Goal: Task Accomplishment & Management: Manage account settings

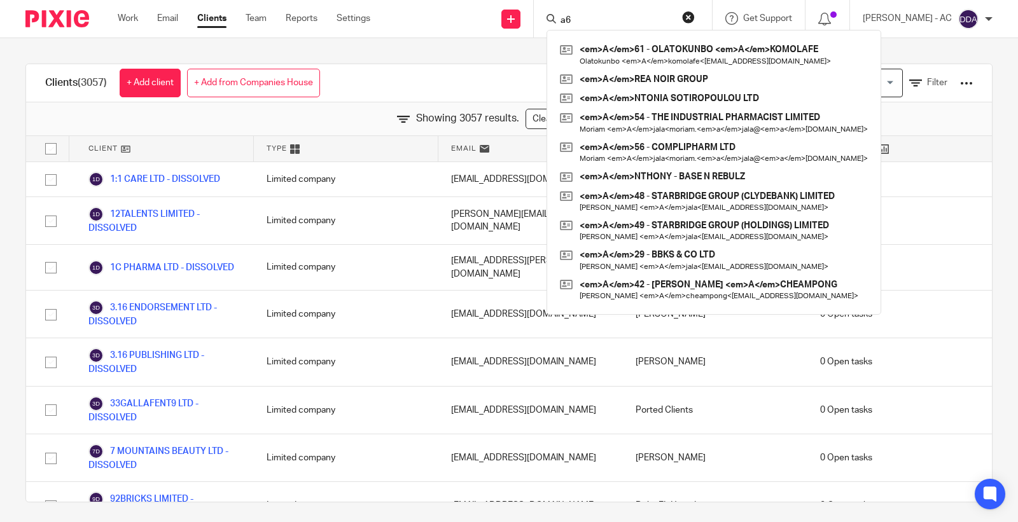
scroll to position [39160, 0]
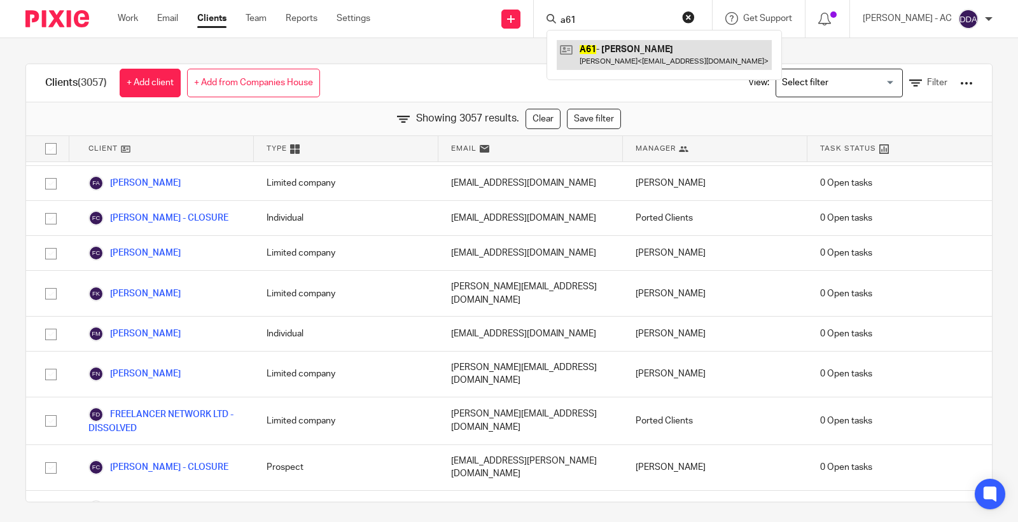
type input "a61"
drag, startPoint x: 603, startPoint y: 24, endPoint x: 522, endPoint y: 34, distance: 80.7
click at [527, 34] on div "Send new email Create task Add client Request signature a61 A61 - OLATOKUNBO AK…" at bounding box center [703, 19] width 629 height 38
drag, startPoint x: 581, startPoint y: 14, endPoint x: 589, endPoint y: 15, distance: 8.4
click at [589, 15] on input "s23" at bounding box center [616, 20] width 115 height 11
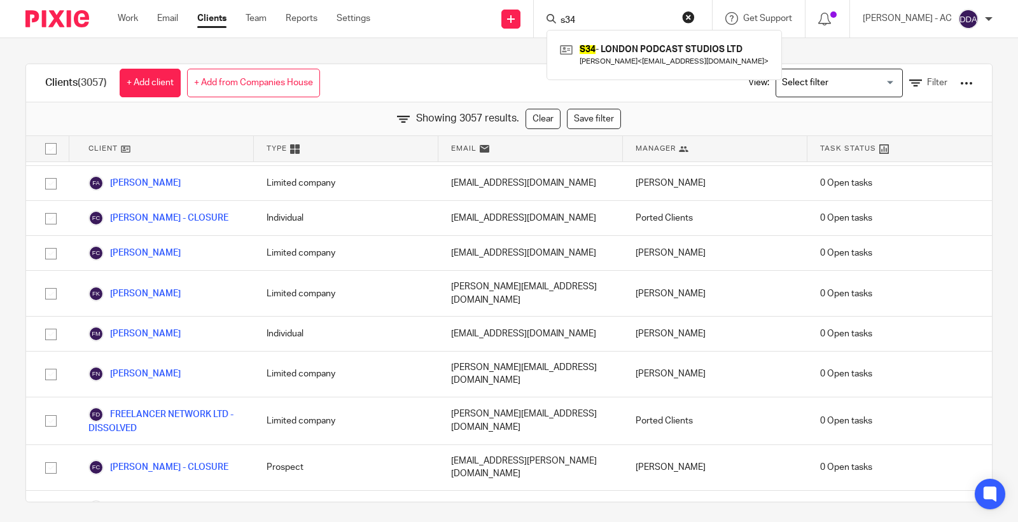
scroll to position [39089, 0]
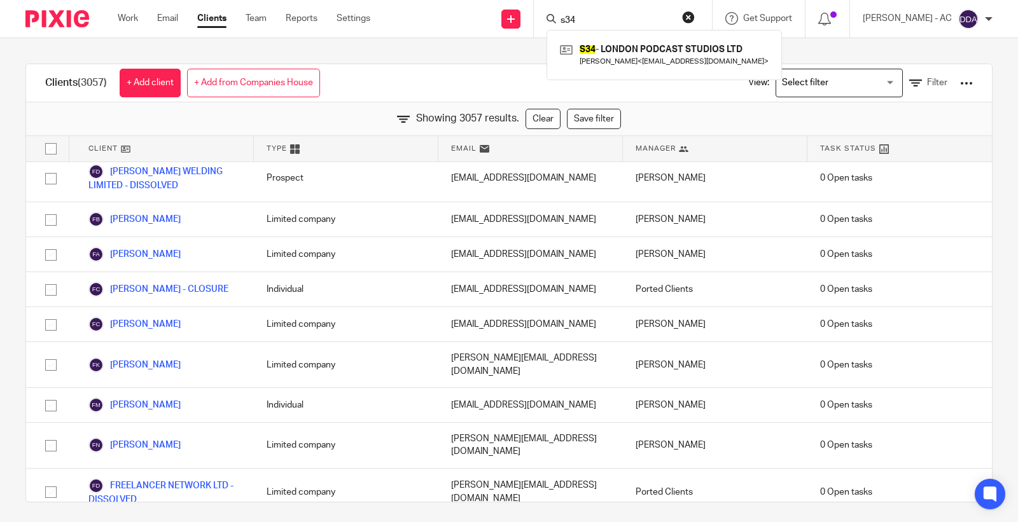
drag, startPoint x: 592, startPoint y: 16, endPoint x: 582, endPoint y: 16, distance: 9.5
click at [583, 16] on input "s34" at bounding box center [616, 20] width 115 height 11
click at [593, 21] on input "s34" at bounding box center [616, 20] width 115 height 11
click at [590, 21] on input "s34" at bounding box center [616, 20] width 115 height 11
drag, startPoint x: 584, startPoint y: 19, endPoint x: 627, endPoint y: 29, distance: 43.8
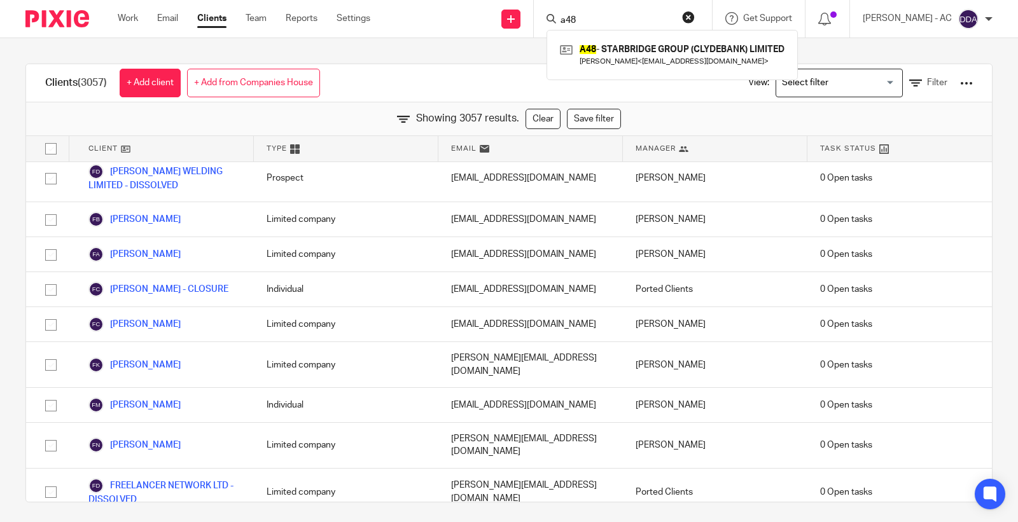
click at [627, 27] on div "a48 A48 - STARBRIDGE GROUP (CLYDEBANK) LIMITED Benjamin Ajala < yemi@1stclassac…" at bounding box center [621, 19] width 148 height 16
type input "a49"
drag, startPoint x: 625, startPoint y: 23, endPoint x: 491, endPoint y: 46, distance: 136.9
click at [491, 46] on body "Work Email Clients Team Reports Settings Work Email Clients Team Reports Settin…" at bounding box center [509, 261] width 1018 height 522
click at [613, 24] on input "C52" at bounding box center [616, 20] width 115 height 11
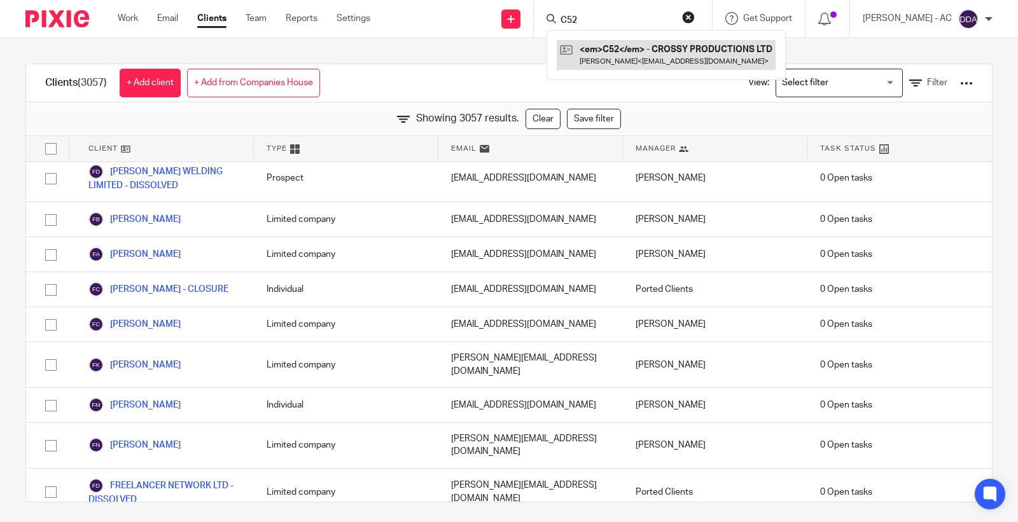
type input "C52"
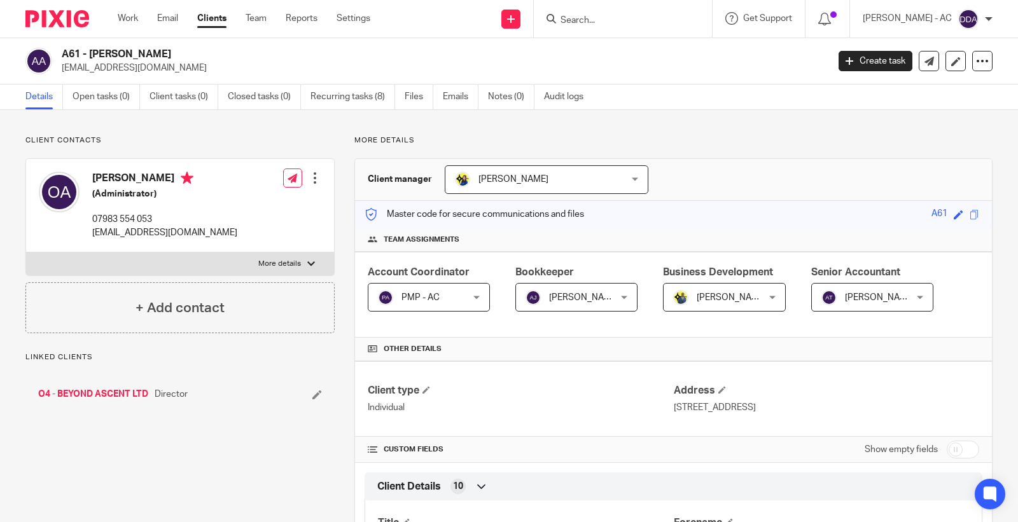
click at [312, 179] on div at bounding box center [315, 178] width 13 height 13
click at [250, 202] on link "Edit contact" at bounding box center [254, 206] width 122 height 18
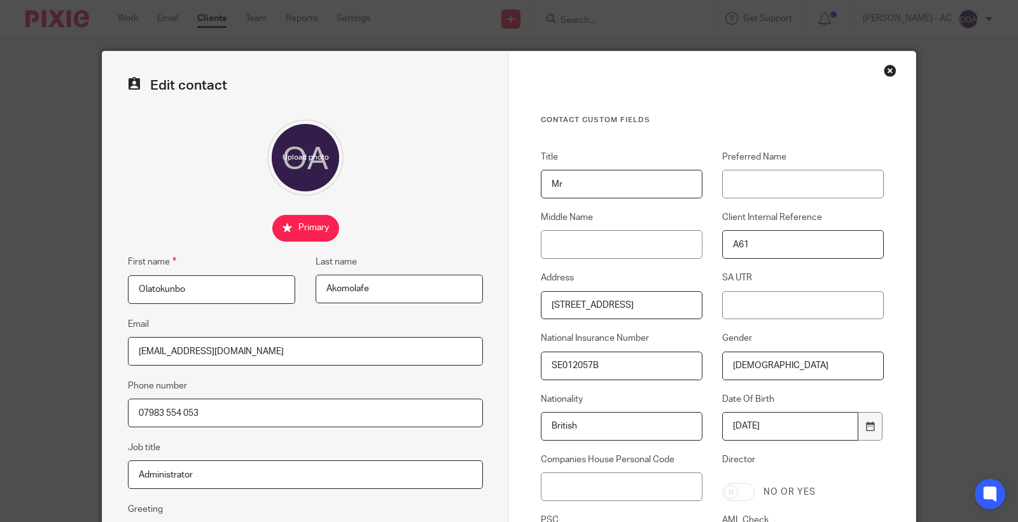
click at [884, 70] on div "Close this dialog window" at bounding box center [890, 70] width 13 height 13
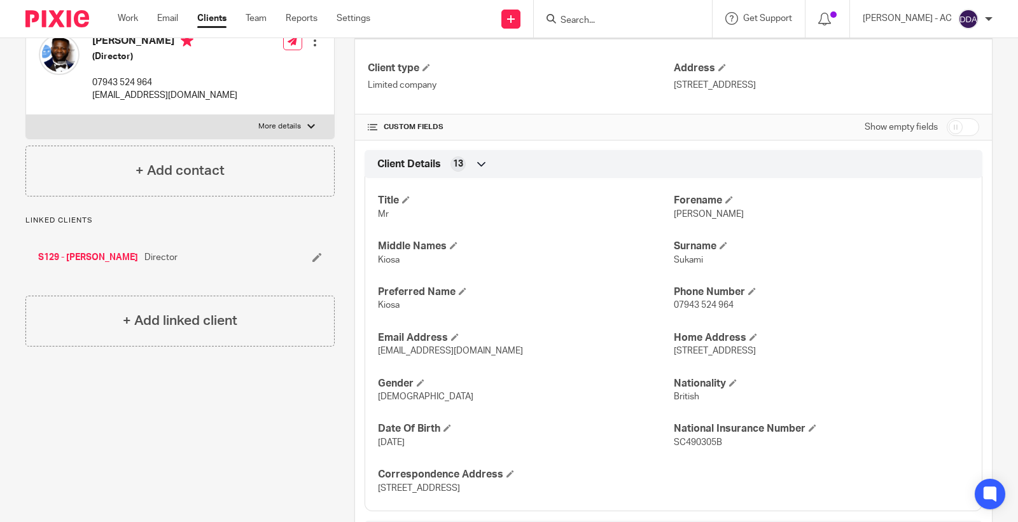
scroll to position [282, 0]
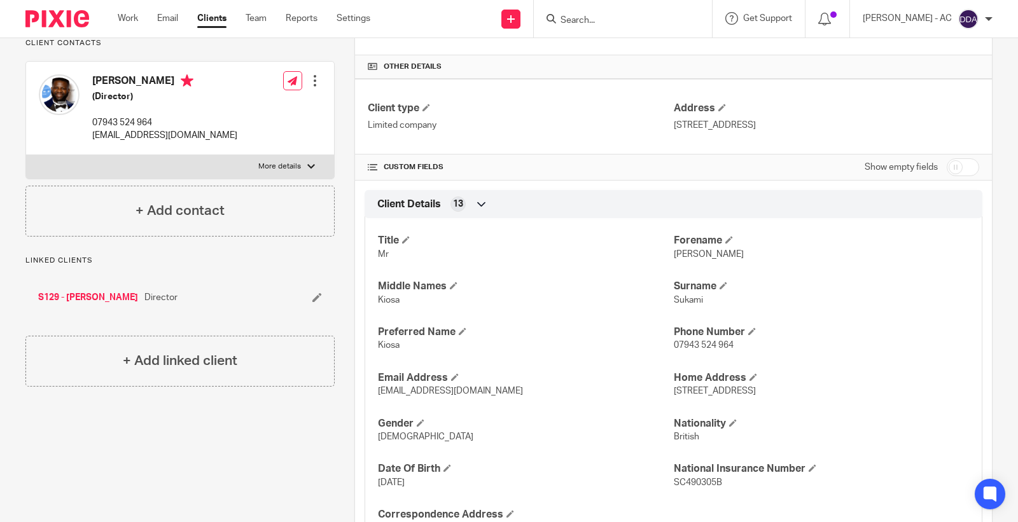
click at [952, 162] on input "checkbox" at bounding box center [963, 167] width 32 height 18
checkbox input "true"
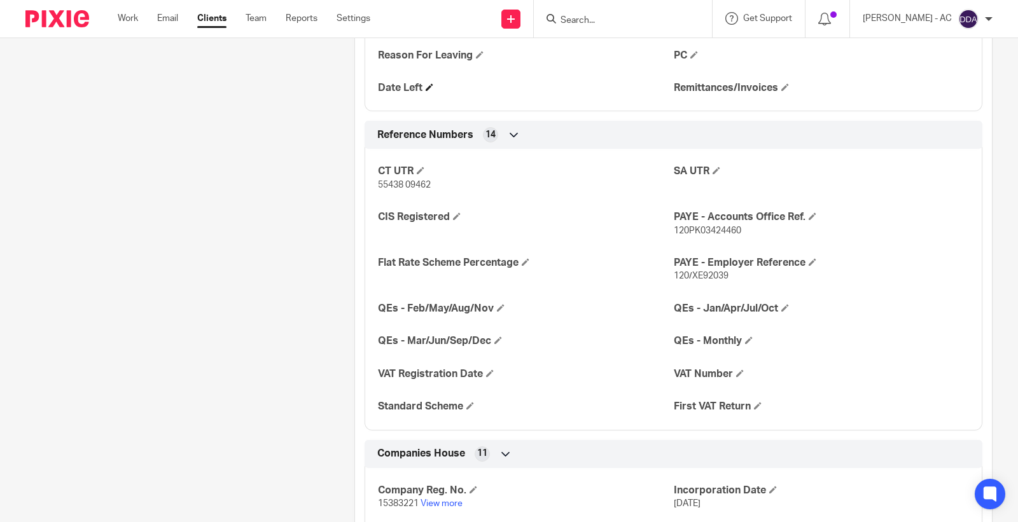
scroll to position [1060, 0]
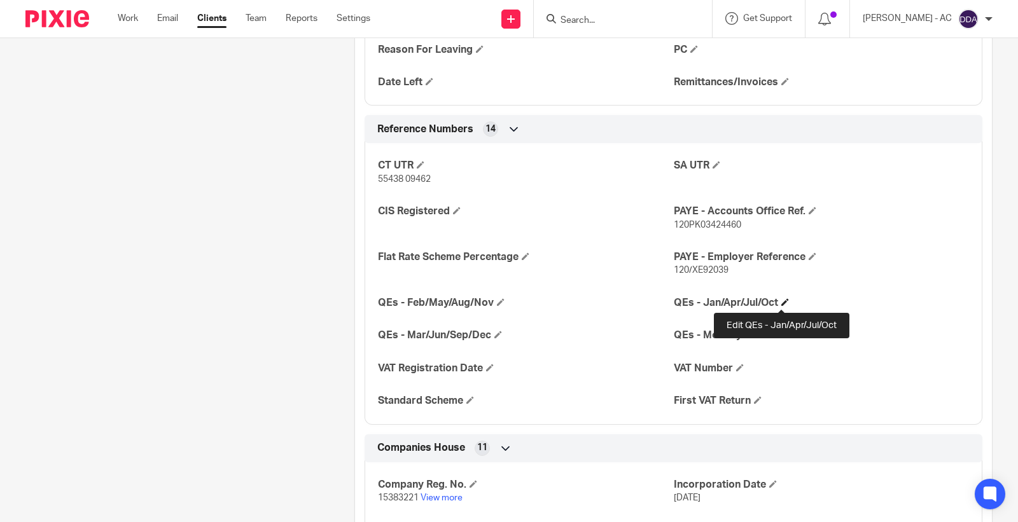
click at [784, 299] on span at bounding box center [785, 302] width 8 height 8
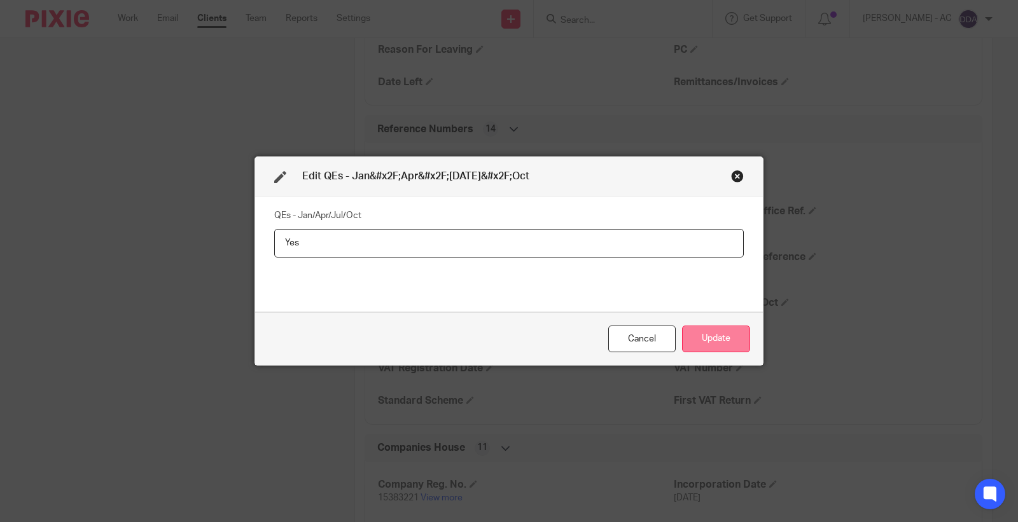
type input "Yes"
click at [692, 351] on button "Update" at bounding box center [716, 339] width 68 height 27
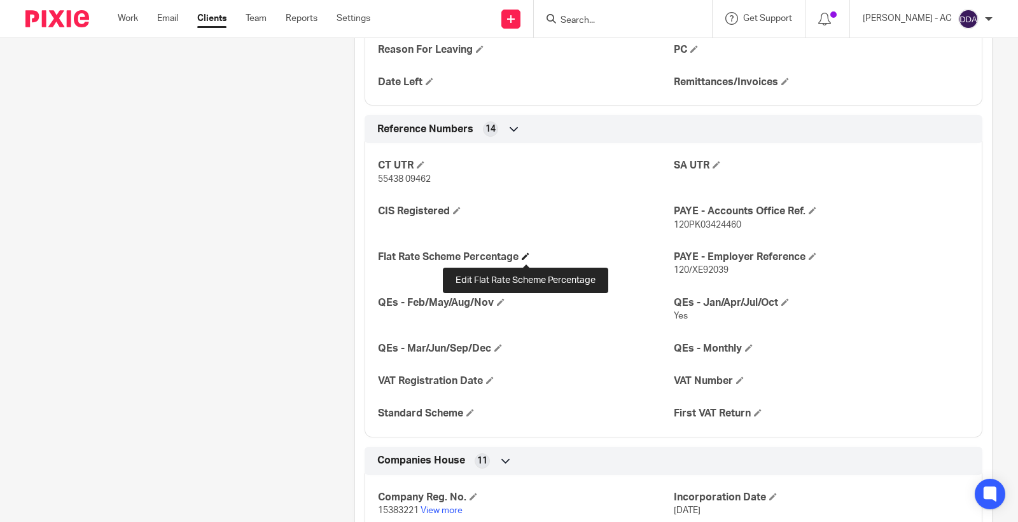
click at [526, 254] on span at bounding box center [526, 257] width 8 height 8
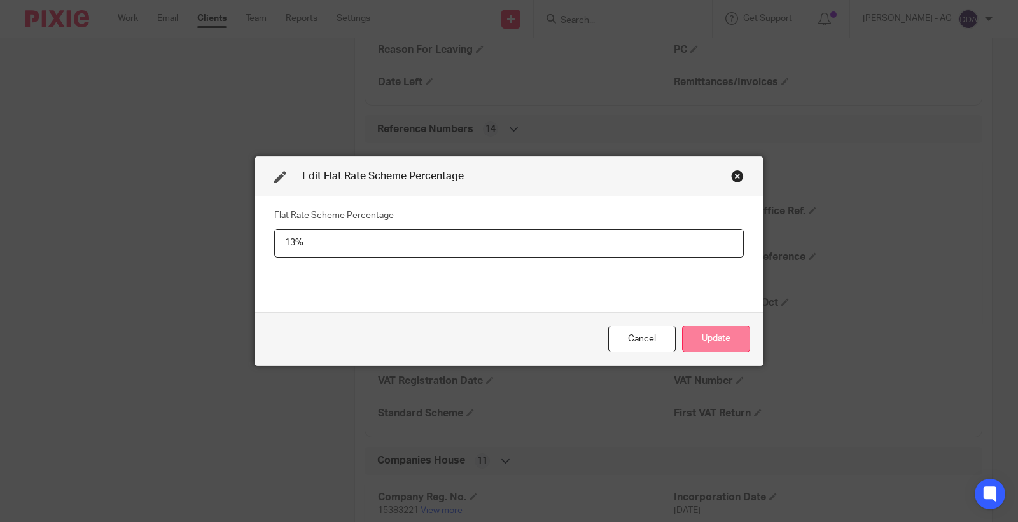
type input "13%"
click at [717, 331] on button "Update" at bounding box center [716, 339] width 68 height 27
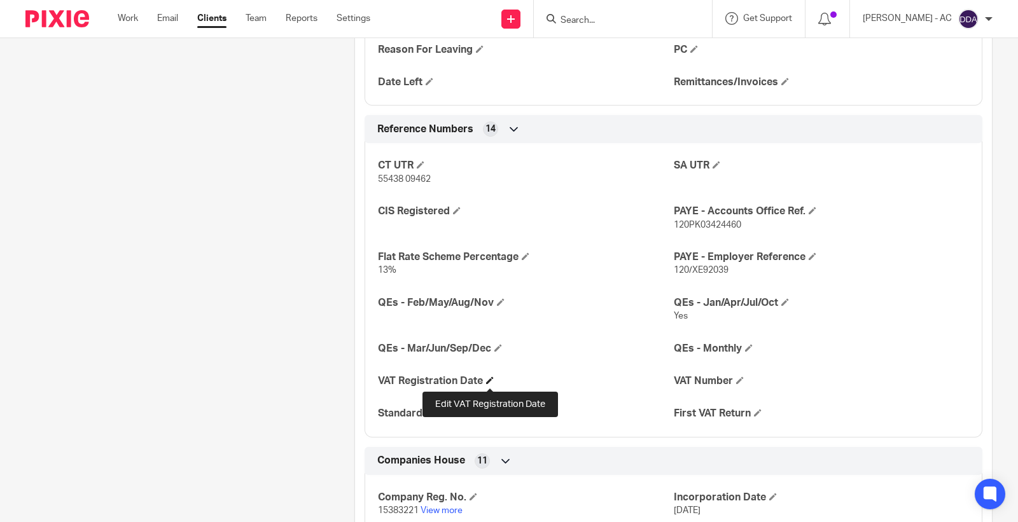
click at [490, 383] on span at bounding box center [490, 381] width 8 height 8
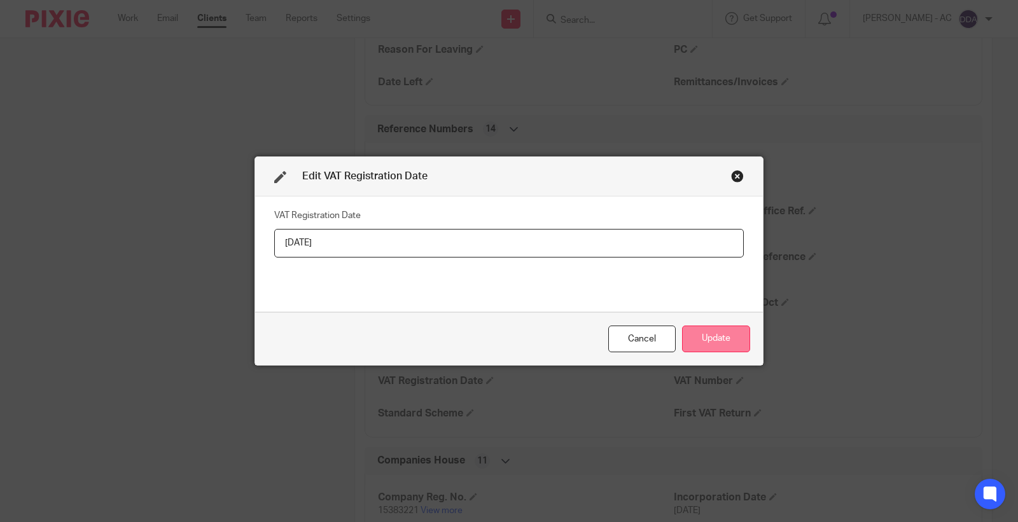
type input "01-02-2025"
click at [695, 329] on button "Update" at bounding box center [716, 339] width 68 height 27
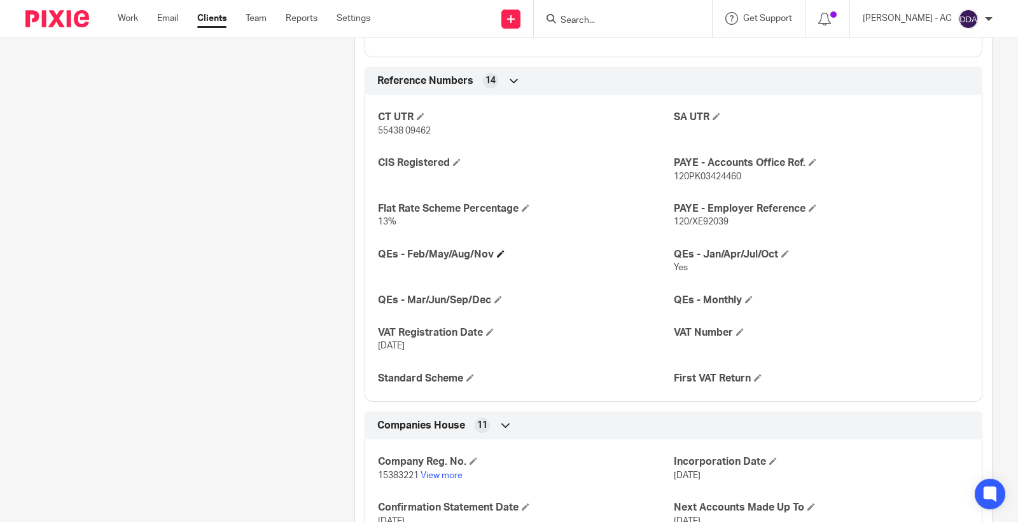
scroll to position [1131, 0]
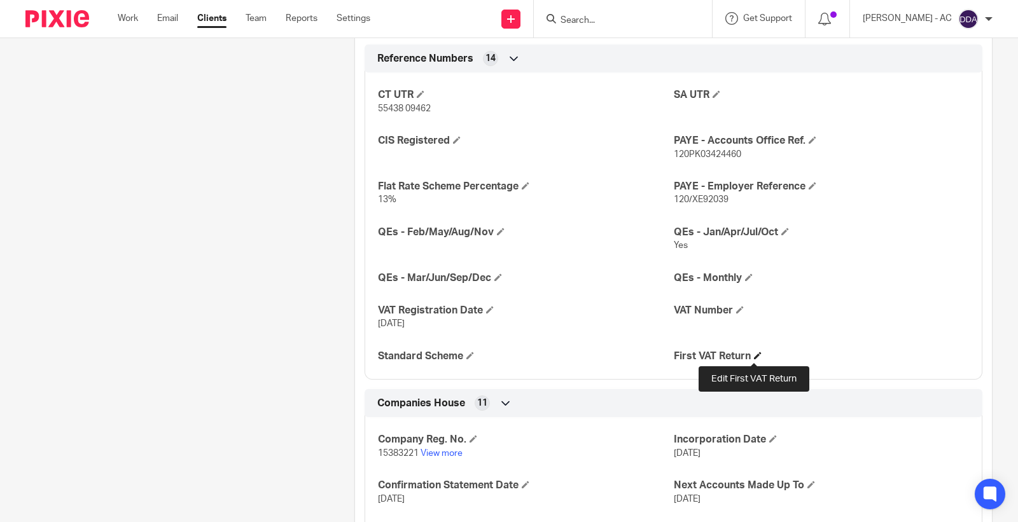
click at [754, 355] on span at bounding box center [758, 356] width 8 height 8
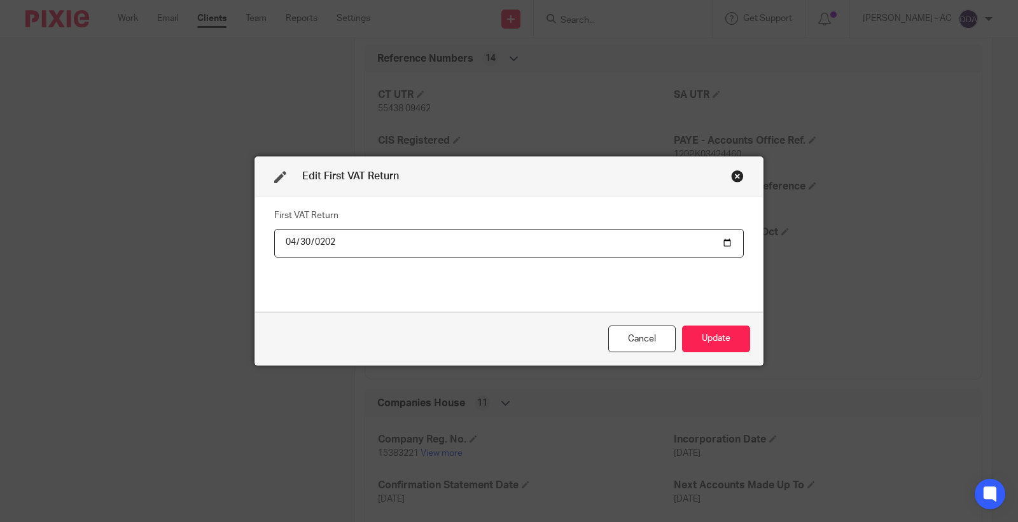
type input "2025-04-30"
click at [682, 326] on button "Update" at bounding box center [716, 339] width 68 height 27
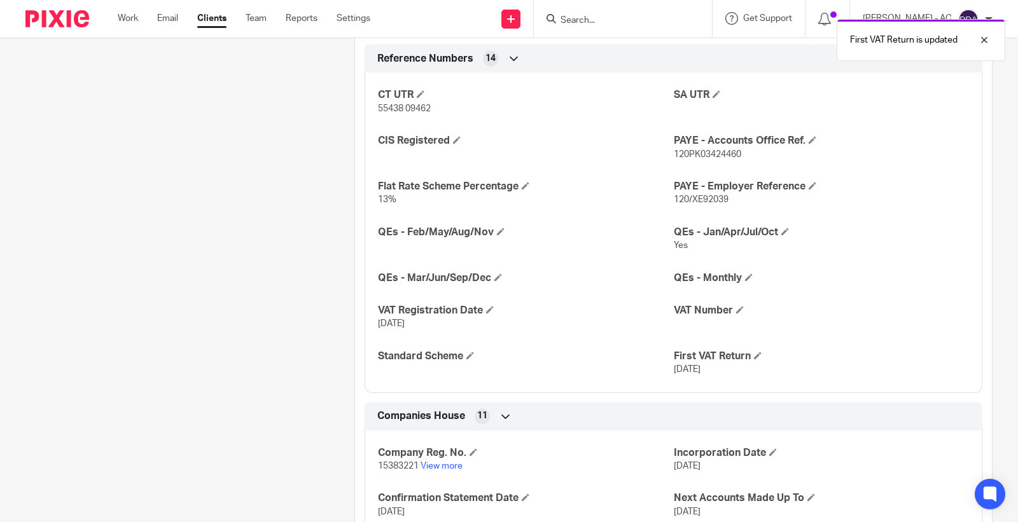
click at [691, 336] on div "CT UTR 55438 09462 SA UTR CIS Registered PAYE - Accounts Office Ref. 120PK03424…" at bounding box center [674, 228] width 618 height 330
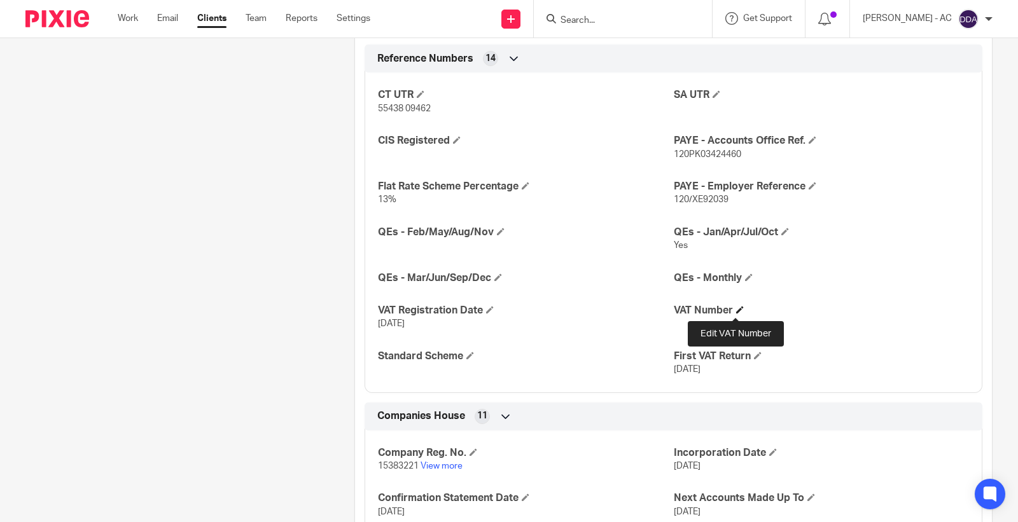
click at [736, 314] on span at bounding box center [740, 310] width 8 height 8
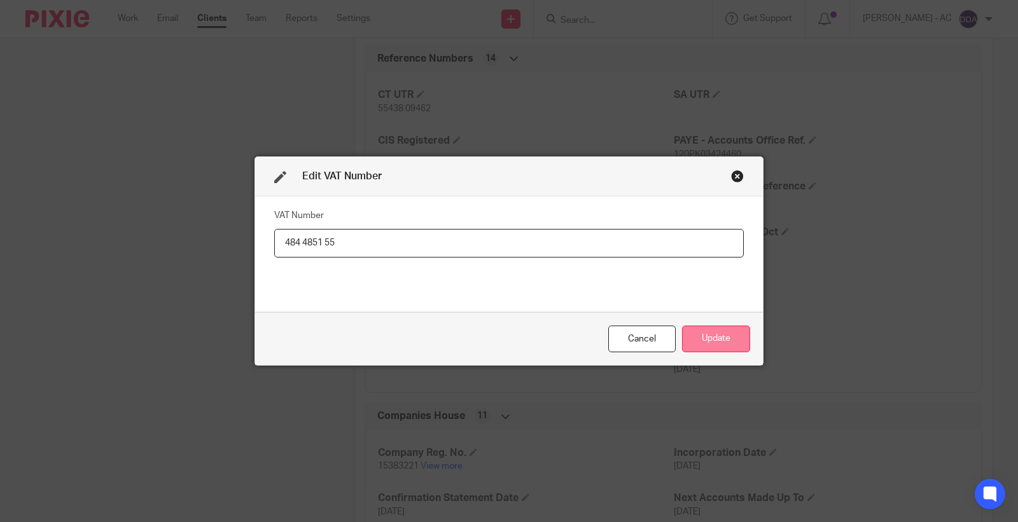
type input "484 4851 55"
click at [732, 329] on button "Update" at bounding box center [716, 339] width 68 height 27
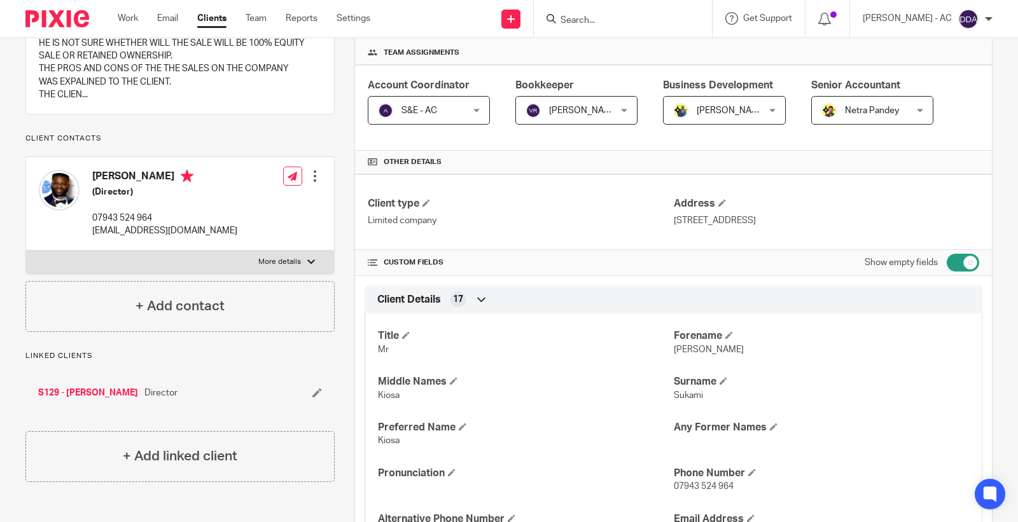
scroll to position [0, 0]
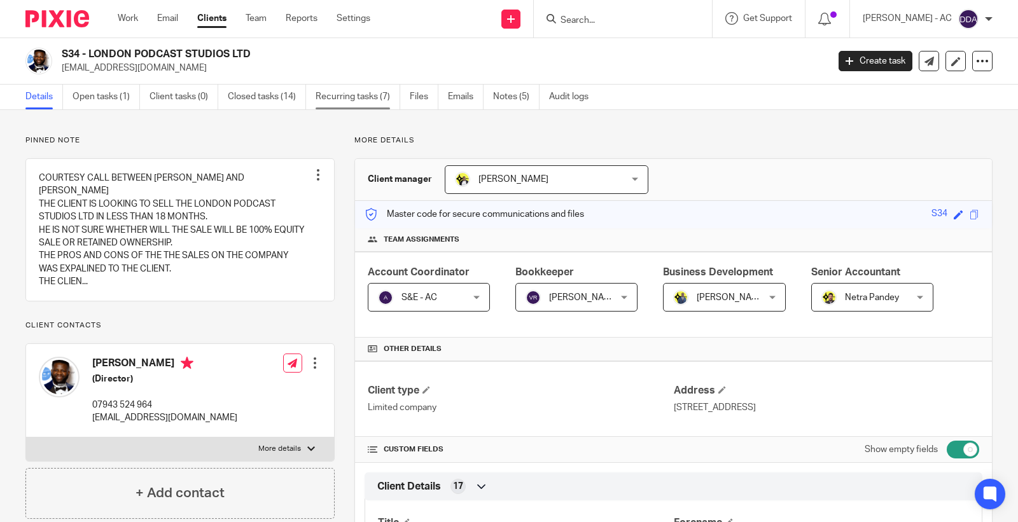
click at [344, 92] on link "Recurring tasks (7)" at bounding box center [358, 97] width 85 height 25
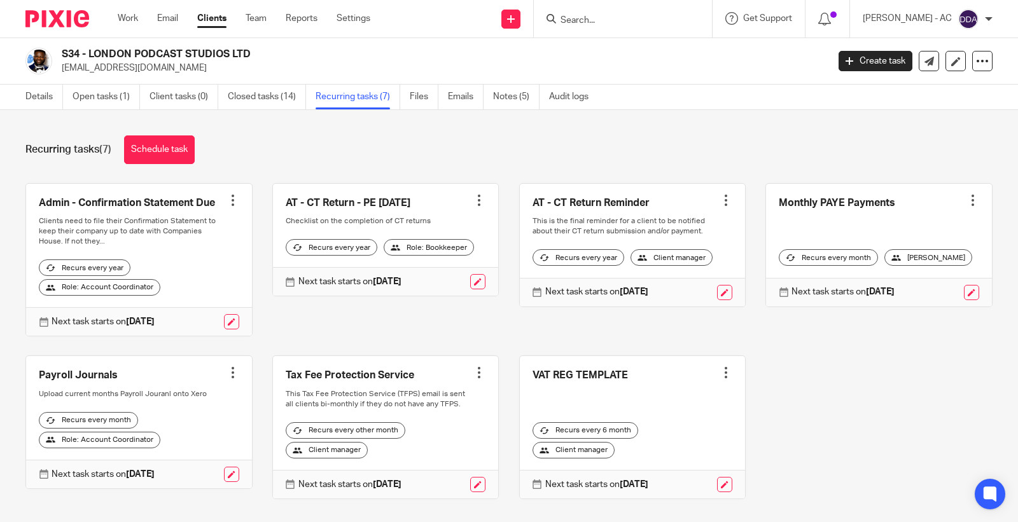
click at [191, 172] on div "Recurring tasks (7) Schedule task Admin - Confirmation Statement Due Create tas…" at bounding box center [509, 316] width 1018 height 412
click at [167, 129] on div "Recurring tasks (7) Schedule task Admin - Confirmation Statement Due Create tas…" at bounding box center [509, 316] width 1018 height 412
click at [167, 138] on link "Schedule task" at bounding box center [159, 150] width 71 height 29
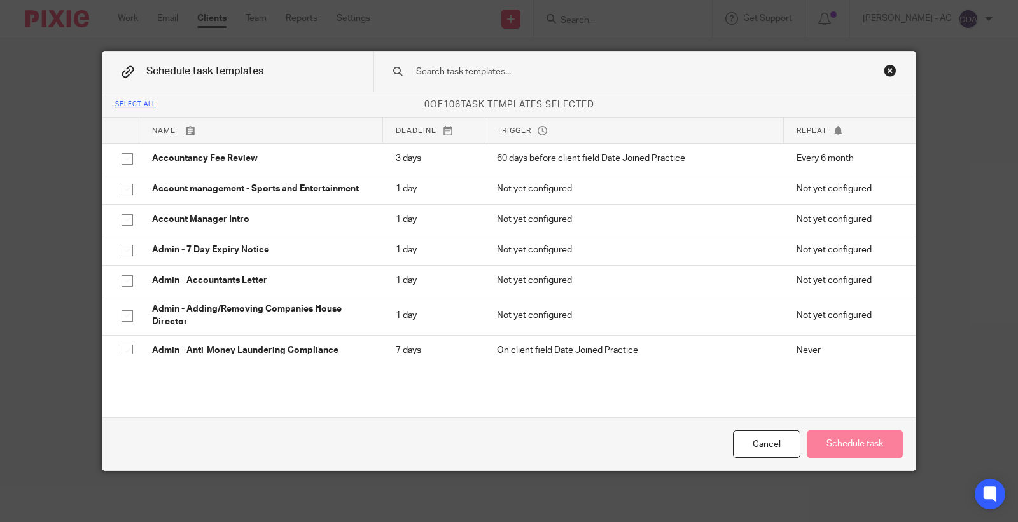
click at [486, 78] on input "text" at bounding box center [624, 72] width 419 height 14
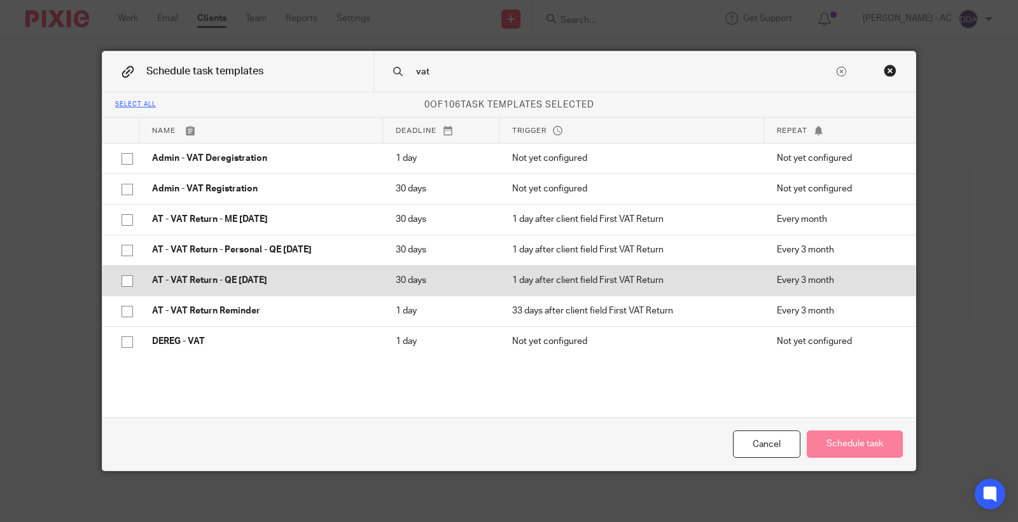
type input "vat"
click at [247, 281] on p "AT - VAT Return - QE [DATE]" at bounding box center [261, 280] width 218 height 13
checkbox input "true"
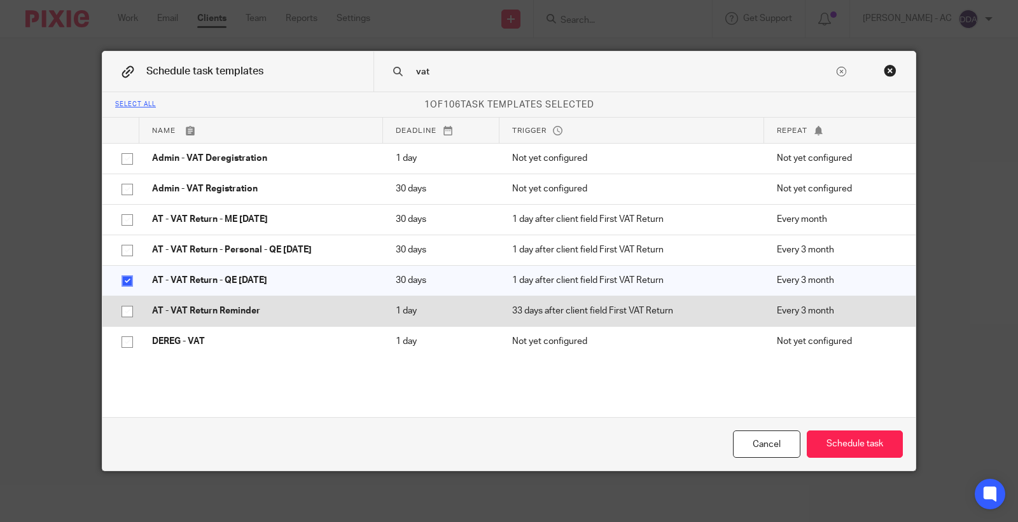
click at [248, 302] on td "AT - VAT Return Reminder" at bounding box center [261, 311] width 244 height 31
checkbox input "true"
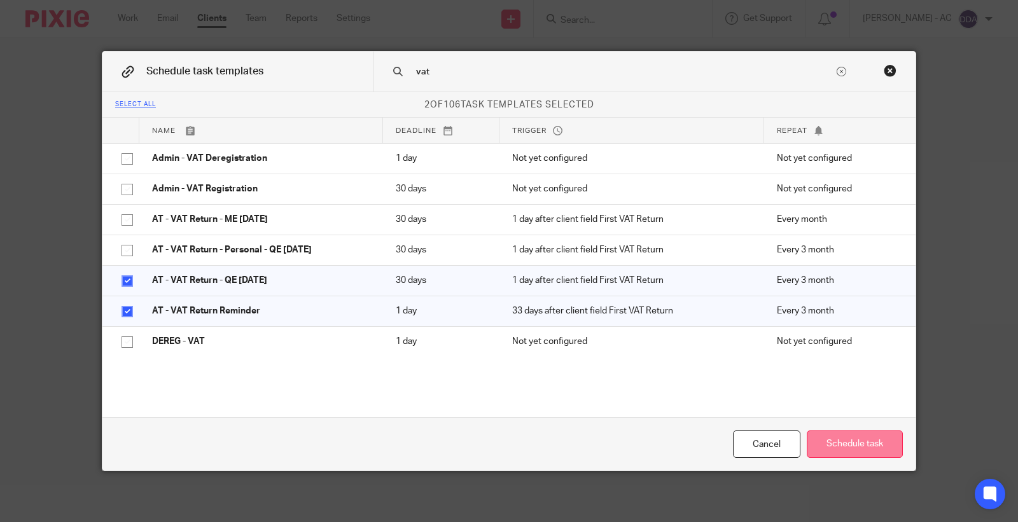
click at [835, 440] on button "Schedule task" at bounding box center [855, 444] width 96 height 27
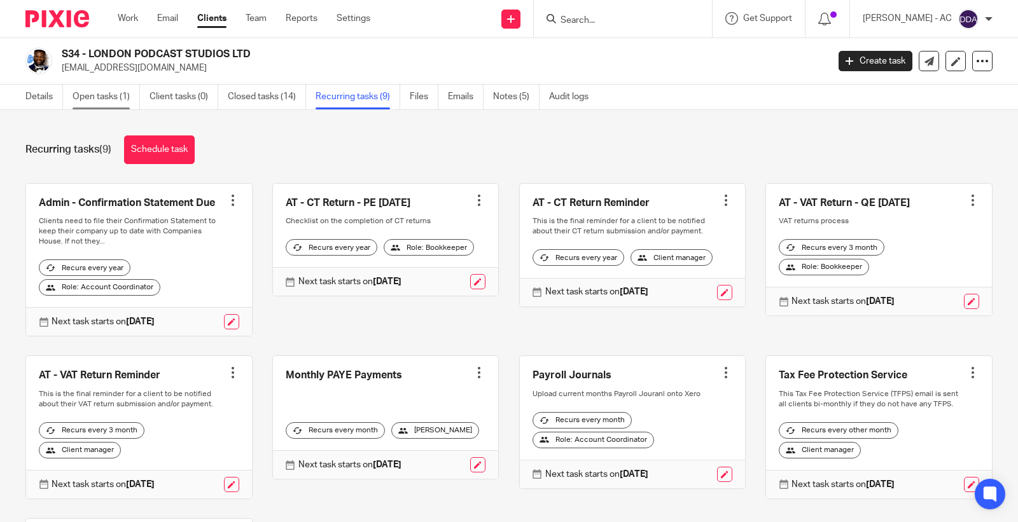
click at [113, 94] on link "Open tasks (1)" at bounding box center [106, 97] width 67 height 25
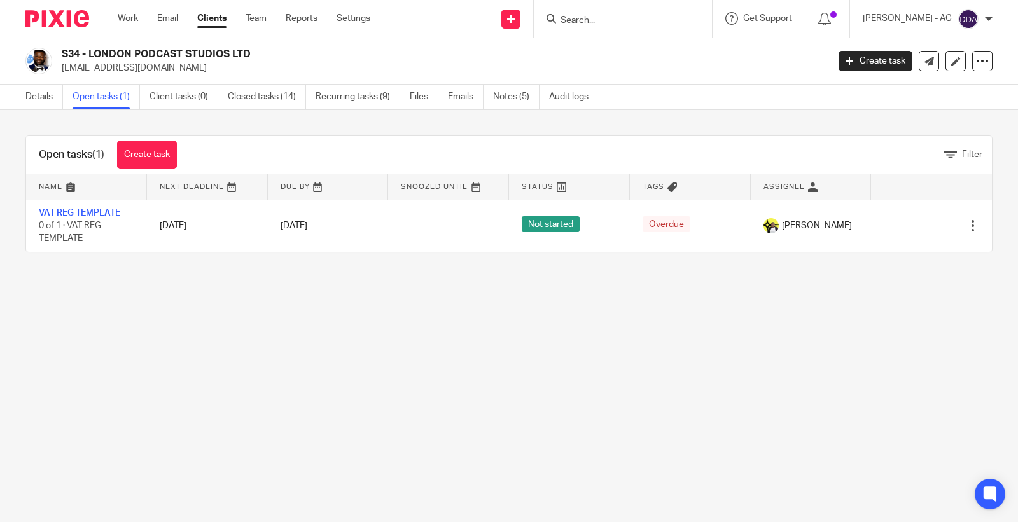
click at [102, 90] on link "Open tasks (1)" at bounding box center [106, 97] width 67 height 25
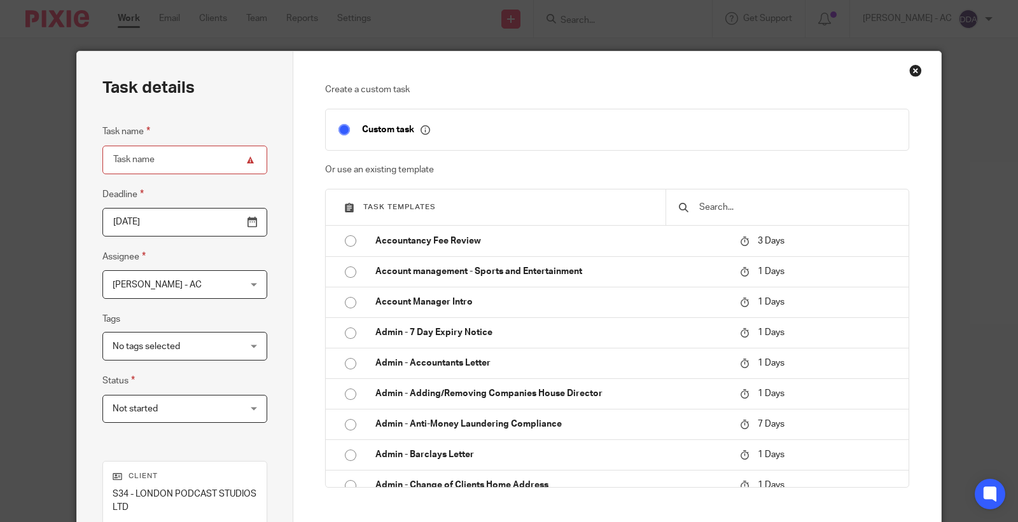
click at [751, 211] on input "text" at bounding box center [797, 207] width 198 height 14
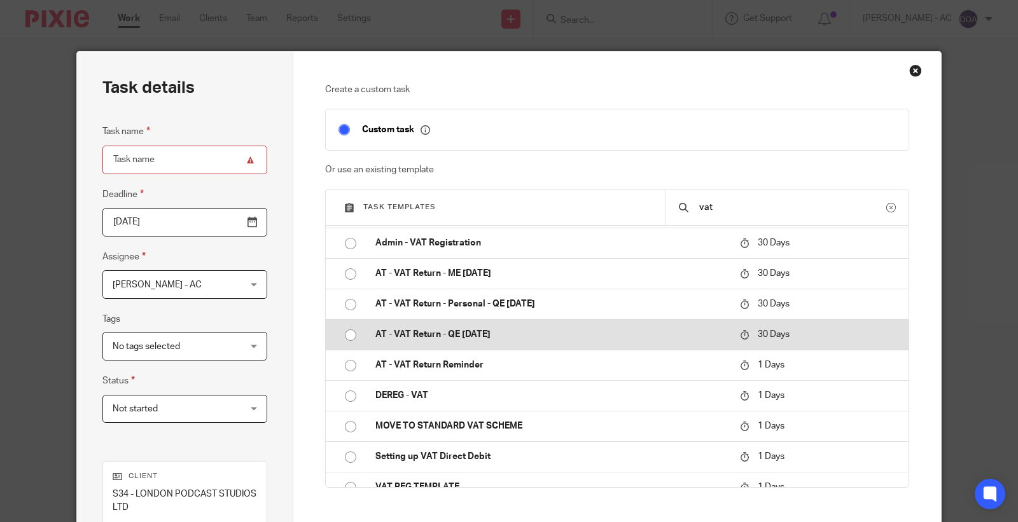
scroll to position [43, 0]
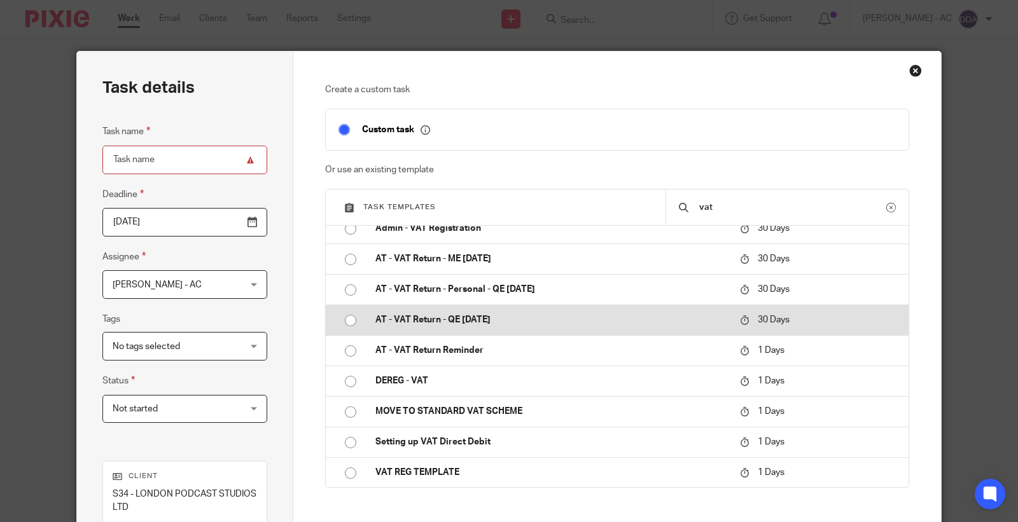
type input "vat"
click at [518, 316] on p "AT - VAT Return - QE [DATE]" at bounding box center [551, 320] width 352 height 13
type input "2025-11-12"
type input "AT - VAT Return - QE [DATE]"
checkbox input "false"
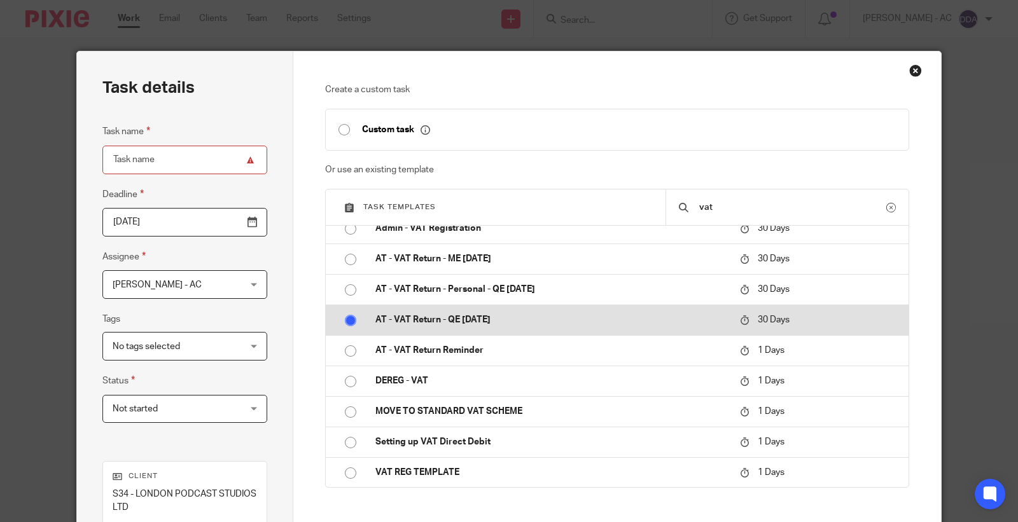
radio input "true"
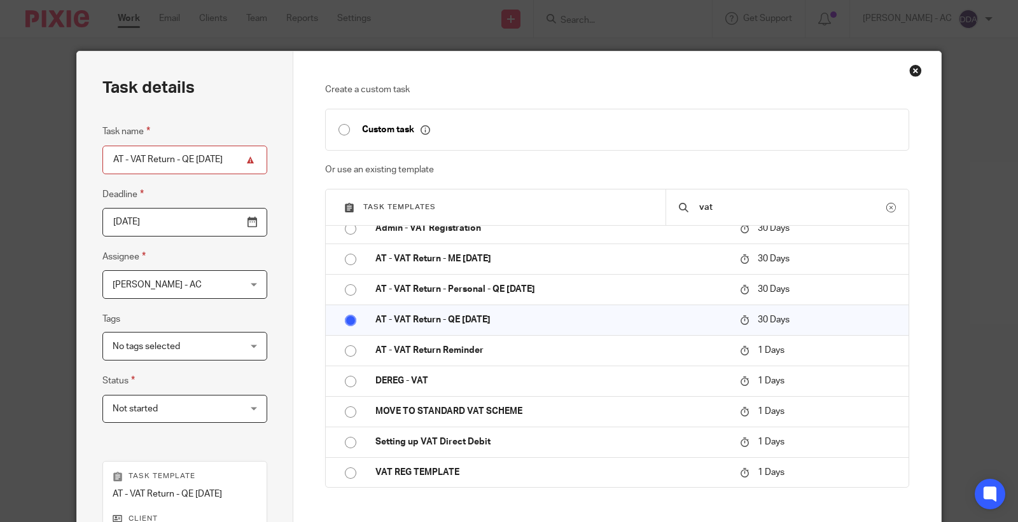
click at [186, 163] on input "AT - VAT Return - QE [DATE]" at bounding box center [184, 160] width 165 height 29
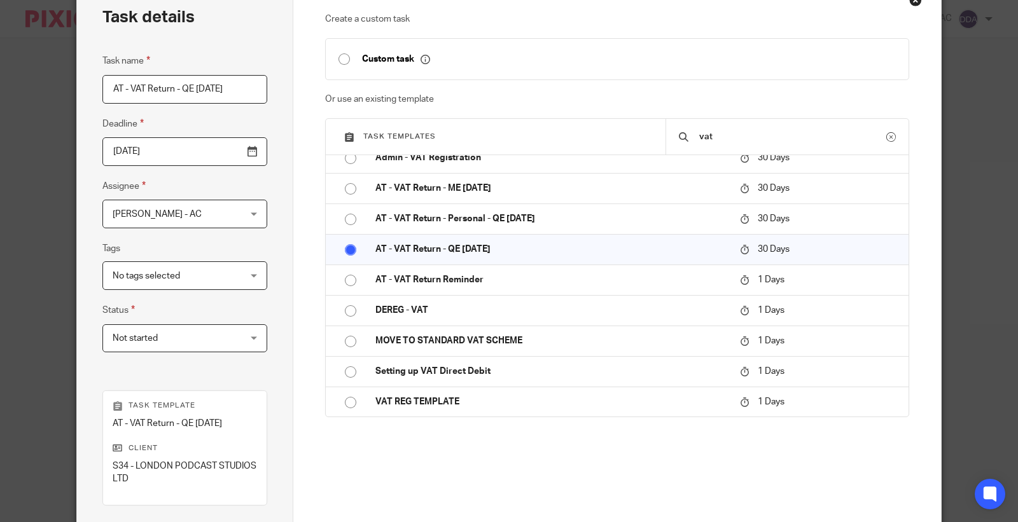
type input "AT - VAT Return - QE [DATE]"
click at [221, 223] on span "[PERSON_NAME] - AC" at bounding box center [174, 213] width 123 height 27
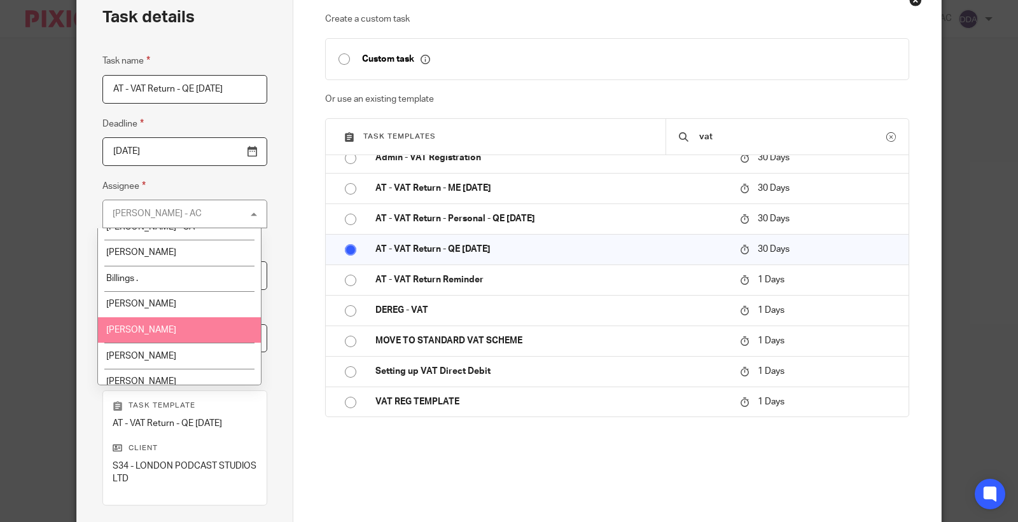
scroll to position [141, 0]
click at [177, 332] on li "[PERSON_NAME]" at bounding box center [179, 332] width 163 height 26
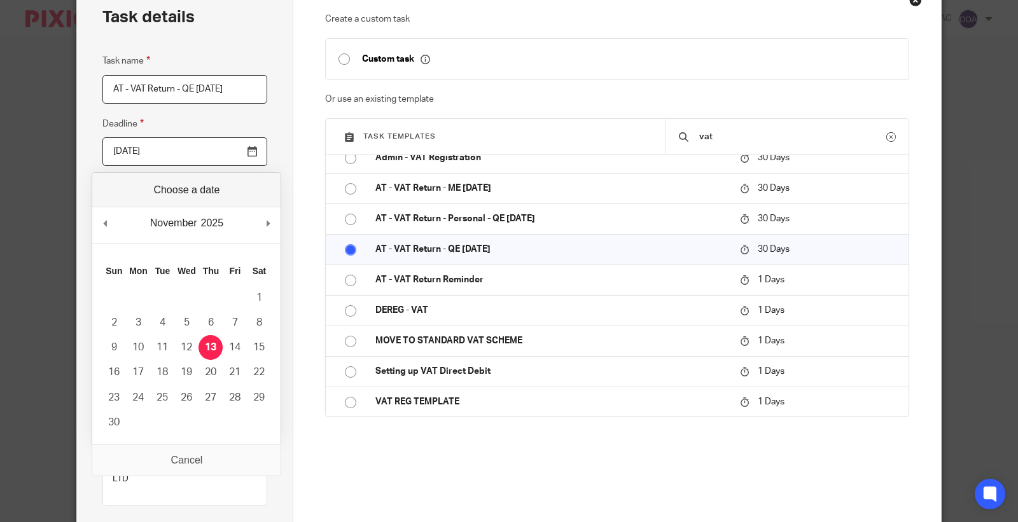
click at [221, 150] on input "2025-11-12" at bounding box center [184, 151] width 165 height 29
drag, startPoint x: 221, startPoint y: 150, endPoint x: 0, endPoint y: 150, distance: 220.8
click at [0, 150] on div "Task details Task name AT - VAT Return - QE 30-04-2025 Deadline 2025-11-12 Assi…" at bounding box center [509, 261] width 1018 height 522
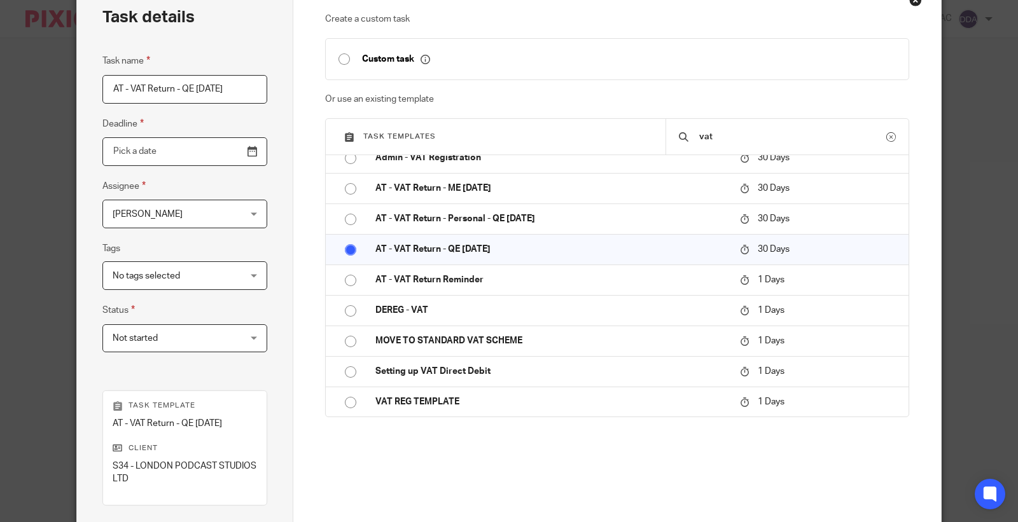
click at [251, 151] on input "Use the arrow keys to pick a date" at bounding box center [184, 151] width 165 height 29
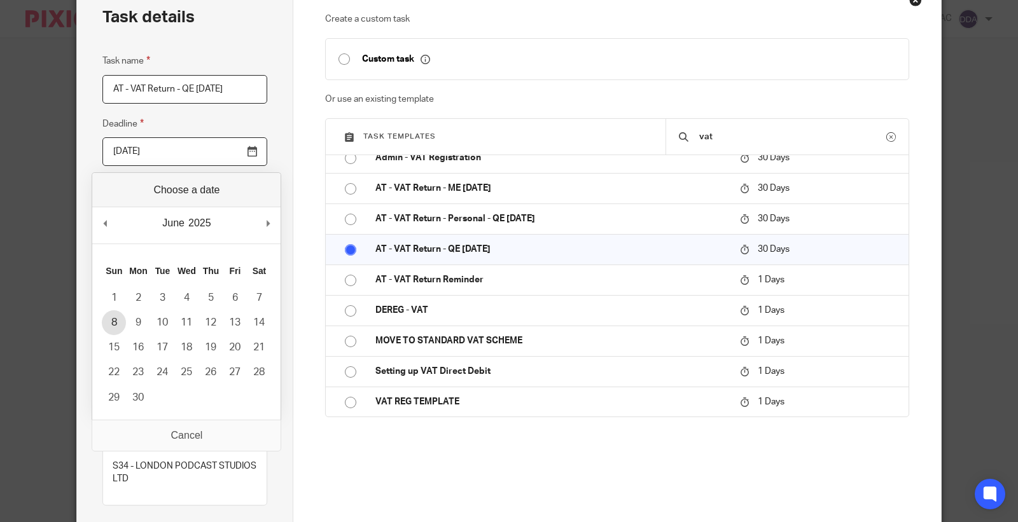
type input "2025-06-07"
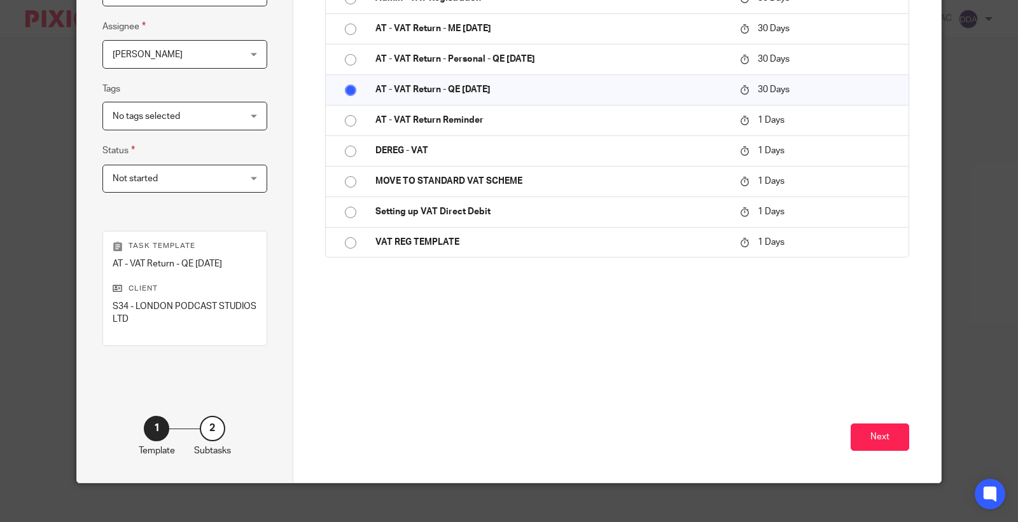
scroll to position [243, 0]
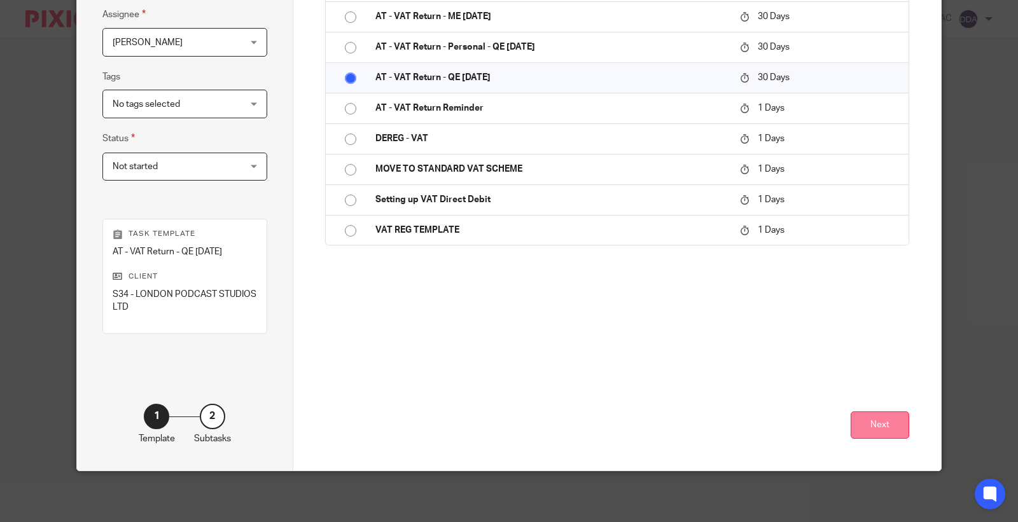
click at [861, 430] on button "Next" at bounding box center [880, 425] width 59 height 27
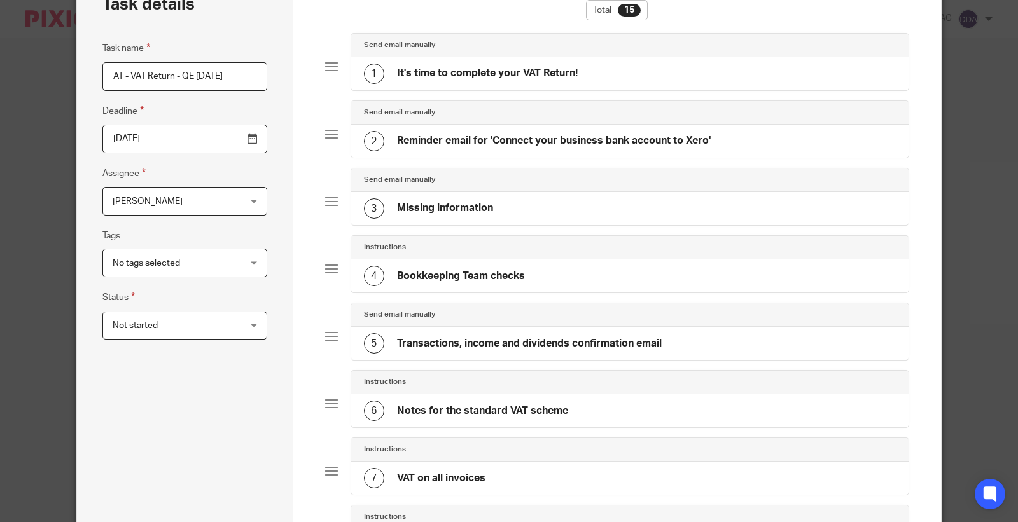
scroll to position [0, 0]
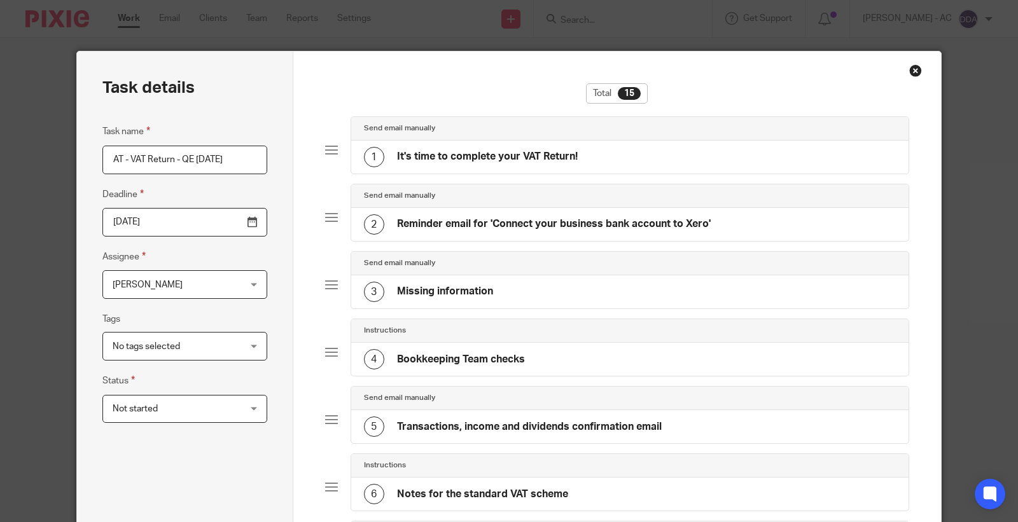
click at [519, 164] on h4 "It's time to complete your VAT Return!" at bounding box center [487, 156] width 181 height 13
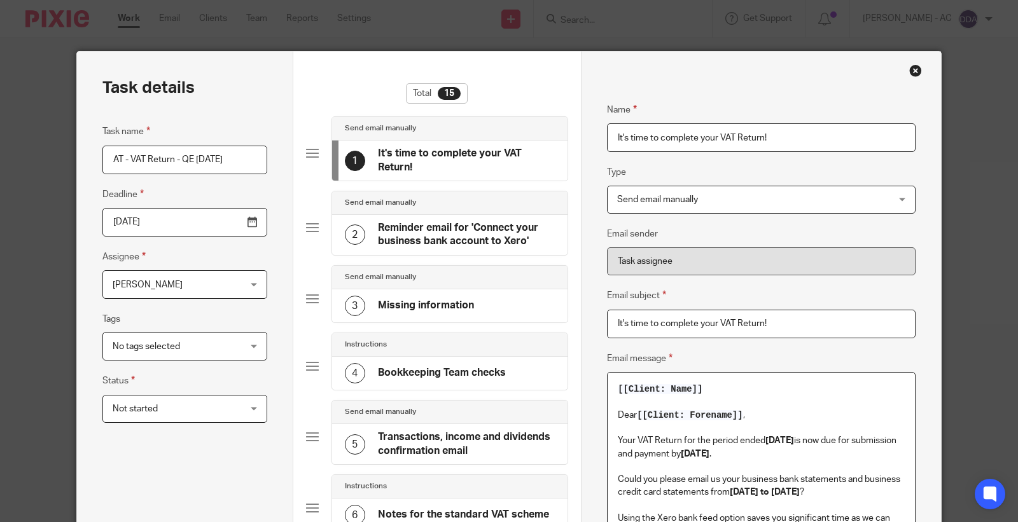
click at [805, 435] on p at bounding box center [761, 428] width 287 height 13
copy p "30th April 2025"
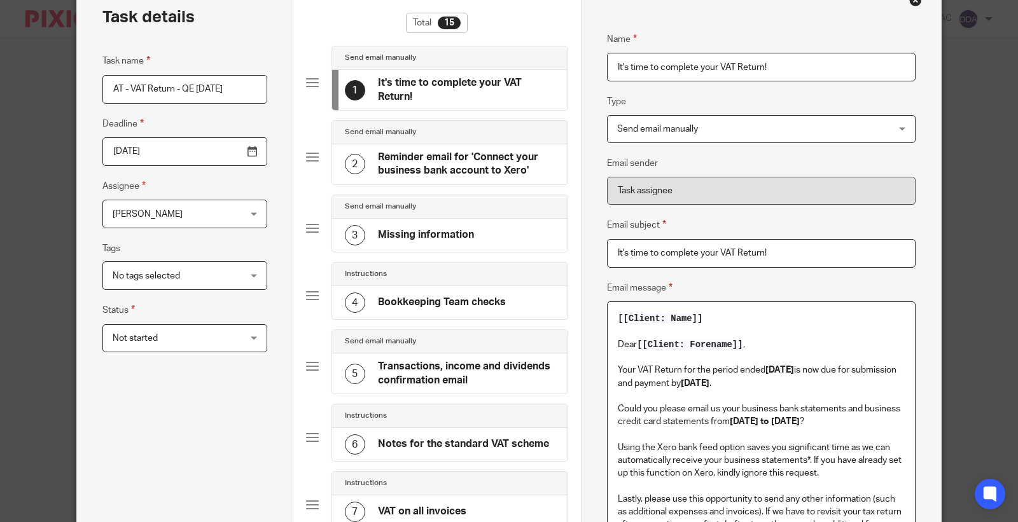
scroll to position [141, 0]
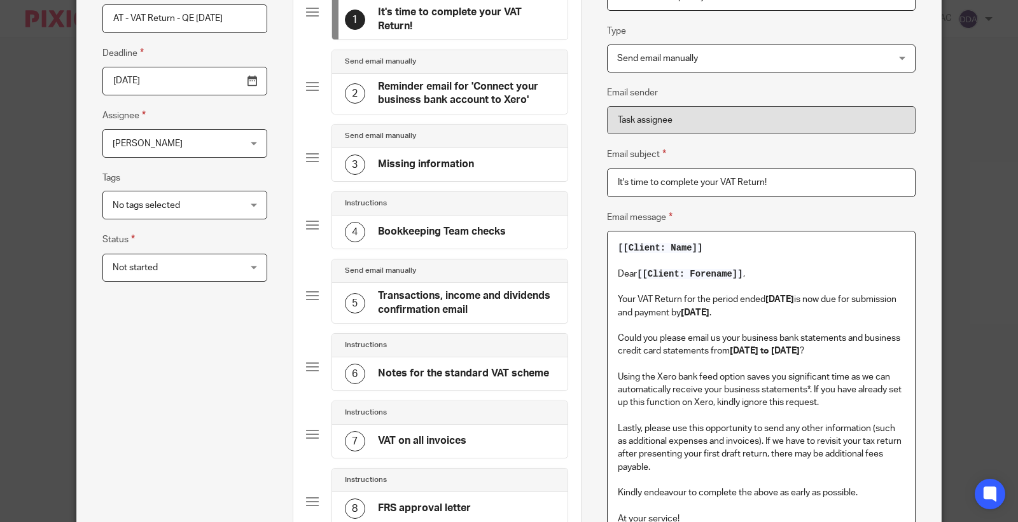
click at [800, 350] on strong "01st August 2025 to 31st October 2025" at bounding box center [765, 351] width 70 height 9
copy strong "30th April 2025"
copy strong "01st February 2025 to 30th April 2025"
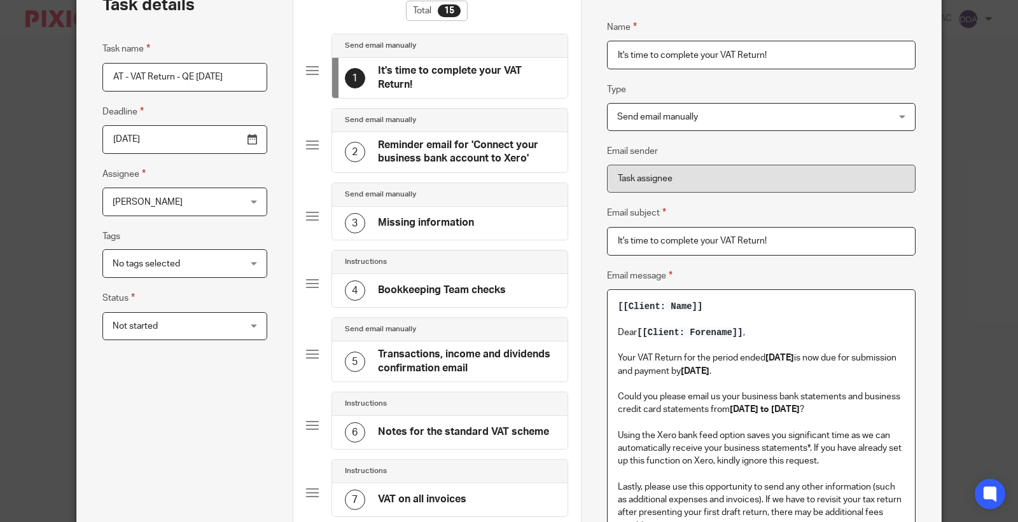
scroll to position [71, 0]
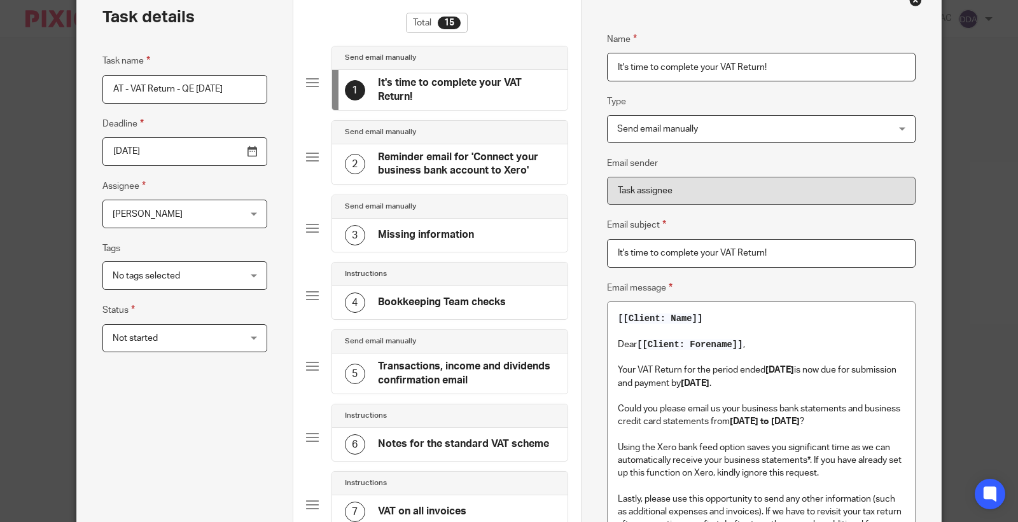
click at [444, 164] on h4 "Reminder email for 'Connect your business bank account to Xero'" at bounding box center [467, 164] width 178 height 27
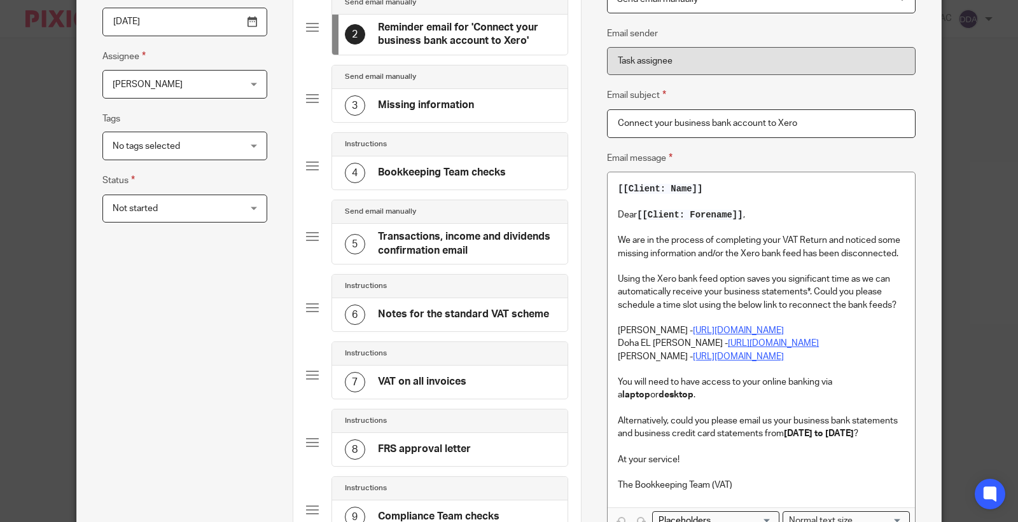
scroll to position [212, 0]
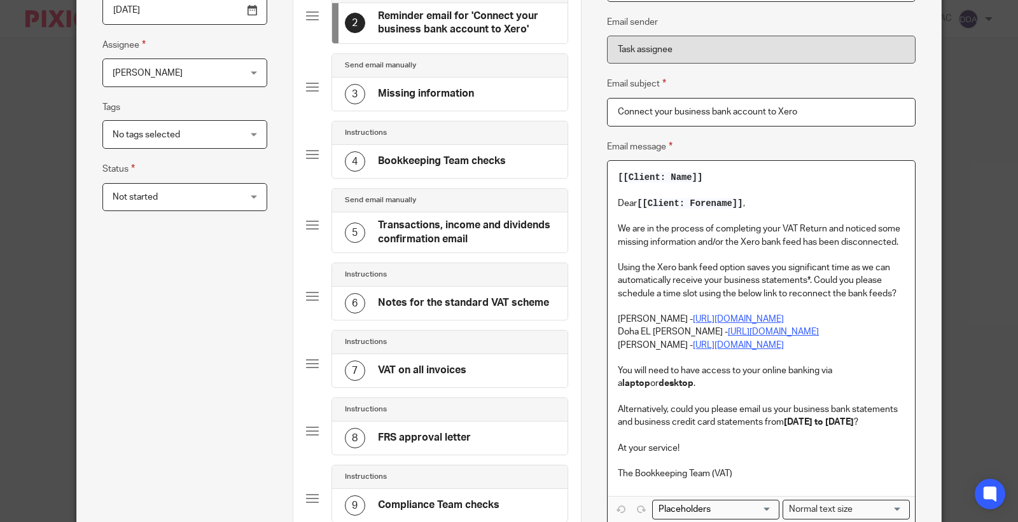
drag, startPoint x: 783, startPoint y: 422, endPoint x: 670, endPoint y: 441, distance: 114.2
click at [784, 427] on strong "01st August 2025 to 31st October 2025" at bounding box center [819, 422] width 70 height 9
drag, startPoint x: 656, startPoint y: 440, endPoint x: 875, endPoint y: 423, distance: 219.5
click at [875, 423] on p "Alternatively, could you please email us your business bank statements and busi…" at bounding box center [761, 416] width 287 height 26
copy strong "30th April 2025"
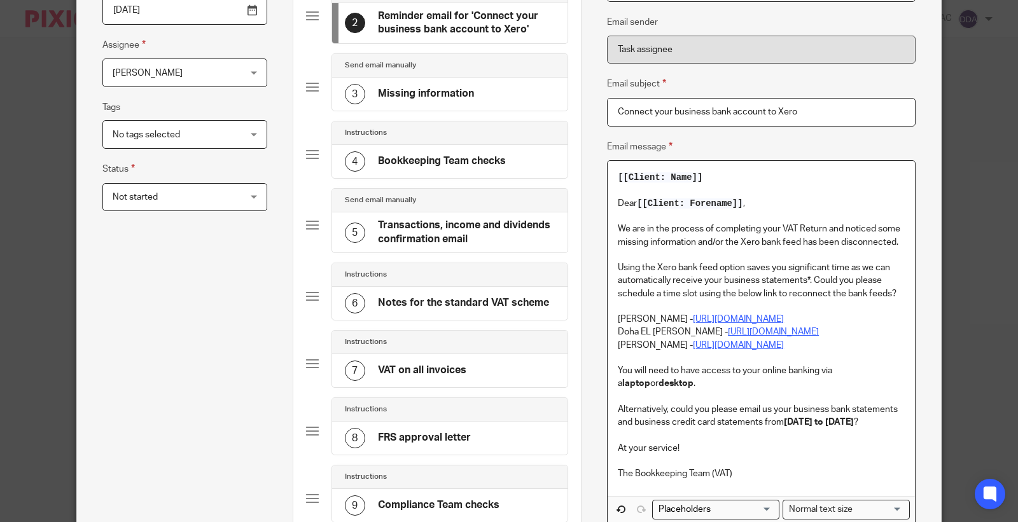
click at [427, 94] on h4 "Missing information" at bounding box center [426, 93] width 96 height 13
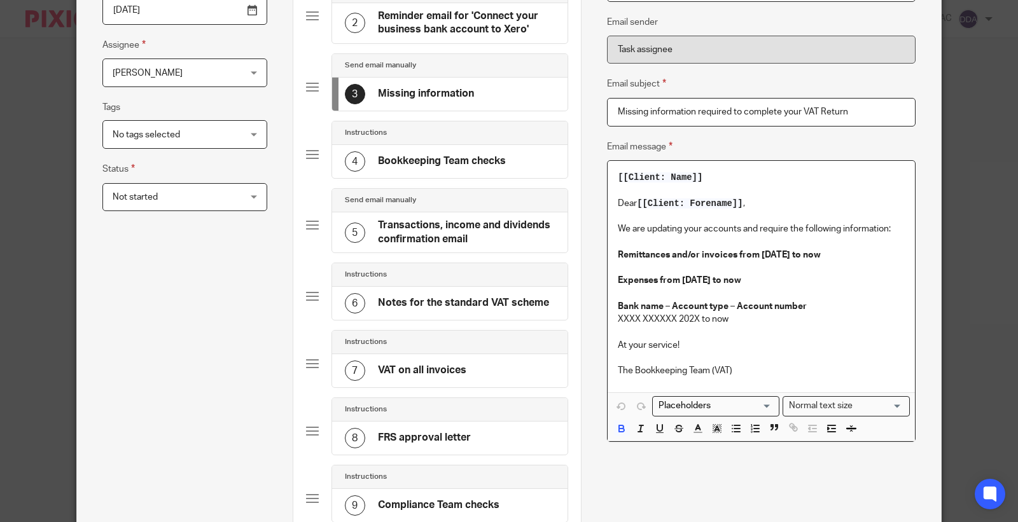
click at [786, 257] on strong "Remittances and/or invoices from 01st August 2025 to now" at bounding box center [719, 255] width 203 height 9
click at [453, 165] on h4 "Bookkeeping Team checks" at bounding box center [442, 161] width 128 height 13
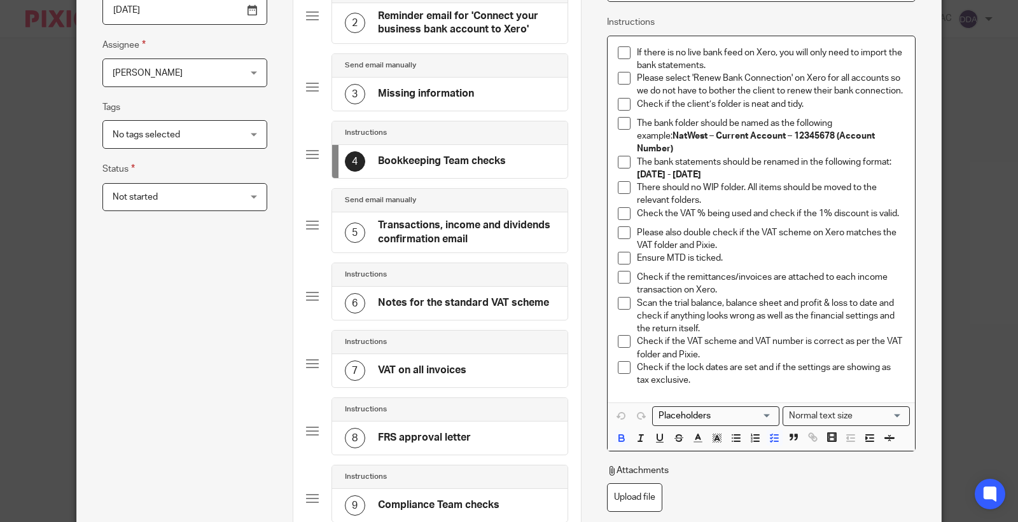
click at [792, 159] on p "The bank statements should be renamed in the following format: 01st August 2025…" at bounding box center [771, 169] width 268 height 26
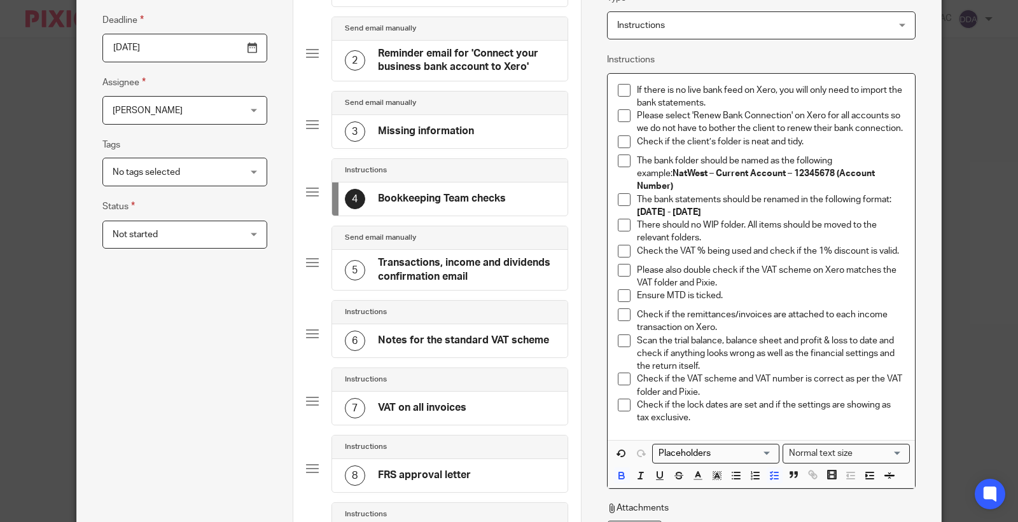
scroll to position [141, 0]
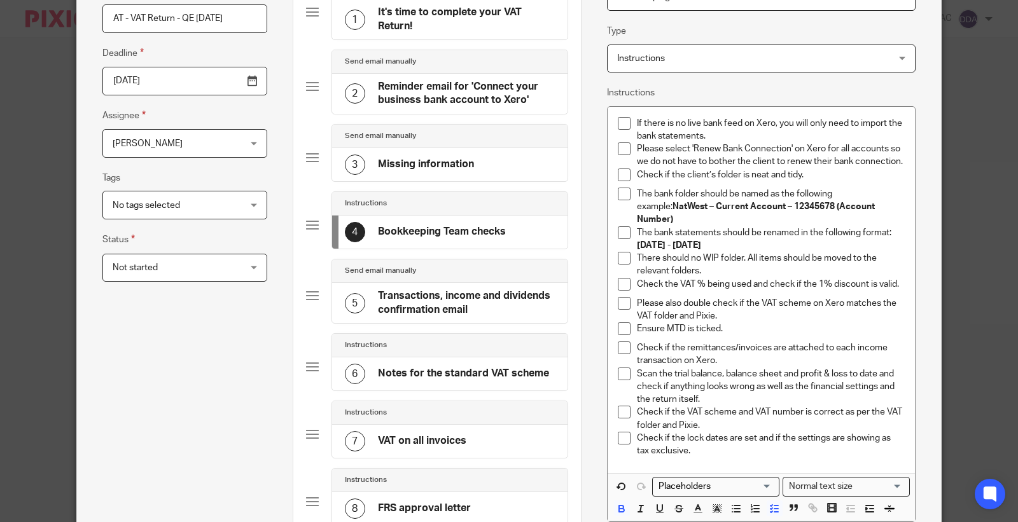
click at [409, 296] on h4 "Transactions, income and dividends confirmation email" at bounding box center [467, 302] width 178 height 27
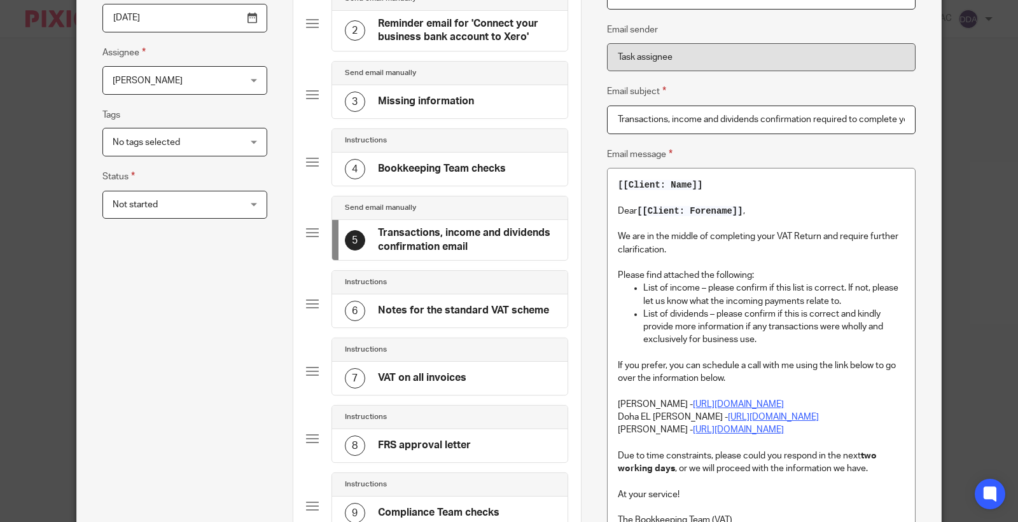
scroll to position [282, 0]
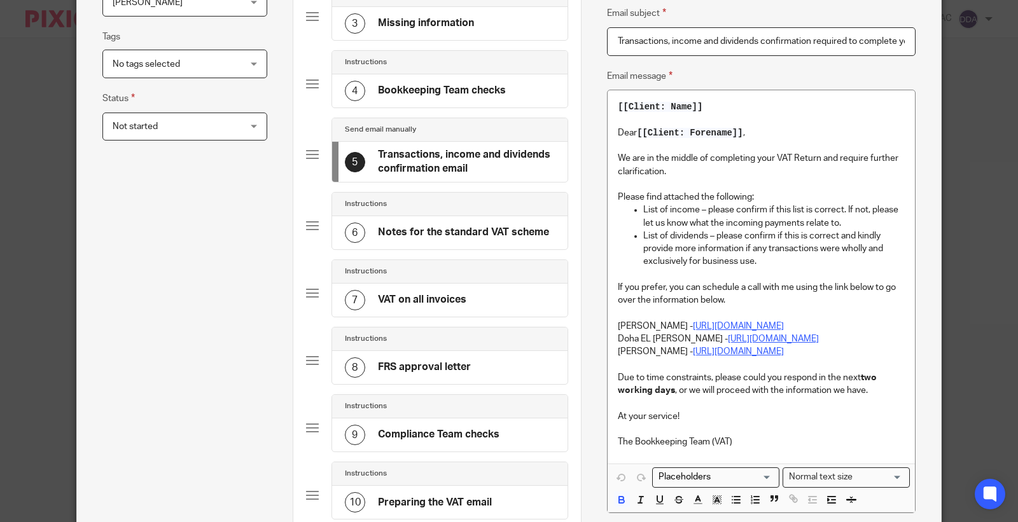
click at [427, 230] on h4 "Notes for the standard VAT scheme" at bounding box center [463, 232] width 171 height 13
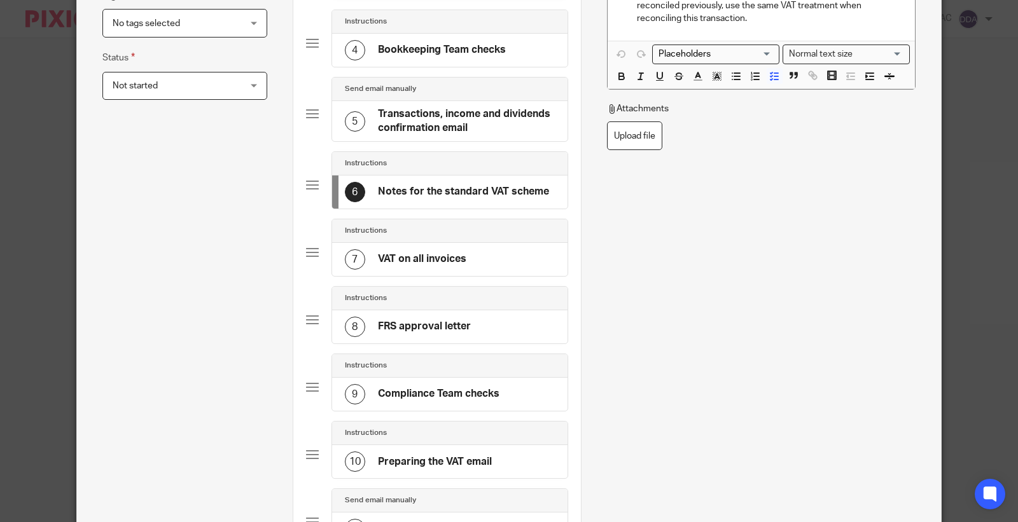
scroll to position [353, 0]
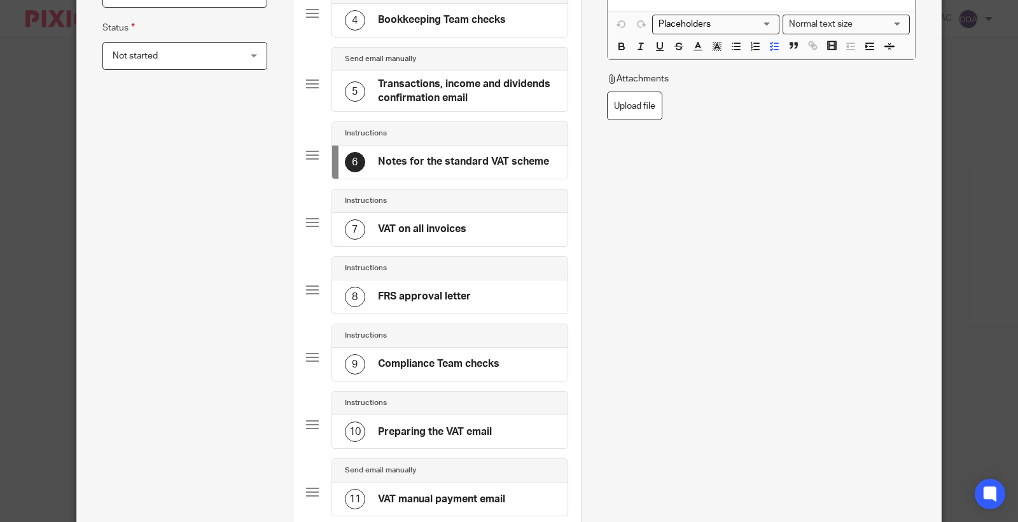
click at [420, 233] on h4 "VAT on all invoices" at bounding box center [422, 229] width 88 height 13
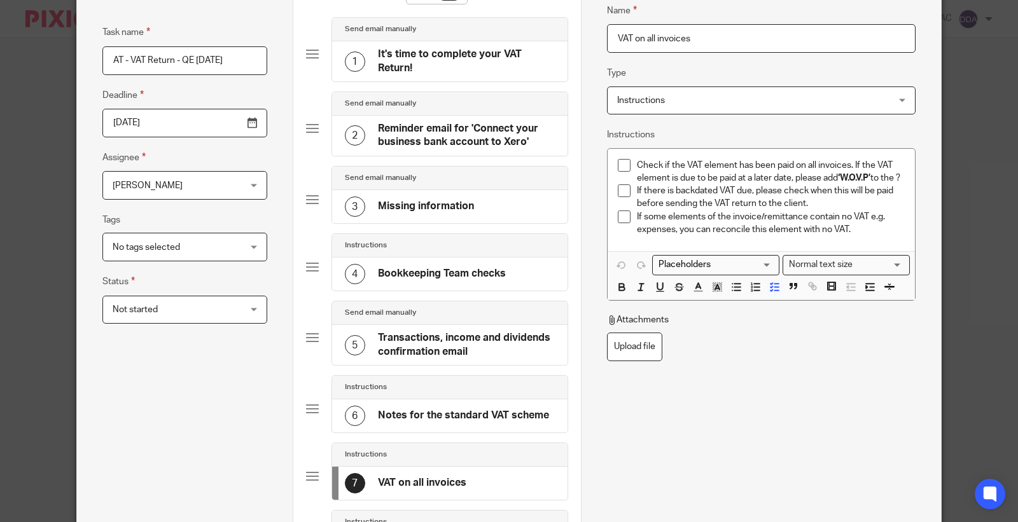
scroll to position [71, 0]
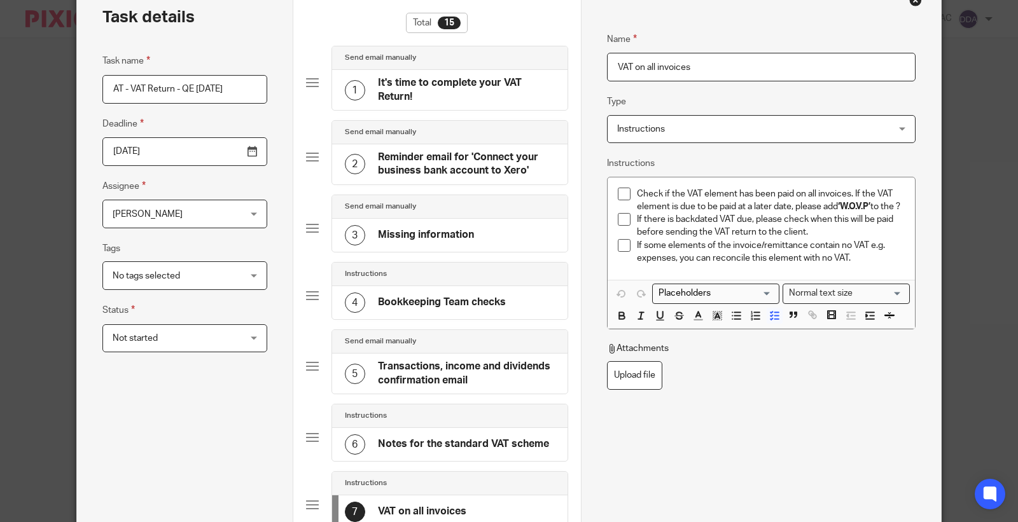
click at [410, 85] on h4 "It's time to complete your VAT Return!" at bounding box center [467, 89] width 178 height 27
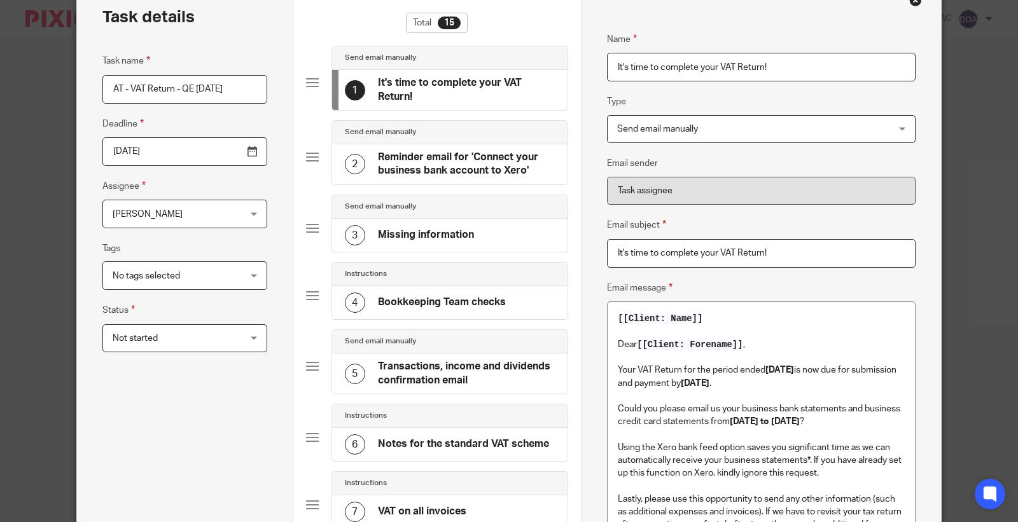
click at [442, 153] on h4 "Reminder email for 'Connect your business bank account to Xero'" at bounding box center [467, 164] width 178 height 27
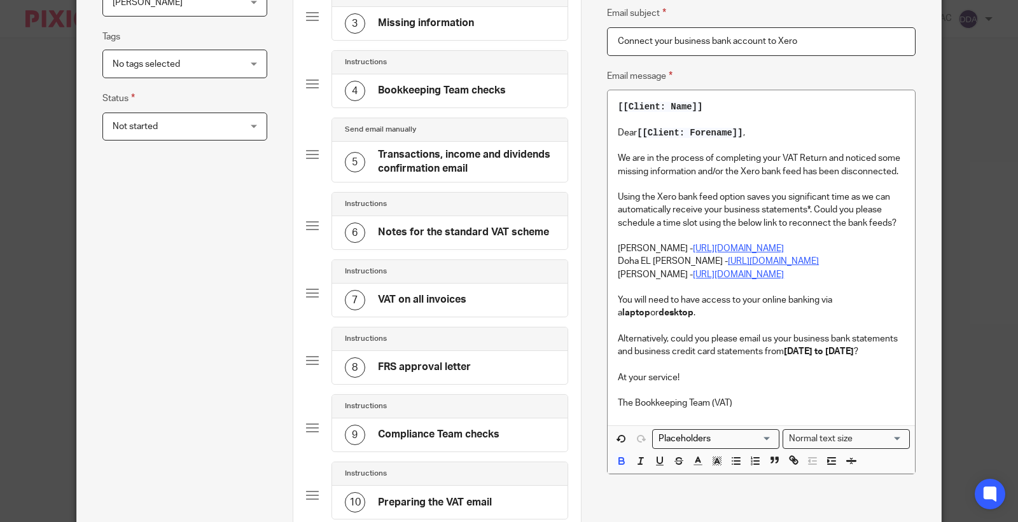
scroll to position [212, 0]
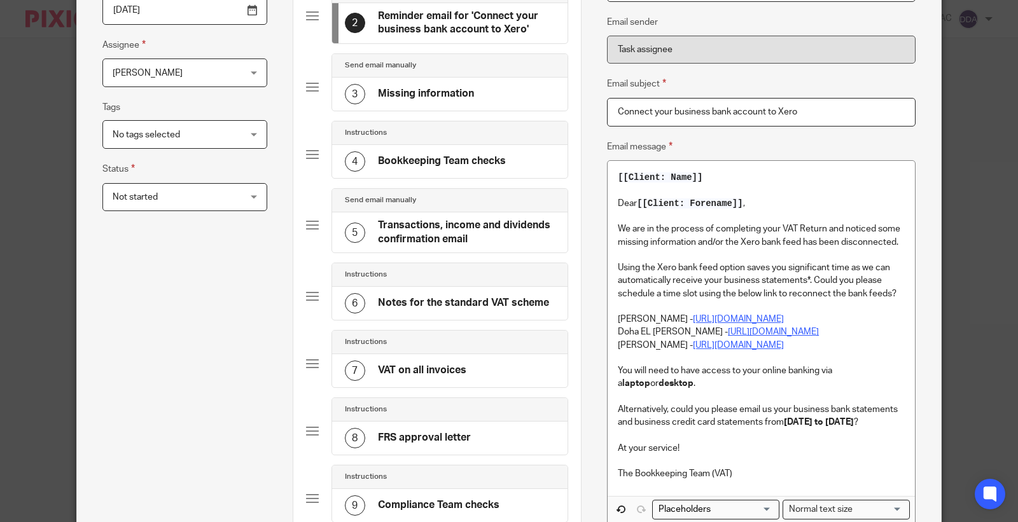
click at [415, 98] on h4 "Missing information" at bounding box center [426, 93] width 96 height 13
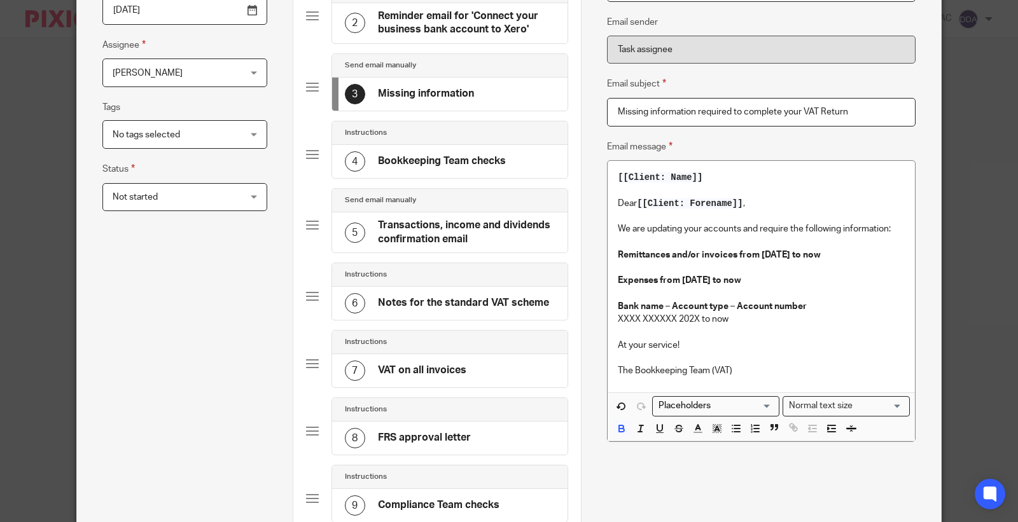
click at [422, 149] on div "4 Bookkeeping Team checks" at bounding box center [450, 161] width 236 height 33
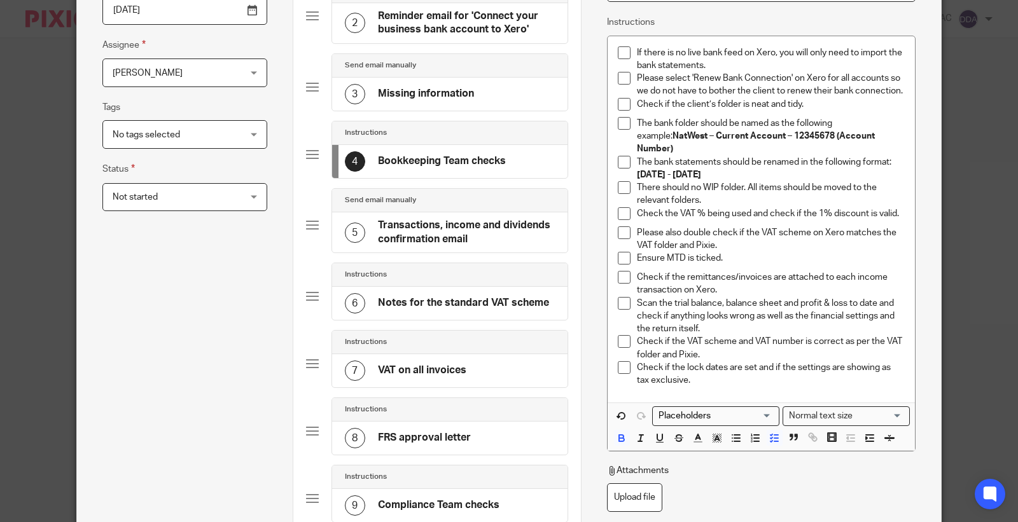
click at [414, 220] on h4 "Transactions, income and dividends confirmation email" at bounding box center [467, 232] width 178 height 27
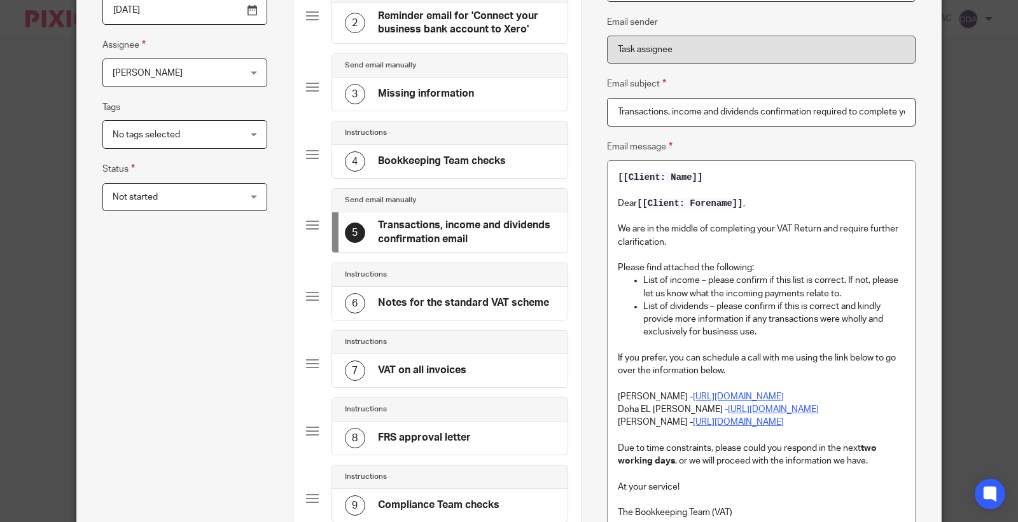
click at [426, 300] on h4 "Notes for the standard VAT scheme" at bounding box center [463, 302] width 171 height 13
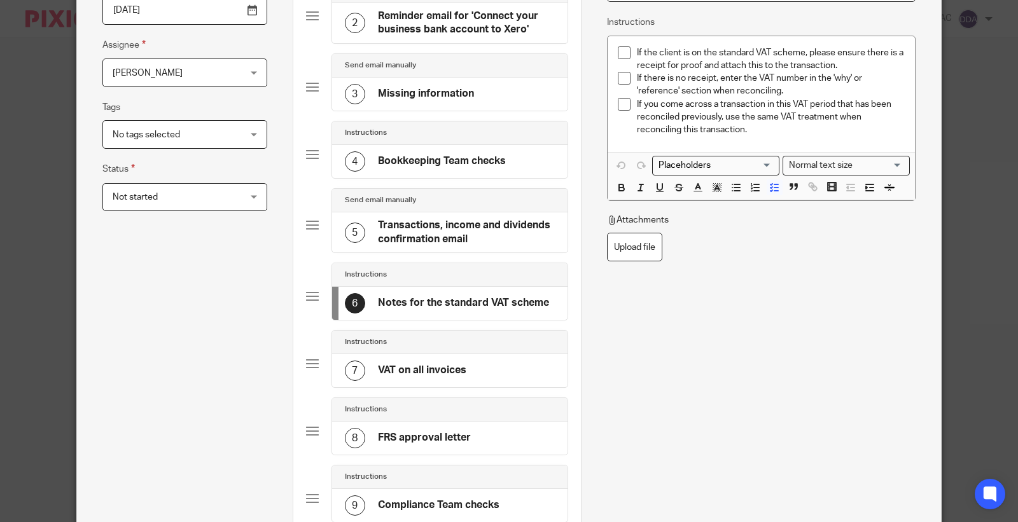
click at [410, 365] on div "7 VAT on all invoices" at bounding box center [406, 371] width 122 height 20
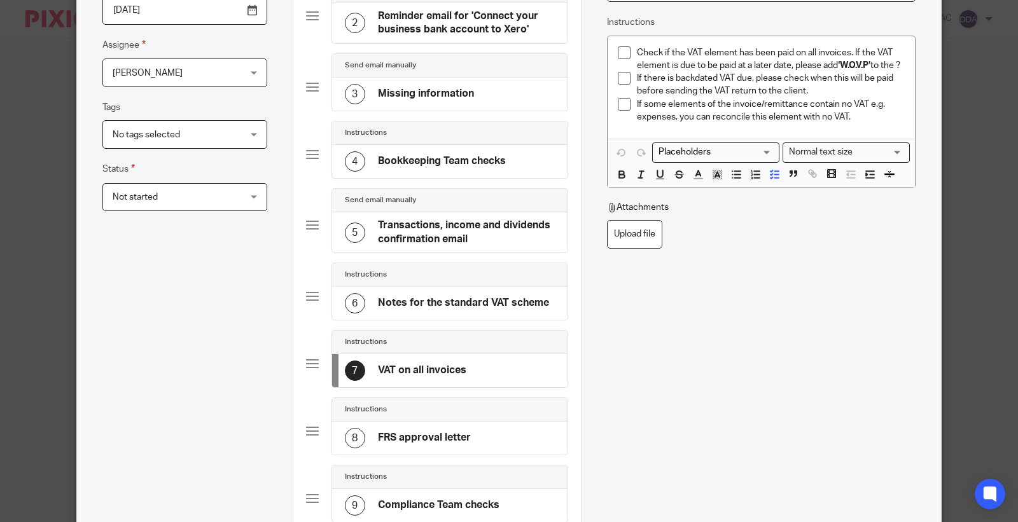
click at [408, 440] on h4 "FRS approval letter" at bounding box center [424, 437] width 93 height 13
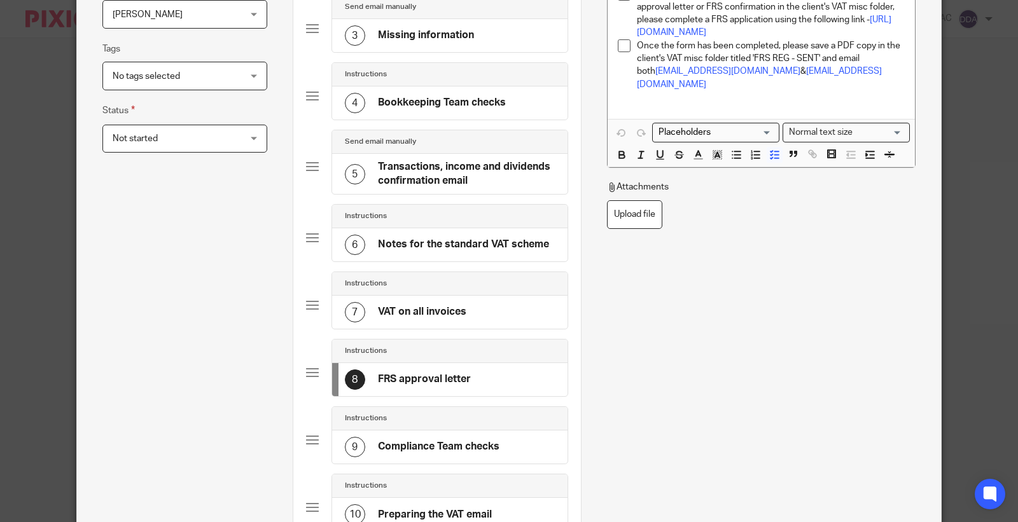
scroll to position [282, 0]
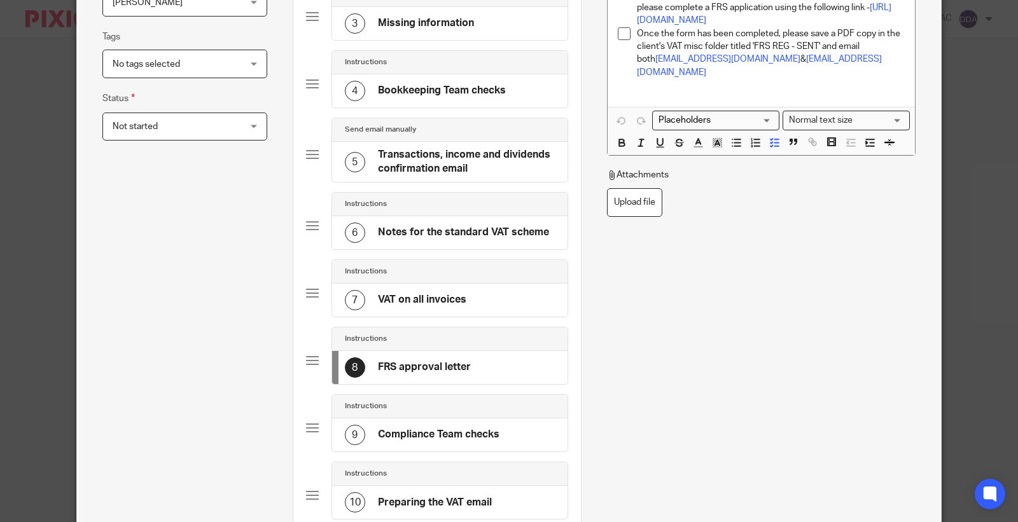
click at [402, 431] on h4 "Compliance Team checks" at bounding box center [439, 434] width 122 height 13
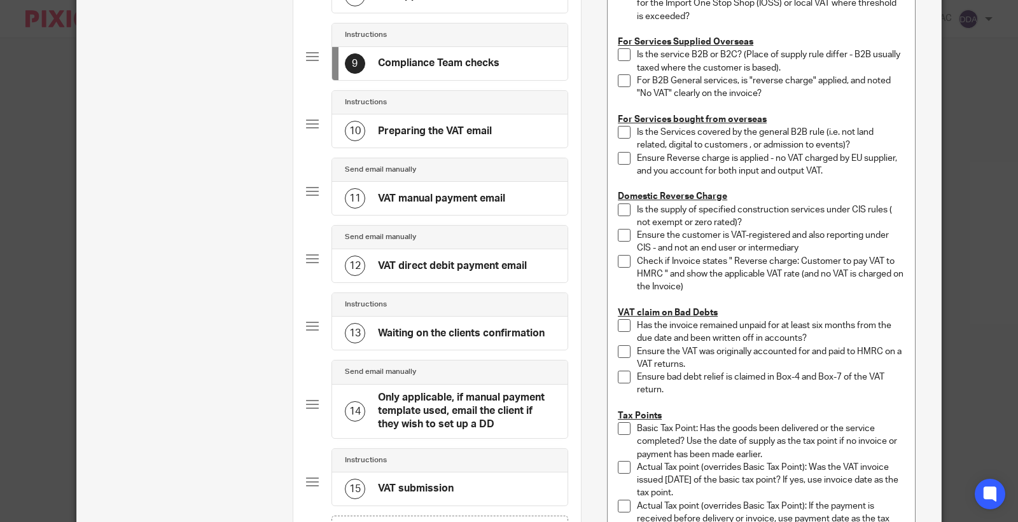
scroll to position [565, 0]
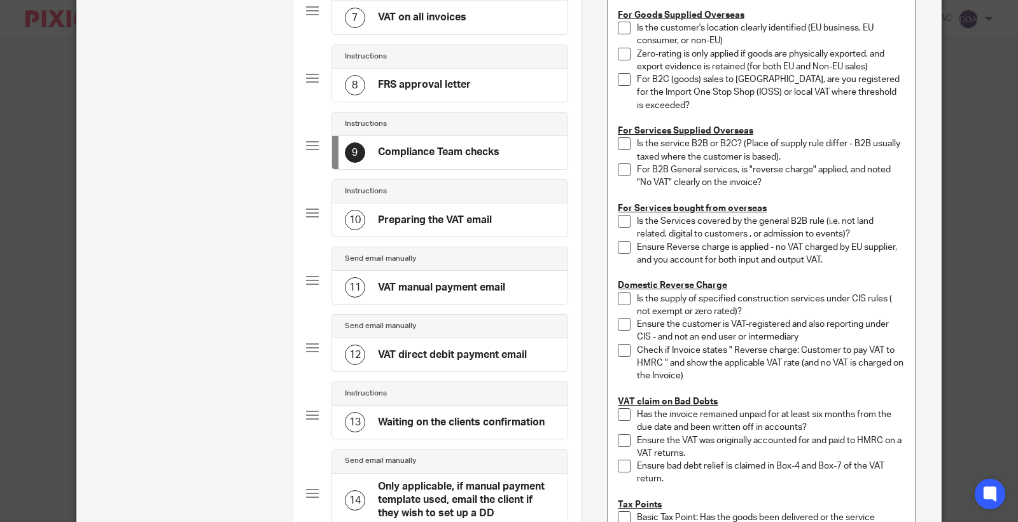
click at [428, 227] on h4 "Preparing the VAT email" at bounding box center [435, 220] width 114 height 13
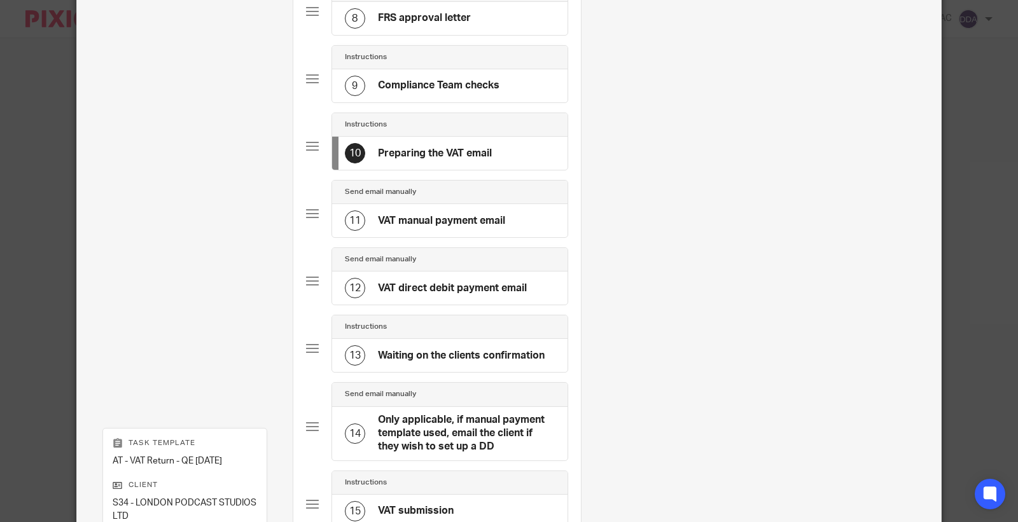
scroll to position [636, 0]
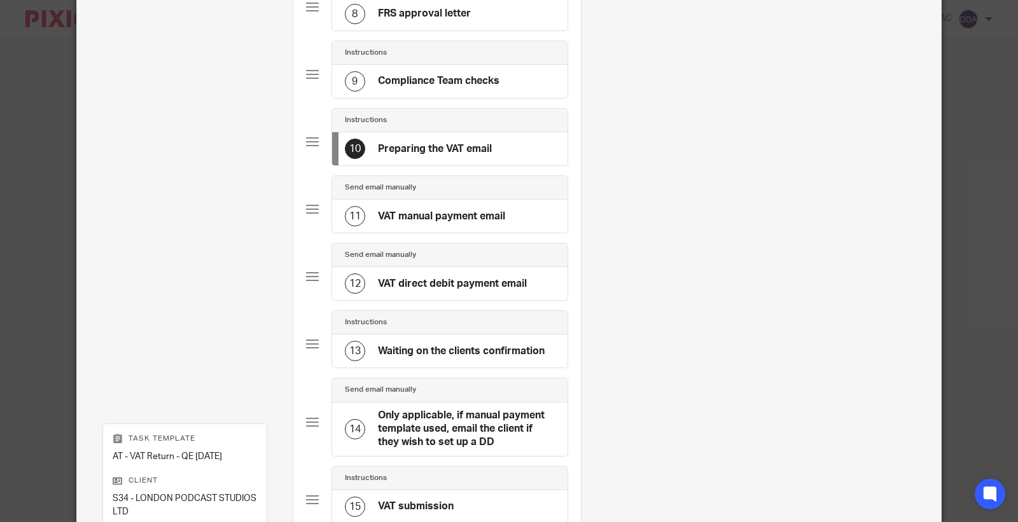
click at [411, 219] on h4 "VAT manual payment email" at bounding box center [441, 216] width 127 height 13
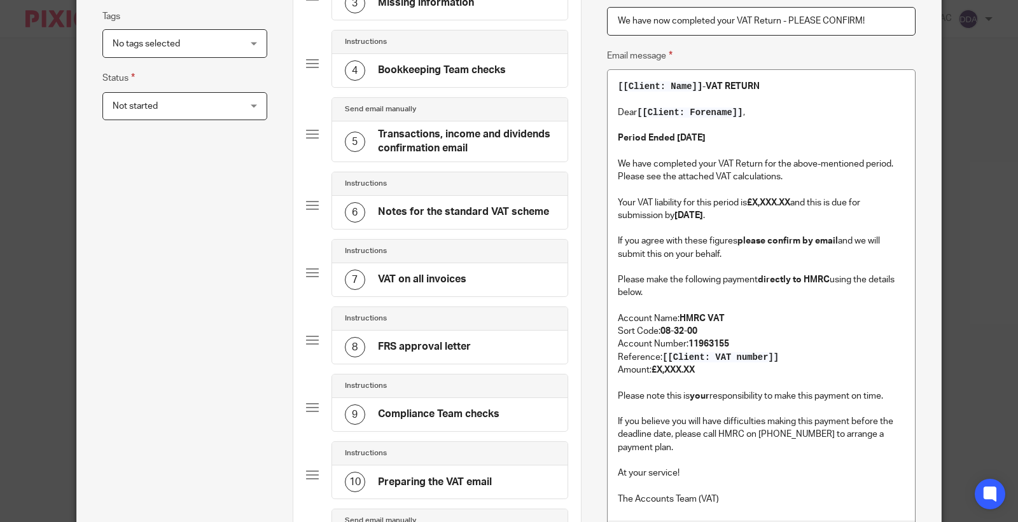
scroll to position [282, 0]
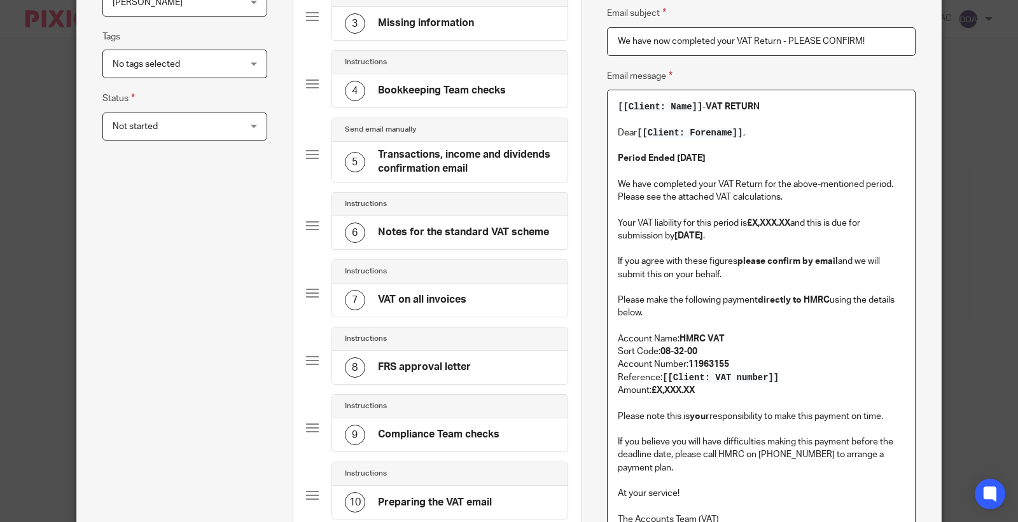
click at [670, 159] on strong "Period Ended 31st October 2025" at bounding box center [662, 158] width 88 height 9
click at [714, 242] on p "Your VAT liability for this period is £X,XXX.XX and this is due for submission …" at bounding box center [761, 230] width 287 height 26
click at [703, 232] on strong "07th December 2025" at bounding box center [688, 236] width 29 height 9
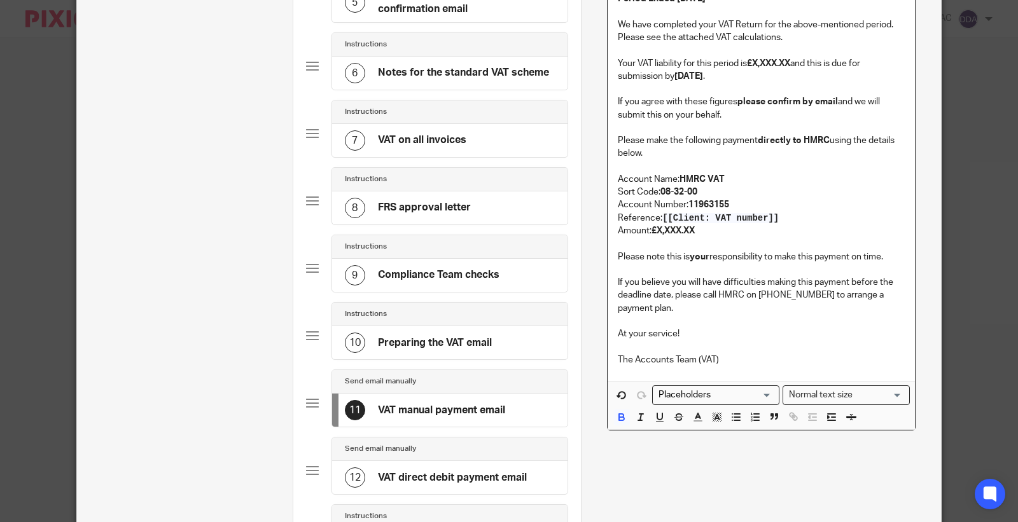
scroll to position [494, 0]
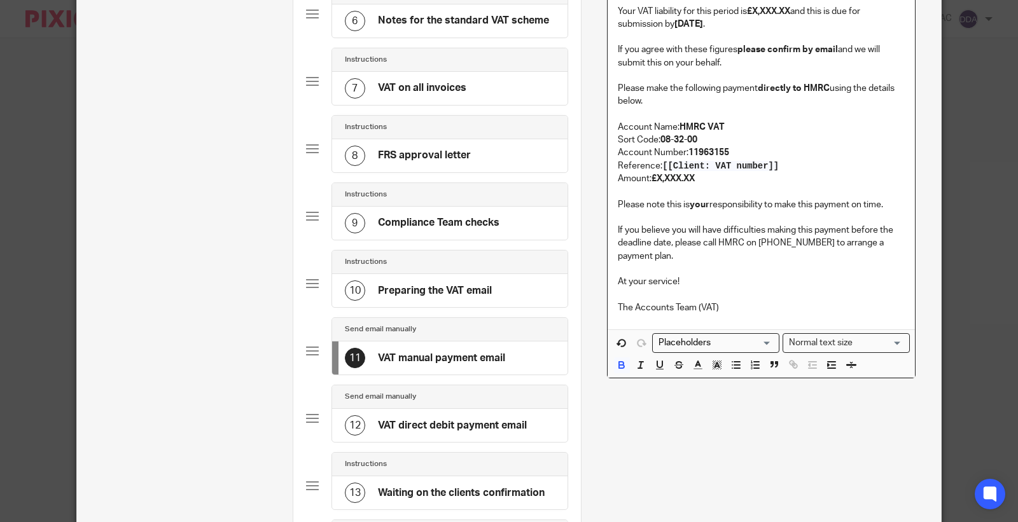
click at [407, 426] on h4 "VAT direct debit payment email" at bounding box center [452, 425] width 149 height 13
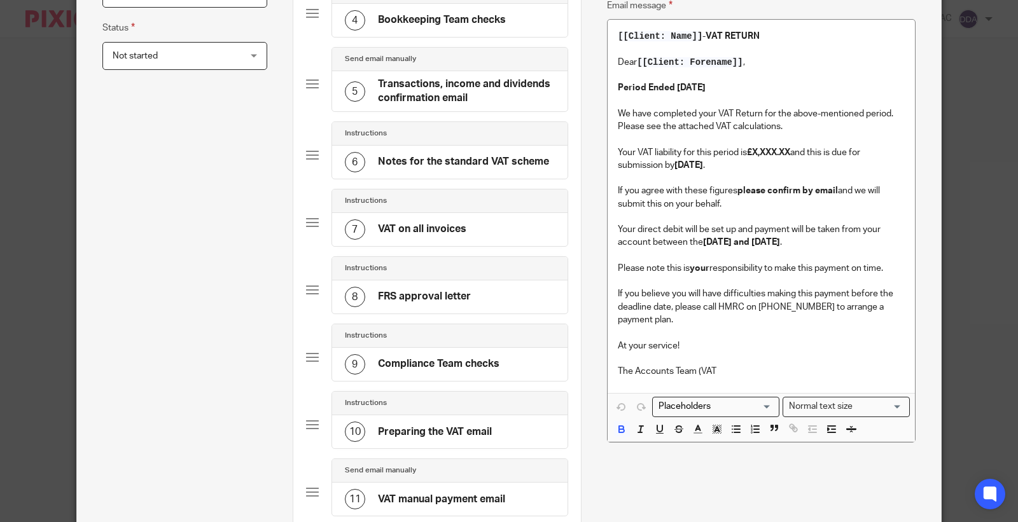
scroll to position [282, 0]
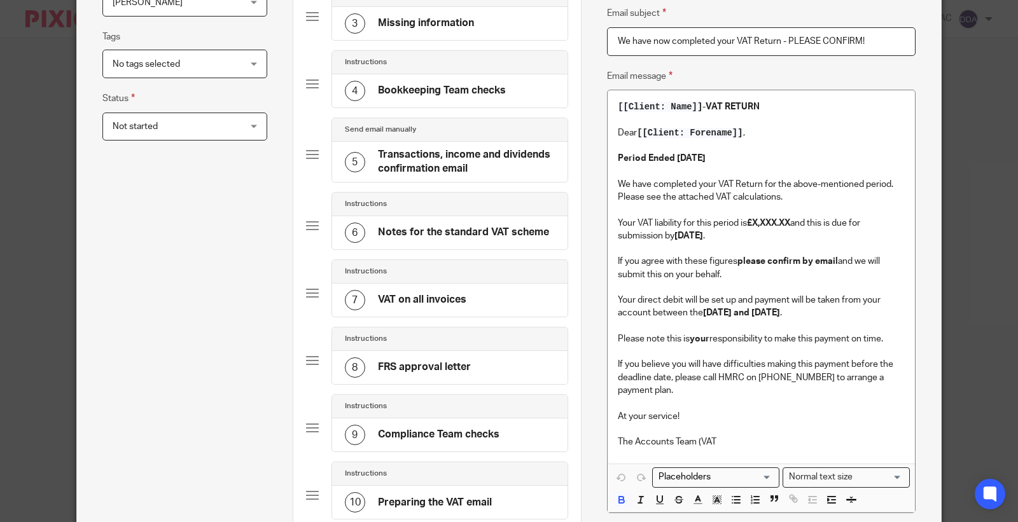
click at [703, 237] on strong "07th December 2025" at bounding box center [688, 236] width 29 height 9
click at [769, 316] on strong "10th and 12th December 2025" at bounding box center [741, 313] width 77 height 9
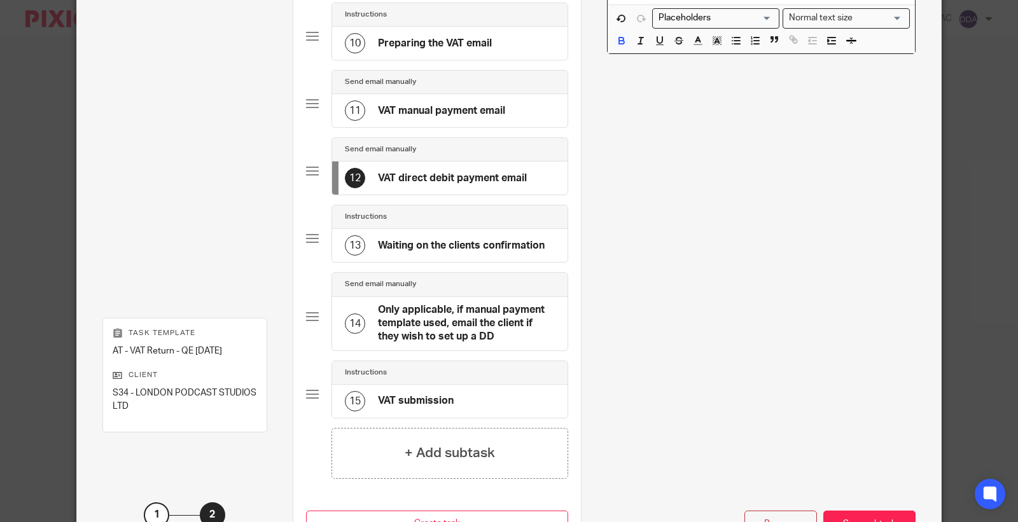
scroll to position [777, 0]
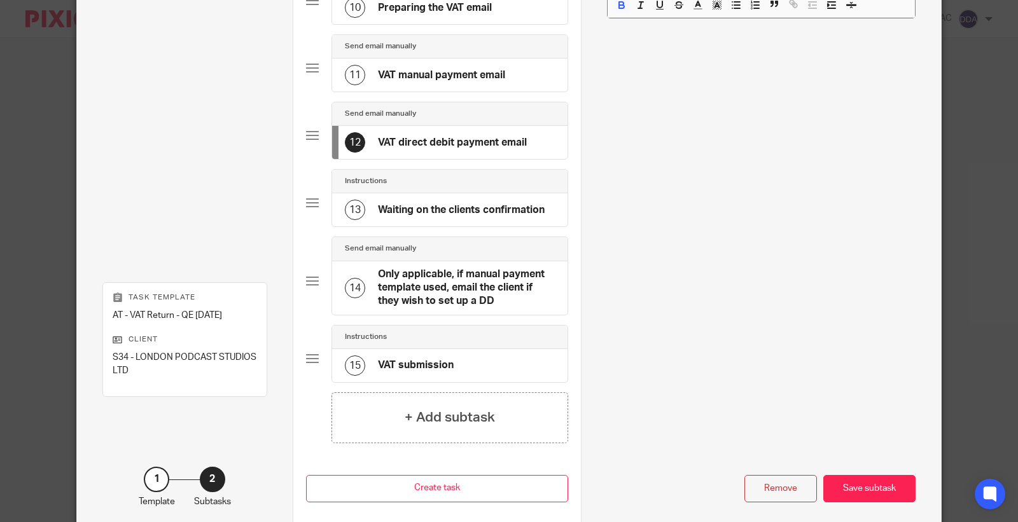
click at [407, 214] on h4 "Waiting on the clients confirmation" at bounding box center [461, 210] width 167 height 13
click at [393, 291] on h4 "Only applicable, if manual payment template used, email the client if they wish…" at bounding box center [467, 288] width 178 height 41
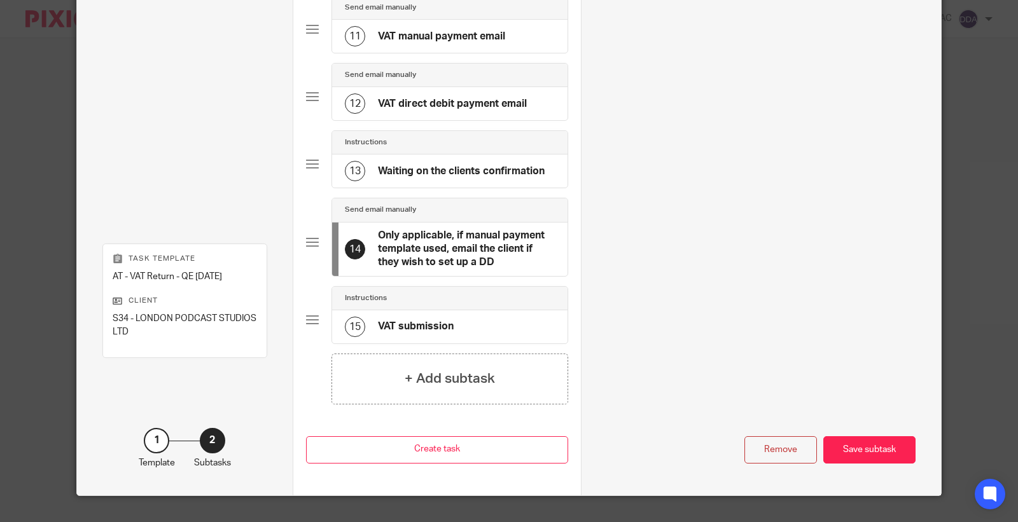
scroll to position [844, 0]
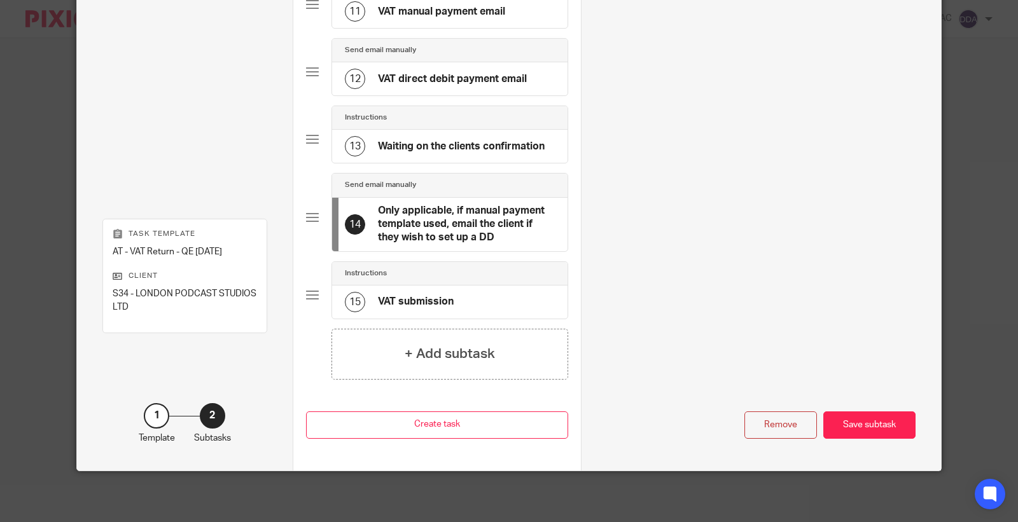
click at [412, 298] on h4 "VAT submission" at bounding box center [416, 301] width 76 height 13
click at [843, 418] on div "Save subtask" at bounding box center [869, 425] width 92 height 27
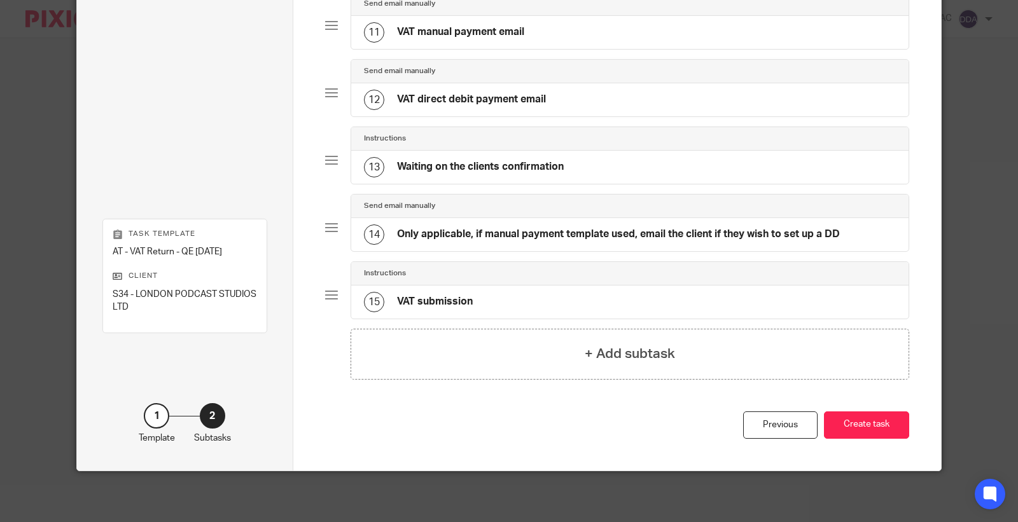
scroll to position [803, 0]
click at [860, 424] on button "Create task" at bounding box center [866, 425] width 85 height 27
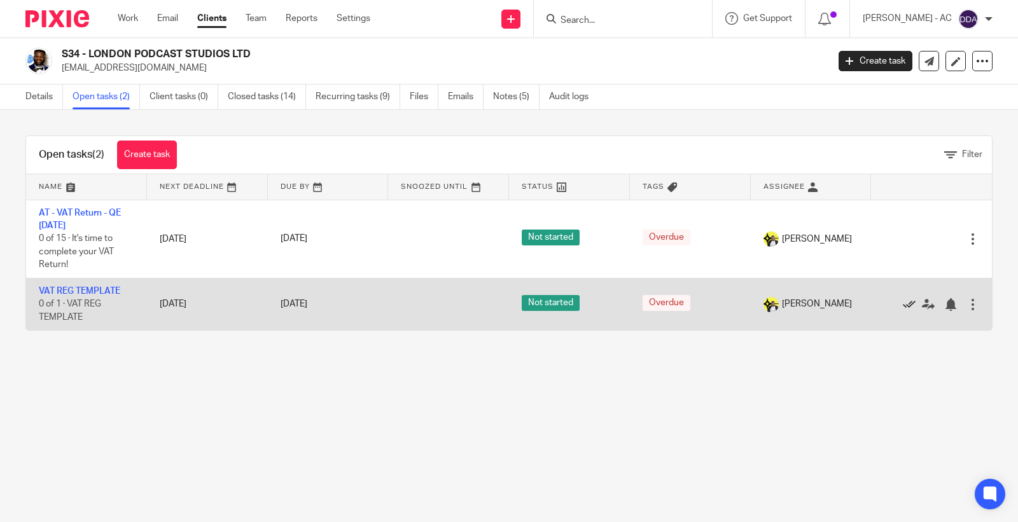
click at [903, 306] on icon at bounding box center [909, 304] width 13 height 13
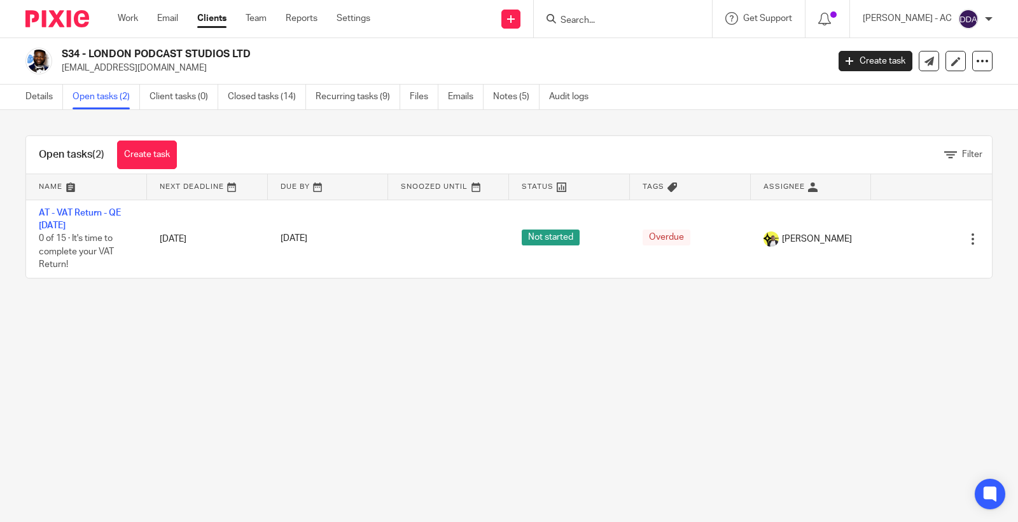
click at [90, 94] on link "Open tasks (2)" at bounding box center [106, 97] width 67 height 25
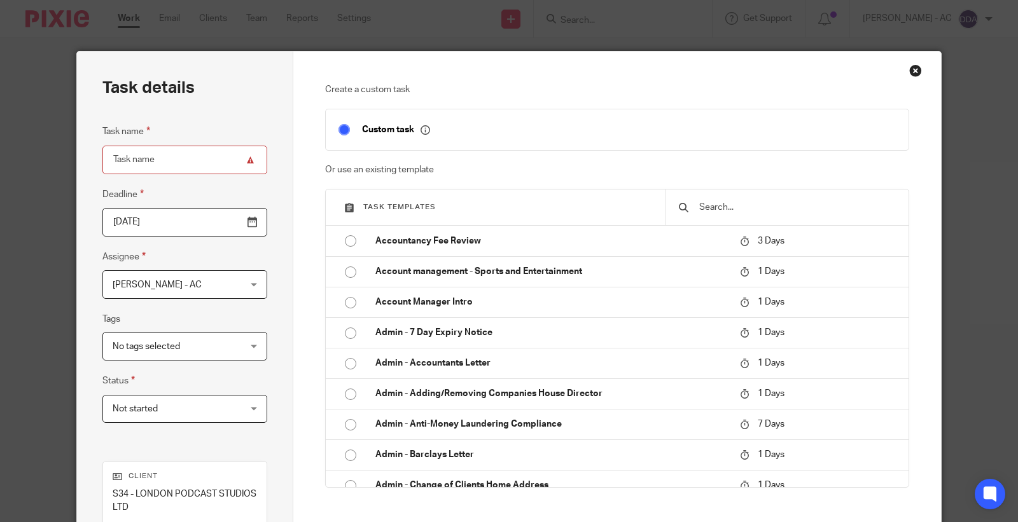
click at [710, 211] on input "text" at bounding box center [797, 207] width 198 height 14
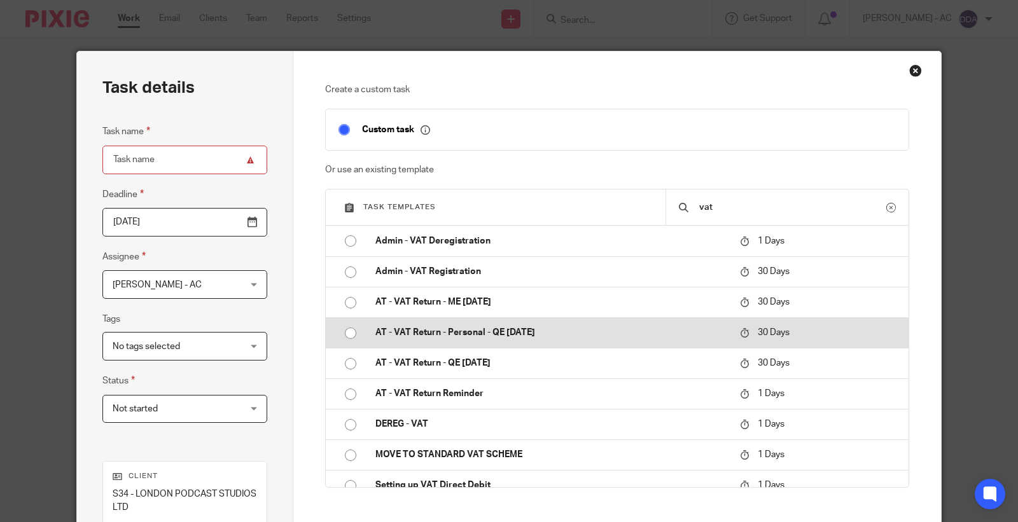
type input "vat"
click at [494, 333] on p "AT - VAT Return - Personal - QE [DATE]" at bounding box center [551, 332] width 352 height 13
type input "2025-11-12"
type input "AT - VAT Return - Personal - QE [DATE]"
checkbox input "false"
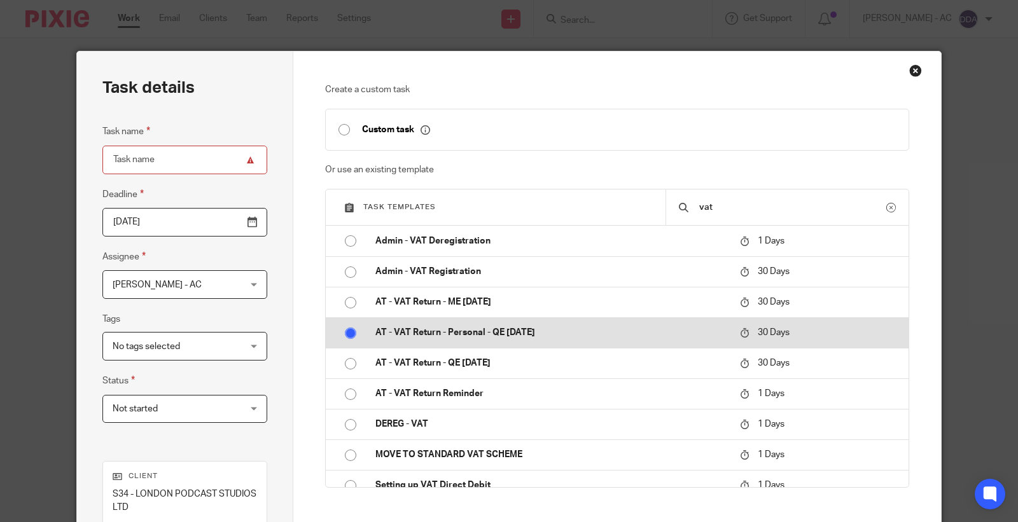
radio input "true"
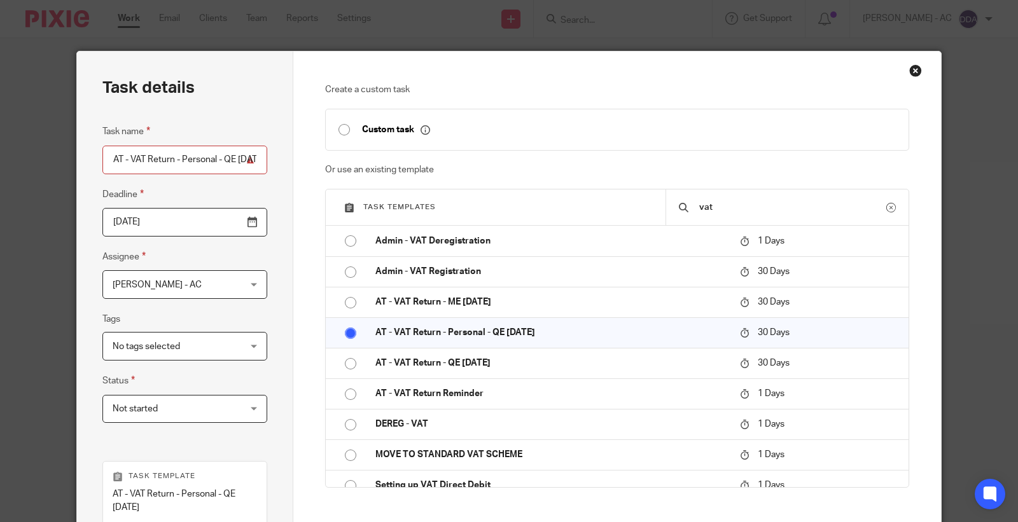
click at [198, 165] on input "AT - VAT Return - Personal - QE [DATE]" at bounding box center [184, 160] width 165 height 29
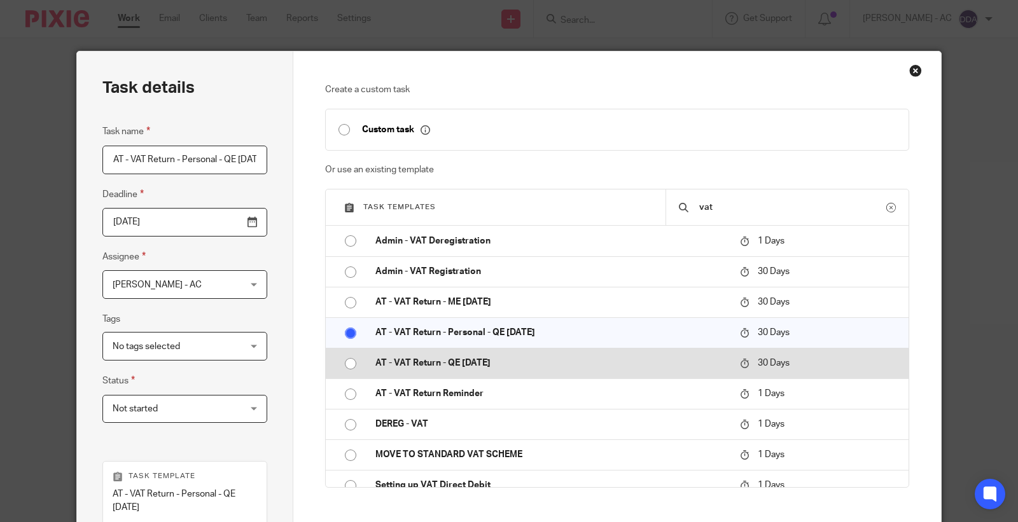
click at [421, 365] on p "AT - VAT Return - QE [DATE]" at bounding box center [551, 363] width 352 height 13
type input "AT - VAT Return - QE [DATE]"
radio input "false"
radio input "true"
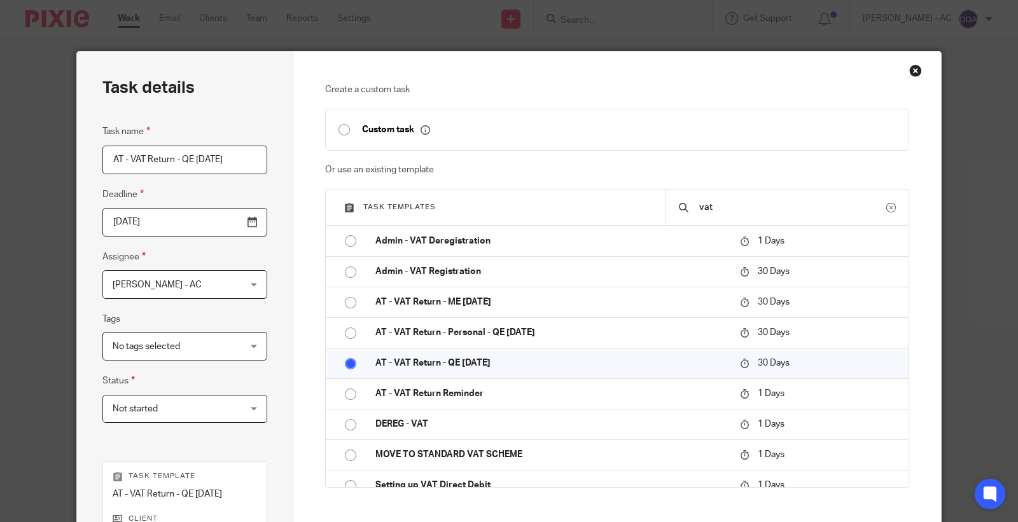
drag, startPoint x: 195, startPoint y: 164, endPoint x: 213, endPoint y: 174, distance: 20.2
click at [196, 164] on input "AT - VAT Return - QE [DATE]" at bounding box center [184, 160] width 165 height 29
type input "AT - VAT Return - QE 31-07-2025"
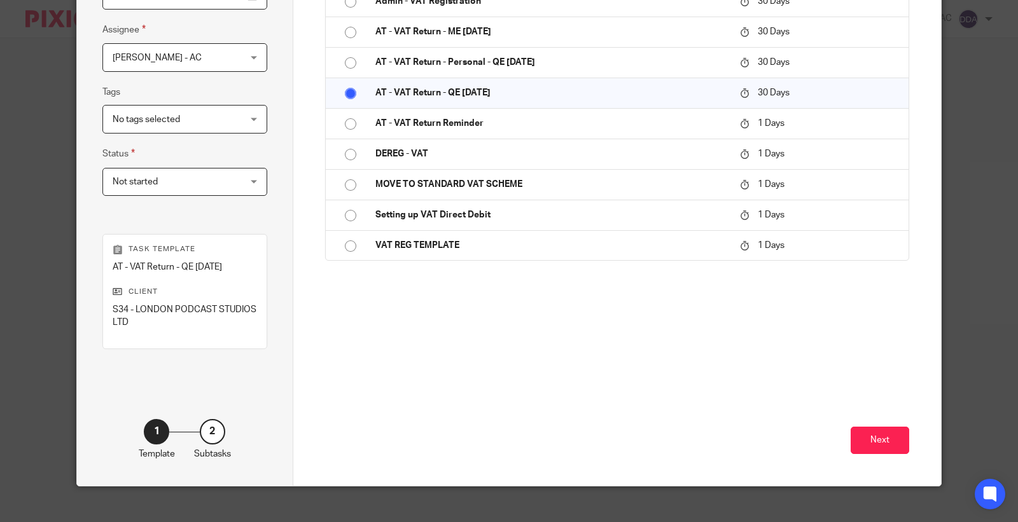
scroll to position [243, 0]
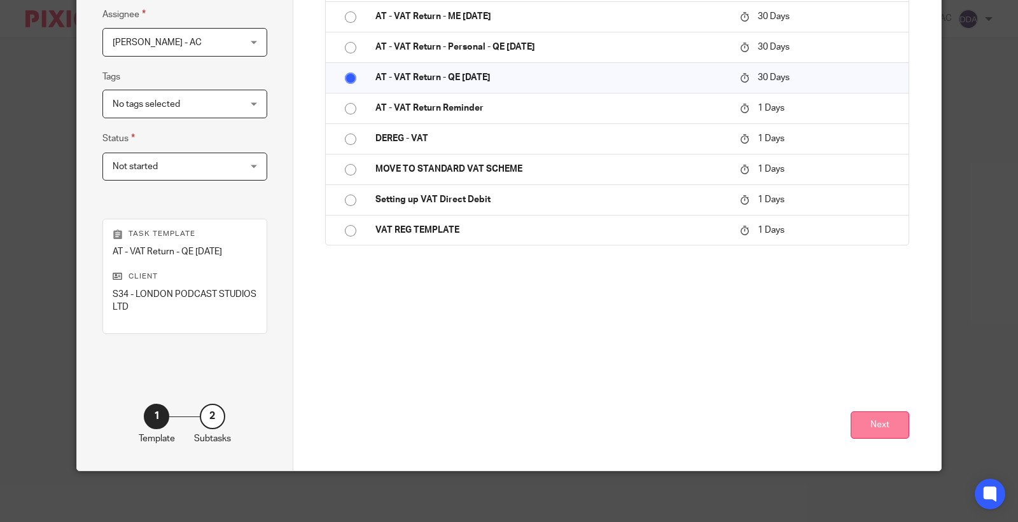
click at [872, 428] on button "Next" at bounding box center [880, 425] width 59 height 27
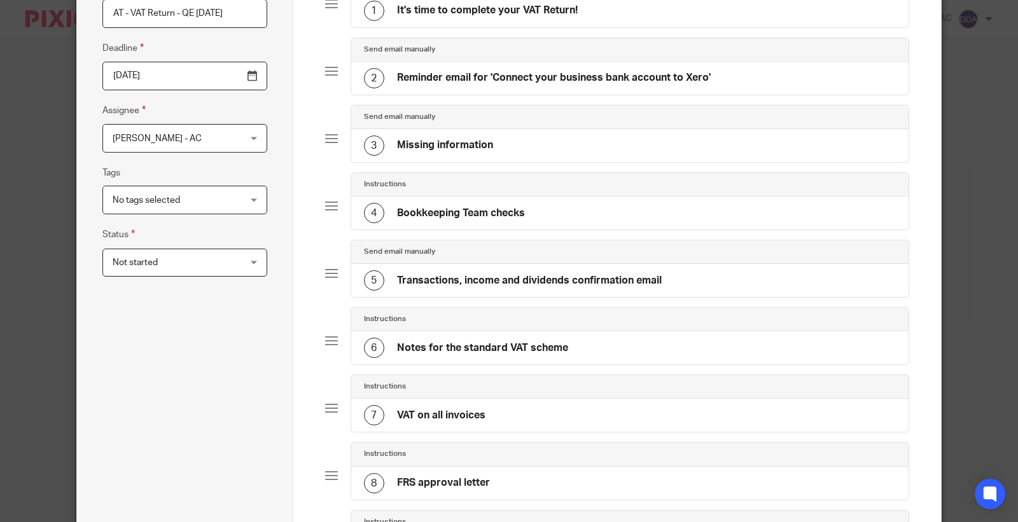
scroll to position [0, 0]
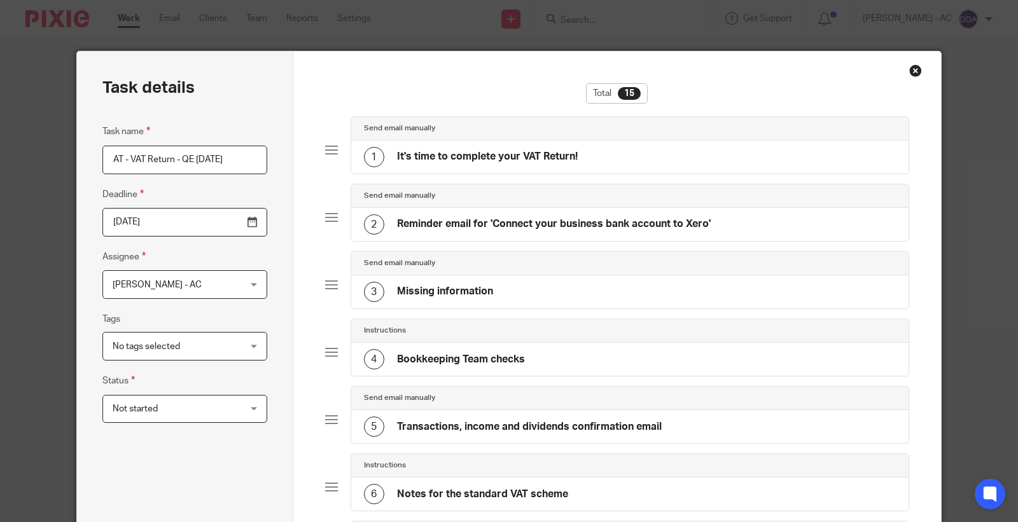
click at [435, 162] on h4 "It's time to complete your VAT Return!" at bounding box center [487, 156] width 181 height 13
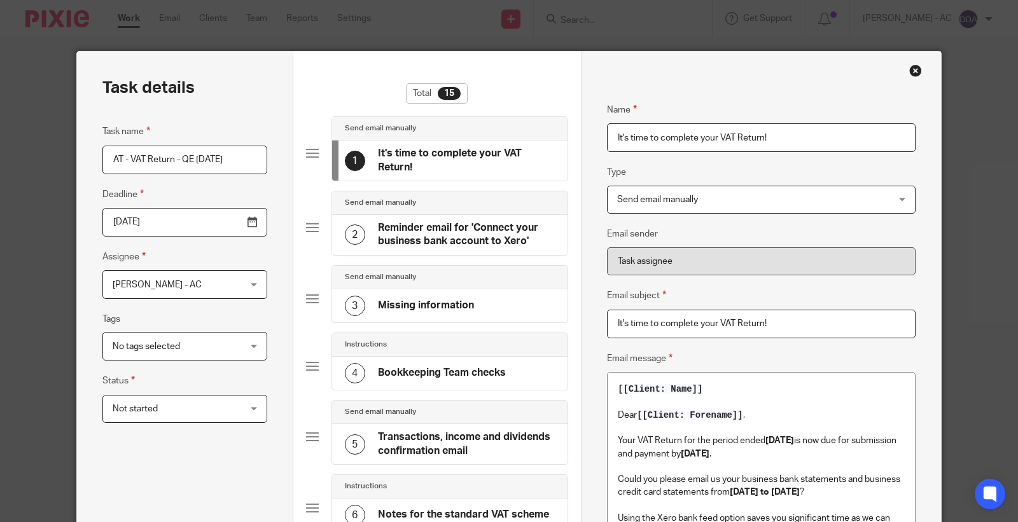
click at [794, 441] on strong "31st October 2025" at bounding box center [779, 440] width 29 height 9
click at [794, 441] on strong "[DATE]" at bounding box center [779, 440] width 29 height 9
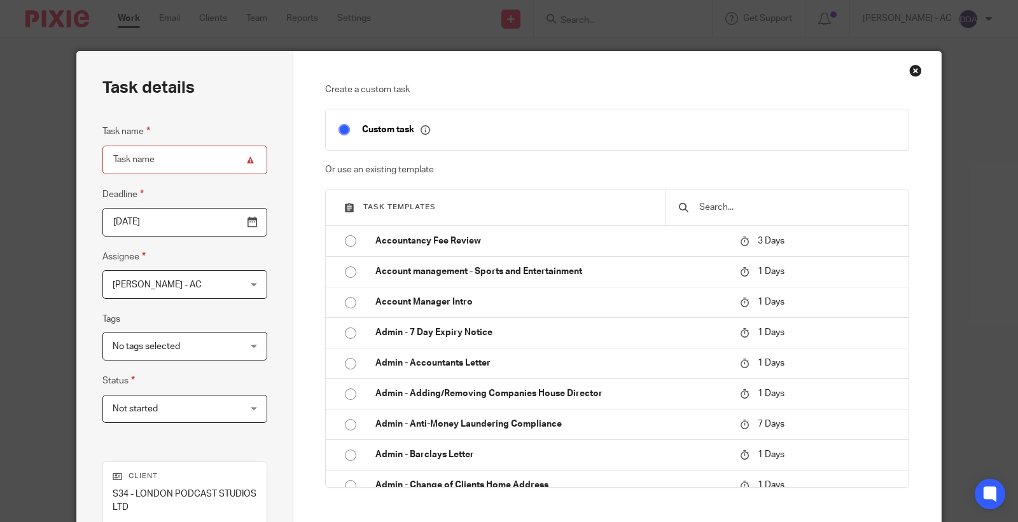
click at [732, 207] on input "text" at bounding box center [797, 207] width 198 height 14
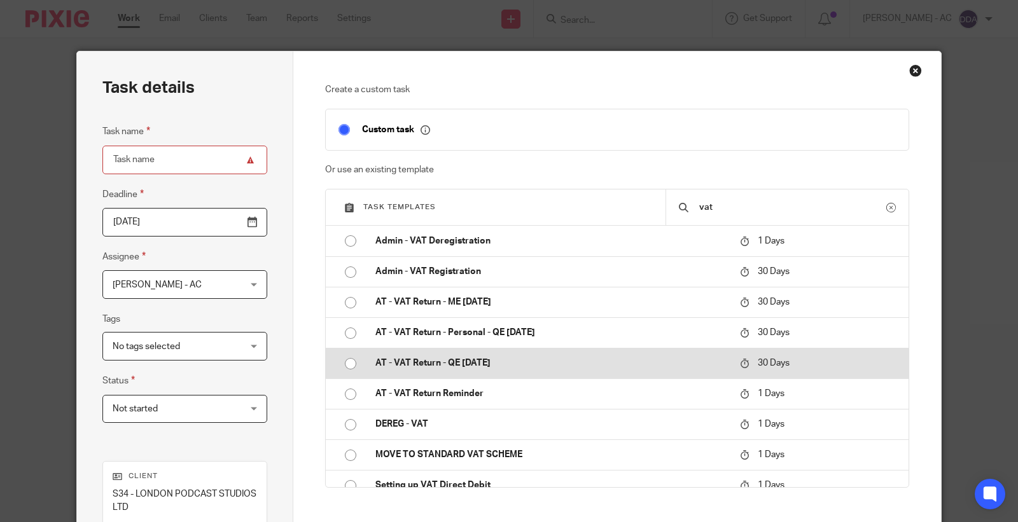
type input "vat"
click at [457, 357] on p "AT - VAT Return - QE [DATE]" at bounding box center [551, 363] width 352 height 13
type input "2025-11-12"
type input "AT - VAT Return - QE [DATE]"
checkbox input "false"
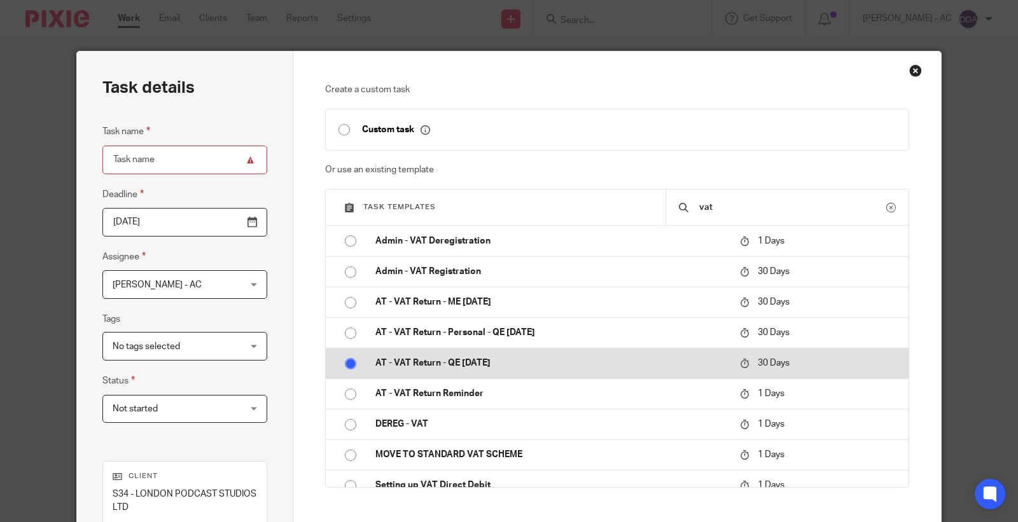
radio input "true"
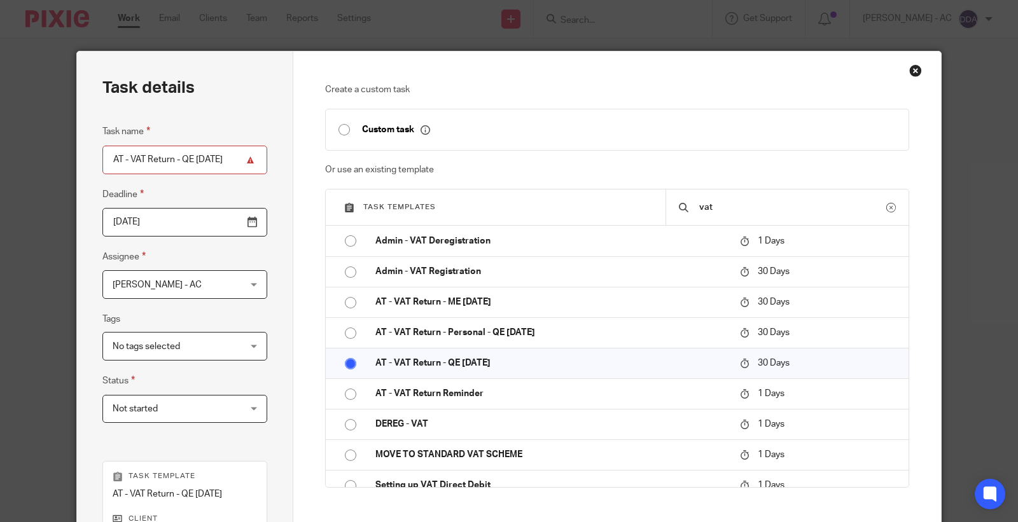
click at [202, 157] on input "AT - VAT Return - QE [DATE]" at bounding box center [184, 160] width 165 height 29
type input "AT - VAT Return - QE [DATE]"
click at [196, 293] on span "[PERSON_NAME] - AC" at bounding box center [174, 284] width 123 height 27
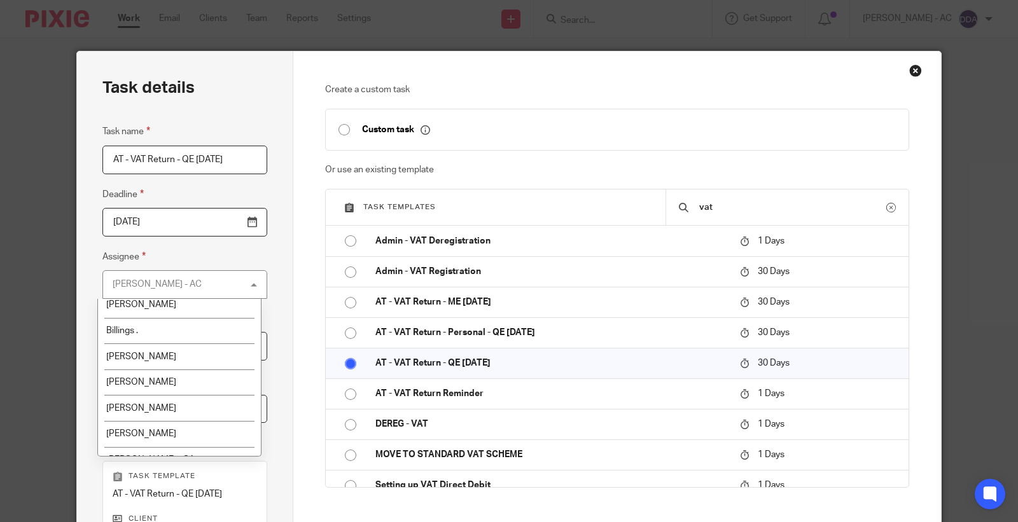
scroll to position [141, 0]
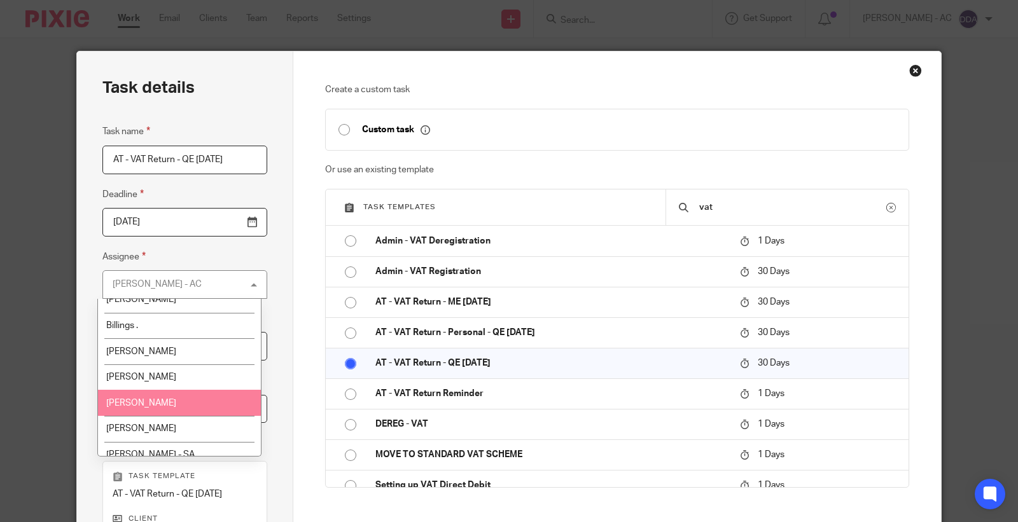
click at [173, 402] on span "[PERSON_NAME]" at bounding box center [141, 403] width 70 height 9
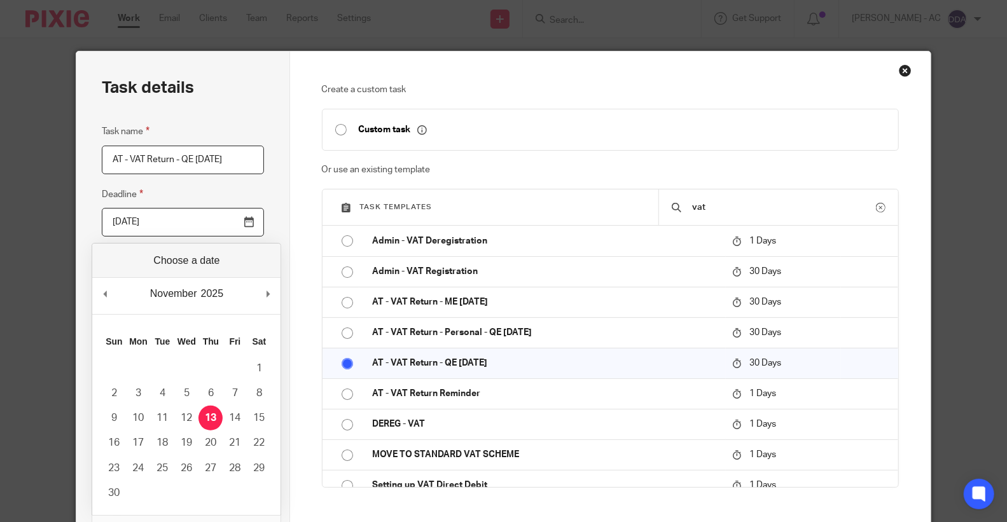
click at [187, 220] on input "2025-11-12" at bounding box center [183, 222] width 162 height 29
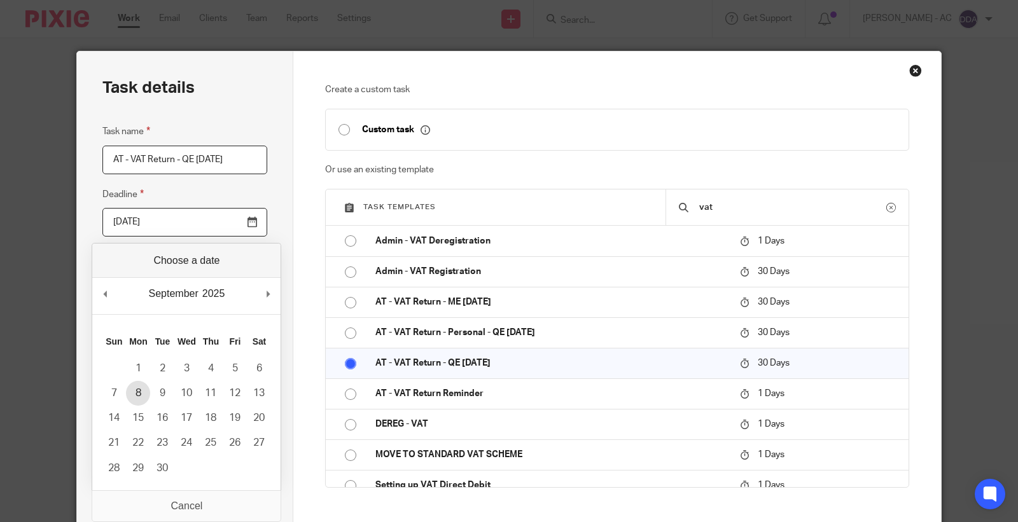
type input "2025-09-07"
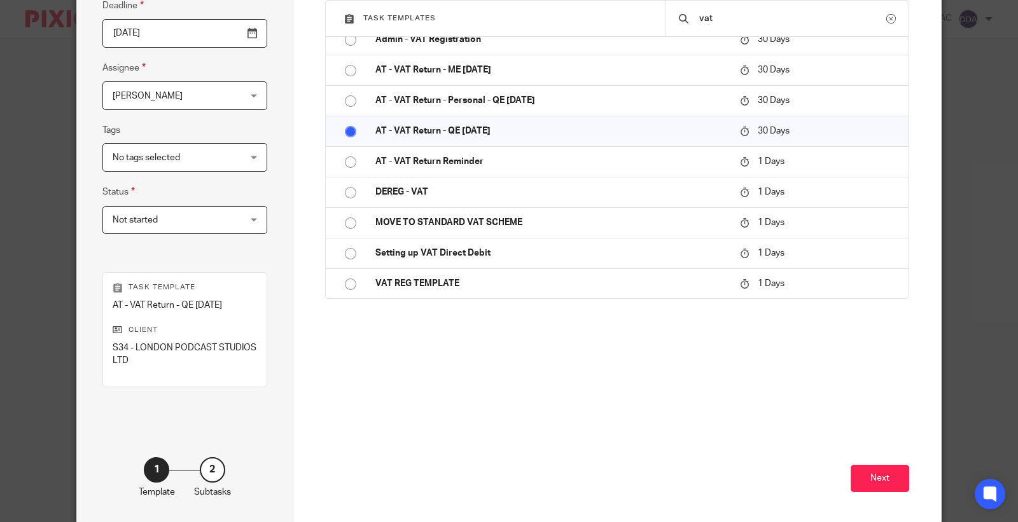
scroll to position [212, 0]
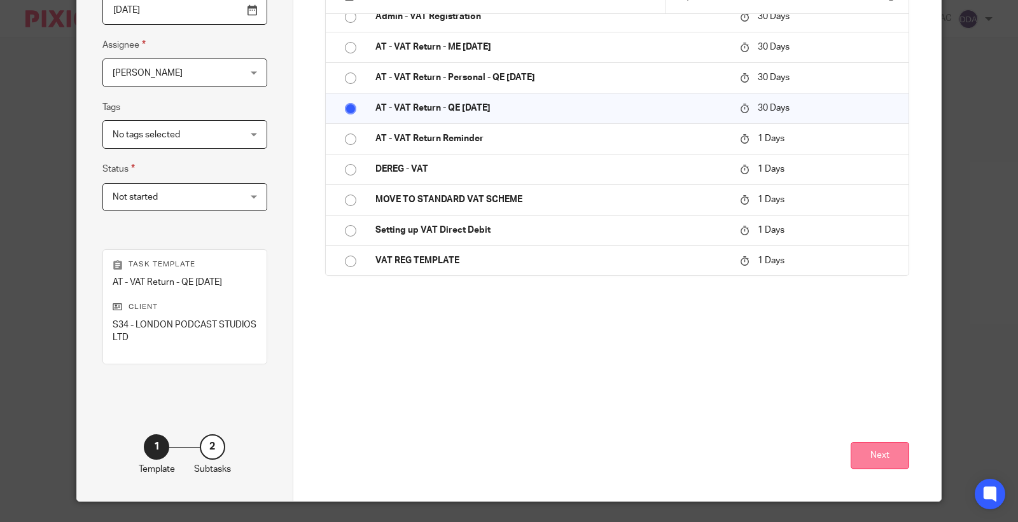
click at [872, 452] on button "Next" at bounding box center [880, 455] width 59 height 27
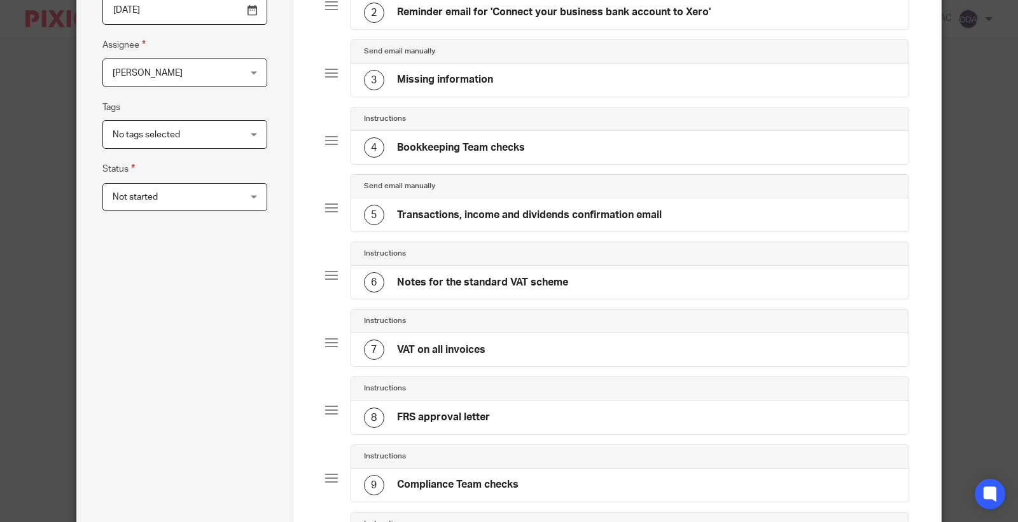
scroll to position [0, 0]
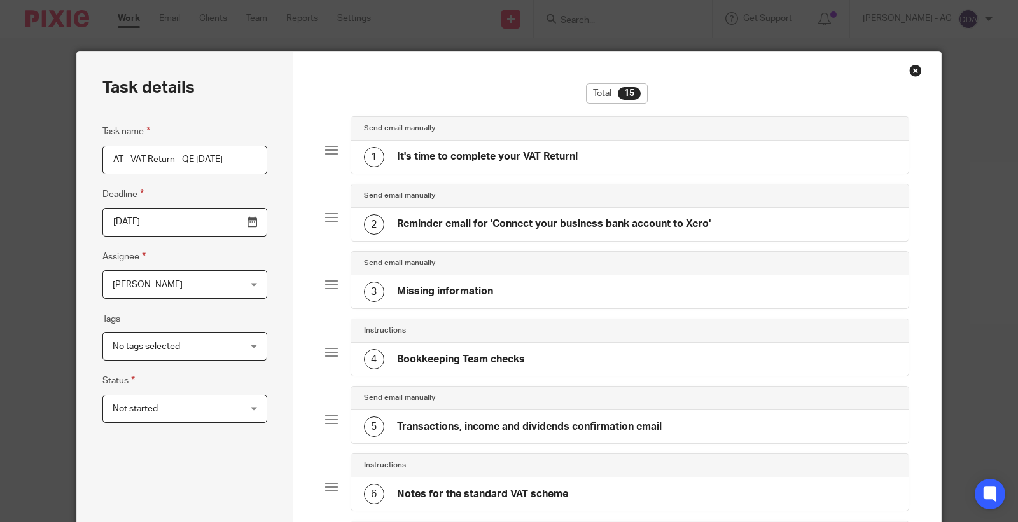
click at [563, 161] on h4 "It's time to complete your VAT Return!" at bounding box center [487, 156] width 181 height 13
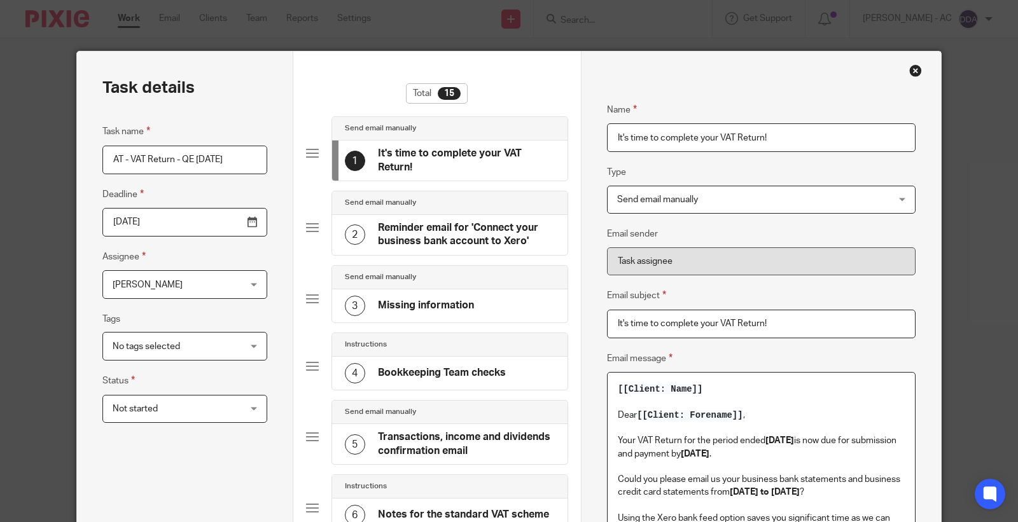
click at [791, 447] on p "Your VAT Return for the period ended 31st October 2025 is now due for submissio…" at bounding box center [761, 448] width 287 height 26
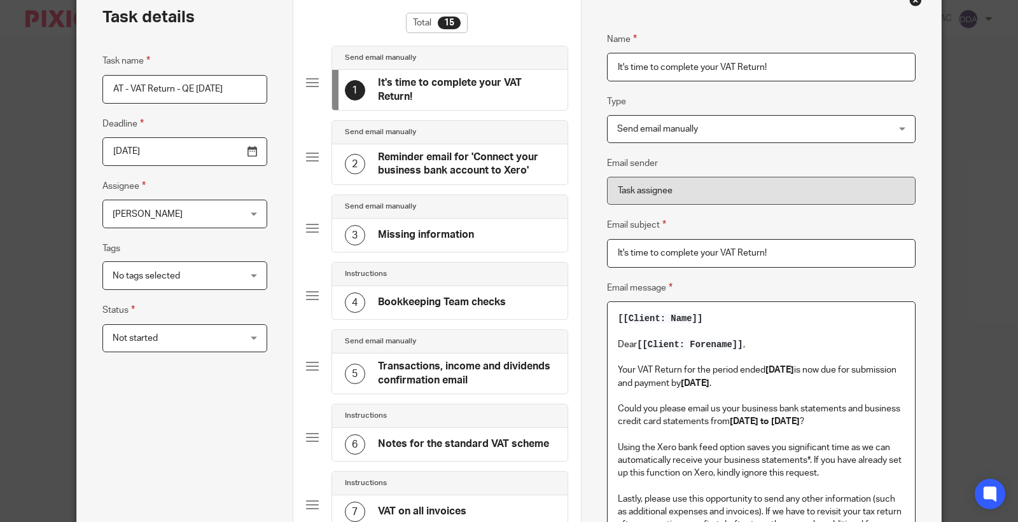
click at [800, 422] on strong "01st August 2025 to 31st October 2025" at bounding box center [765, 421] width 70 height 9
copy strong "31st July 2025"
click at [383, 170] on h4 "Reminder email for 'Connect your business bank account to Xero'" at bounding box center [467, 164] width 178 height 27
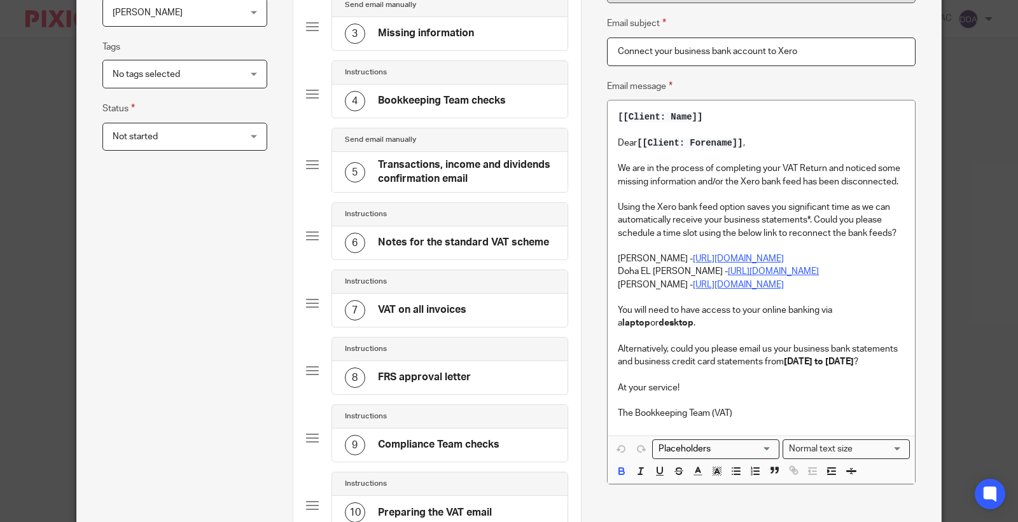
scroll to position [282, 0]
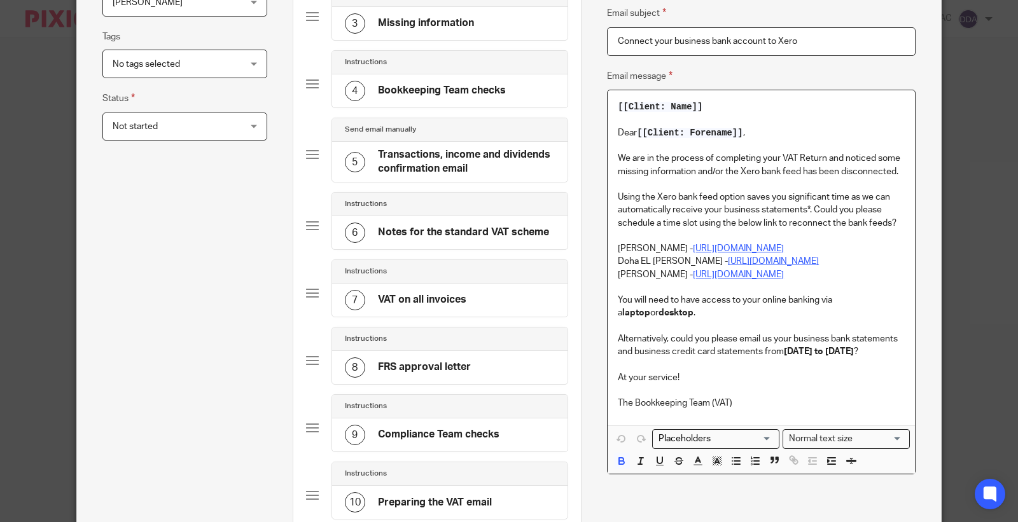
click at [806, 352] on strong "01st August 2025 to 31st October 2025" at bounding box center [819, 351] width 70 height 9
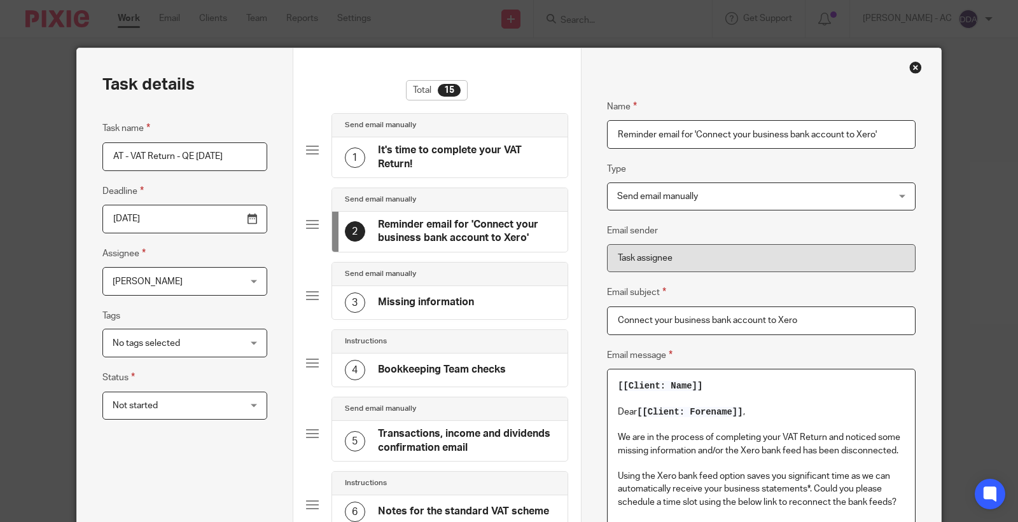
scroll to position [0, 0]
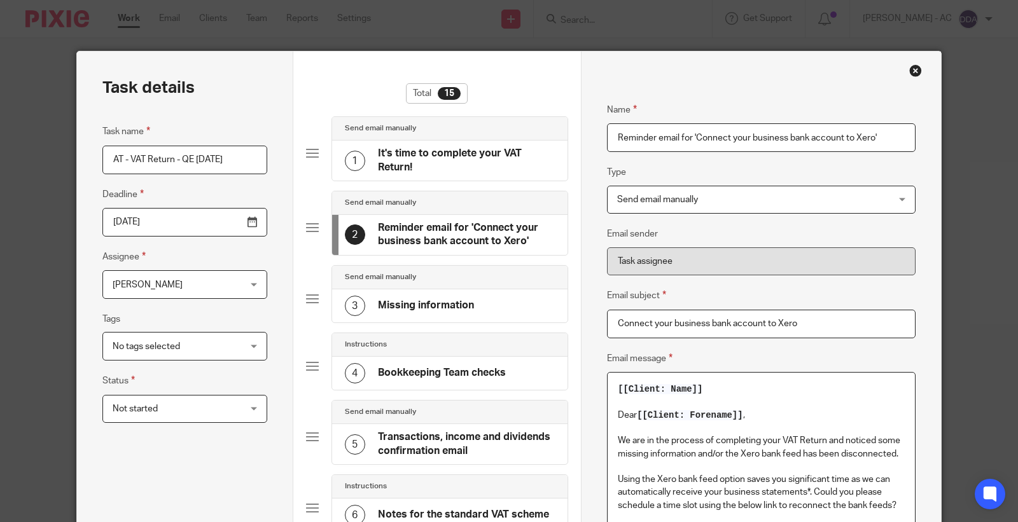
click at [450, 307] on h4 "Missing information" at bounding box center [426, 305] width 96 height 13
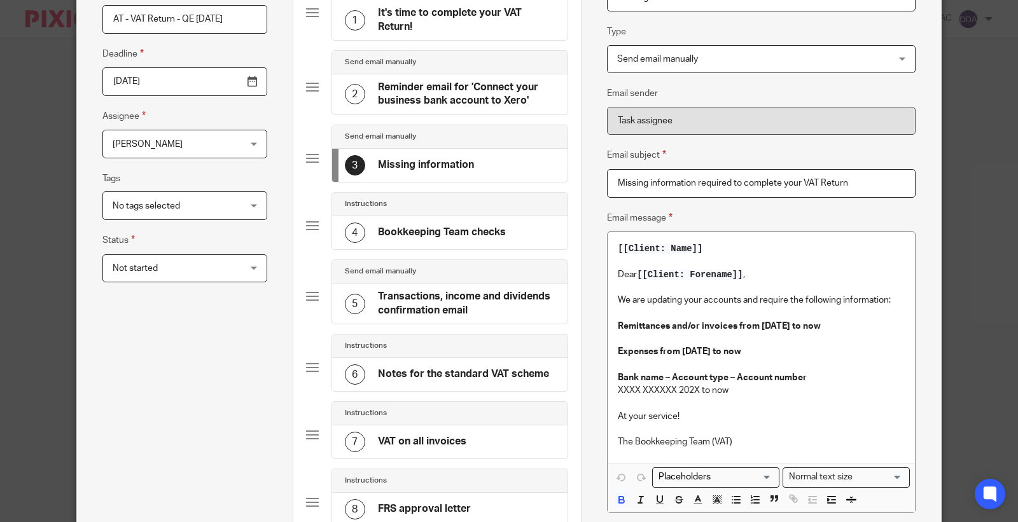
scroll to position [141, 0]
click at [784, 324] on strong "Remittances and/or invoices from 01st August 2025 to now" at bounding box center [719, 325] width 203 height 9
click at [434, 233] on h4 "Bookkeeping Team checks" at bounding box center [442, 231] width 128 height 13
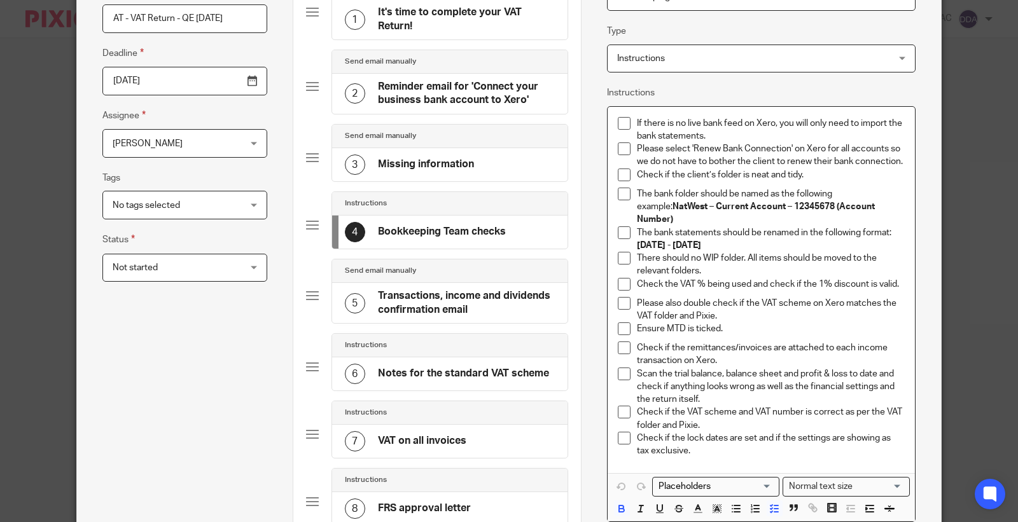
click at [670, 241] on strong "01st August 2025 - 31st October 2025" at bounding box center [669, 245] width 64 height 9
click at [405, 300] on h4 "Transactions, income and dividends confirmation email" at bounding box center [467, 302] width 178 height 27
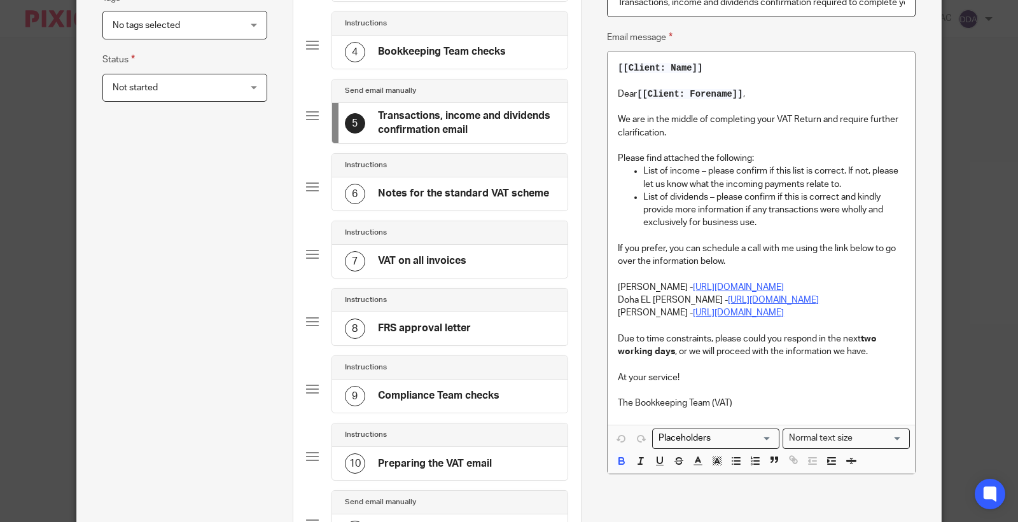
scroll to position [353, 0]
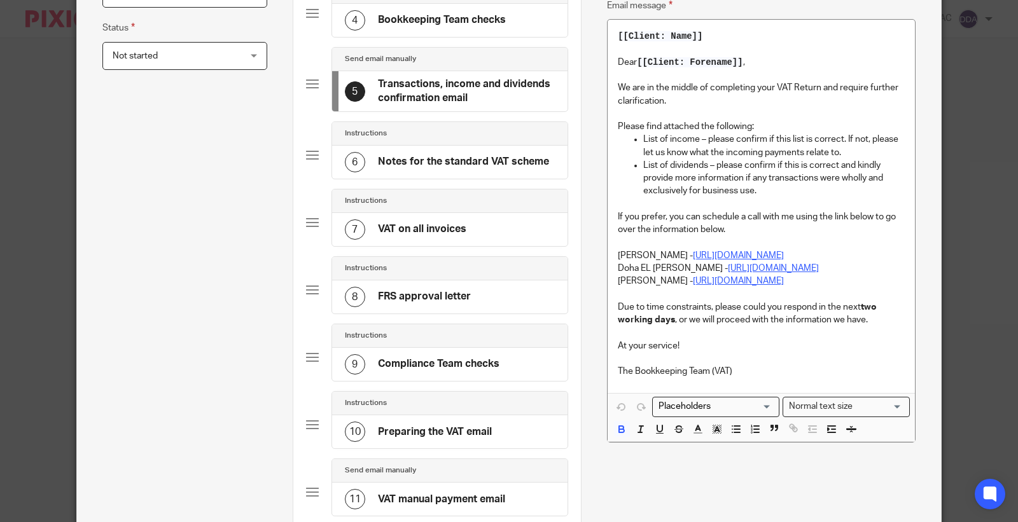
click at [380, 169] on h4 "Notes for the standard VAT scheme" at bounding box center [463, 161] width 171 height 13
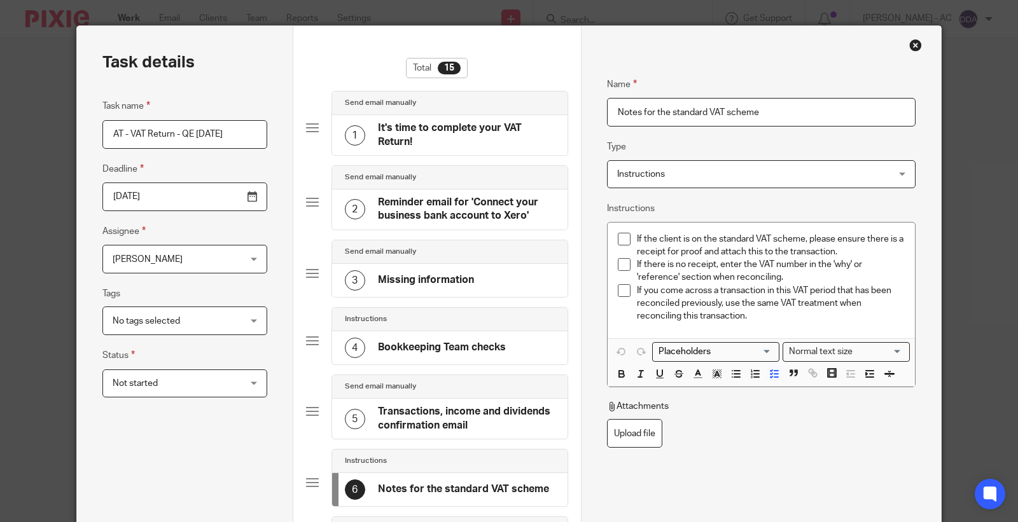
scroll to position [0, 0]
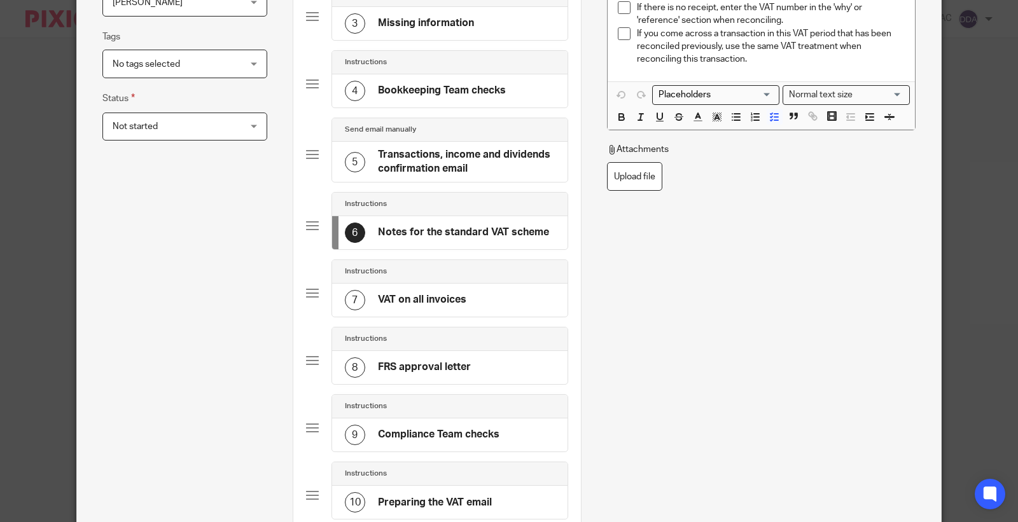
click at [401, 303] on h4 "VAT on all invoices" at bounding box center [422, 299] width 88 height 13
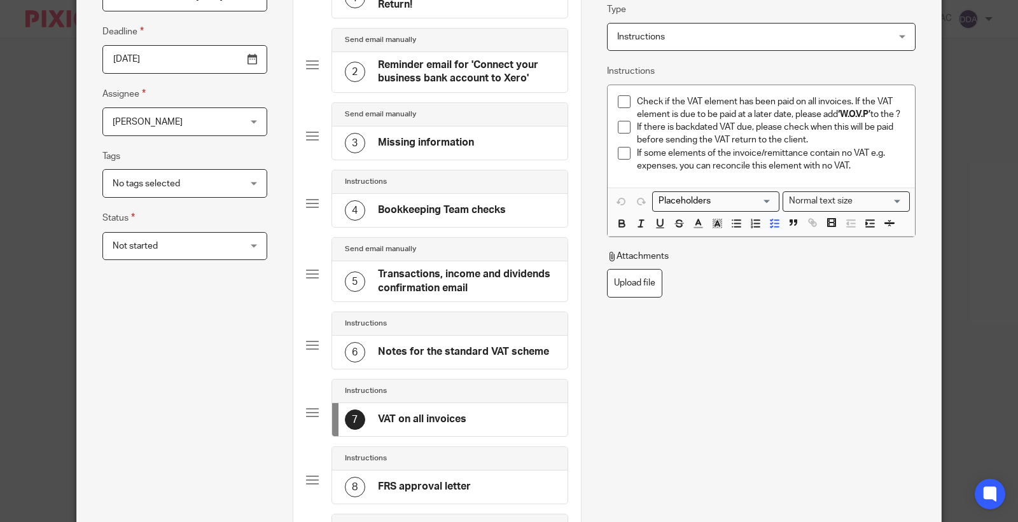
scroll to position [282, 0]
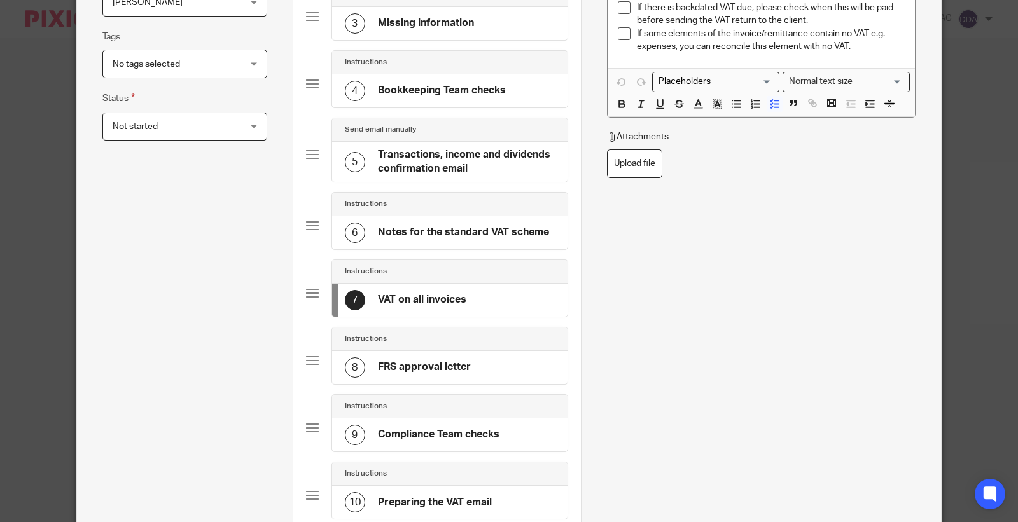
click at [384, 370] on h4 "FRS approval letter" at bounding box center [424, 367] width 93 height 13
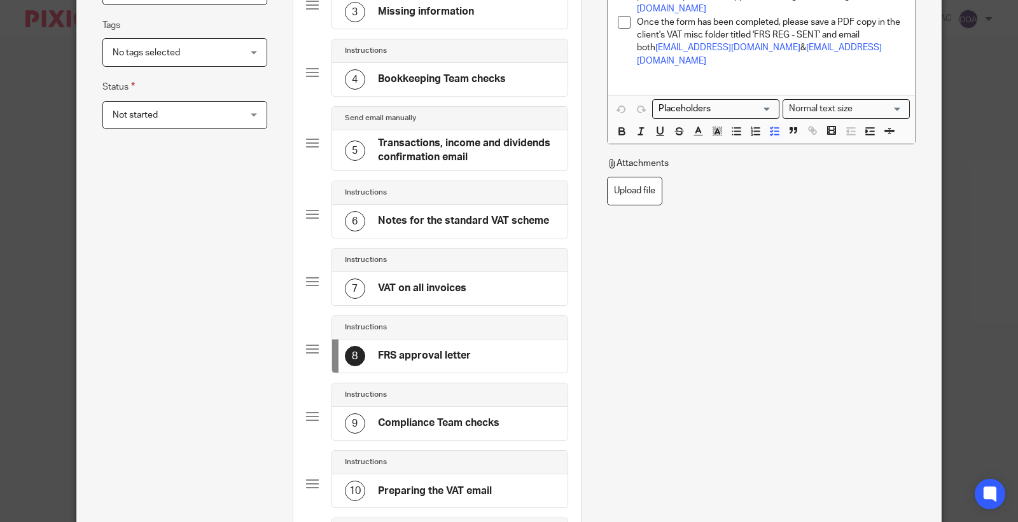
scroll to position [353, 0]
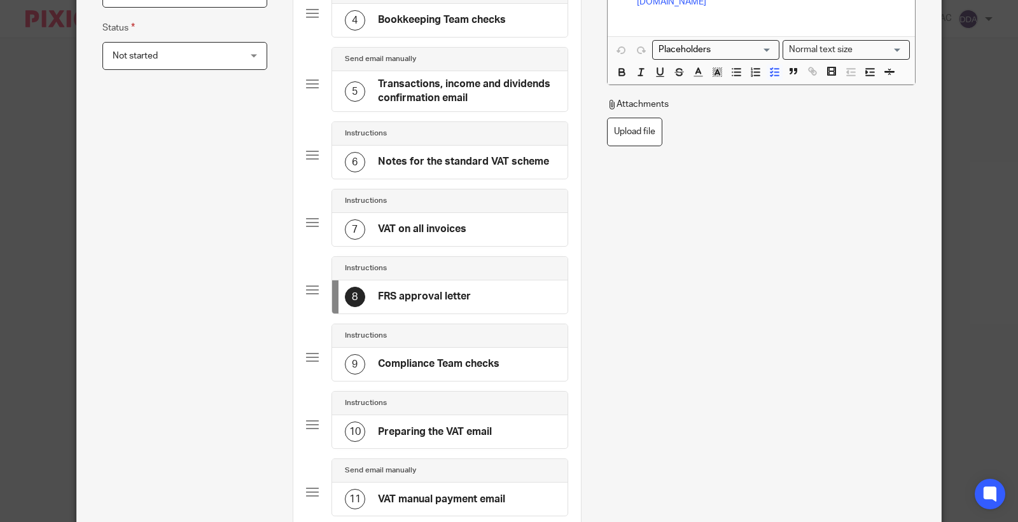
click at [405, 363] on h4 "Compliance Team checks" at bounding box center [439, 364] width 122 height 13
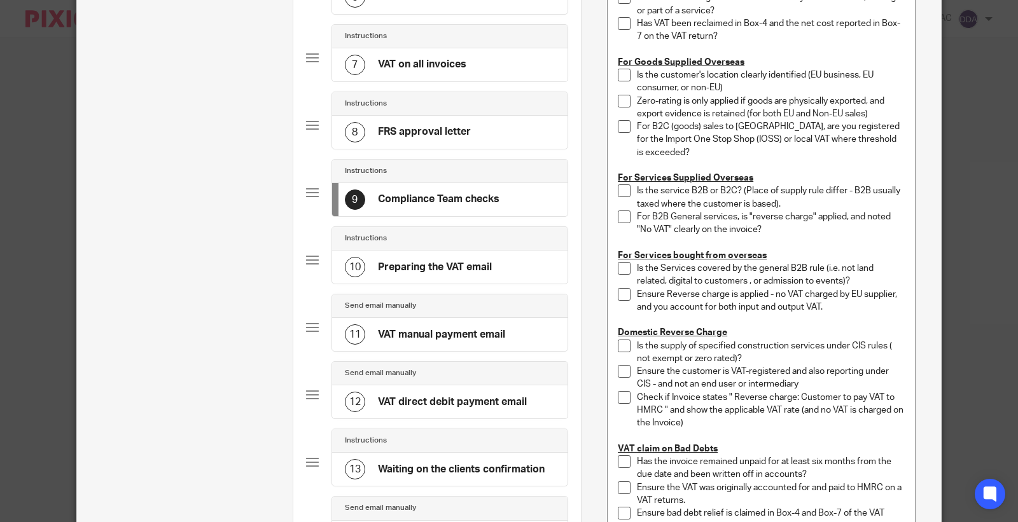
scroll to position [494, 0]
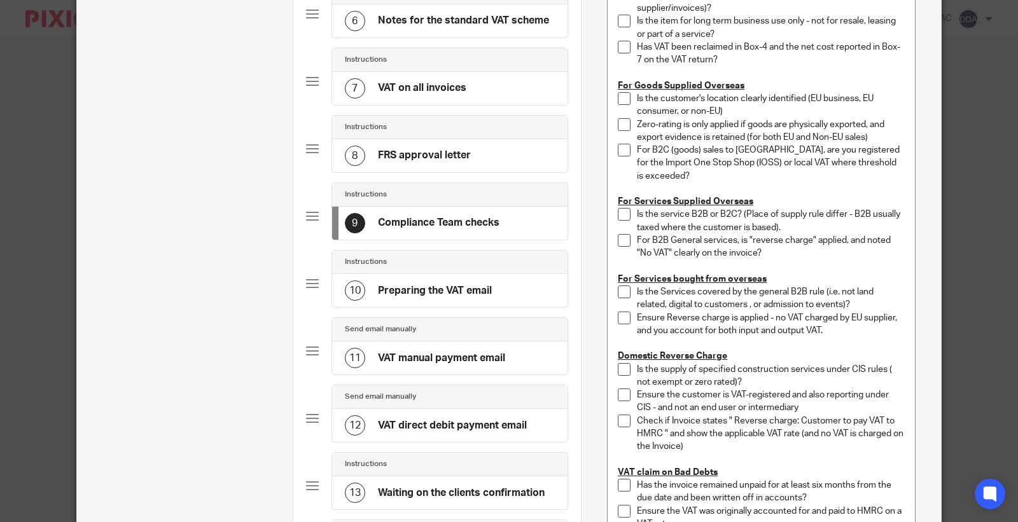
click at [440, 291] on h4 "Preparing the VAT email" at bounding box center [435, 290] width 114 height 13
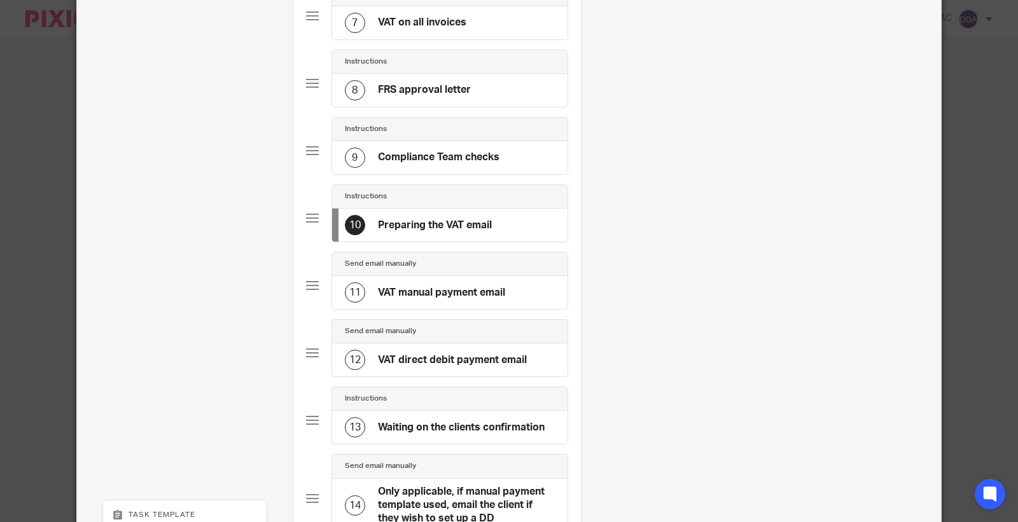
scroll to position [565, 0]
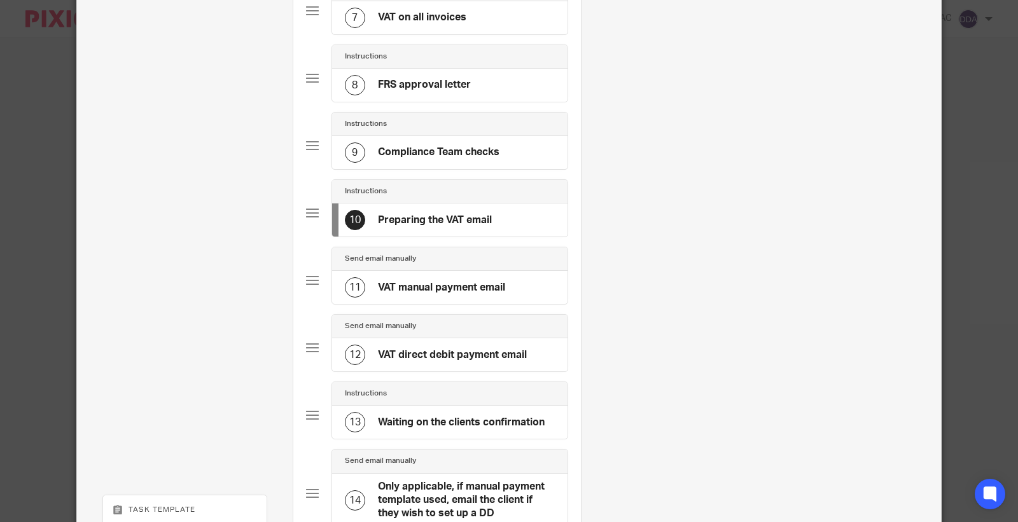
click at [435, 293] on h4 "VAT manual payment email" at bounding box center [441, 287] width 127 height 13
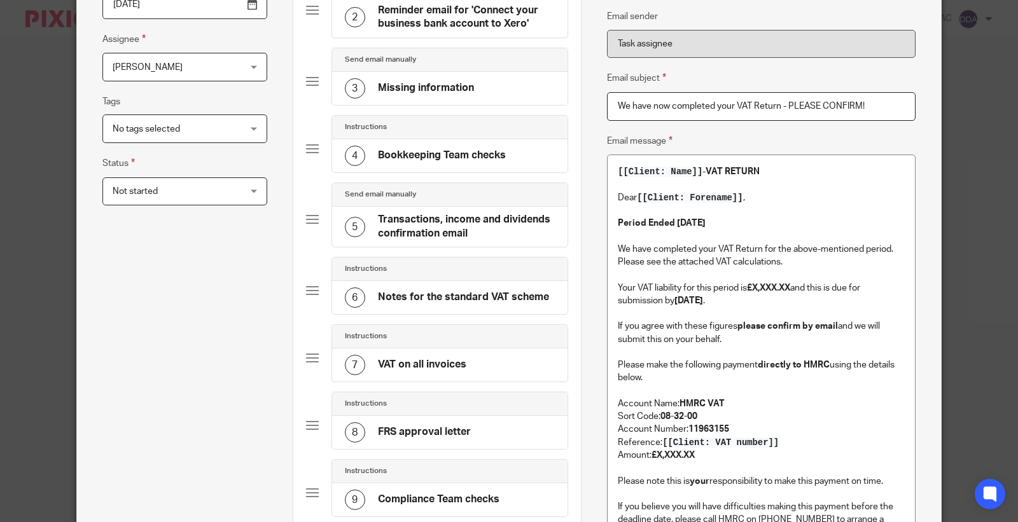
scroll to position [212, 0]
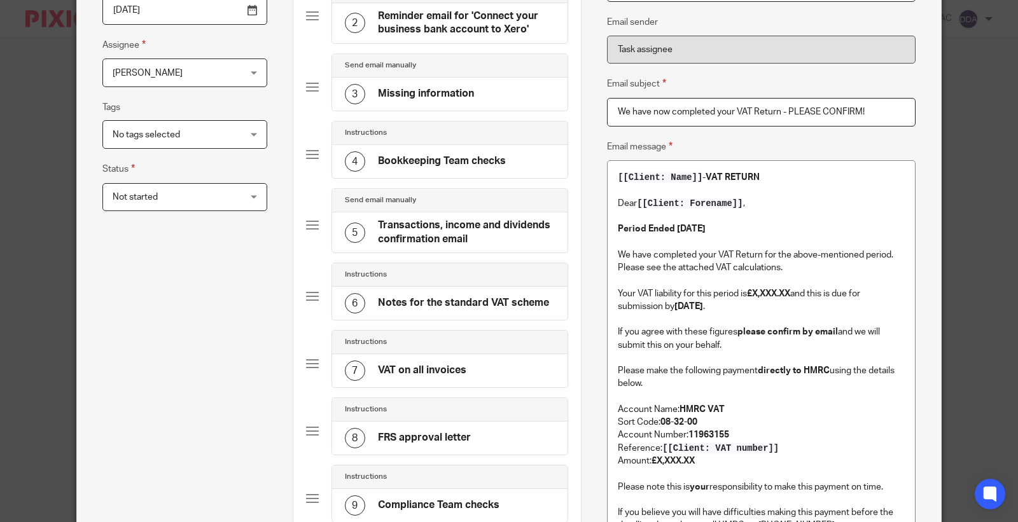
click at [671, 233] on strong "Period Ended 31st October 2025" at bounding box center [662, 229] width 88 height 9
click at [702, 309] on strong "07th December 2025" at bounding box center [688, 306] width 29 height 9
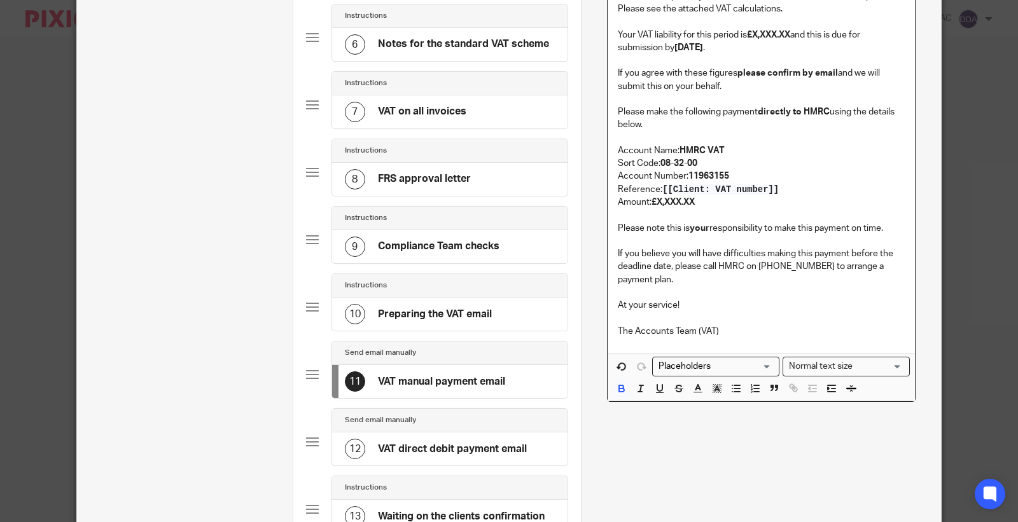
scroll to position [494, 0]
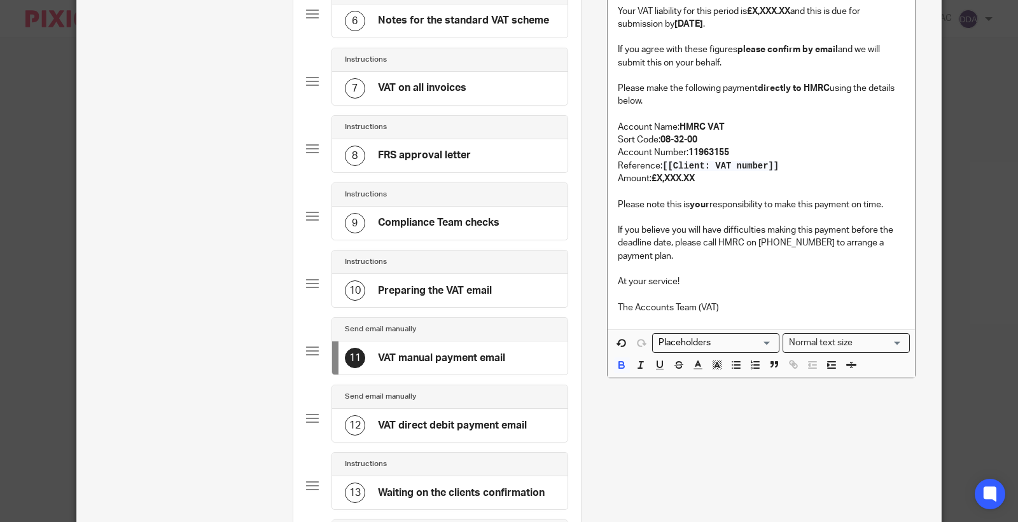
click at [403, 415] on div "12 VAT direct debit payment email" at bounding box center [450, 425] width 236 height 33
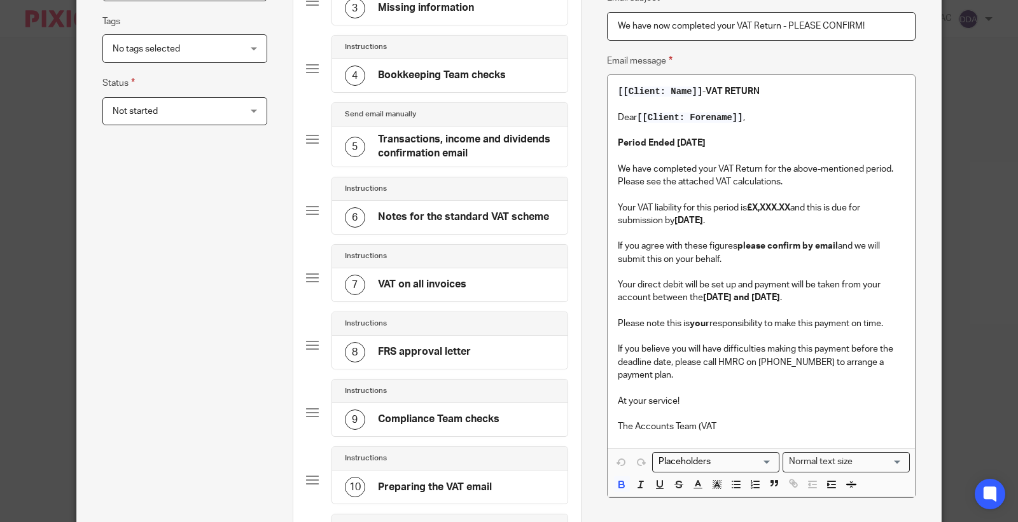
scroll to position [282, 0]
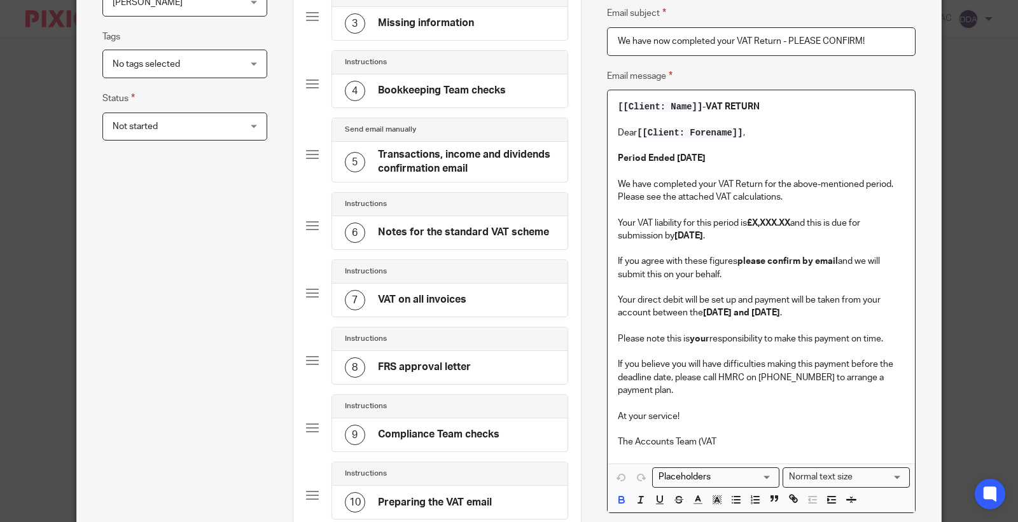
drag, startPoint x: 672, startPoint y: 158, endPoint x: 748, endPoint y: 166, distance: 76.2
click at [748, 165] on p "Period Ended 31st October 2025" at bounding box center [761, 158] width 287 height 13
click at [703, 237] on strong "07th December 2025" at bounding box center [688, 236] width 29 height 9
click at [703, 235] on strong "07th September 2025" at bounding box center [688, 236] width 29 height 9
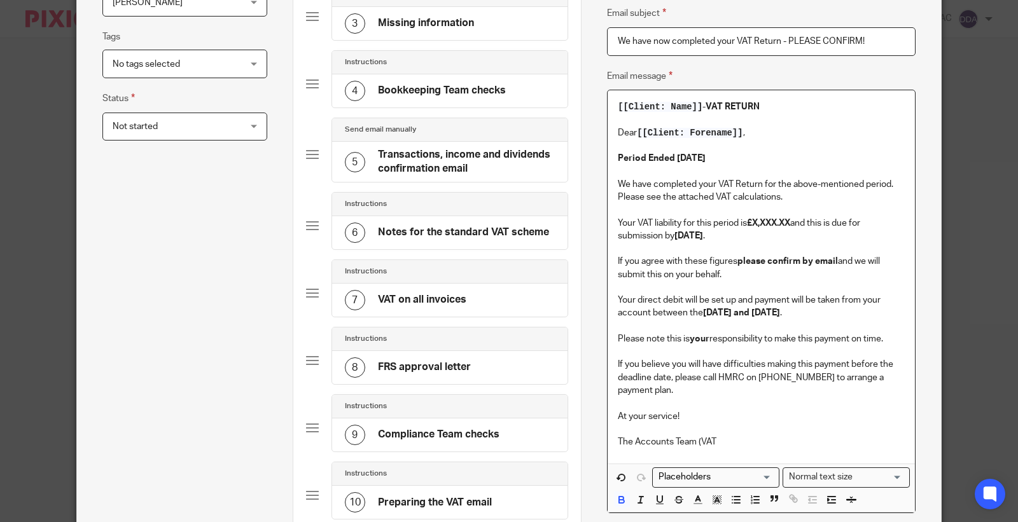
click at [703, 235] on strong "07th September 2025" at bounding box center [688, 236] width 29 height 9
copy strong "September"
click at [780, 316] on strong "10th and 12th December 2025" at bounding box center [741, 313] width 77 height 9
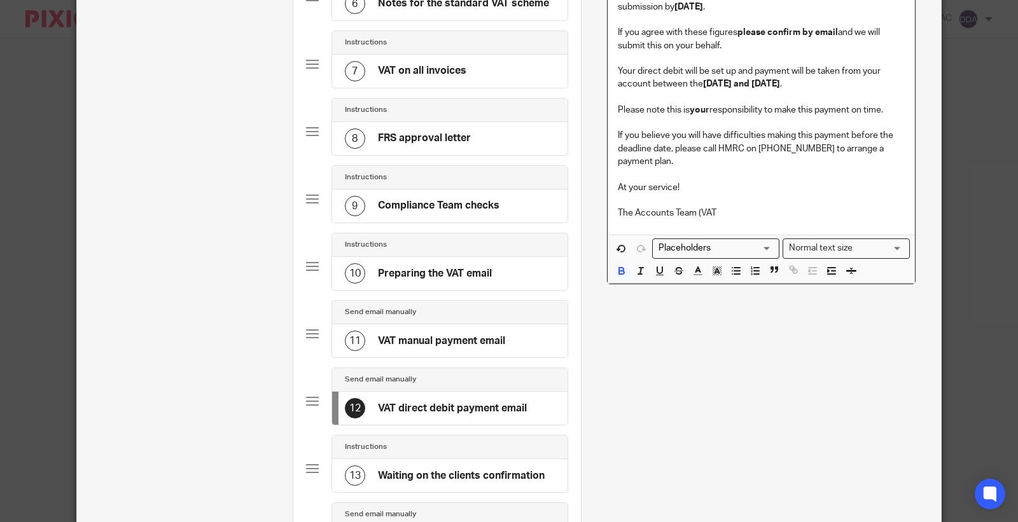
scroll to position [636, 0]
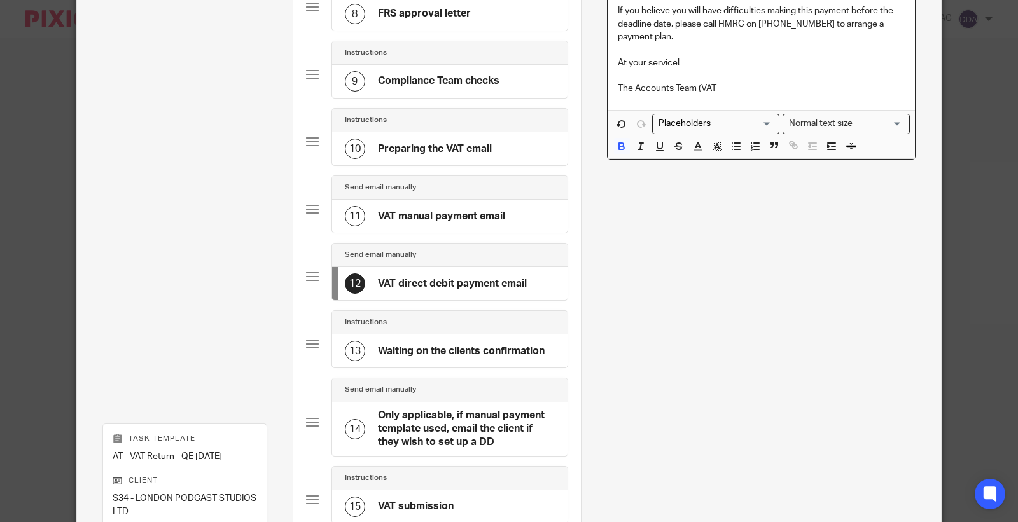
click at [440, 345] on div "13 Waiting on the clients confirmation" at bounding box center [445, 351] width 200 height 20
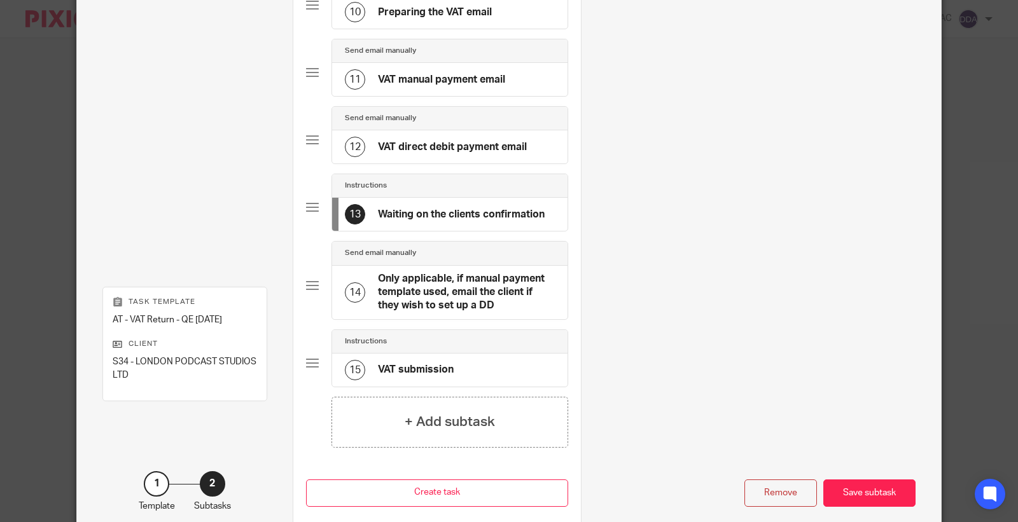
scroll to position [777, 0]
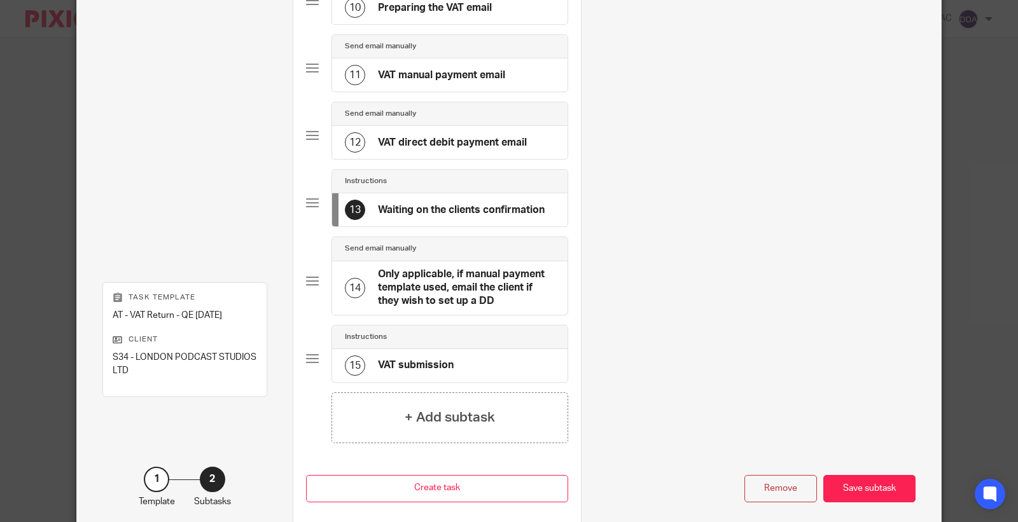
click at [416, 304] on h4 "Only applicable, if manual payment template used, email the client if they wish…" at bounding box center [467, 288] width 178 height 41
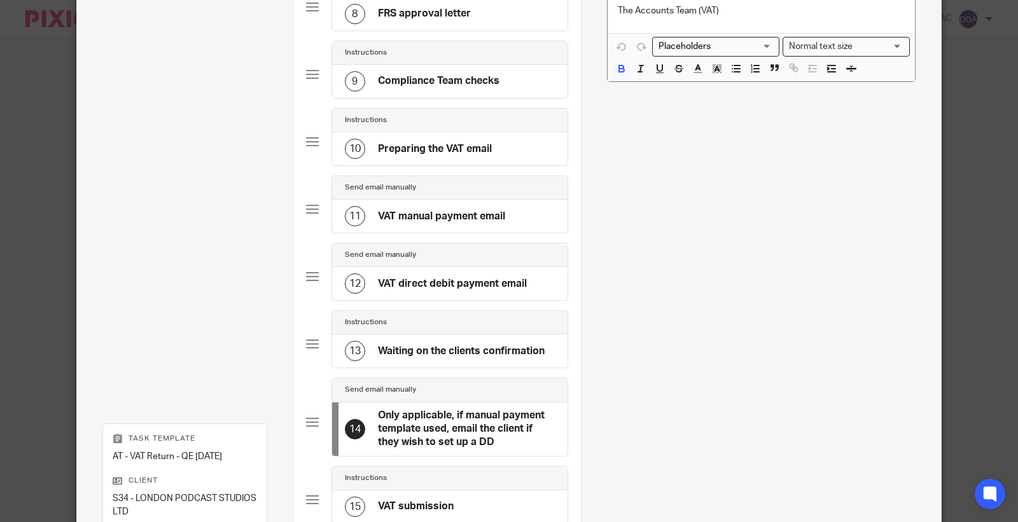
scroll to position [844, 0]
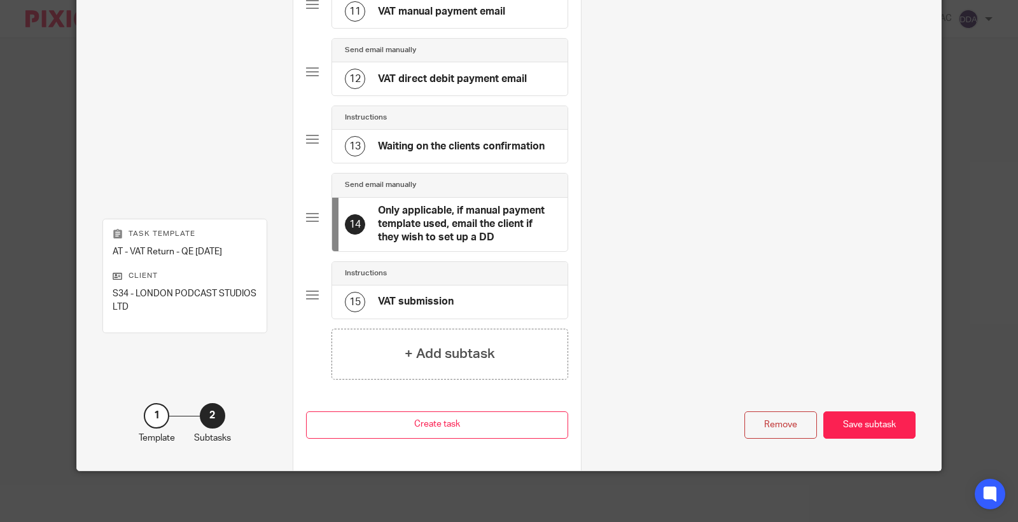
click at [424, 302] on h4 "VAT submission" at bounding box center [416, 301] width 76 height 13
click at [839, 427] on div "Save subtask" at bounding box center [869, 425] width 92 height 27
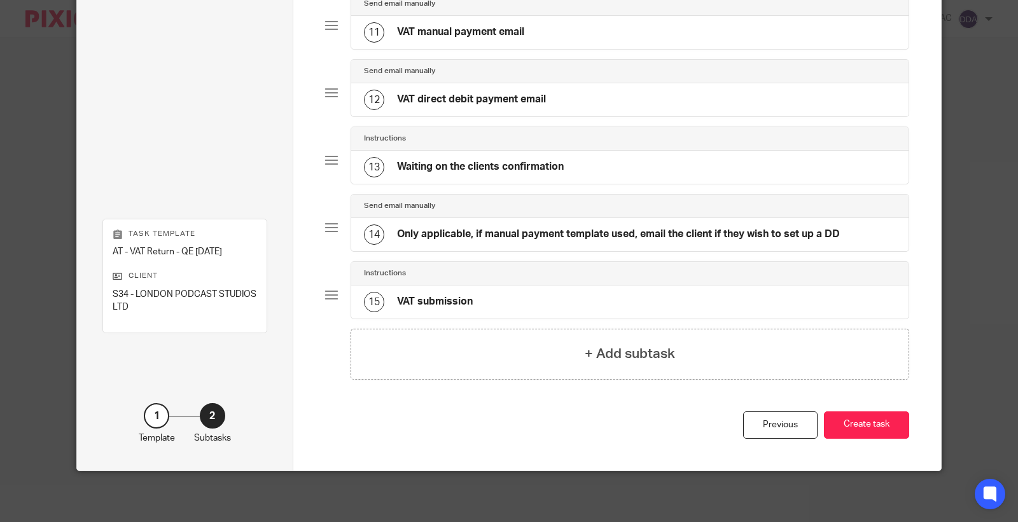
scroll to position [803, 0]
click at [848, 424] on button "Create task" at bounding box center [866, 425] width 85 height 27
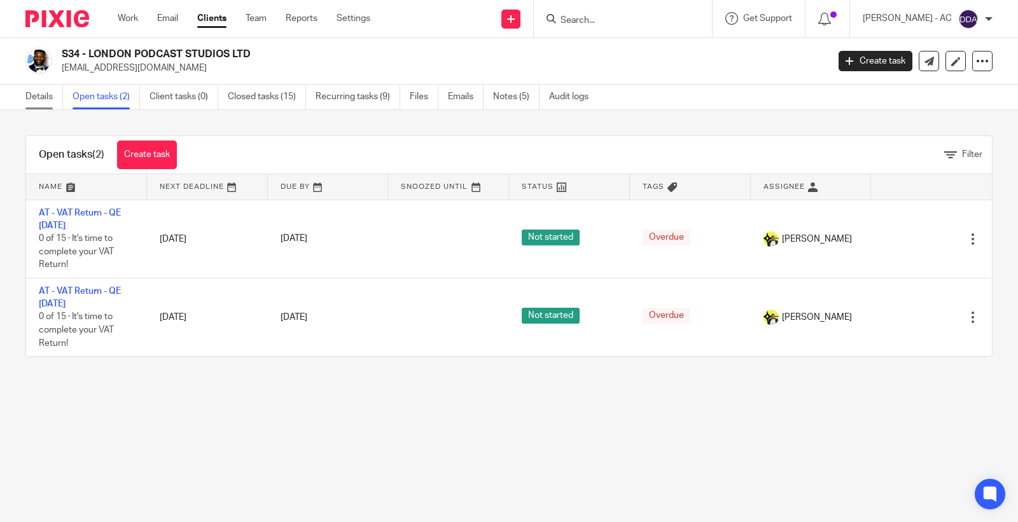
click at [43, 95] on link "Details" at bounding box center [44, 97] width 38 height 25
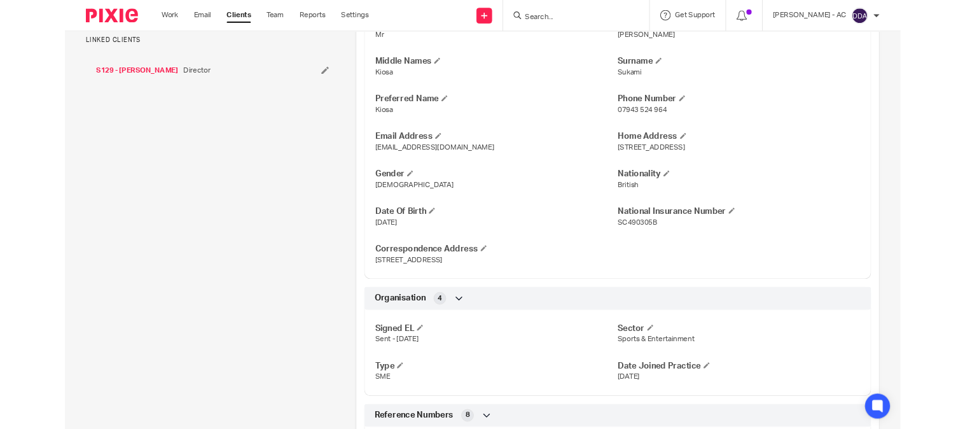
scroll to position [919, 0]
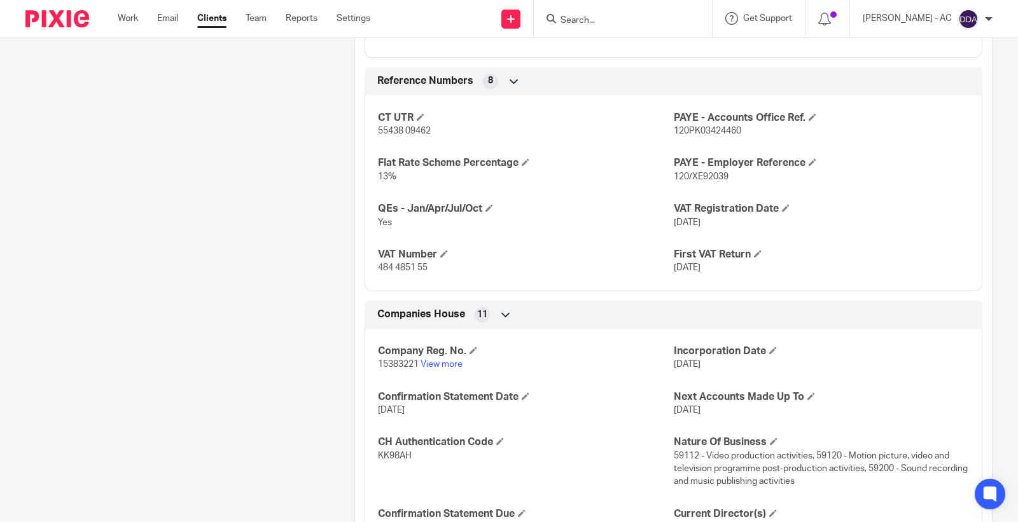
click at [406, 274] on p "484 4851 55" at bounding box center [525, 267] width 295 height 13
copy p "484 4851 55"
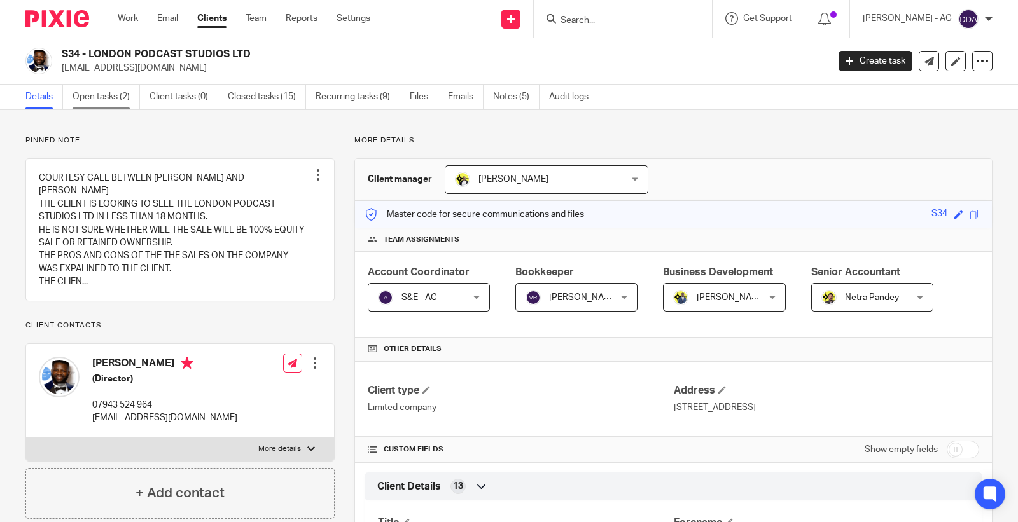
click at [115, 98] on link "Open tasks (2)" at bounding box center [106, 97] width 67 height 25
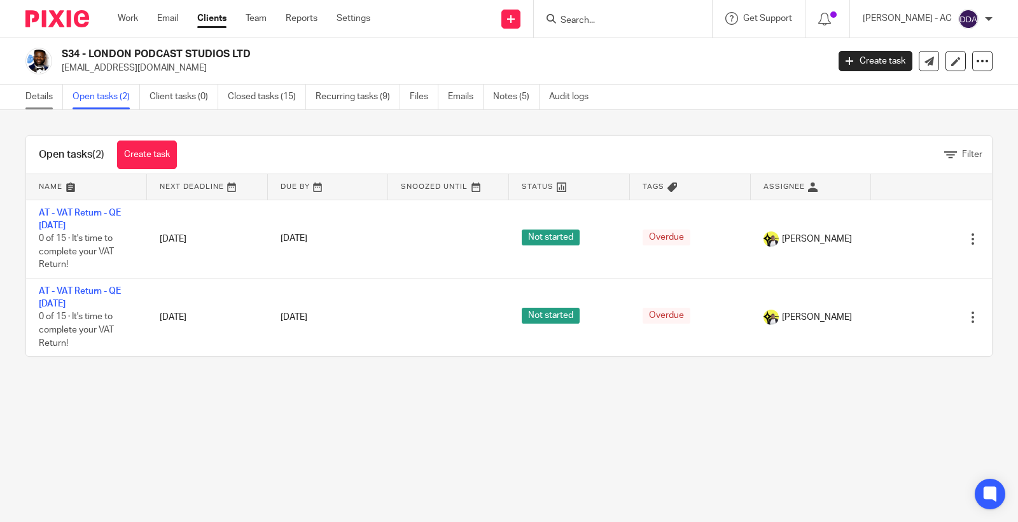
click at [41, 97] on link "Details" at bounding box center [44, 97] width 38 height 25
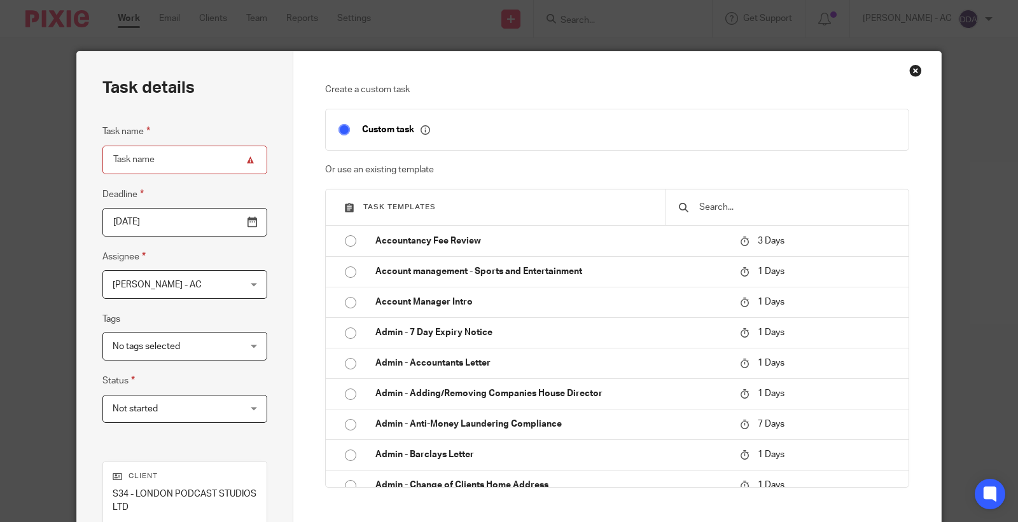
click at [706, 206] on input "text" at bounding box center [797, 207] width 198 height 14
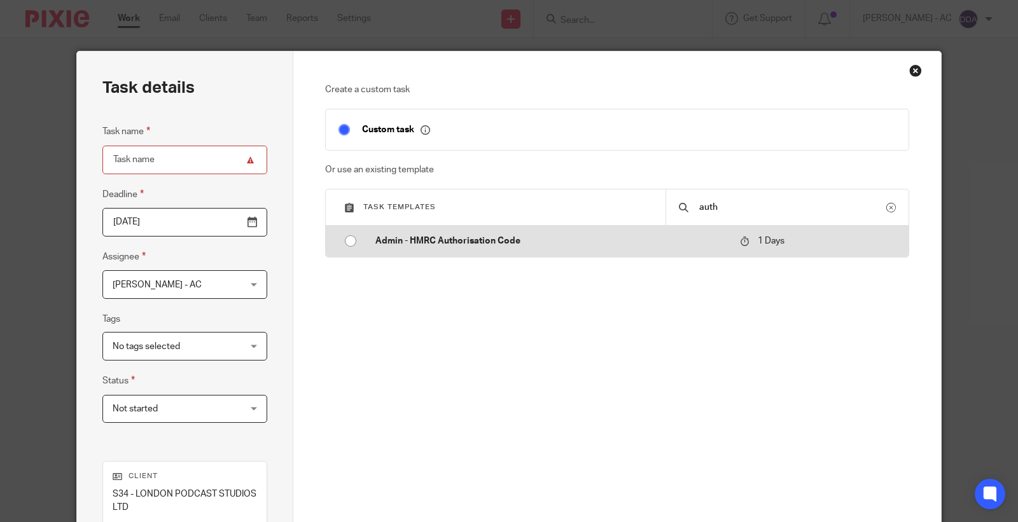
type input "auth"
click at [499, 242] on p "Admin - HMRC Authorisation Code" at bounding box center [551, 241] width 352 height 13
type input "[DATE]"
type input "Admin - HMRC Authorisation Code"
checkbox input "false"
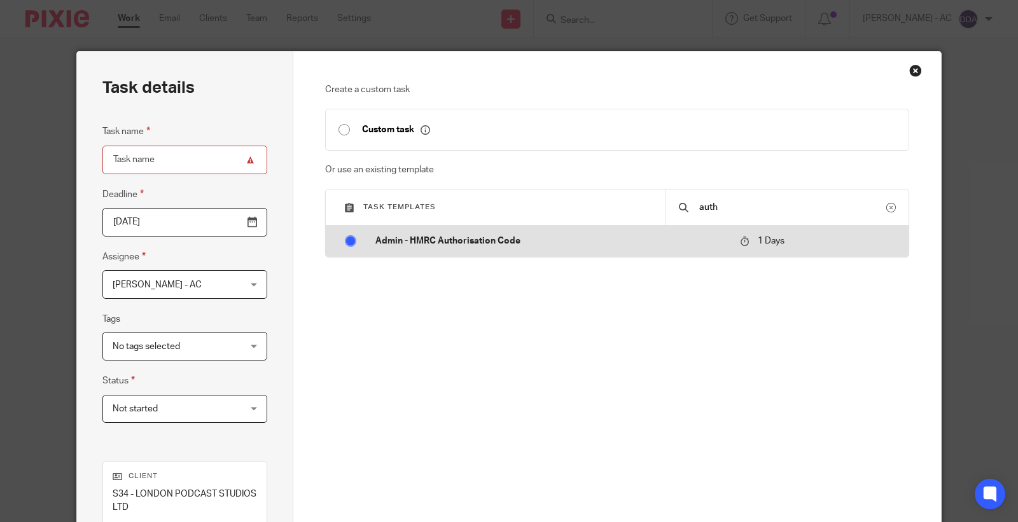
radio input "true"
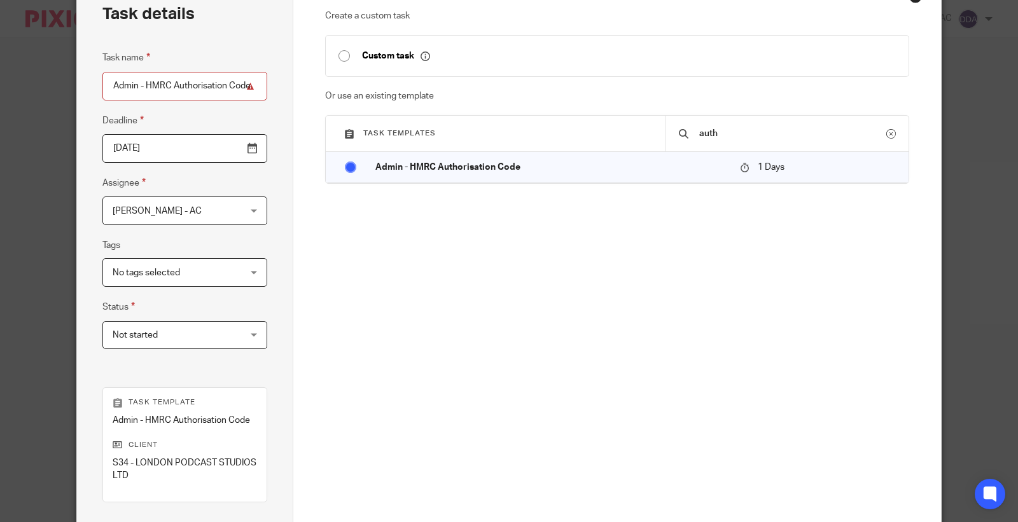
scroll to position [31, 0]
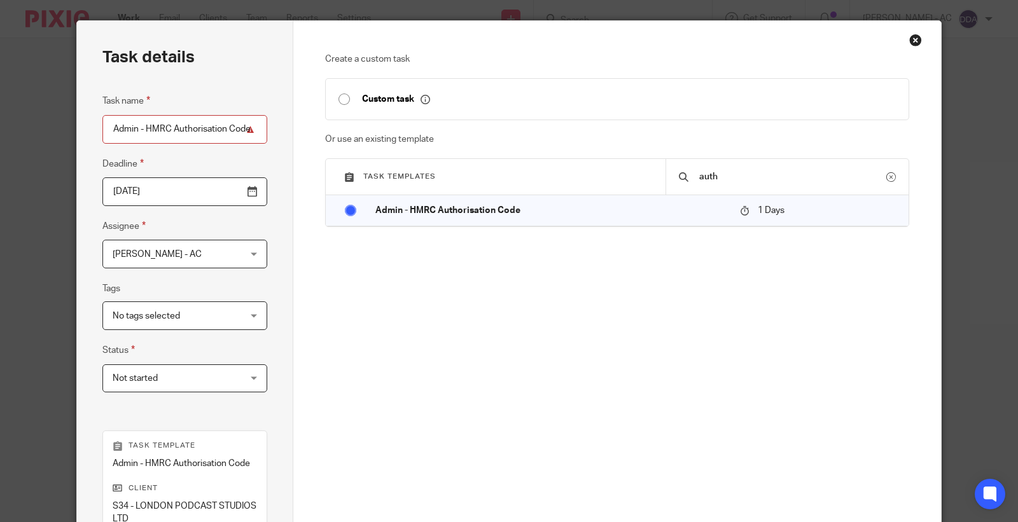
drag, startPoint x: 720, startPoint y: 172, endPoint x: 638, endPoint y: 179, distance: 82.4
click at [638, 179] on div "Task templates auth" at bounding box center [617, 177] width 583 height 36
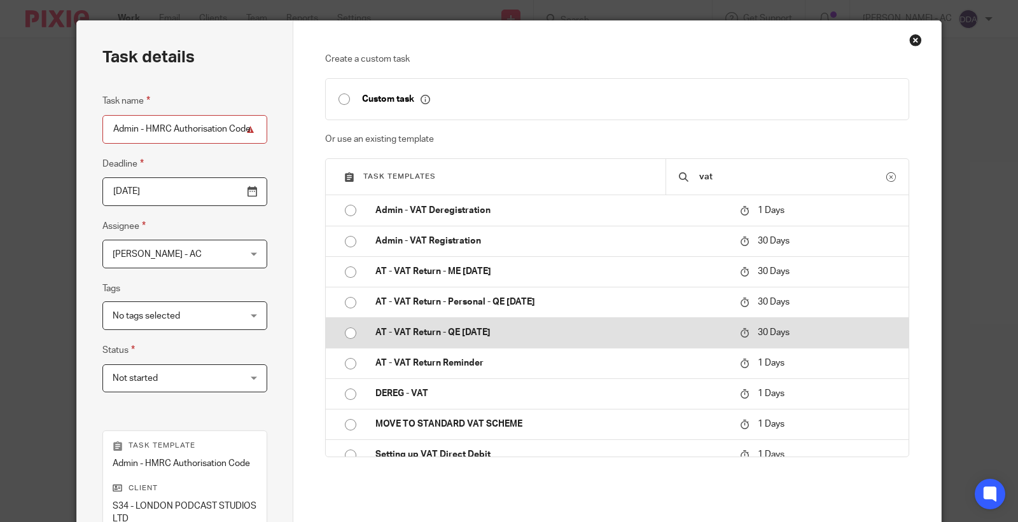
scroll to position [0, 0]
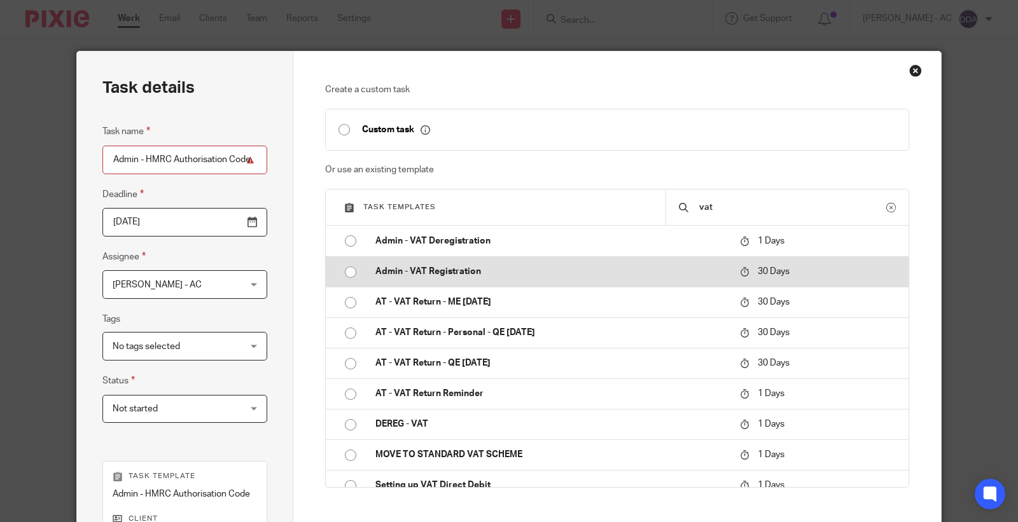
type input "vat"
click at [492, 275] on p "Admin - VAT Registration" at bounding box center [551, 271] width 352 height 13
type input "[DATE]"
type input "Admin - VAT Registration"
radio input "true"
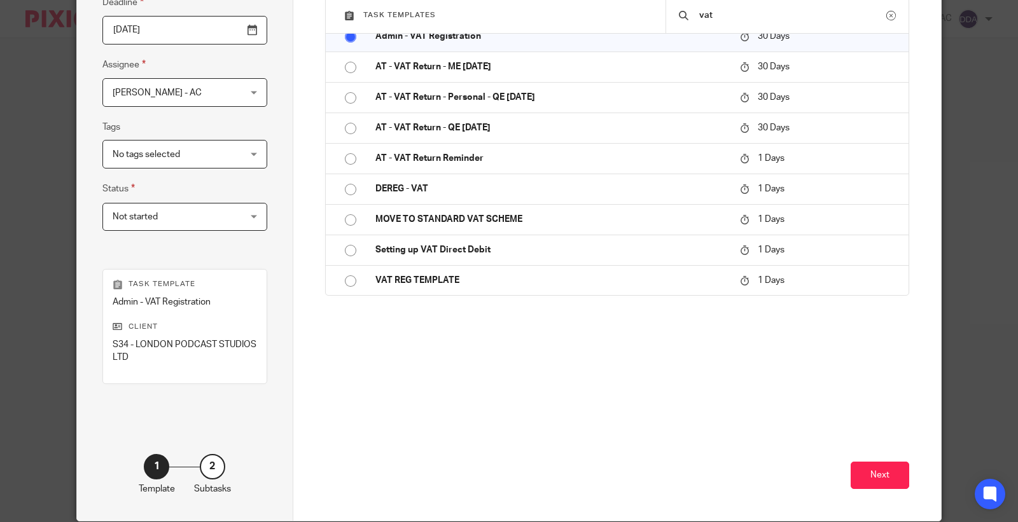
scroll to position [212, 0]
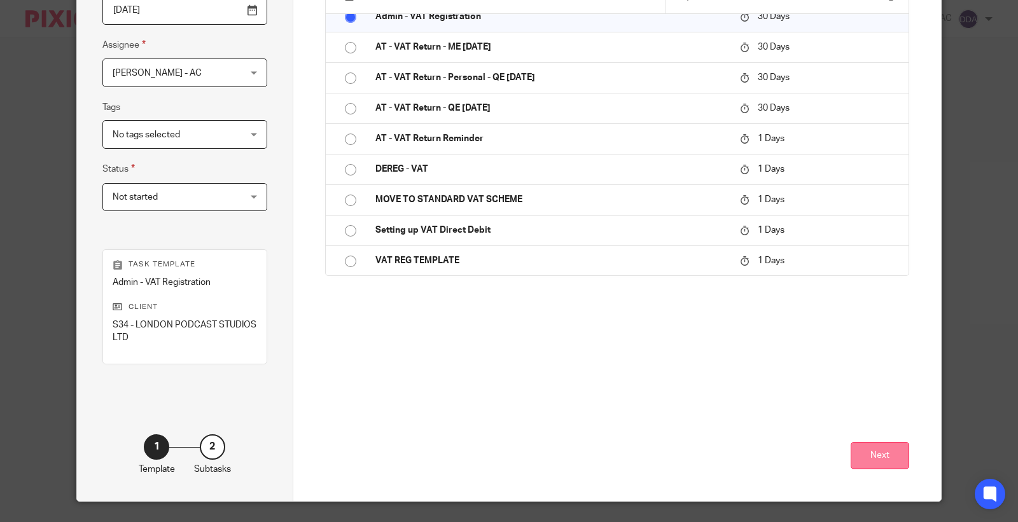
click at [888, 458] on button "Next" at bounding box center [880, 455] width 59 height 27
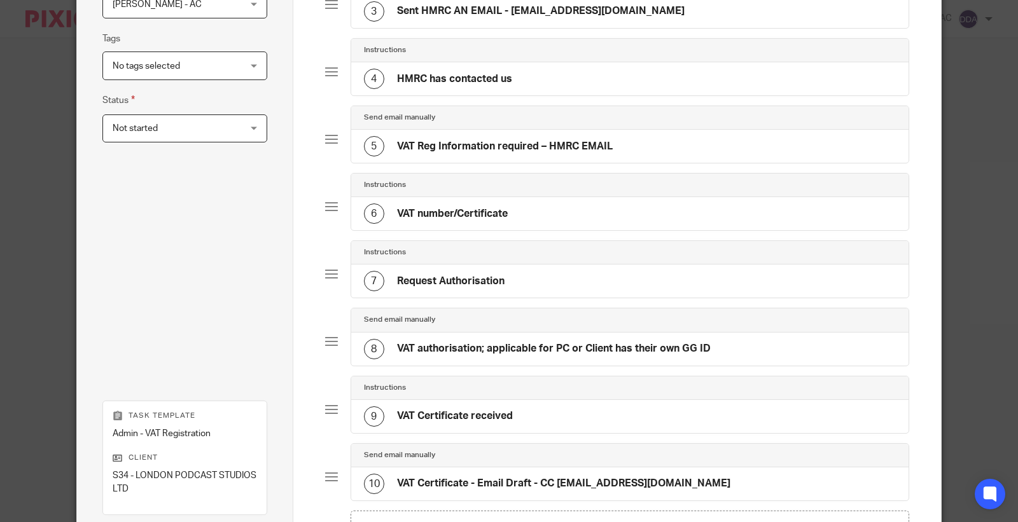
scroll to position [464, 0]
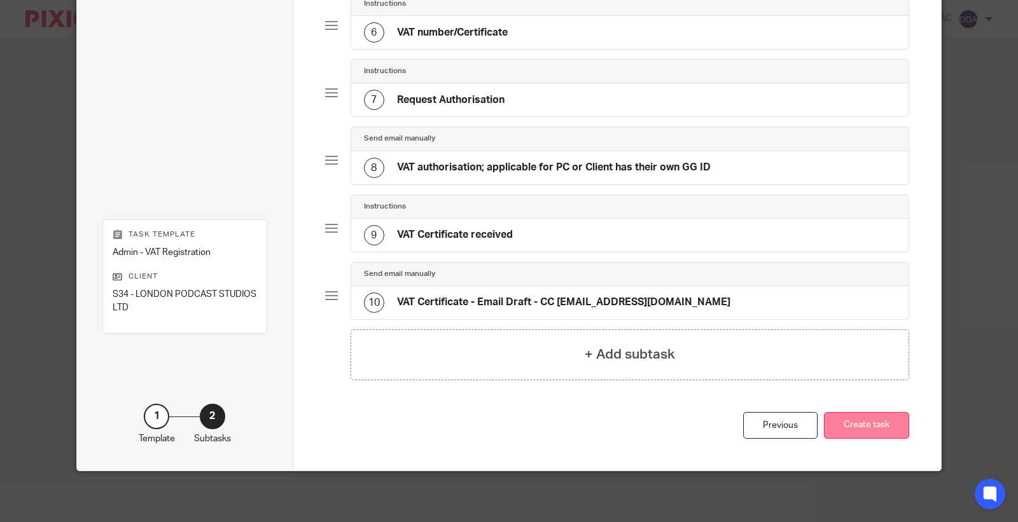
click at [866, 431] on button "Create task" at bounding box center [866, 425] width 85 height 27
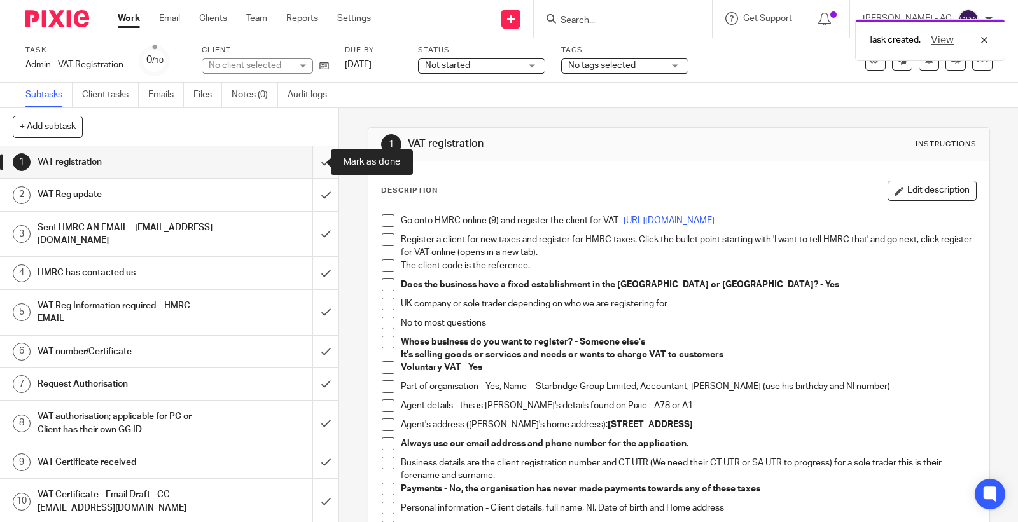
click at [316, 162] on input "submit" at bounding box center [169, 162] width 338 height 32
click at [309, 196] on input "submit" at bounding box center [169, 195] width 338 height 32
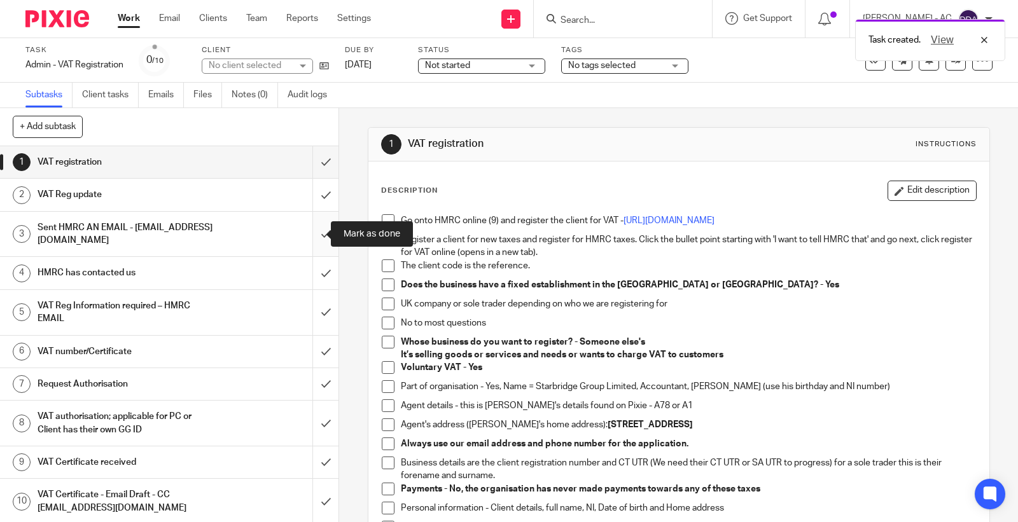
click at [319, 225] on input "submit" at bounding box center [169, 234] width 338 height 45
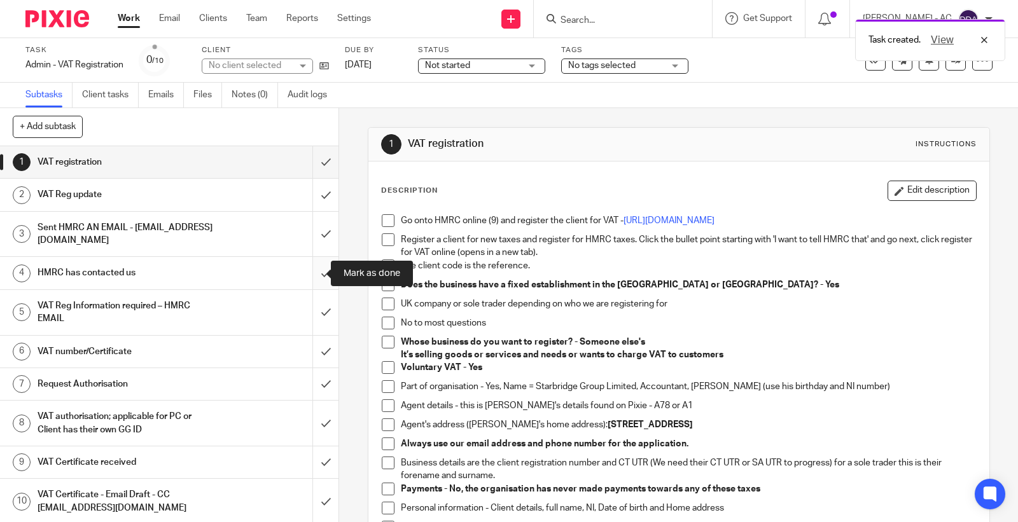
click at [316, 265] on input "submit" at bounding box center [169, 273] width 338 height 32
click at [314, 308] on input "submit" at bounding box center [169, 312] width 338 height 45
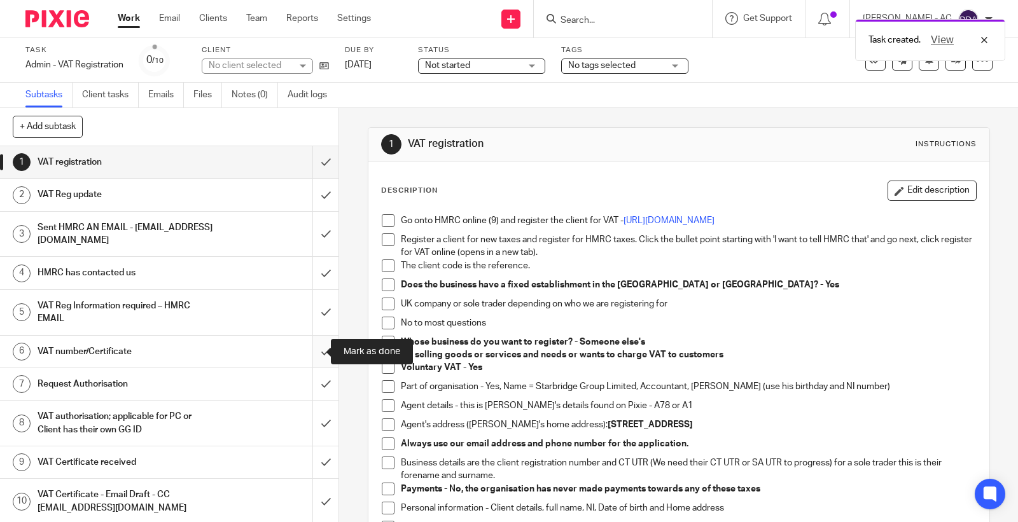
click at [306, 352] on input "submit" at bounding box center [169, 352] width 338 height 32
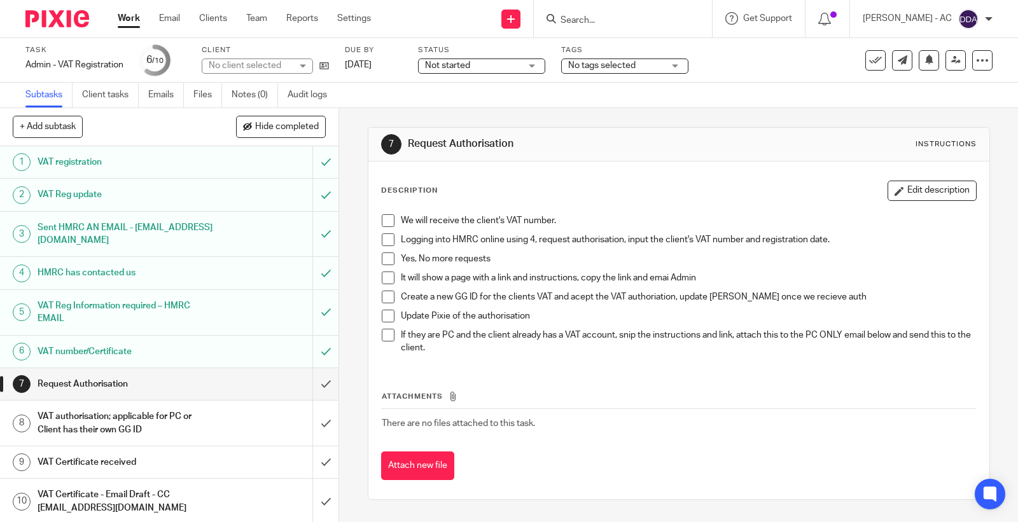
click at [129, 383] on h1 "Request Authorisation" at bounding box center [125, 384] width 175 height 19
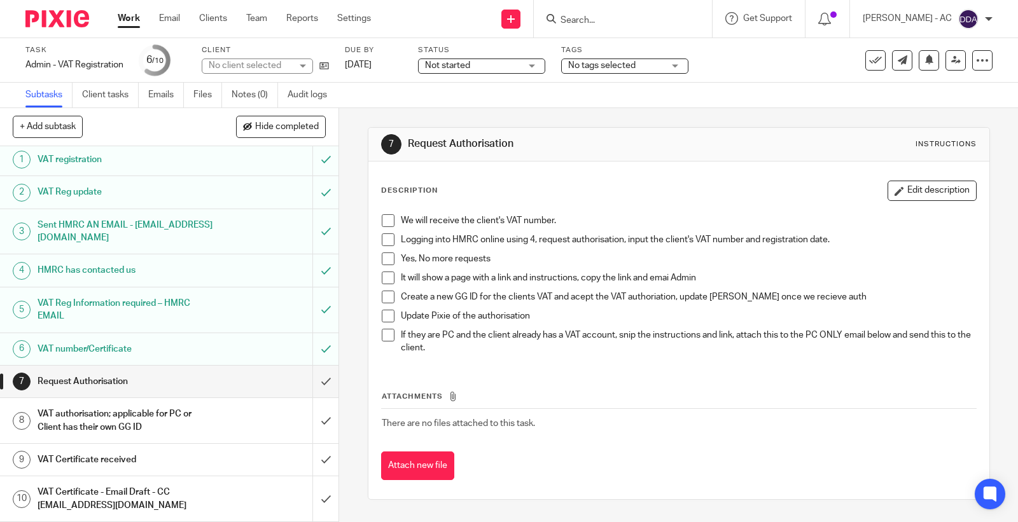
scroll to position [3, 0]
click at [312, 382] on input "submit" at bounding box center [169, 382] width 338 height 32
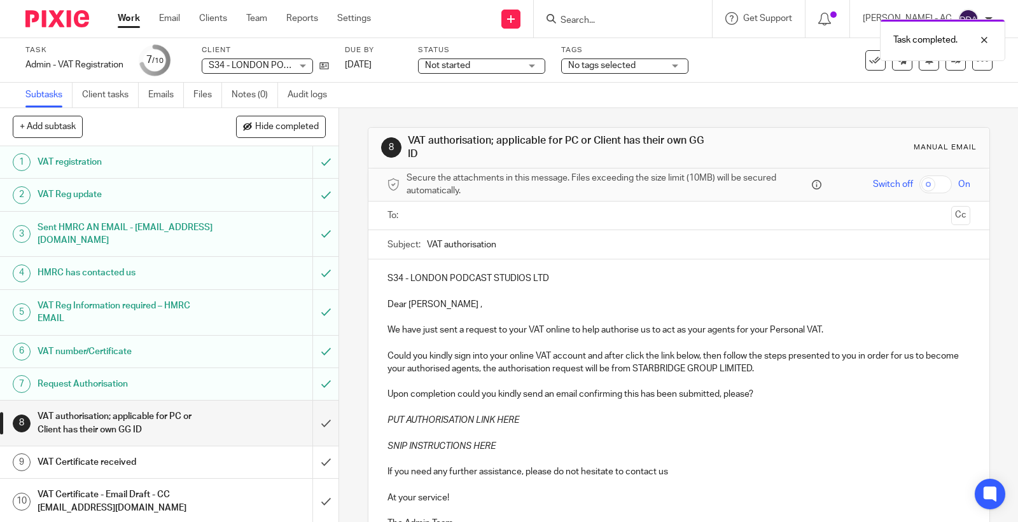
drag, startPoint x: 518, startPoint y: 420, endPoint x: 480, endPoint y: 420, distance: 37.5
click at [480, 420] on p "PUT AUTHORISATION LINK HERE" at bounding box center [678, 420] width 583 height 13
click at [522, 421] on p "PUT AUTHORISATION LINK HERE" at bounding box center [678, 420] width 583 height 13
drag, startPoint x: 524, startPoint y: 421, endPoint x: 384, endPoint y: 421, distance: 140.6
click at [387, 421] on p "PUT AUTHORISATION LINK HERE" at bounding box center [678, 420] width 583 height 13
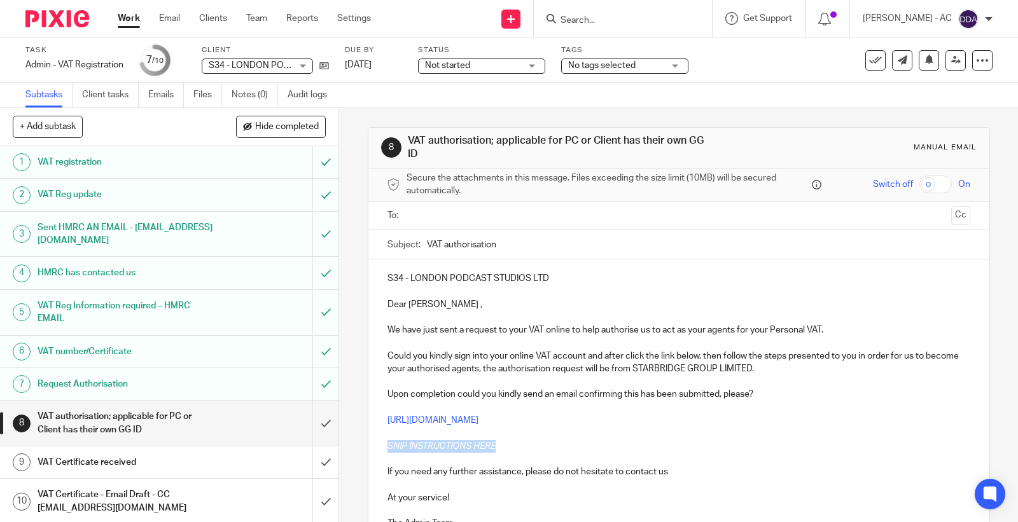
drag, startPoint x: 512, startPoint y: 460, endPoint x: 384, endPoint y: 461, distance: 127.2
click at [387, 453] on p "SNIP INSTRUCTIONS HERE" at bounding box center [678, 446] width 583 height 13
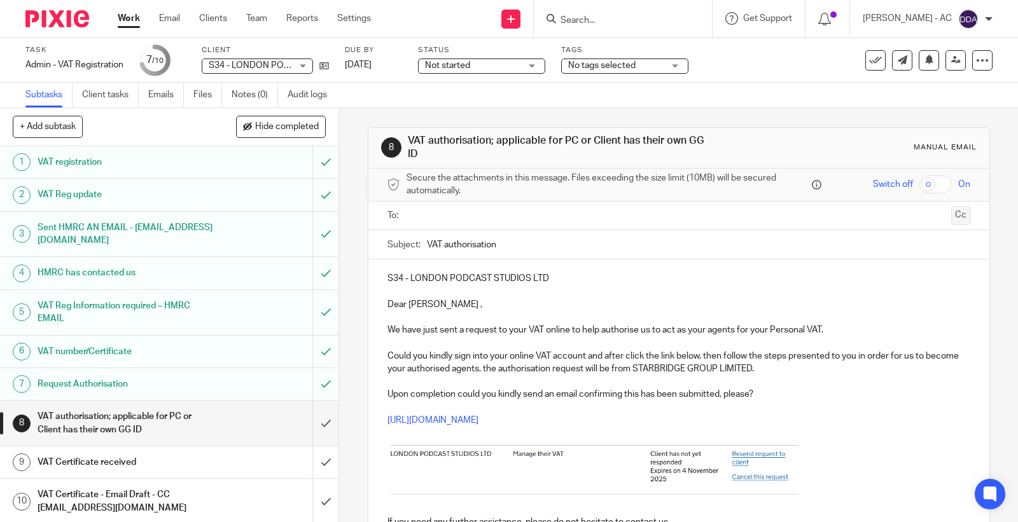
click at [951, 213] on button "Cc" at bounding box center [960, 215] width 19 height 19
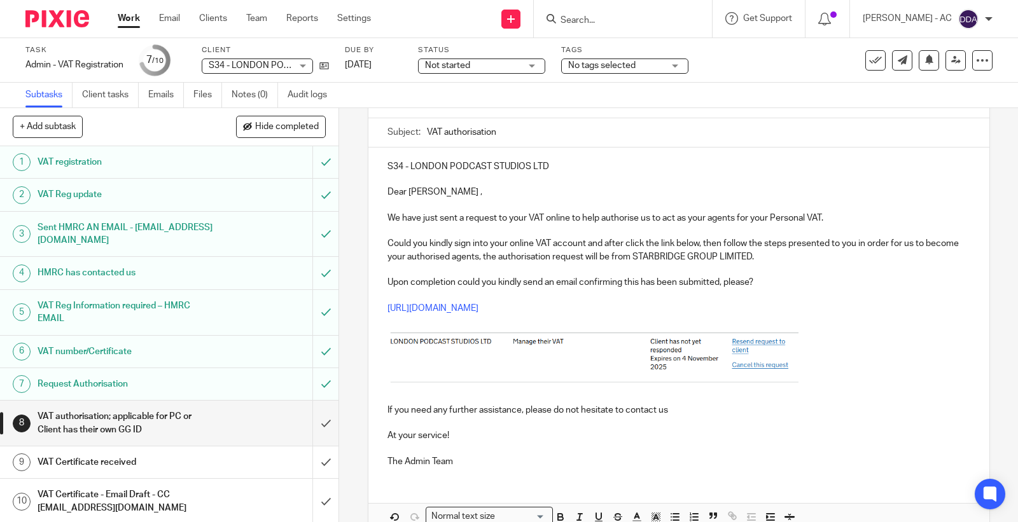
scroll to position [71, 0]
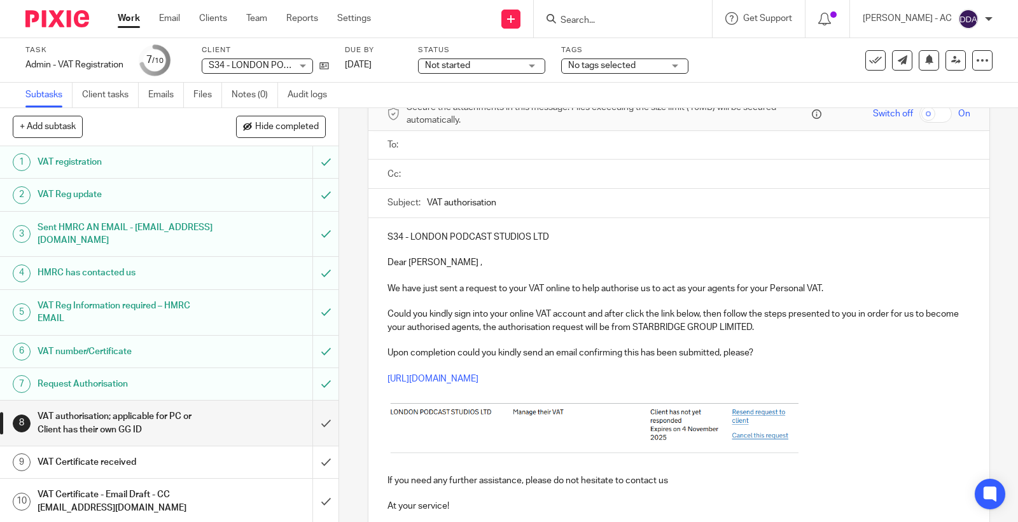
click at [422, 263] on p "Dear [PERSON_NAME] ," at bounding box center [678, 262] width 583 height 13
drag, startPoint x: 555, startPoint y: 233, endPoint x: 363, endPoint y: 220, distance: 192.6
click at [368, 220] on div "S34 - LONDON PODCAST STUDIOS LTD Dear [PERSON_NAME], We have just sent a reques…" at bounding box center [678, 383] width 621 height 330
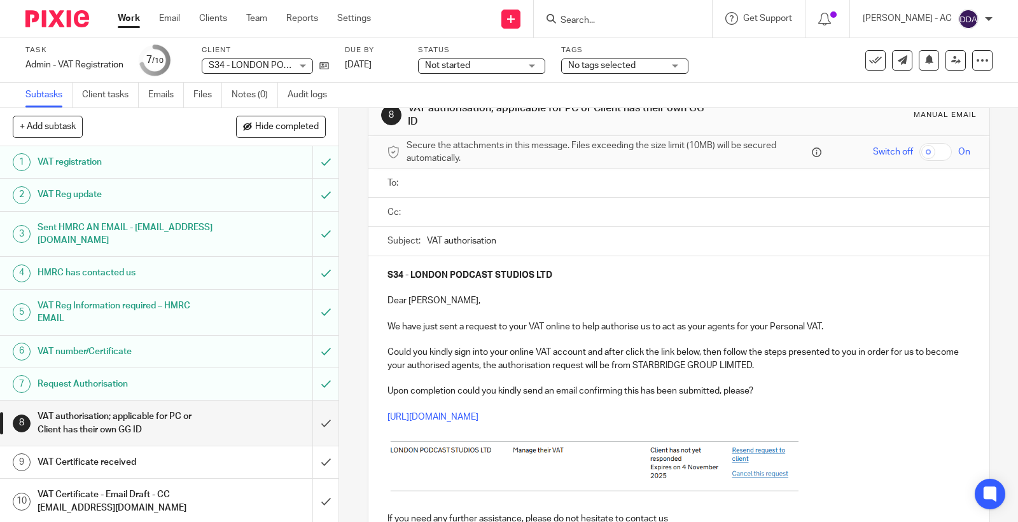
scroll to position [0, 0]
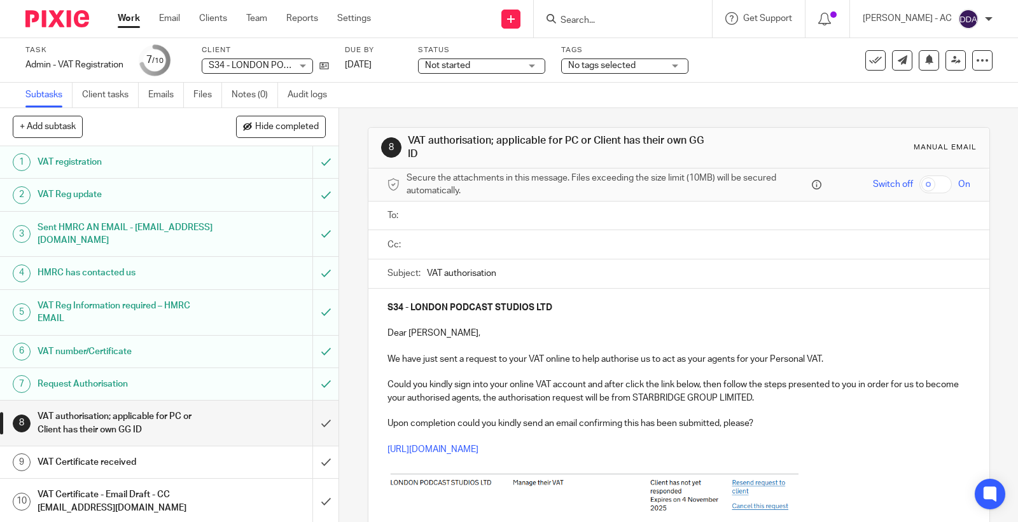
click at [456, 209] on input "text" at bounding box center [688, 216] width 554 height 15
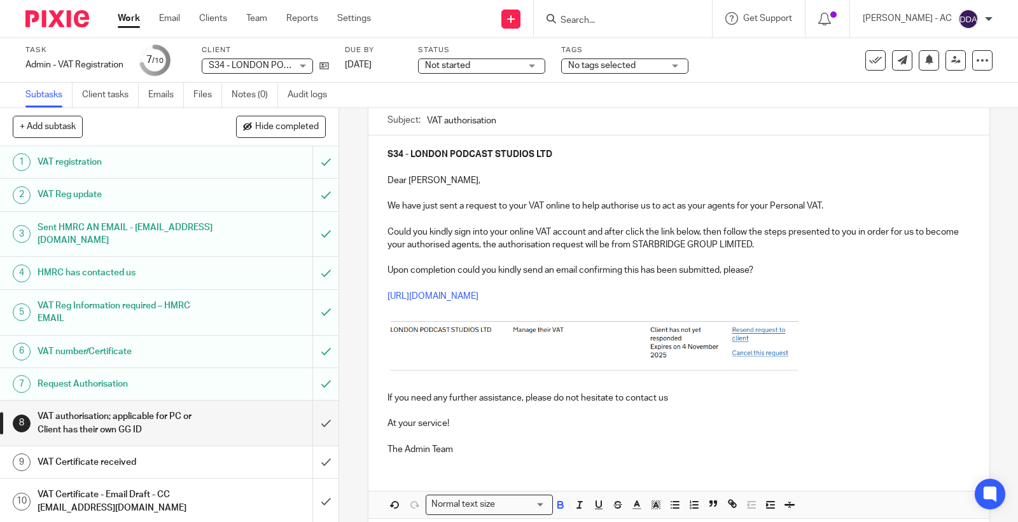
scroll to position [227, 0]
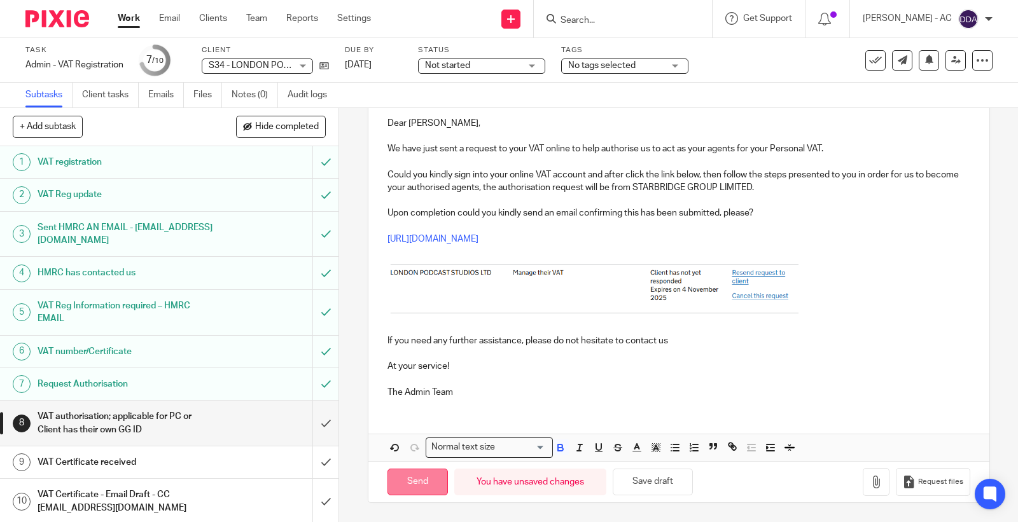
click at [389, 489] on input "Send" at bounding box center [417, 482] width 60 height 27
type input "Sent"
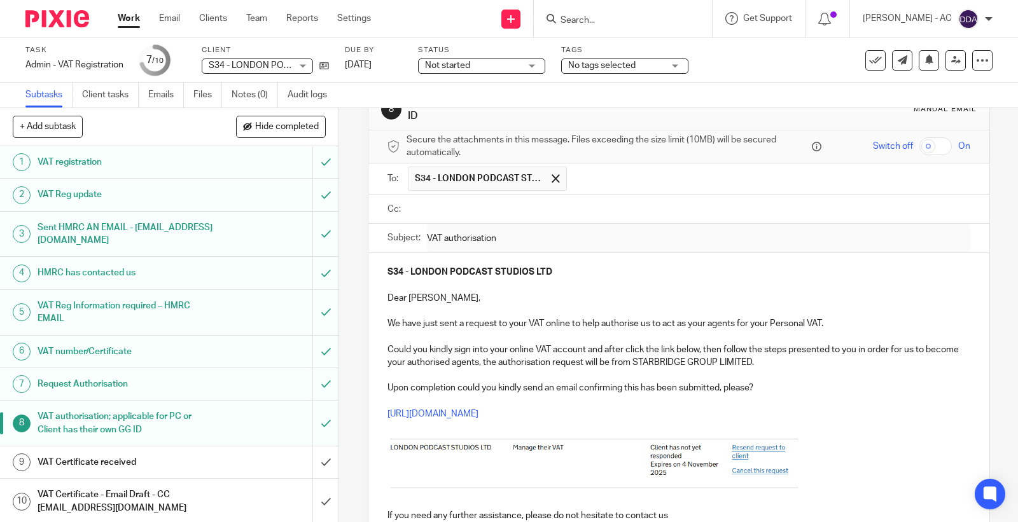
scroll to position [15, 0]
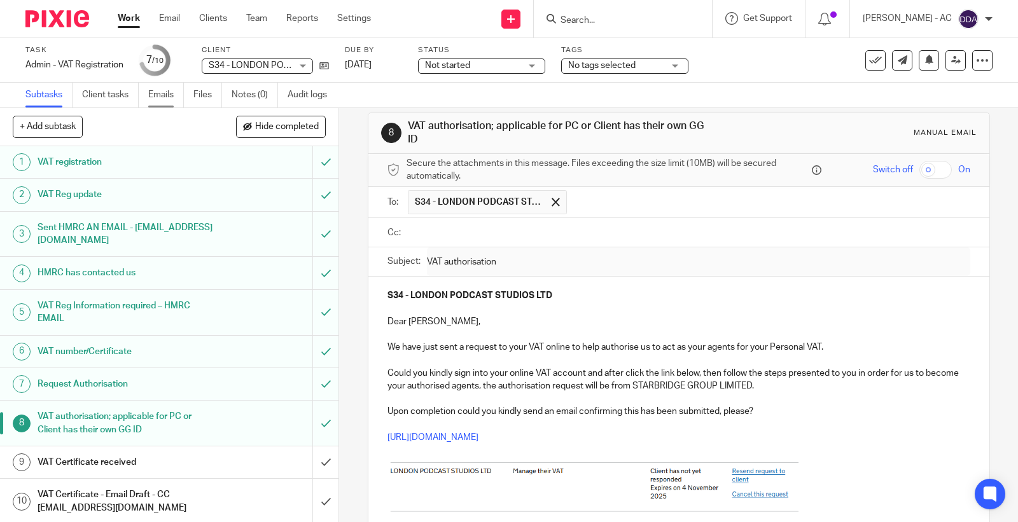
click at [160, 91] on link "Emails" at bounding box center [166, 95] width 36 height 25
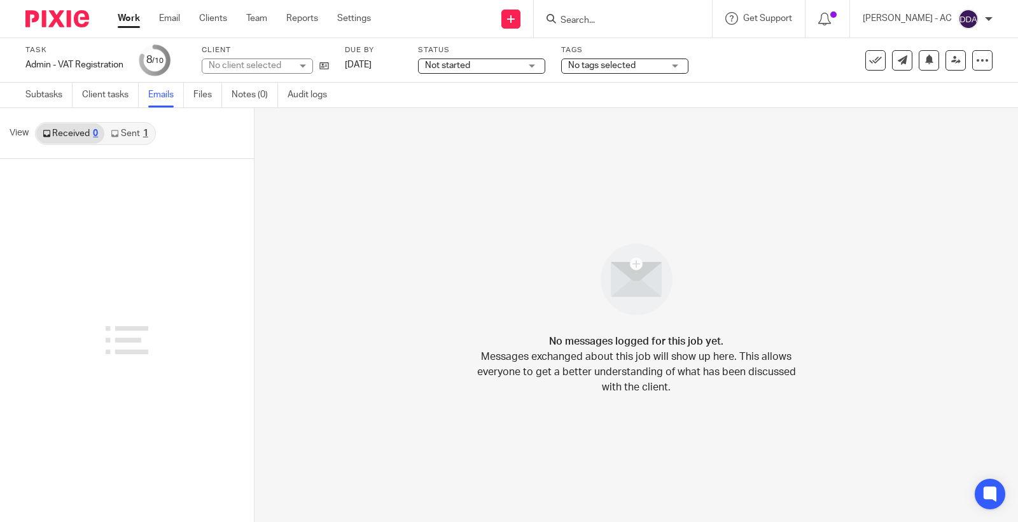
click at [143, 132] on div "1" at bounding box center [145, 133] width 5 height 9
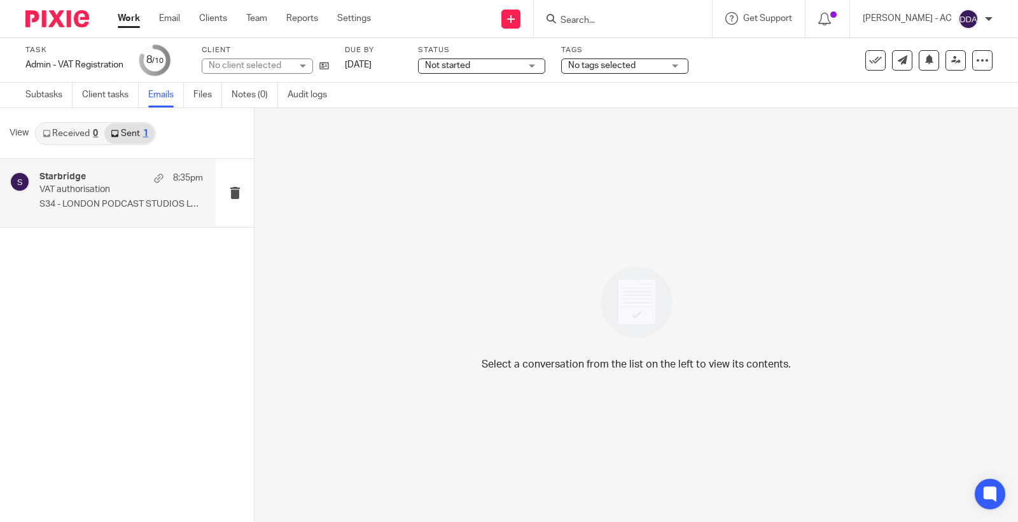
click at [111, 214] on div "Starbridge 8:35pm VAT authorisation S34 - LONDON PODCAST STUDIOS LTD Dear..." at bounding box center [121, 193] width 164 height 43
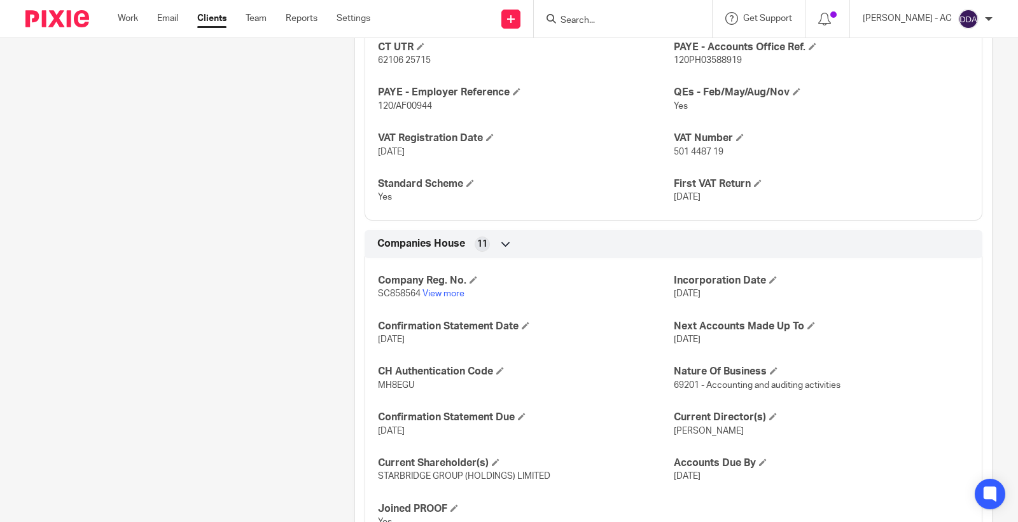
scroll to position [1124, 0]
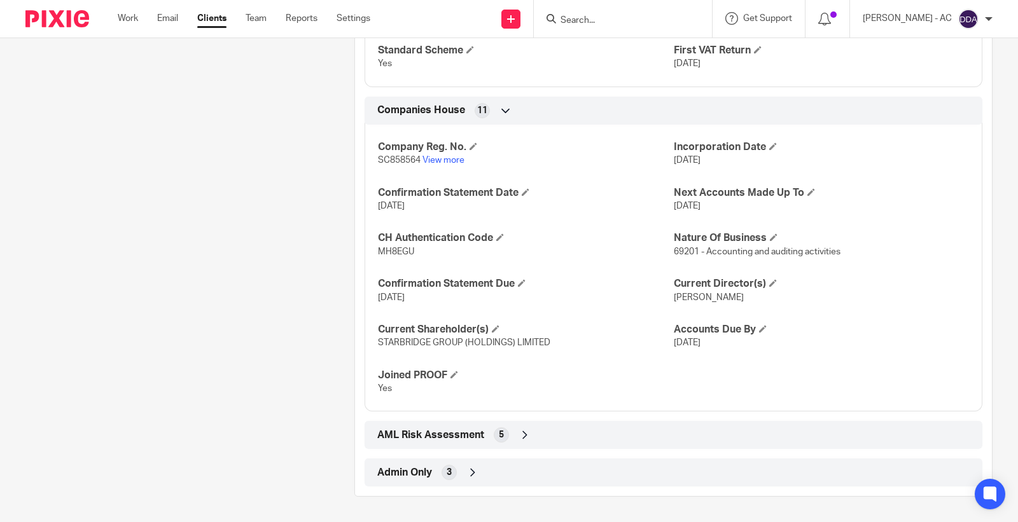
click at [470, 472] on icon at bounding box center [472, 472] width 13 height 13
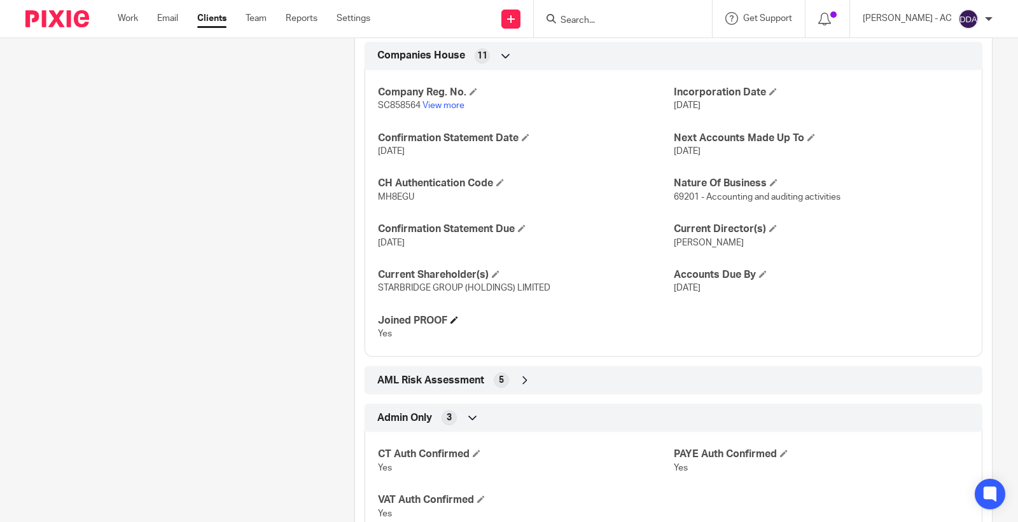
scroll to position [1229, 0]
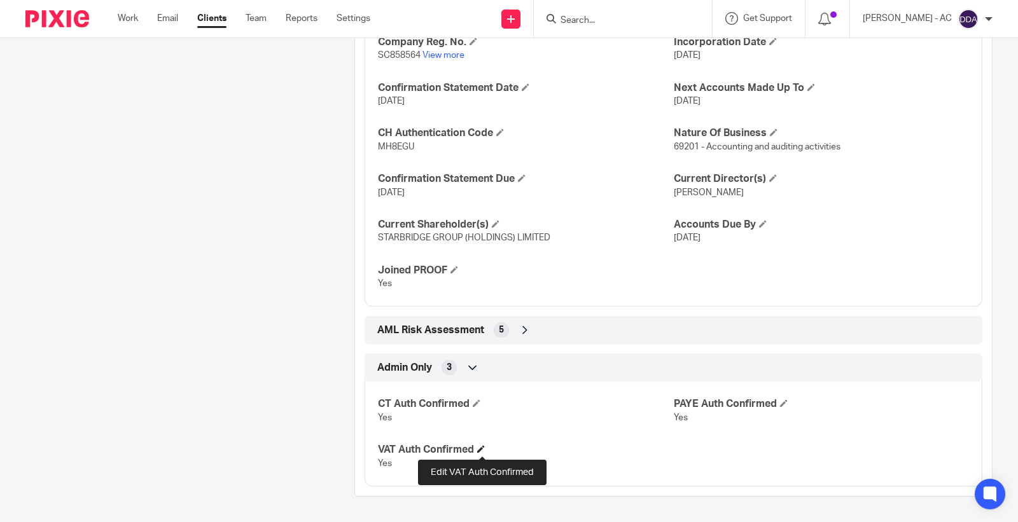
click at [481, 446] on span at bounding box center [481, 449] width 8 height 8
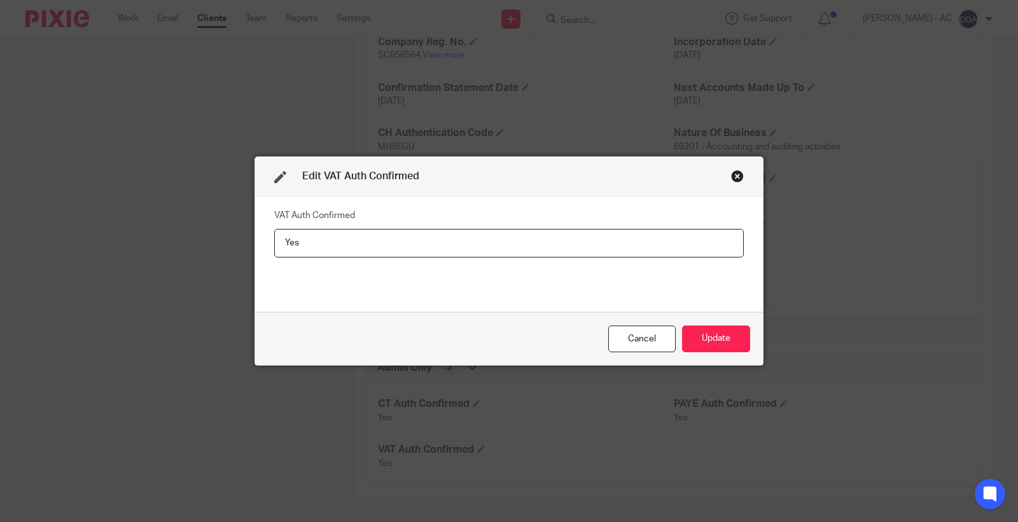
drag, startPoint x: 363, startPoint y: 258, endPoint x: 53, endPoint y: 256, distance: 310.5
click at [53, 256] on div "Edit VAT Auth Confirmed VAT Auth Confirmed Yes Cancel Update" at bounding box center [509, 261] width 1018 height 522
click at [356, 256] on input "Yes" at bounding box center [509, 243] width 470 height 29
drag, startPoint x: 351, startPoint y: 240, endPoint x: 78, endPoint y: 247, distance: 273.7
click at [78, 247] on div "Edit VAT Auth Confirmed VAT Auth Confirmed Yes Cancel Update" at bounding box center [509, 261] width 1018 height 522
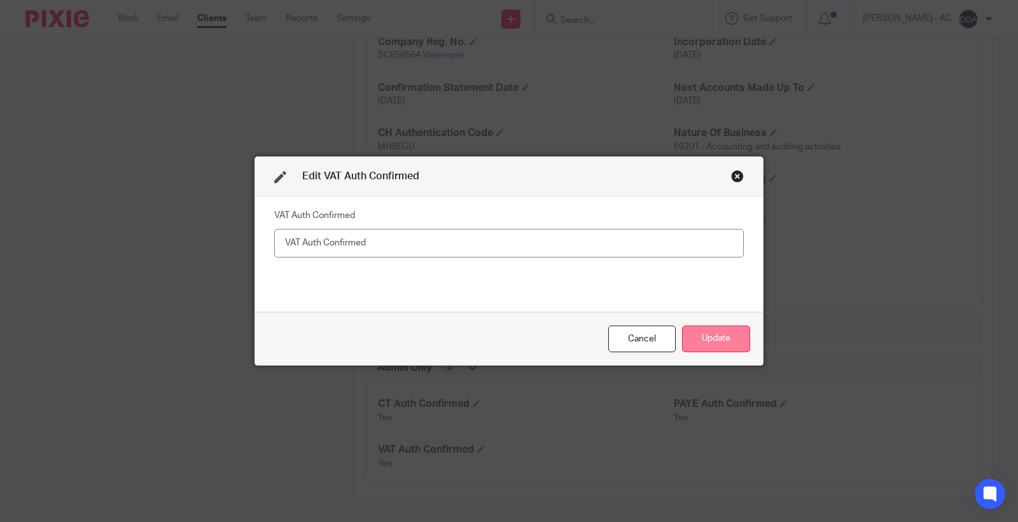
click at [723, 326] on button "Update" at bounding box center [716, 339] width 68 height 27
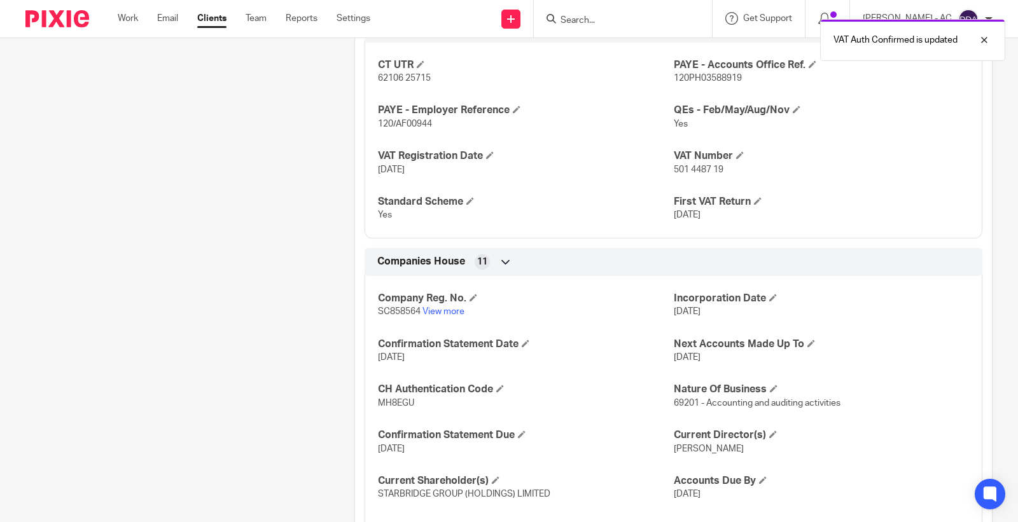
scroll to position [971, 0]
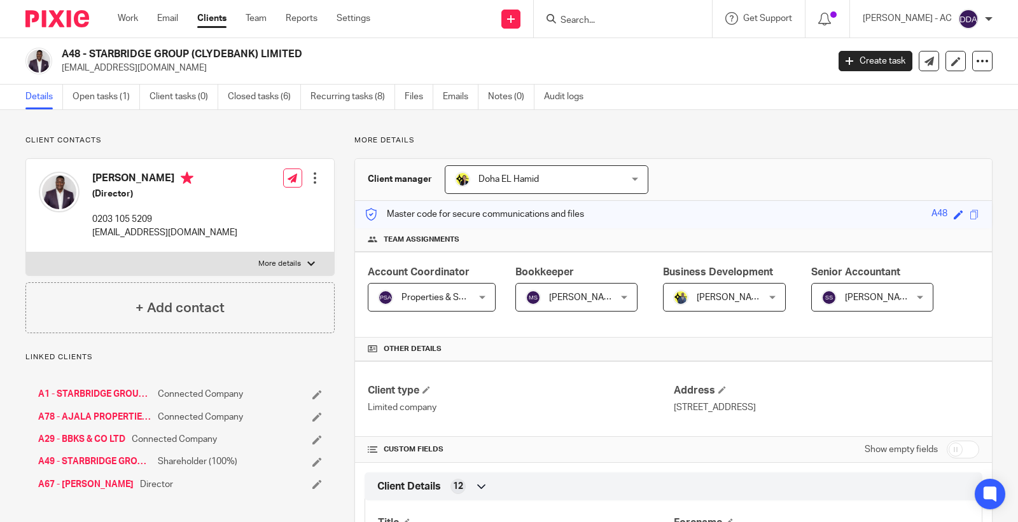
click at [952, 453] on input "checkbox" at bounding box center [963, 450] width 32 height 18
checkbox input "true"
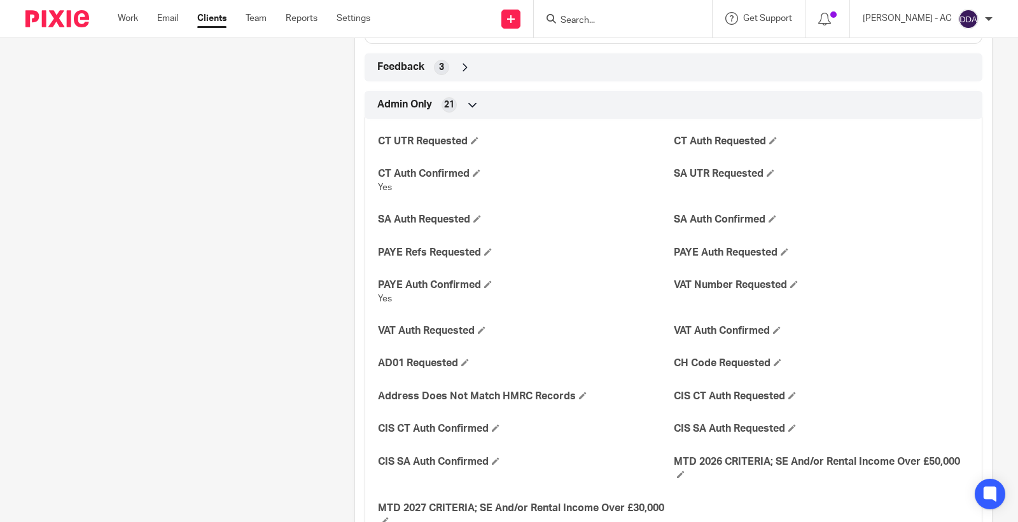
scroll to position [2332, 0]
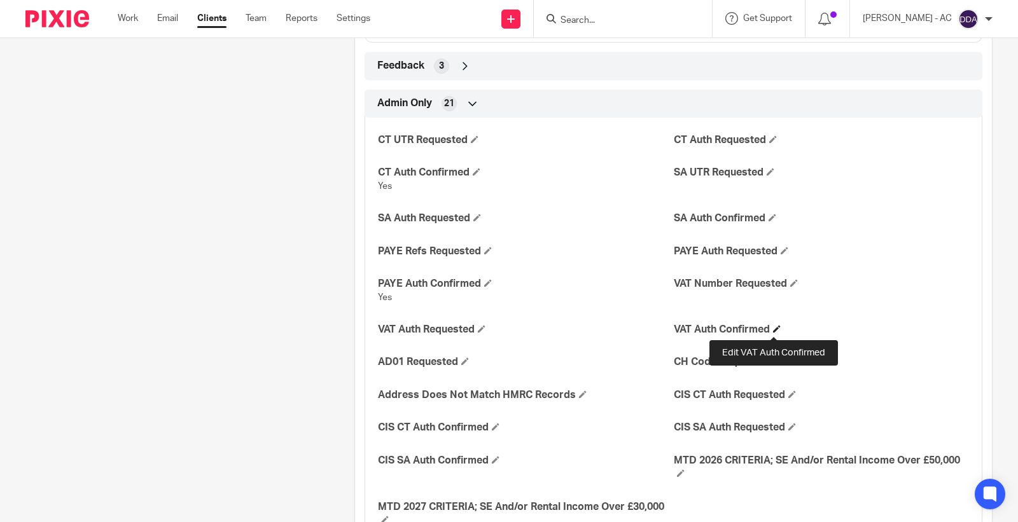
click at [774, 330] on span at bounding box center [777, 329] width 8 height 8
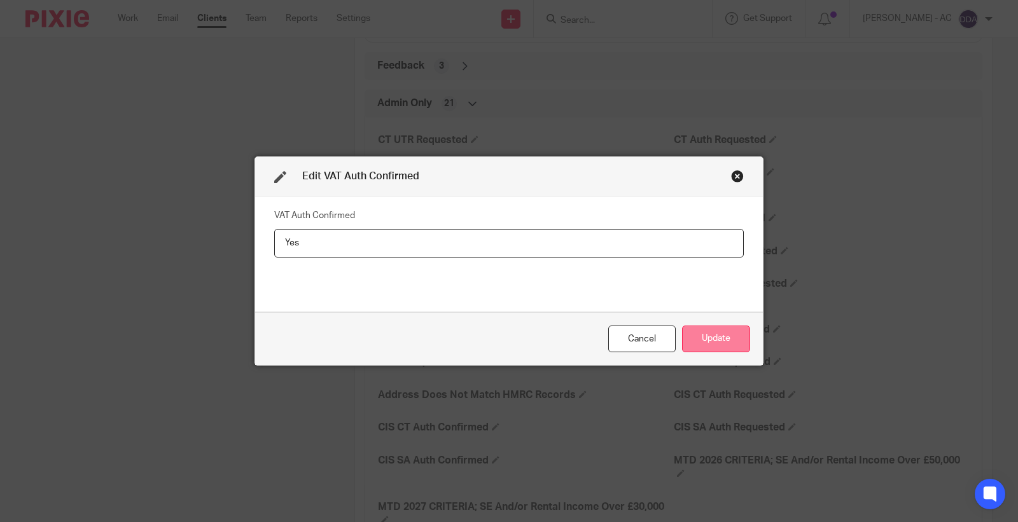
type input "Yes"
click at [703, 340] on button "Update" at bounding box center [716, 339] width 68 height 27
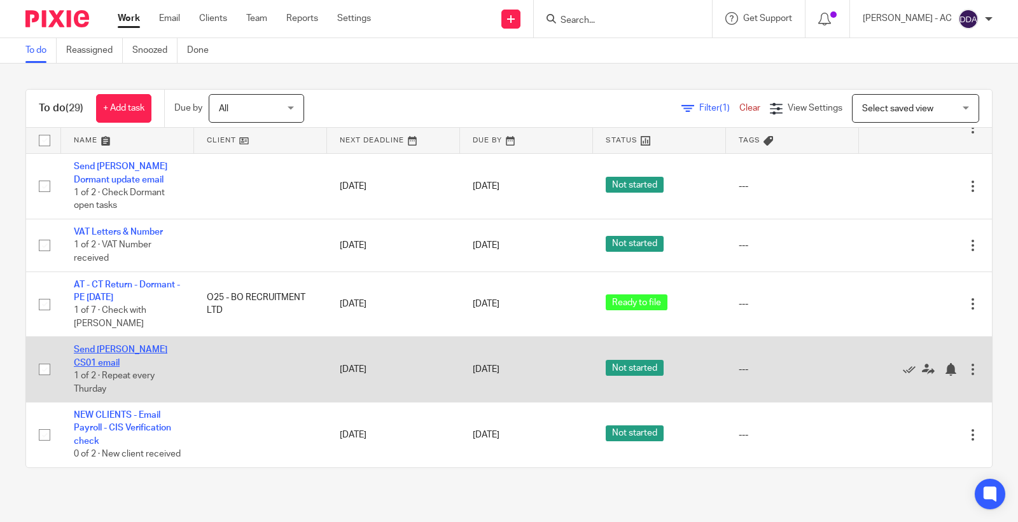
scroll to position [1319, 0]
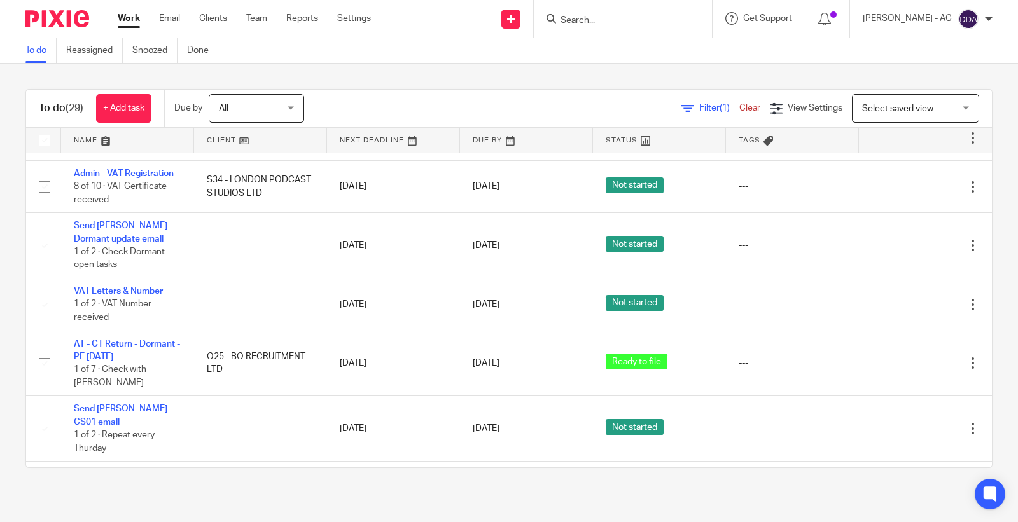
click at [608, 15] on input "Search" at bounding box center [616, 20] width 115 height 11
type input "a87"
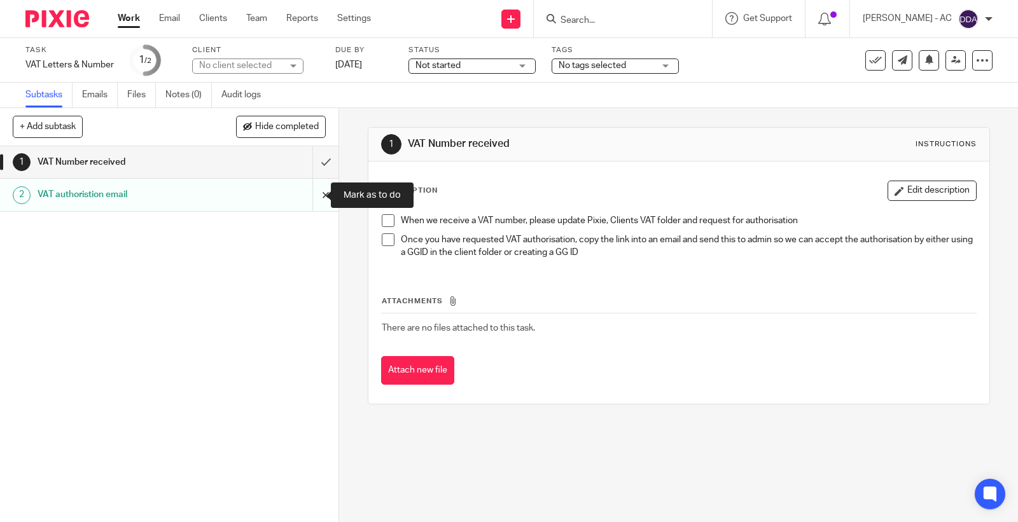
click at [314, 193] on input "submit" at bounding box center [169, 195] width 338 height 32
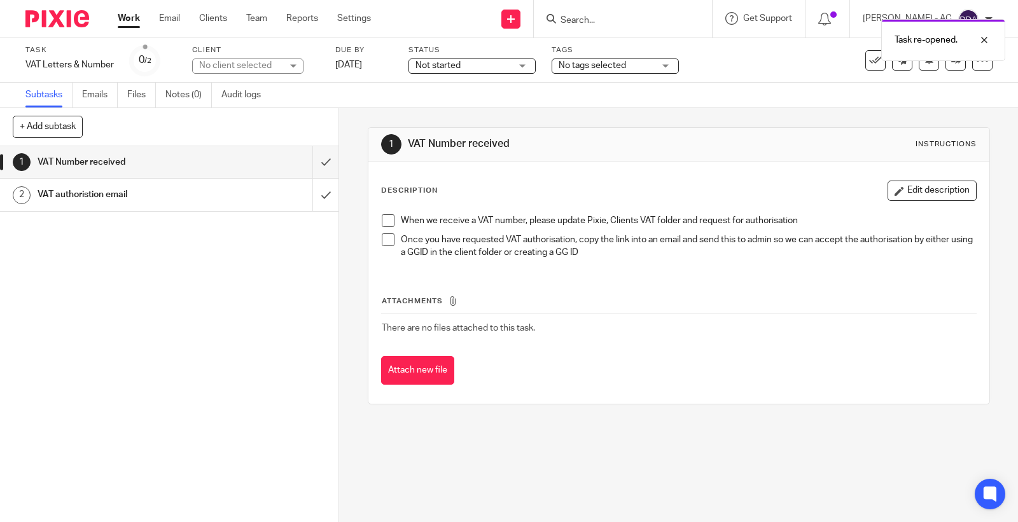
click at [167, 185] on h1 "VAT authoristion email" at bounding box center [125, 194] width 175 height 19
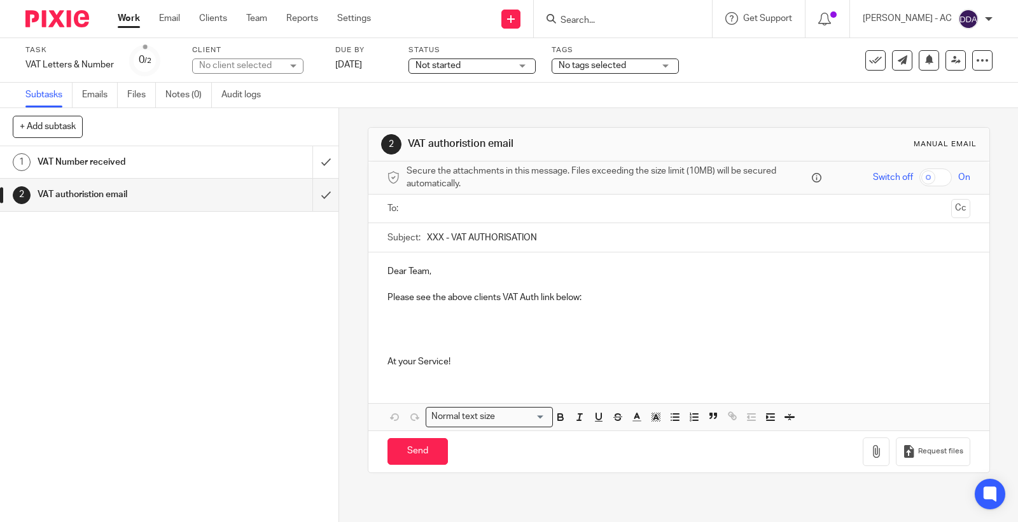
click at [596, 296] on p "Please see the above clients VAT Auth link below:" at bounding box center [678, 297] width 583 height 13
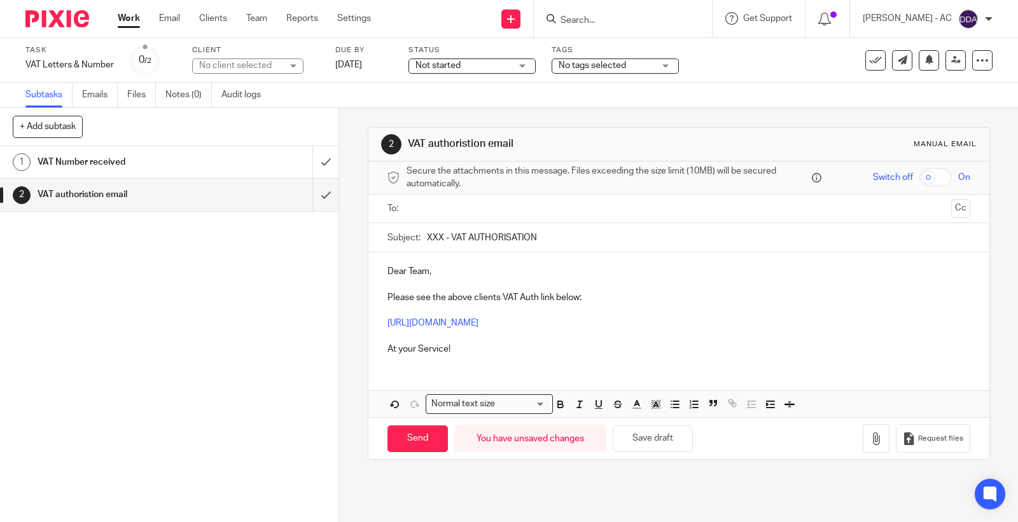
click at [431, 233] on input "XXX - VAT AUTHORISATION" at bounding box center [698, 237] width 543 height 29
type input "A49 - VAT AUTHORISATION"
click at [474, 202] on input "text" at bounding box center [678, 209] width 534 height 15
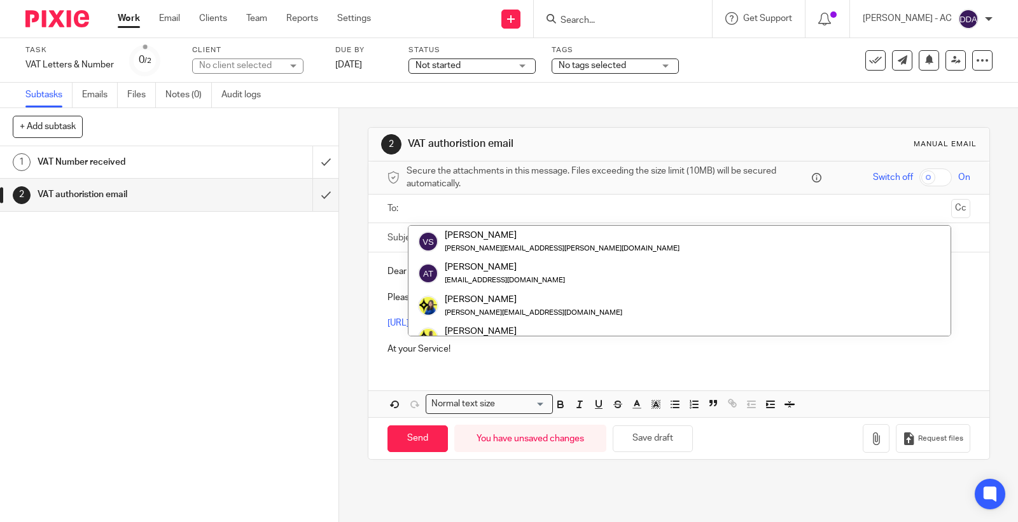
paste input "admin@starbridge.uk"
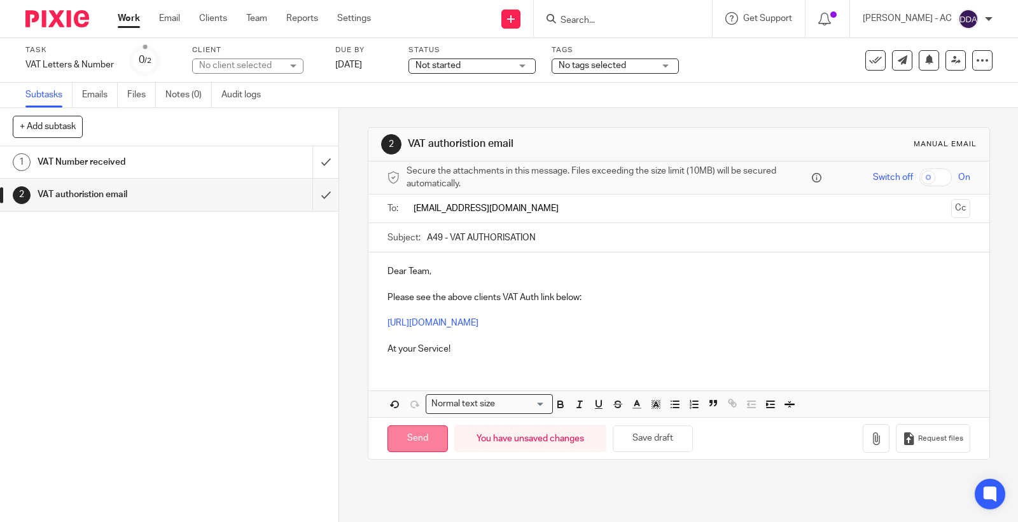
type input "admin@starbridge.uk"
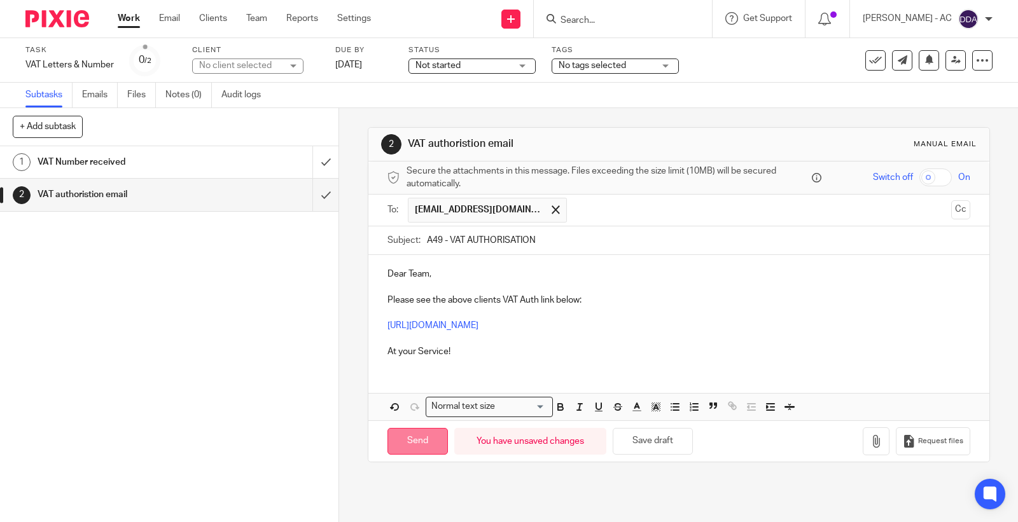
click at [415, 447] on input "Send" at bounding box center [417, 441] width 60 height 27
type input "Sent"
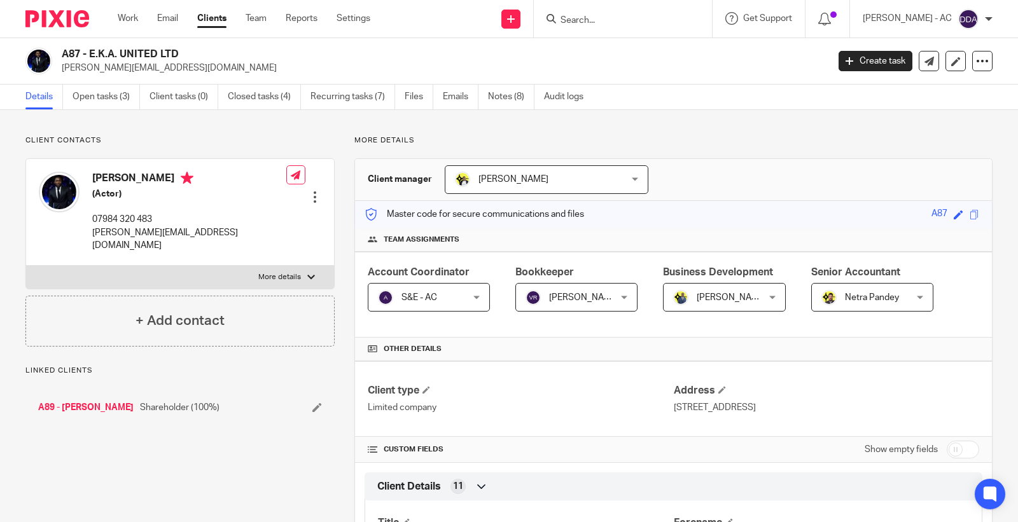
scroll to position [141, 0]
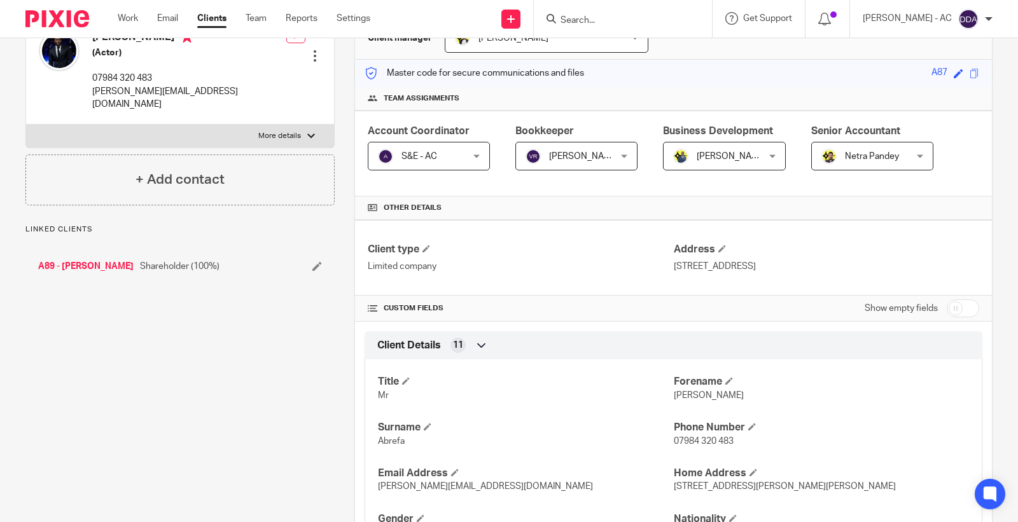
click at [947, 307] on input "checkbox" at bounding box center [963, 309] width 32 height 18
checkbox input "true"
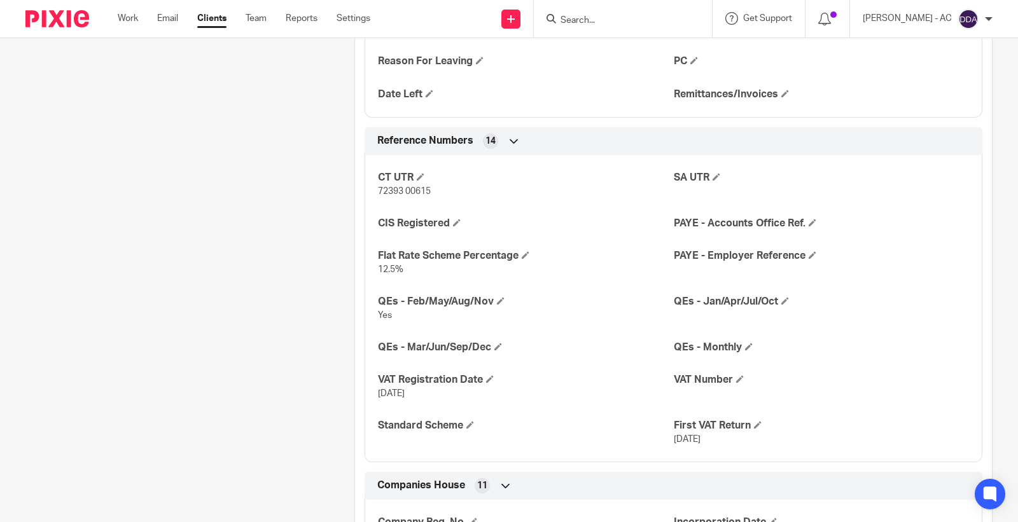
scroll to position [1060, 0]
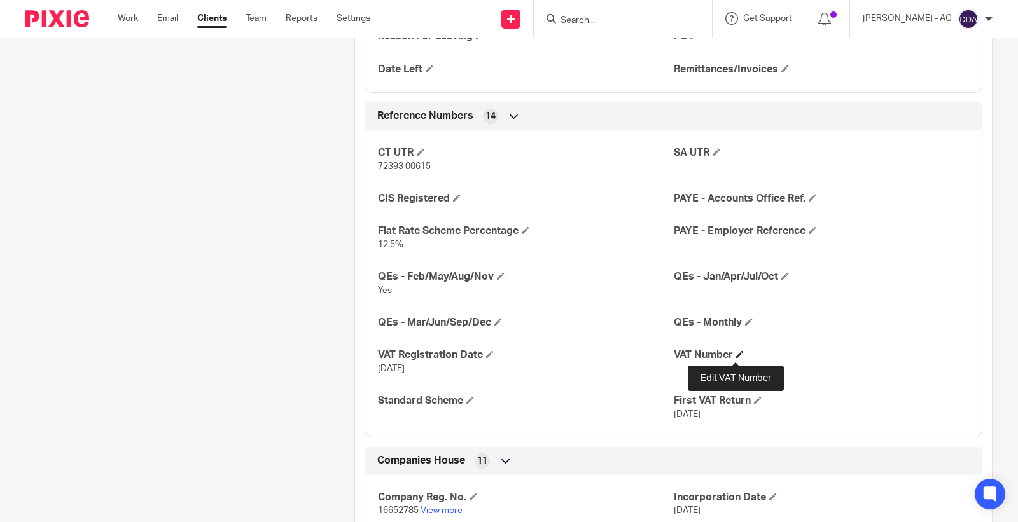
click at [736, 354] on span at bounding box center [740, 355] width 8 height 8
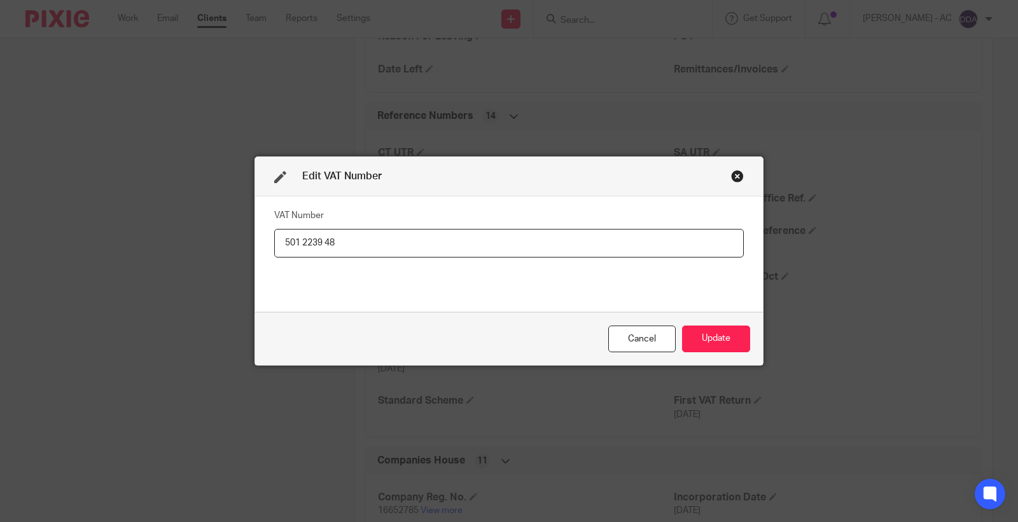
drag, startPoint x: 185, startPoint y: 245, endPoint x: 174, endPoint y: 242, distance: 11.7
click at [174, 242] on div "Edit VAT Number VAT Number 501 2239 48 Cancel Update" at bounding box center [509, 261] width 1018 height 522
type input "501 2239 48"
click at [704, 337] on button "Update" at bounding box center [716, 339] width 68 height 27
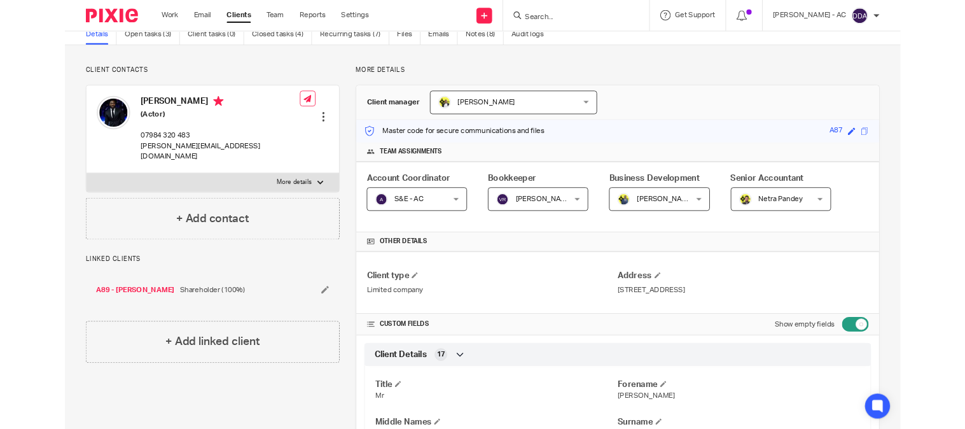
scroll to position [0, 0]
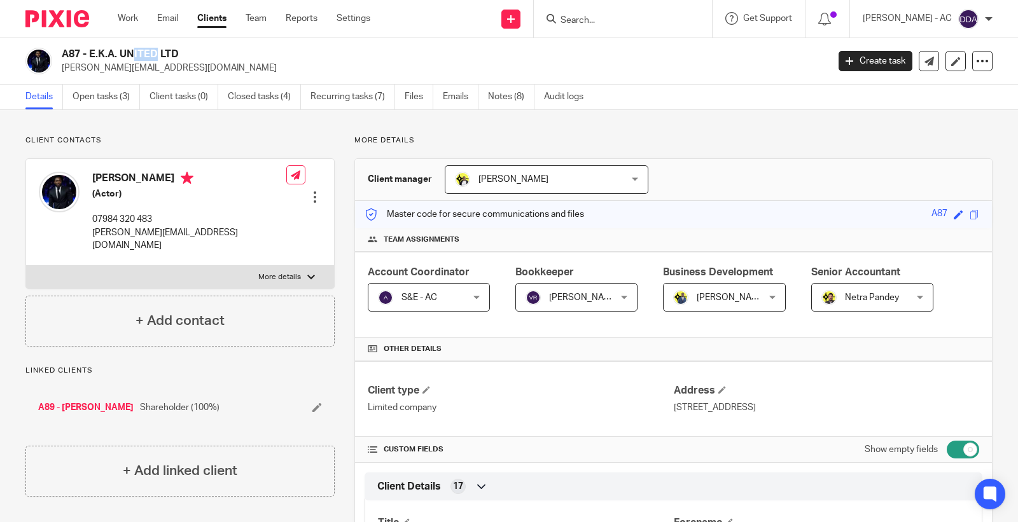
drag, startPoint x: 83, startPoint y: 48, endPoint x: 64, endPoint y: 50, distance: 19.2
click at [64, 50] on h2 "A87 - E.K.A. UNITED LTD" at bounding box center [365, 54] width 606 height 13
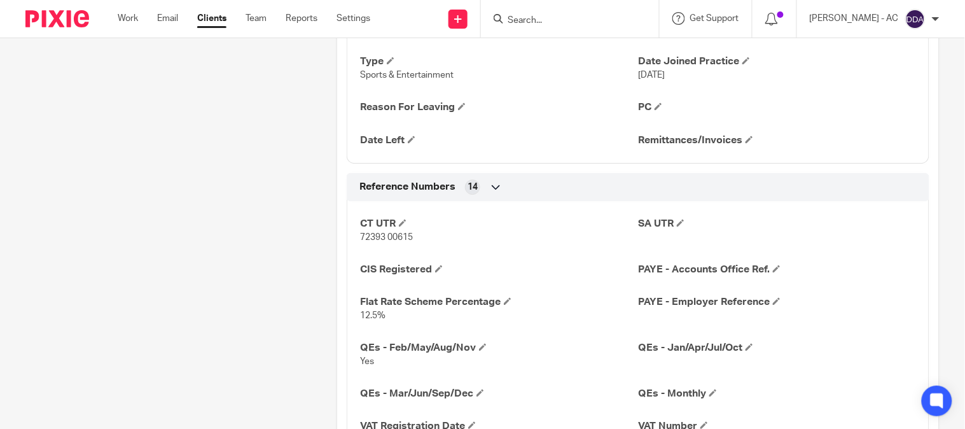
scroll to position [1131, 0]
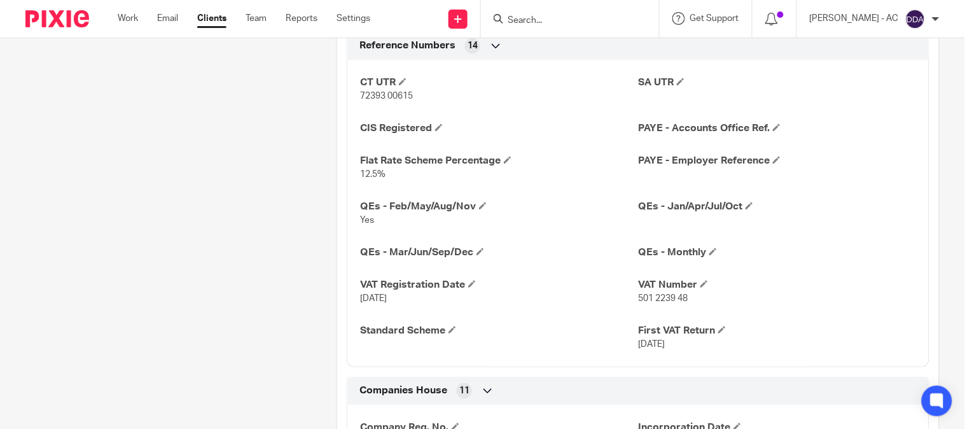
click at [643, 308] on div "CT UTR 72393 00615 SA UTR CIS Registered PAYE - Accounts Office Ref. Flat Rate …" at bounding box center [638, 208] width 583 height 317
copy p "501 2239 48"
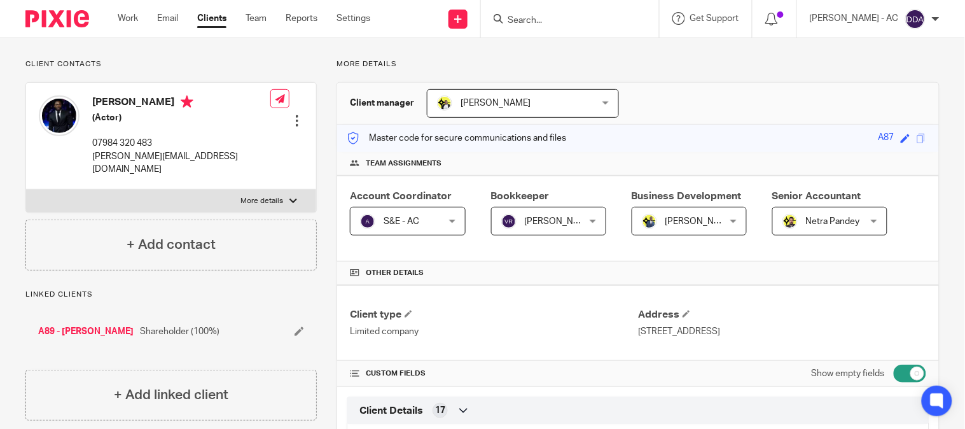
scroll to position [0, 0]
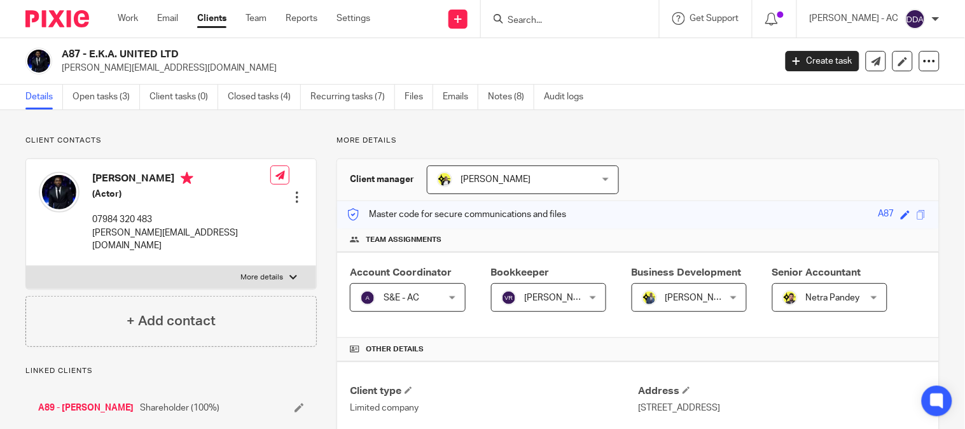
drag, startPoint x: 90, startPoint y: 51, endPoint x: 197, endPoint y: 50, distance: 106.9
click at [197, 50] on h2 "A87 - E.K.A. UNITED LTD" at bounding box center [344, 54] width 564 height 13
copy h2 "E.K.A. UNITED LTD"
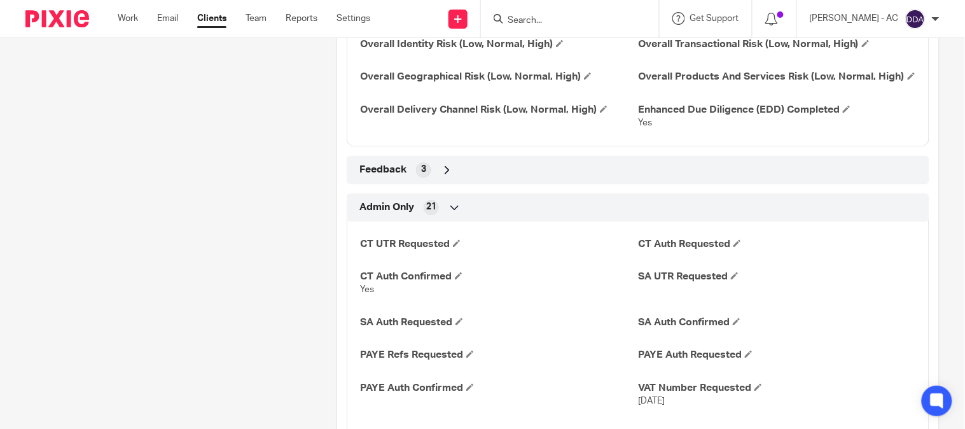
scroll to position [2262, 0]
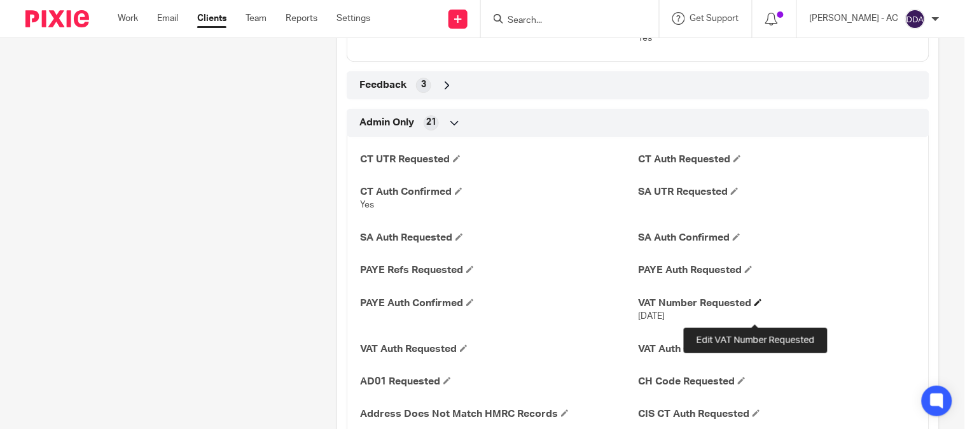
click at [755, 306] on span at bounding box center [759, 302] width 8 height 8
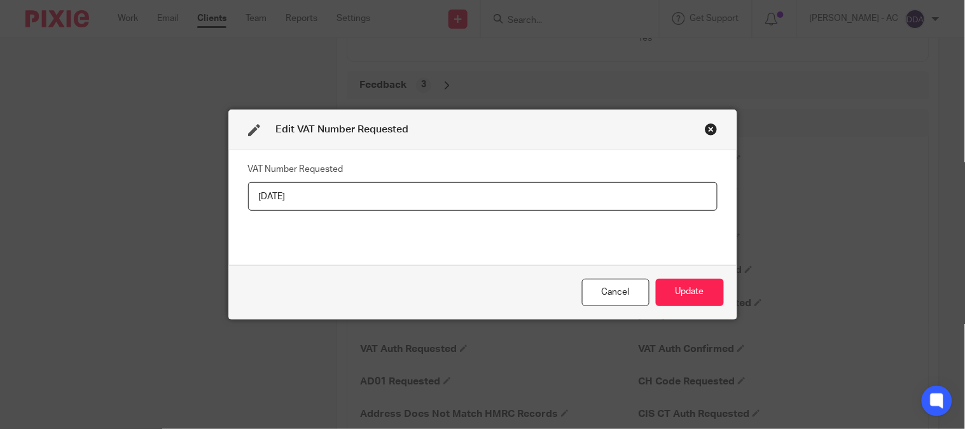
drag, startPoint x: 302, startPoint y: 192, endPoint x: 141, endPoint y: 219, distance: 163.2
click at [141, 219] on div "Edit VAT Number Requested VAT Number Requested 22-09-2025 Cancel Update" at bounding box center [482, 214] width 965 height 429
click at [662, 288] on button "Update" at bounding box center [690, 292] width 68 height 27
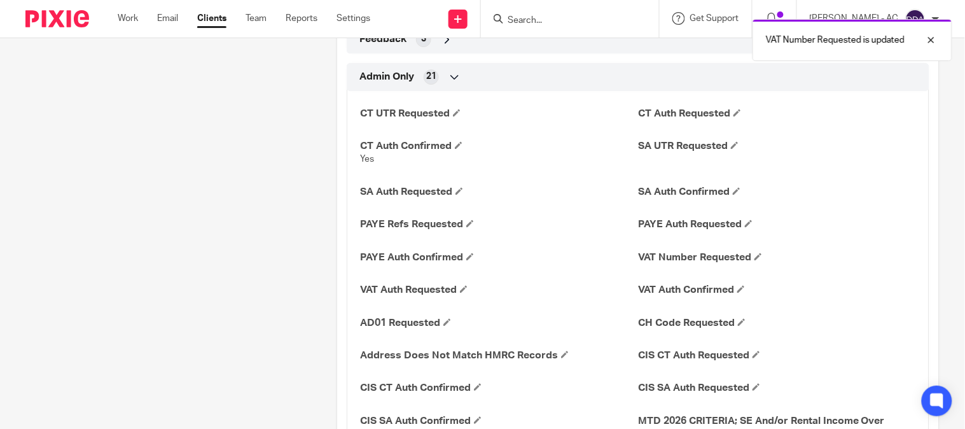
scroll to position [2332, 0]
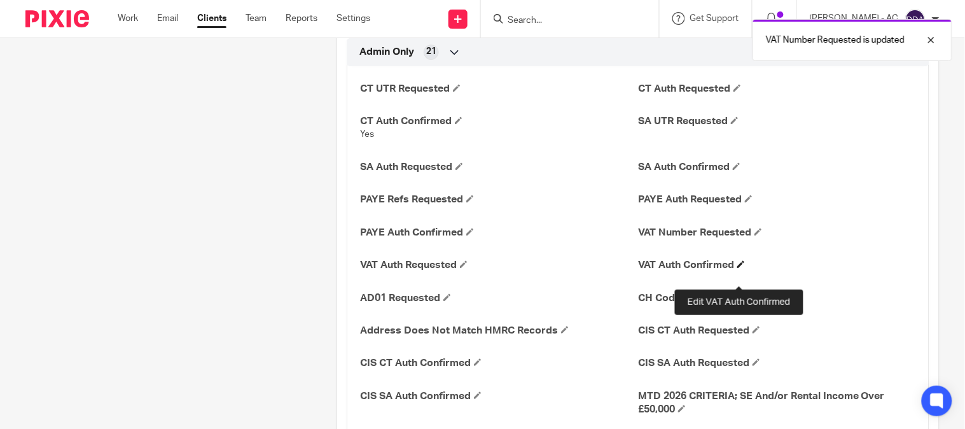
click at [737, 268] on span at bounding box center [741, 264] width 8 height 8
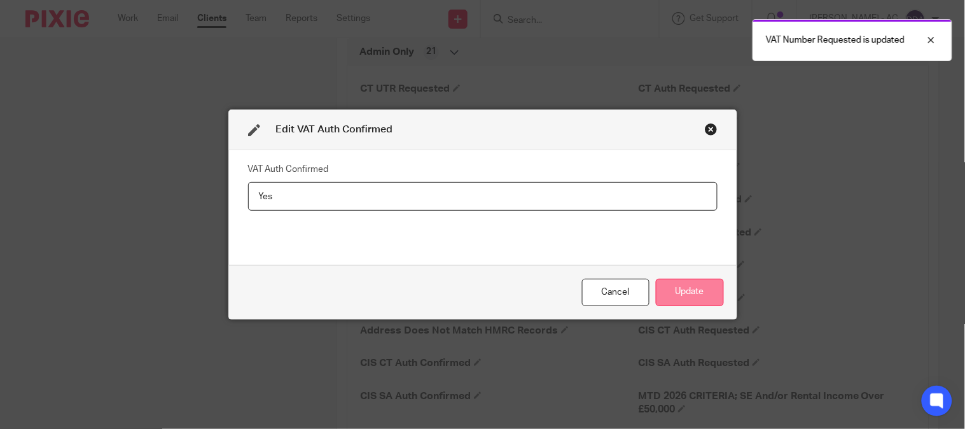
type input "Yes"
click at [692, 294] on button "Update" at bounding box center [690, 292] width 68 height 27
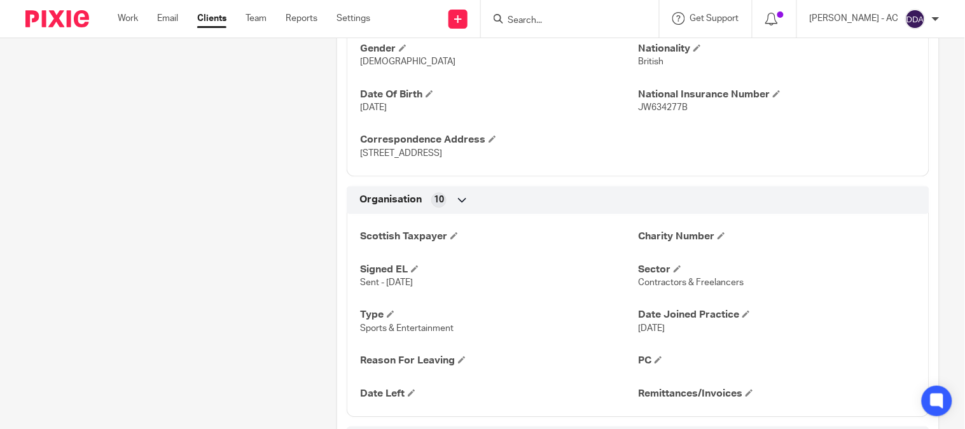
scroll to position [608, 0]
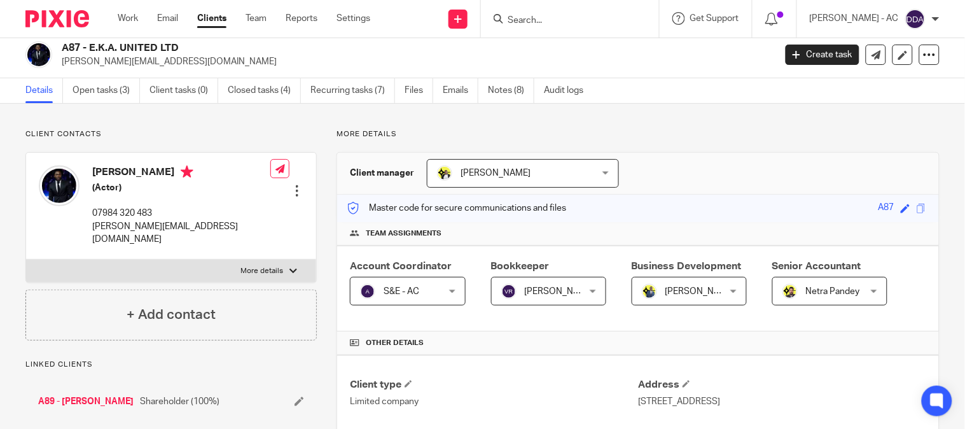
scroll to position [0, 0]
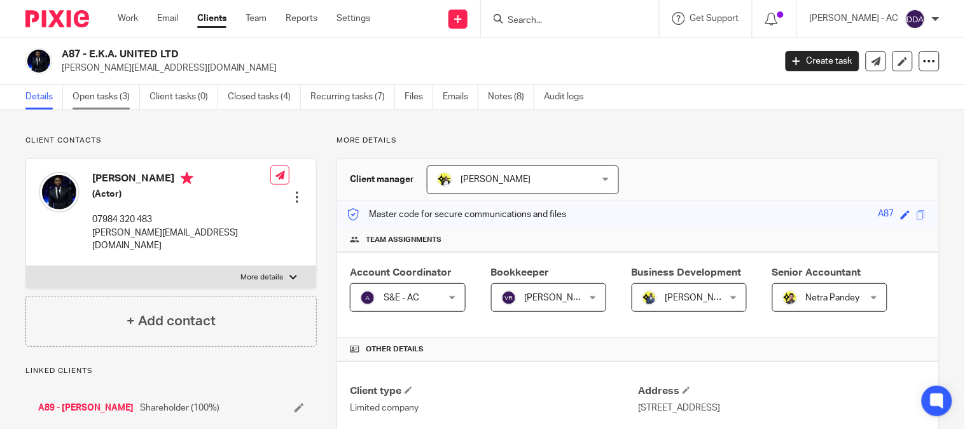
click at [104, 99] on link "Open tasks (3)" at bounding box center [106, 97] width 67 height 25
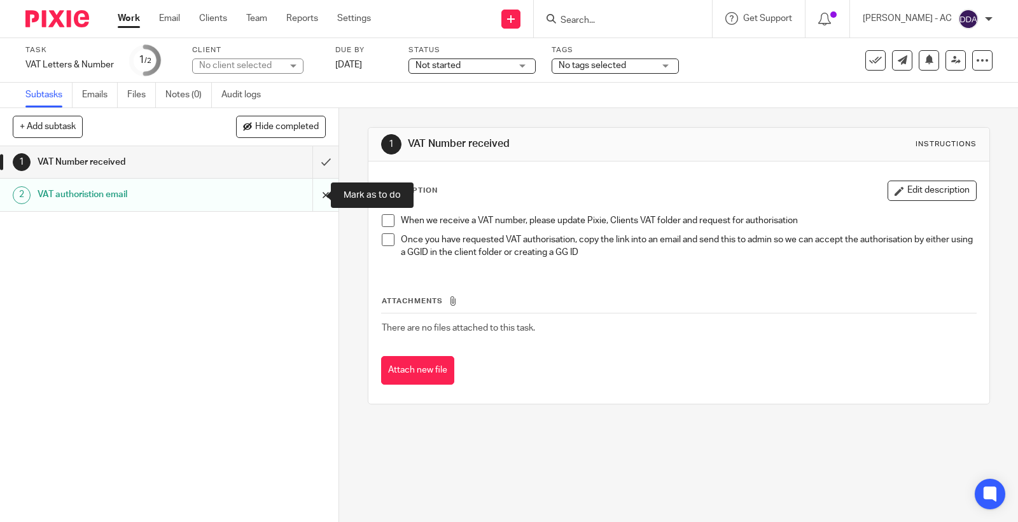
click at [313, 199] on input "submit" at bounding box center [169, 195] width 338 height 32
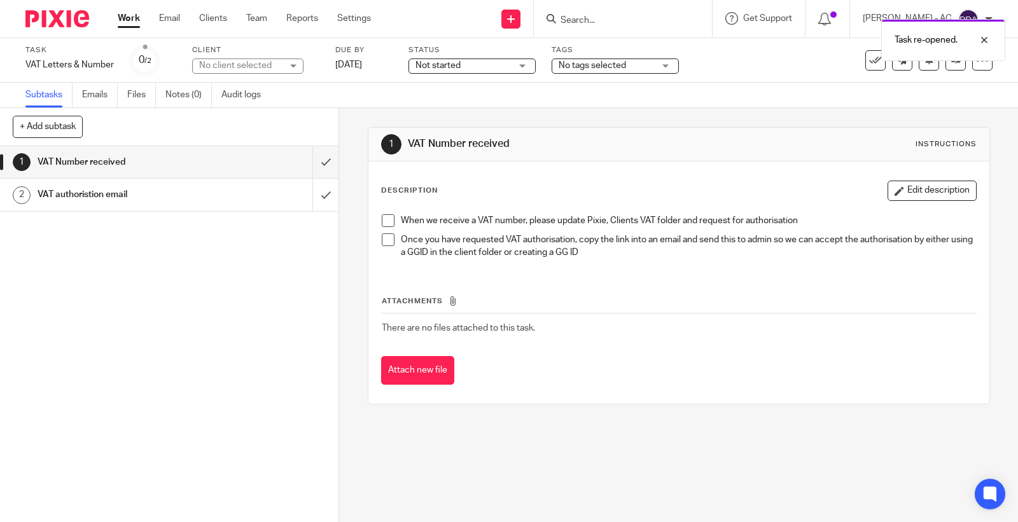
click at [139, 197] on h1 "VAT authoristion email" at bounding box center [125, 194] width 175 height 19
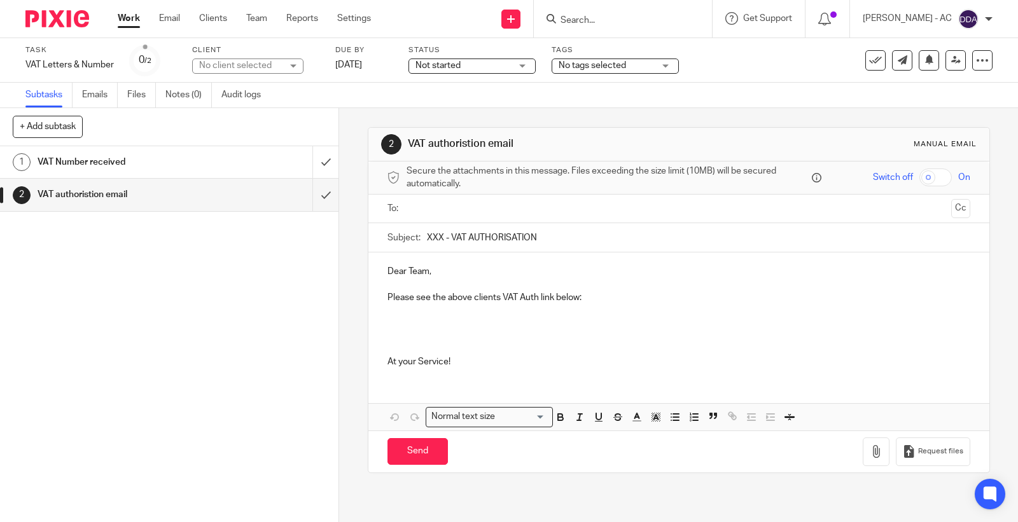
drag, startPoint x: 0, startPoint y: 0, endPoint x: 614, endPoint y: 285, distance: 676.9
click at [614, 285] on p at bounding box center [678, 284] width 583 height 13
click at [606, 298] on p "Please see the above clients VAT Auth link below:" at bounding box center [678, 297] width 583 height 13
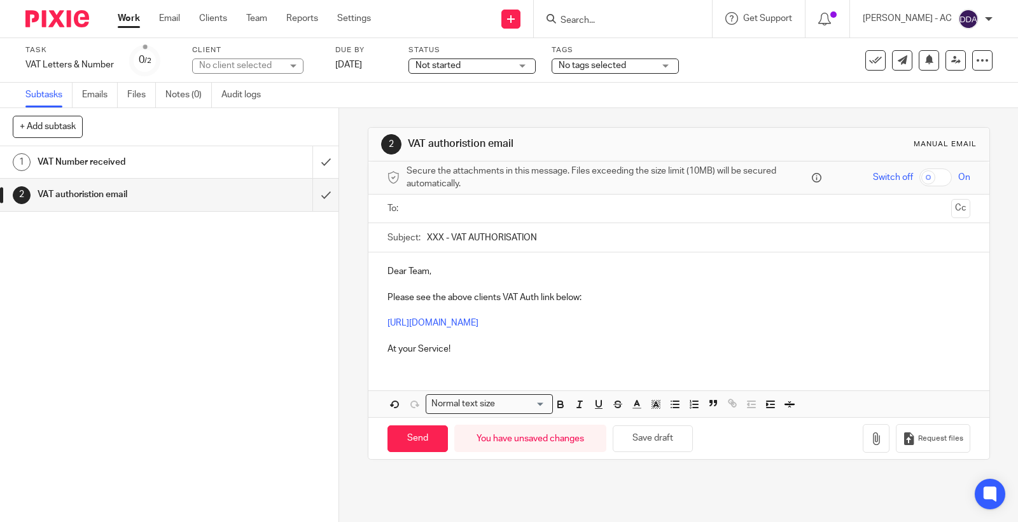
click at [473, 206] on input "text" at bounding box center [678, 209] width 534 height 15
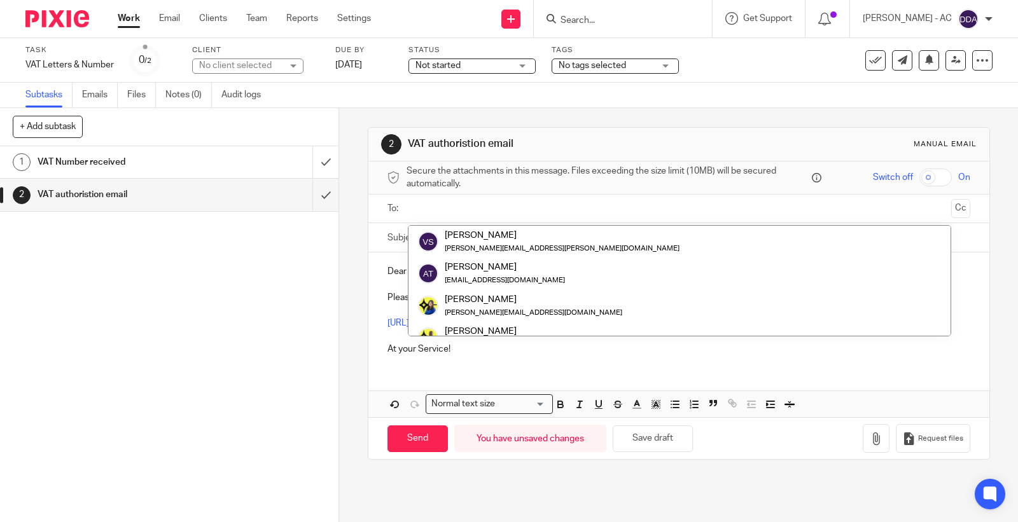
click at [475, 211] on input "text" at bounding box center [678, 209] width 534 height 15
paste input "admin@starbridge.uk"
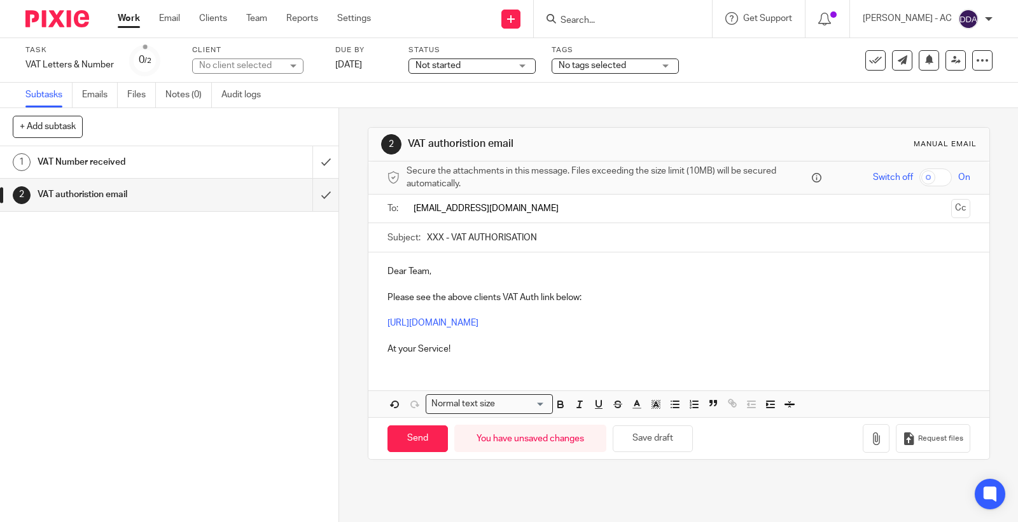
type input "admin@starbridge.uk"
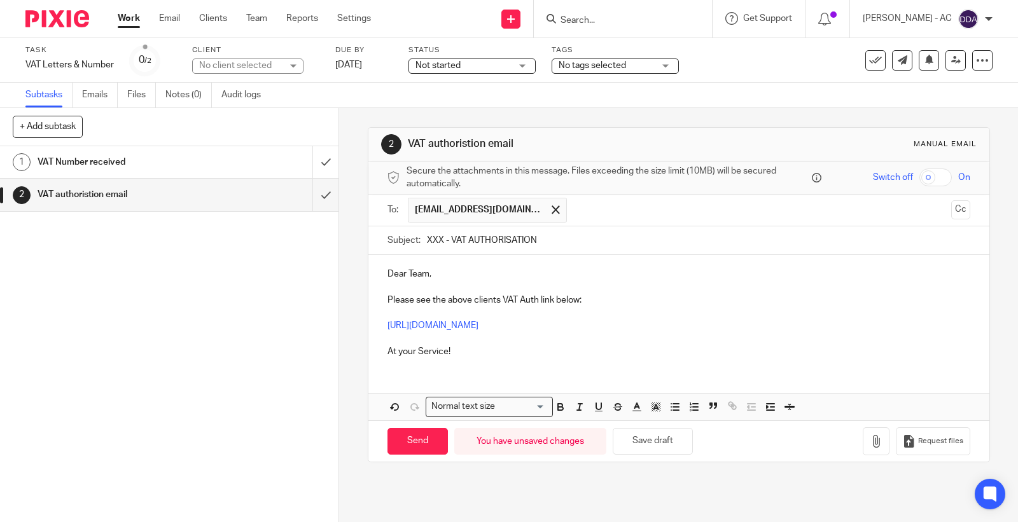
drag, startPoint x: 442, startPoint y: 239, endPoint x: 423, endPoint y: 235, distance: 19.5
click at [427, 235] on input "XXX - VAT AUTHORISATION" at bounding box center [698, 241] width 543 height 29
paste input "A87"
type input "A87 - VAT AUTHORISATION"
drag, startPoint x: 411, startPoint y: 452, endPoint x: 414, endPoint y: 447, distance: 6.6
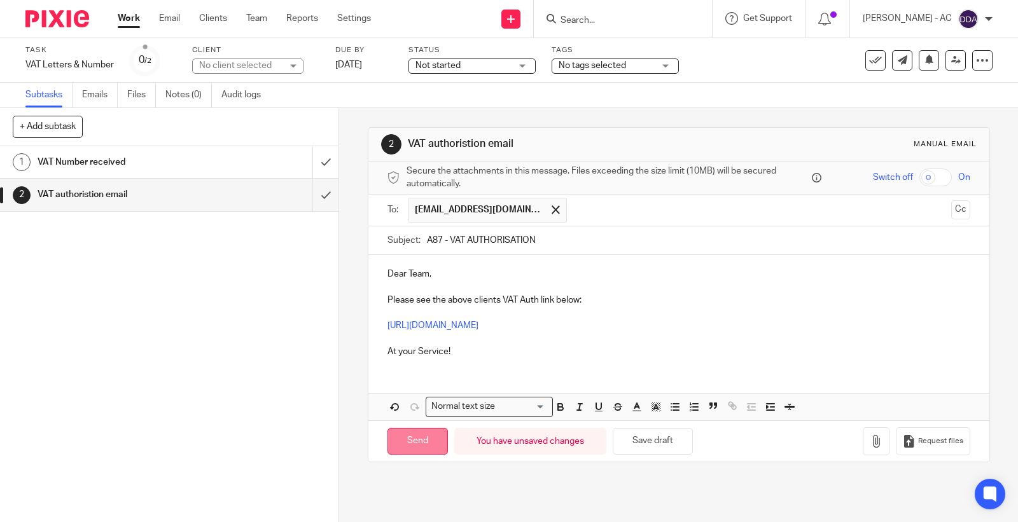
click at [412, 452] on input "Send" at bounding box center [417, 441] width 60 height 27
type input "Sent"
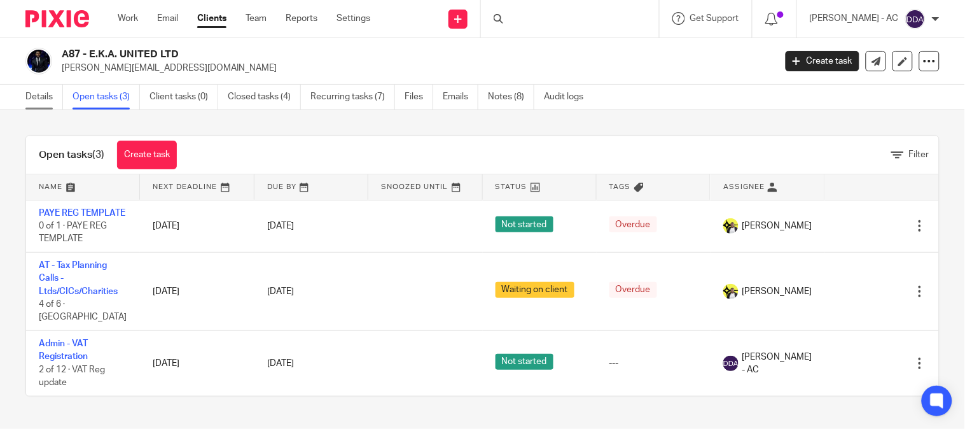
click at [41, 98] on link "Details" at bounding box center [44, 97] width 38 height 25
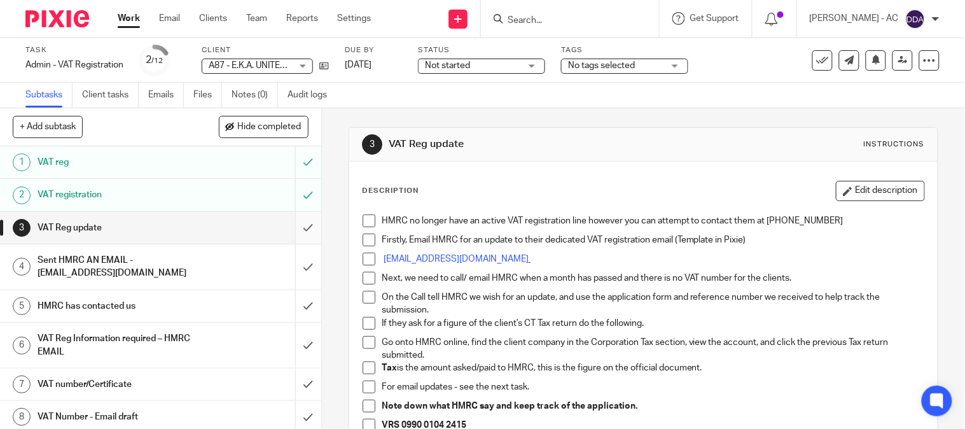
click at [294, 231] on input "submit" at bounding box center [160, 228] width 321 height 32
drag, startPoint x: 299, startPoint y: 271, endPoint x: 299, endPoint y: 291, distance: 20.4
click at [299, 271] on input "submit" at bounding box center [160, 266] width 321 height 45
drag, startPoint x: 299, startPoint y: 309, endPoint x: 297, endPoint y: 328, distance: 18.5
click at [299, 312] on input "submit" at bounding box center [160, 306] width 321 height 32
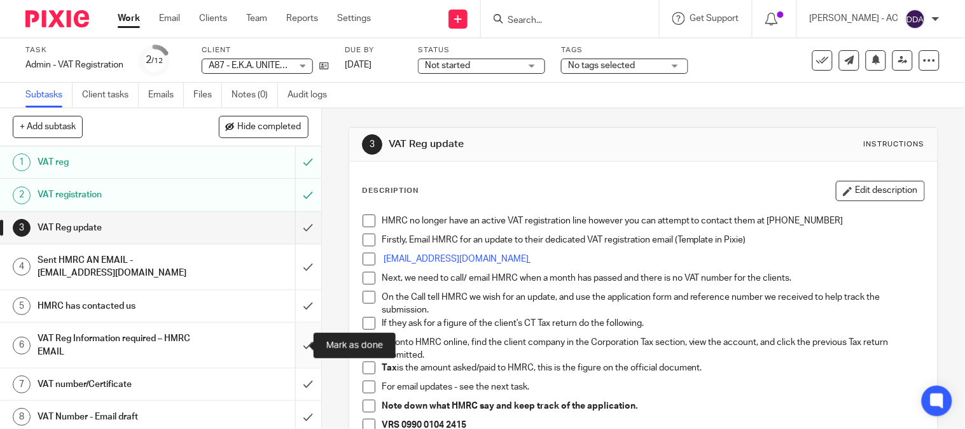
click at [294, 349] on input "submit" at bounding box center [160, 345] width 321 height 45
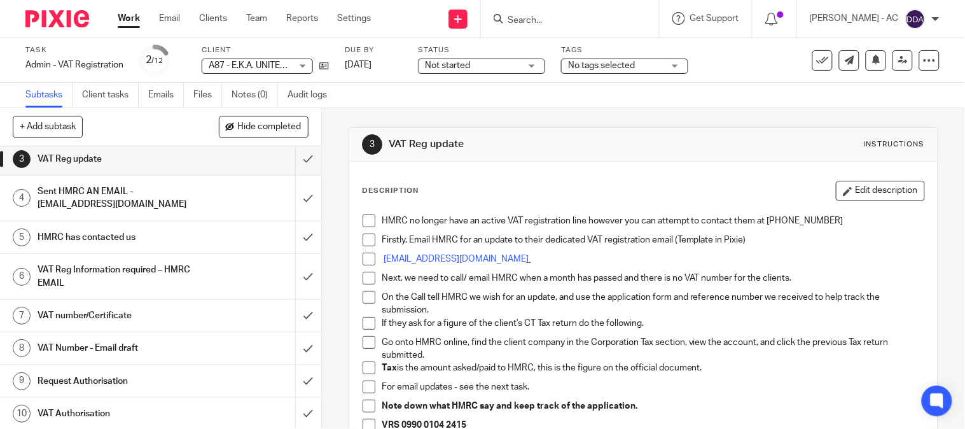
scroll to position [162, 0]
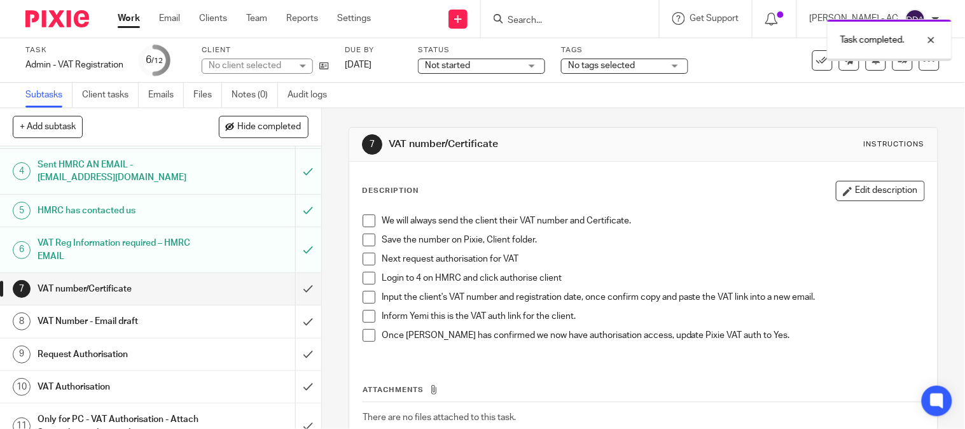
scroll to position [162, 0]
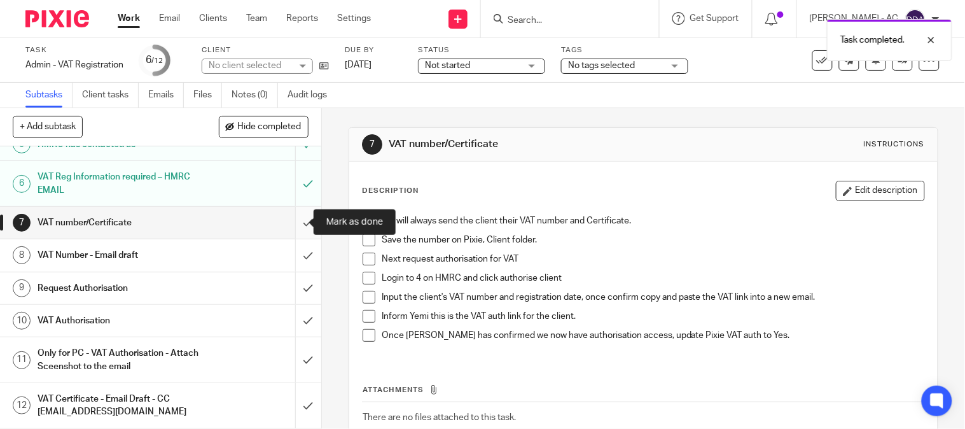
click at [297, 224] on input "submit" at bounding box center [160, 223] width 321 height 32
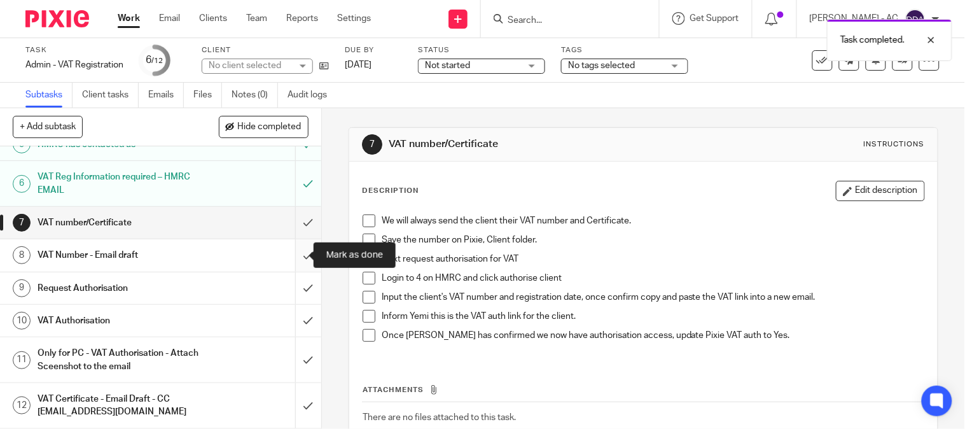
click at [297, 254] on input "submit" at bounding box center [160, 255] width 321 height 32
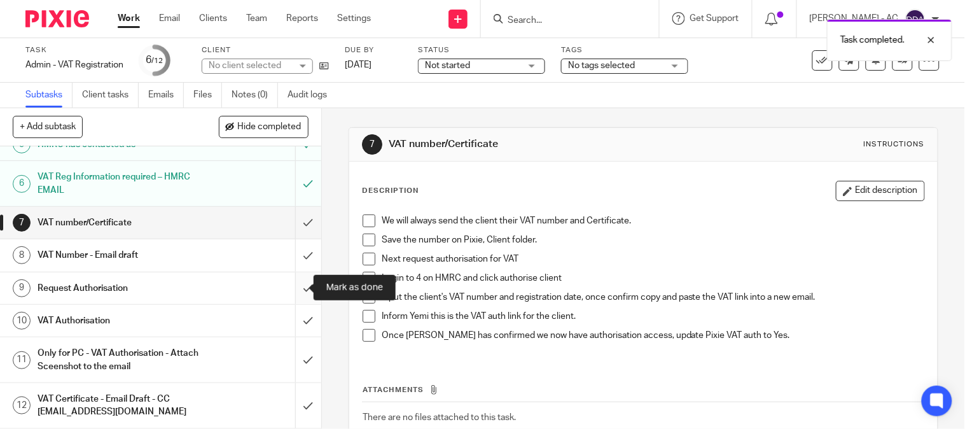
click at [295, 291] on input "submit" at bounding box center [160, 288] width 321 height 32
click at [293, 323] on input "submit" at bounding box center [160, 321] width 321 height 32
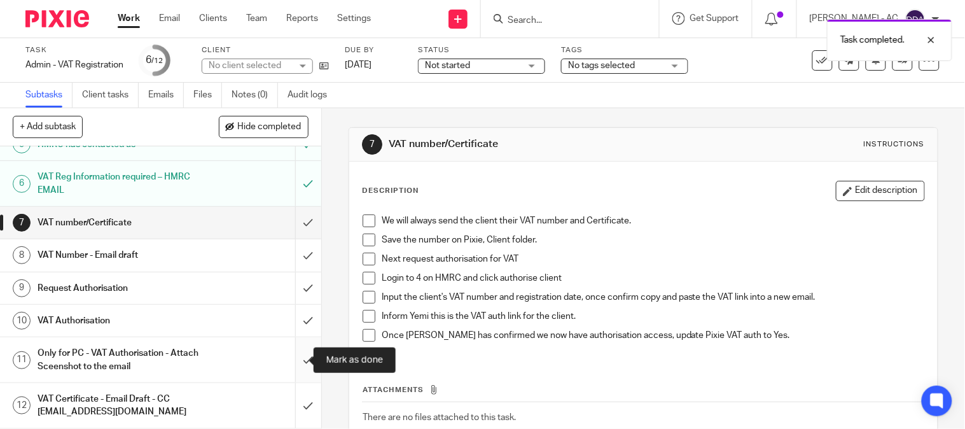
click at [294, 351] on input "submit" at bounding box center [160, 359] width 321 height 45
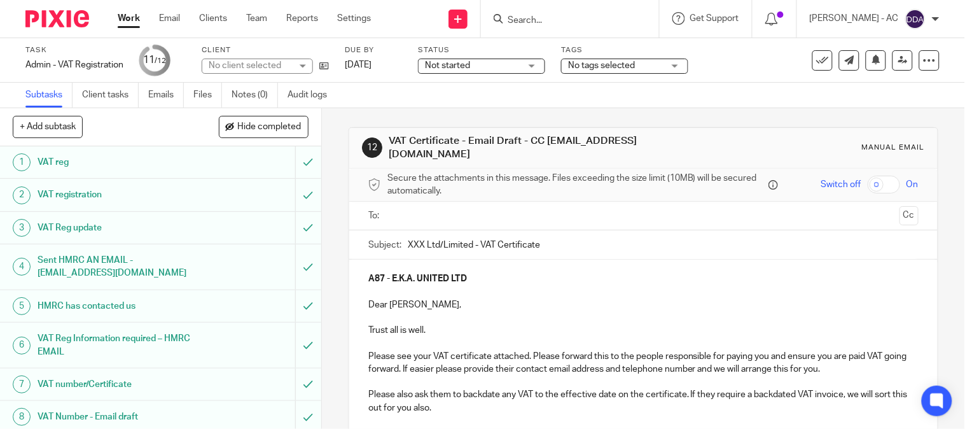
scroll to position [162, 0]
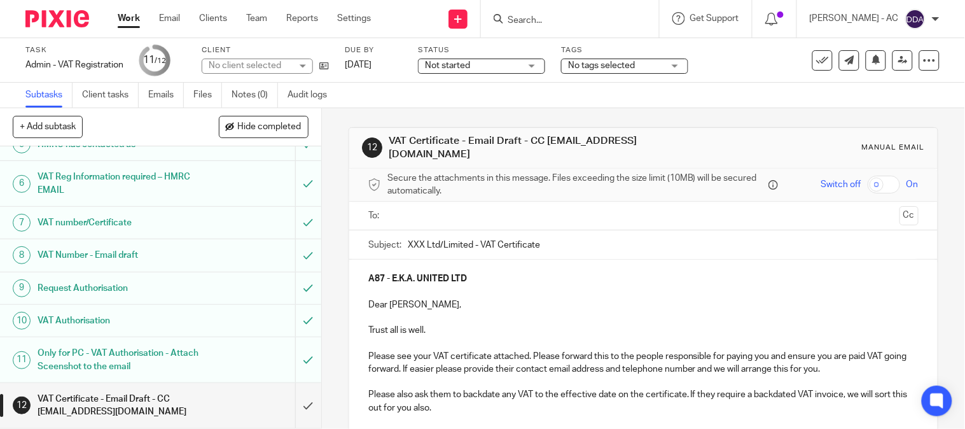
click at [136, 398] on h1 "VAT Certificate - Email Draft - CC [EMAIL_ADDRESS][DOMAIN_NAME]" at bounding box center [120, 405] width 164 height 32
click at [900, 211] on button "Cc" at bounding box center [909, 215] width 19 height 19
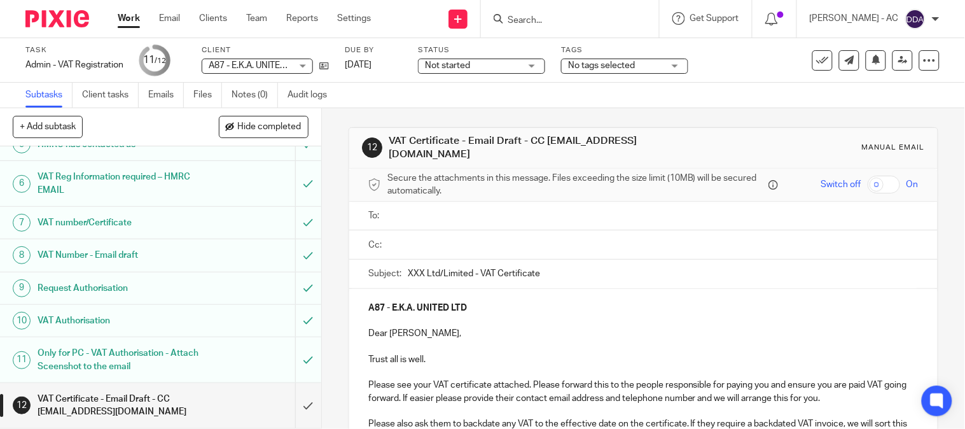
click at [436, 209] on input "text" at bounding box center [653, 216] width 522 height 15
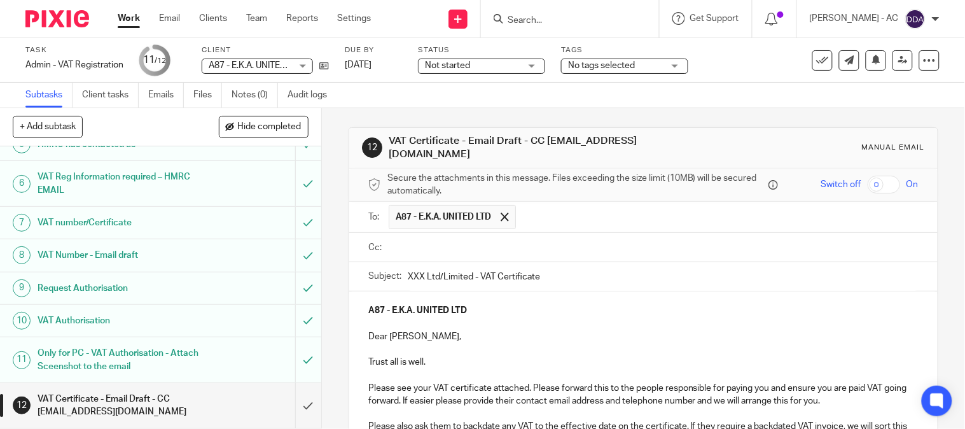
click at [440, 240] on input "text" at bounding box center [653, 247] width 522 height 15
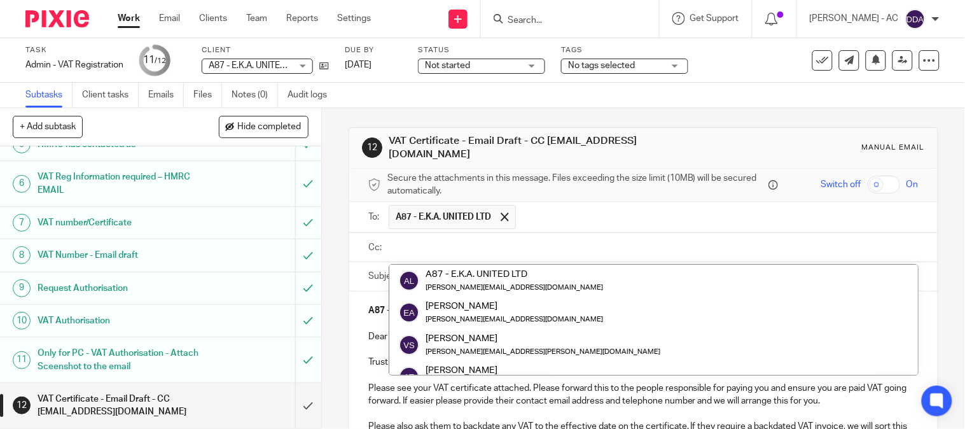
paste input "info@starbridge.uk"
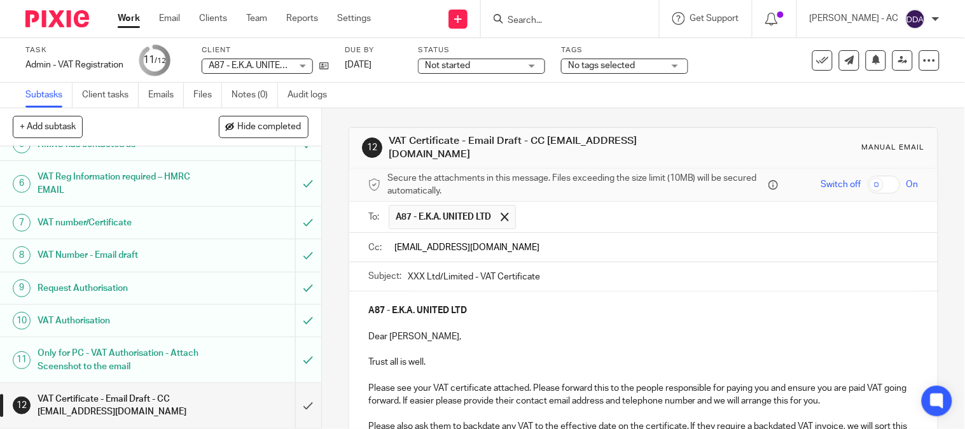
type input "info@starbridge.uk"
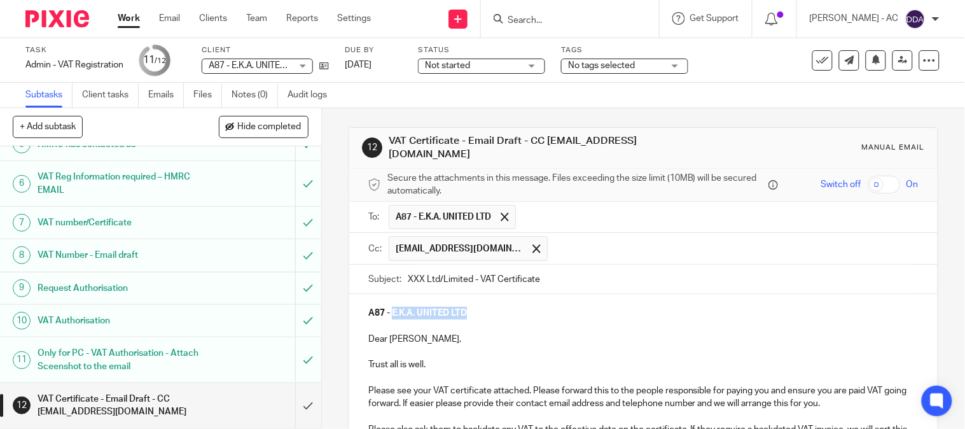
drag, startPoint x: 468, startPoint y: 300, endPoint x: 391, endPoint y: 307, distance: 77.9
click at [391, 307] on p "A87 - E.K.A. UNITED LTD" at bounding box center [643, 313] width 550 height 13
copy strong "E.K.A. UNITED LTD"
drag, startPoint x: 466, startPoint y: 271, endPoint x: 395, endPoint y: 268, distance: 70.7
click at [395, 268] on div "Subject: XXX Ltd/Limited - VAT Certificate" at bounding box center [643, 279] width 550 height 29
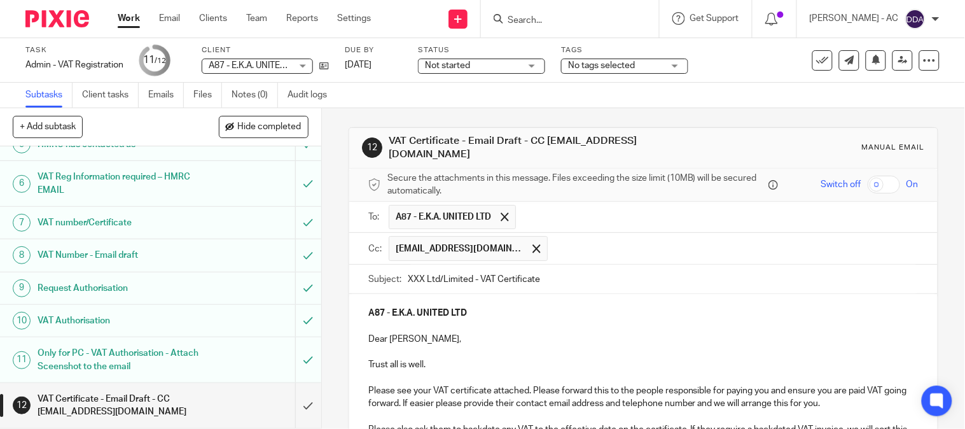
paste input "E.K.A. UNITED LTD"
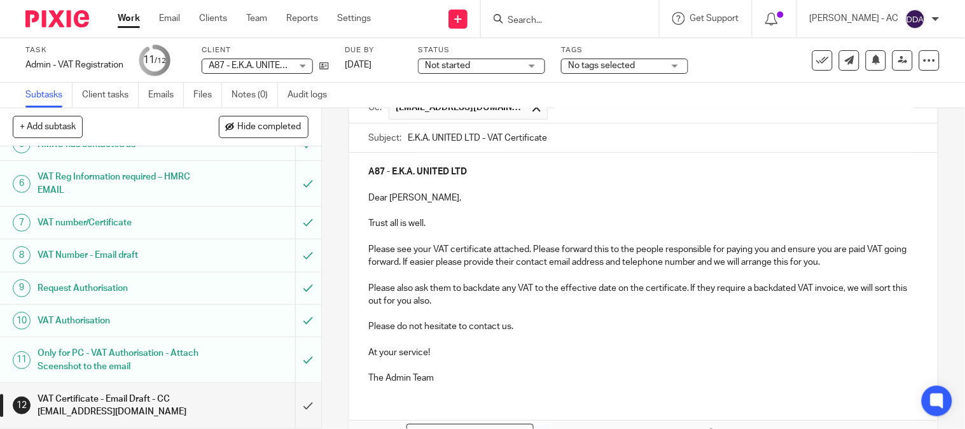
scroll to position [214, 0]
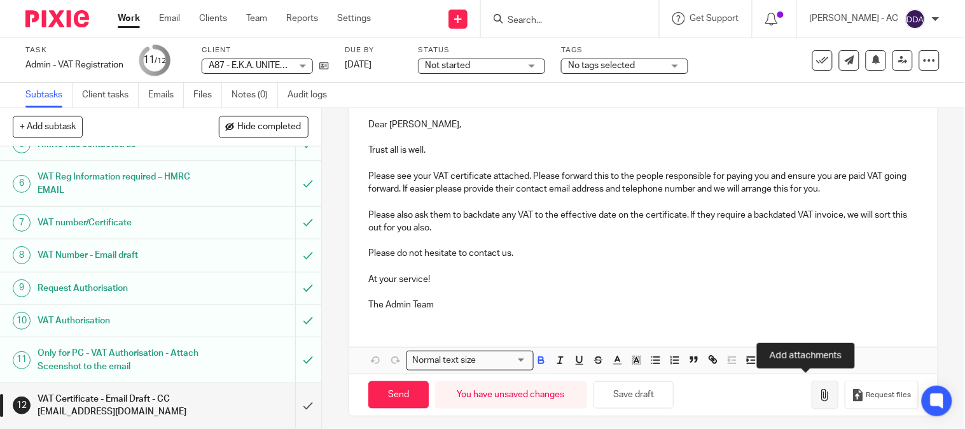
type input "E.K.A. UNITED LTD - VAT Certificate"
click at [819, 389] on icon "button" at bounding box center [825, 395] width 13 height 13
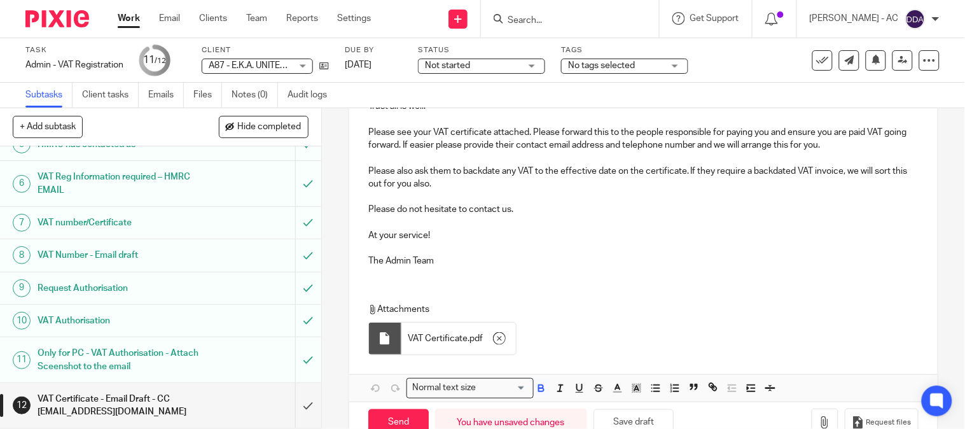
scroll to position [287, 0]
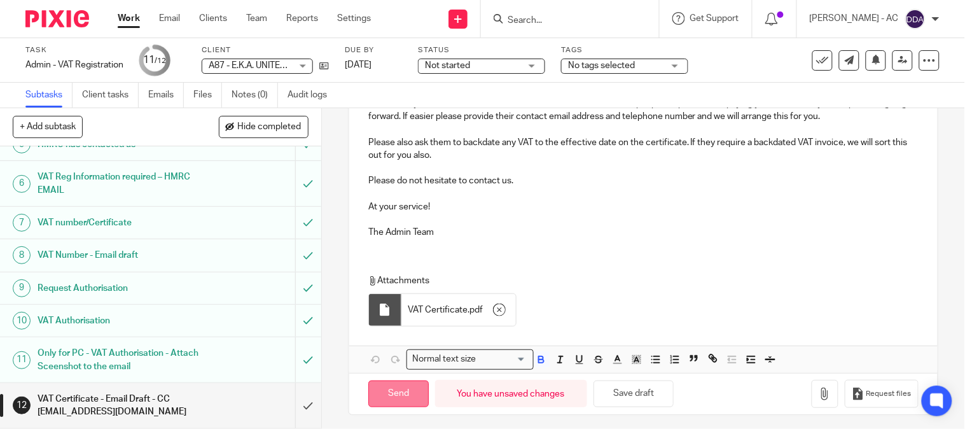
click at [393, 392] on input "Send" at bounding box center [398, 393] width 60 height 27
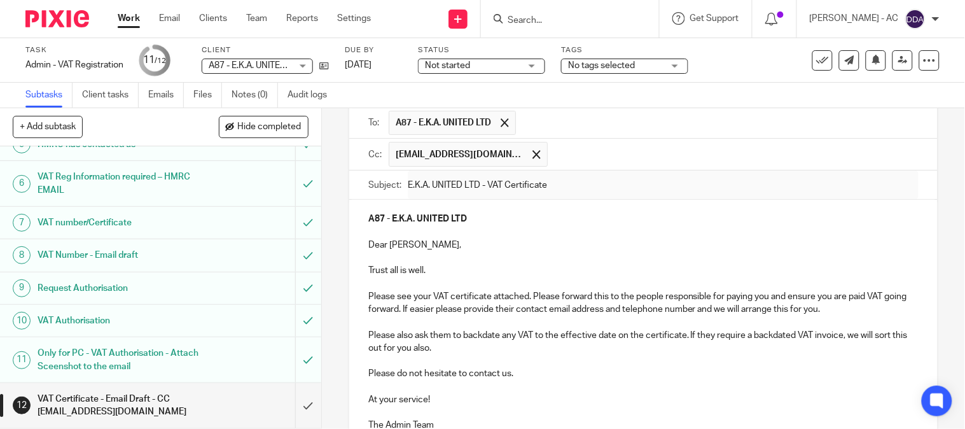
scroll to position [0, 0]
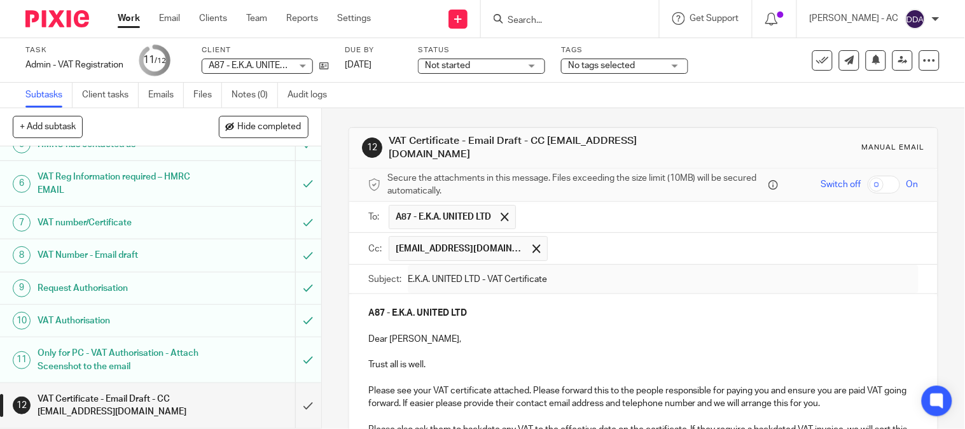
type input "Sent"
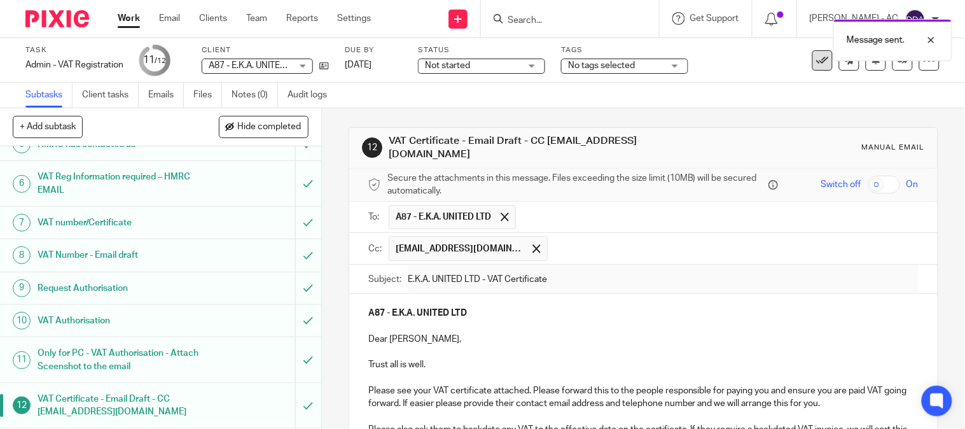
click at [816, 64] on icon at bounding box center [822, 60] width 13 height 13
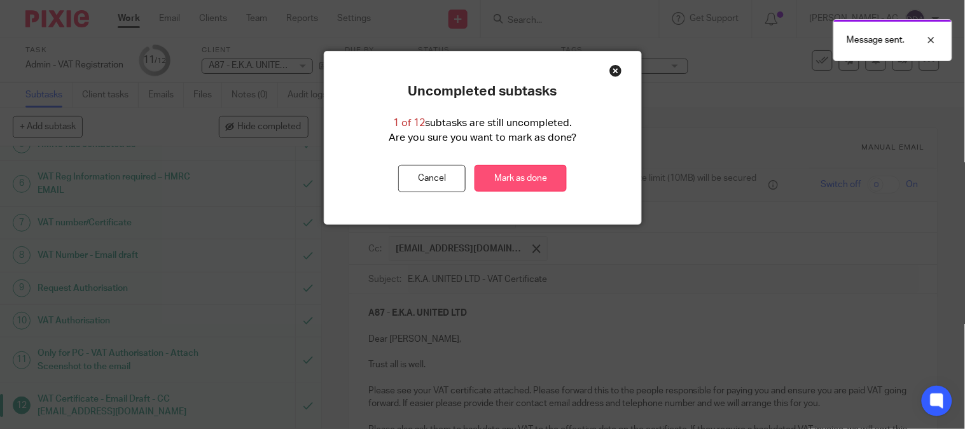
click at [496, 186] on link "Mark as done" at bounding box center [521, 178] width 92 height 27
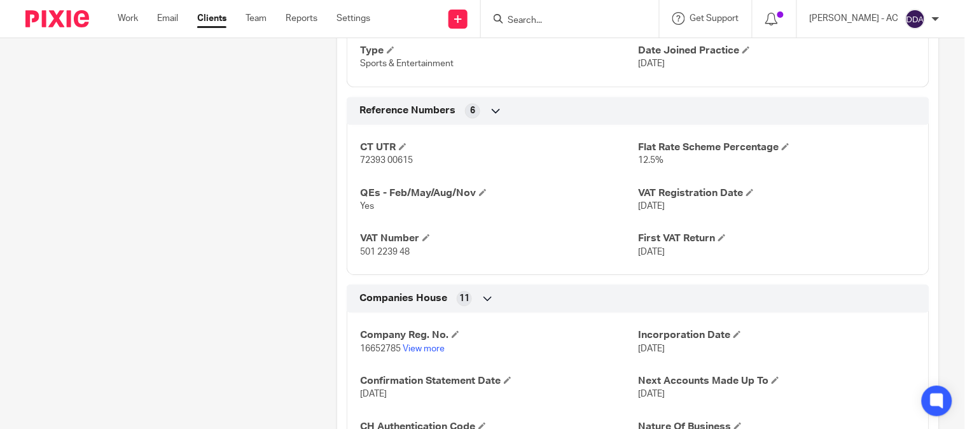
scroll to position [773, 0]
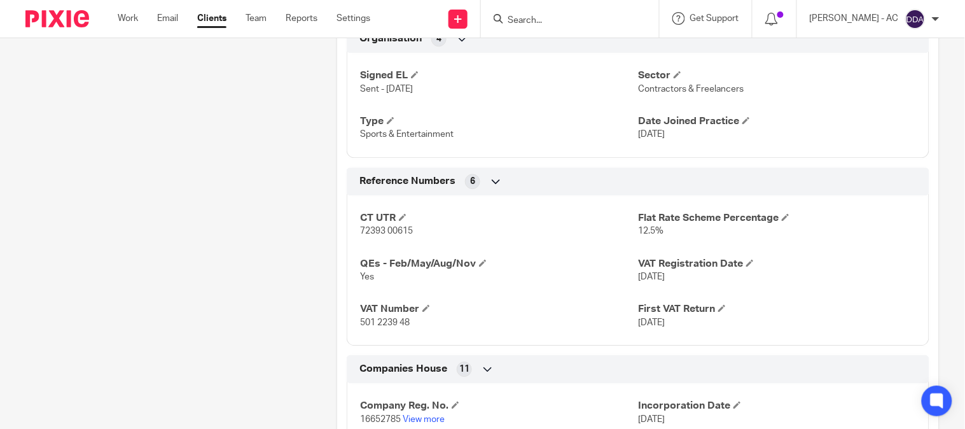
click at [577, 277] on p "Yes" at bounding box center [499, 276] width 278 height 13
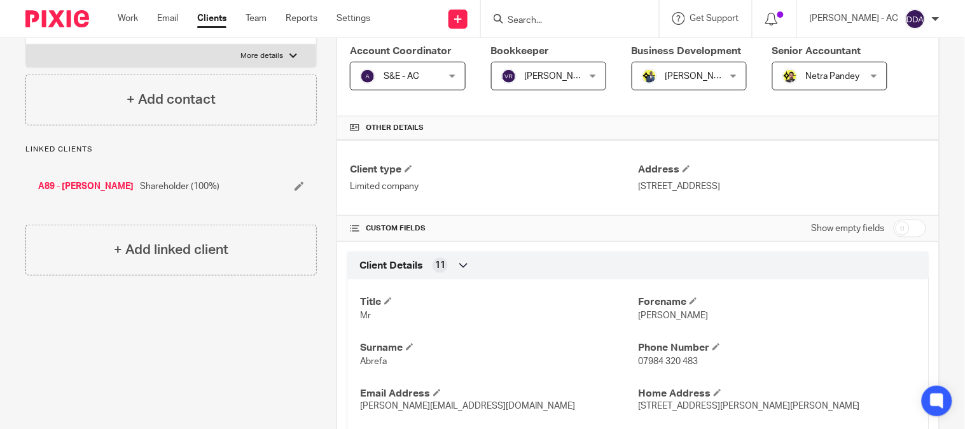
scroll to position [207, 0]
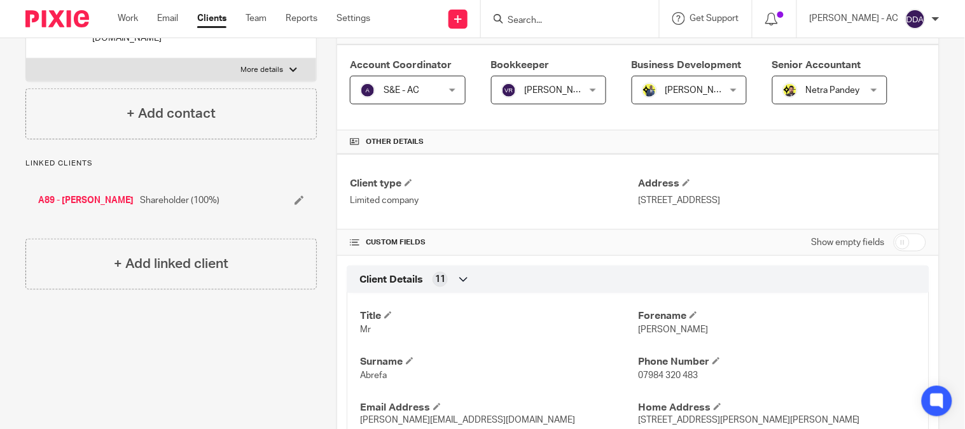
click at [895, 238] on input "checkbox" at bounding box center [910, 242] width 32 height 18
checkbox input "true"
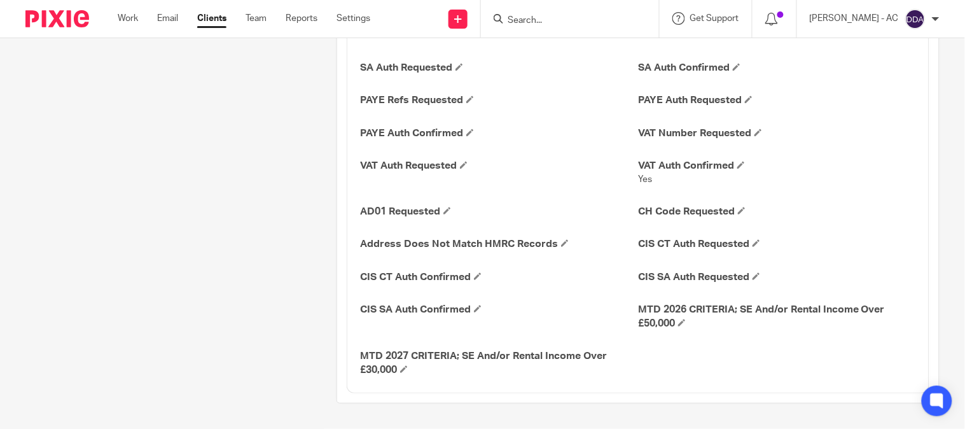
scroll to position [2446, 0]
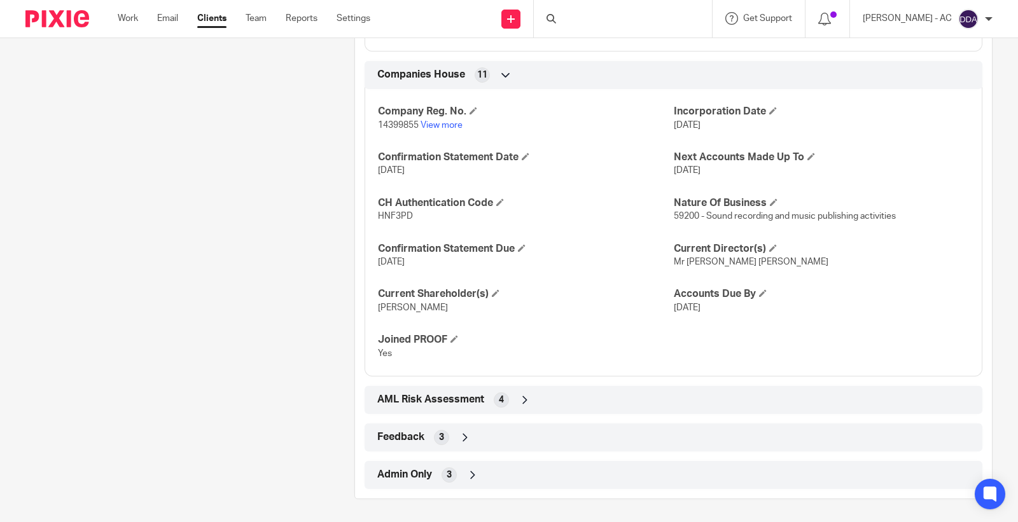
scroll to position [1071, 0]
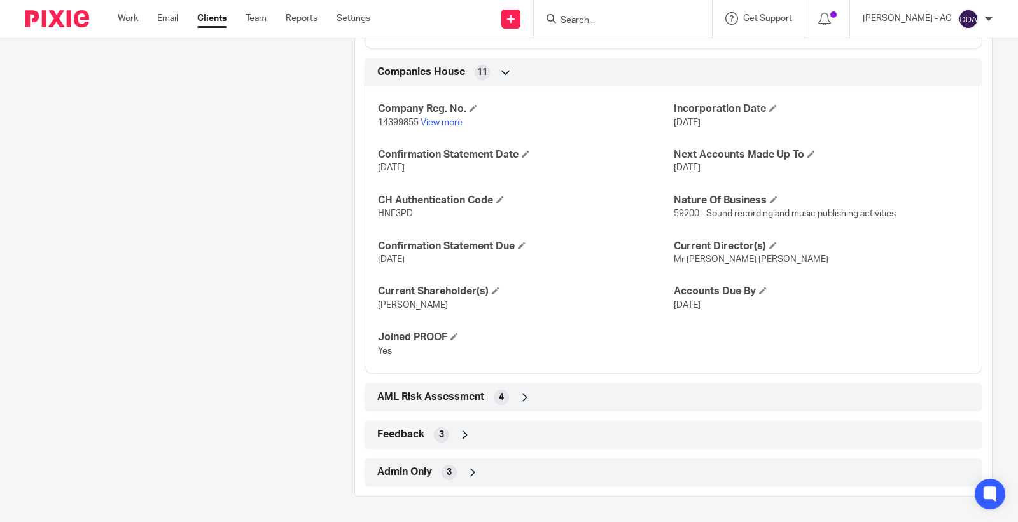
click at [421, 473] on span "Admin Only" at bounding box center [404, 472] width 55 height 13
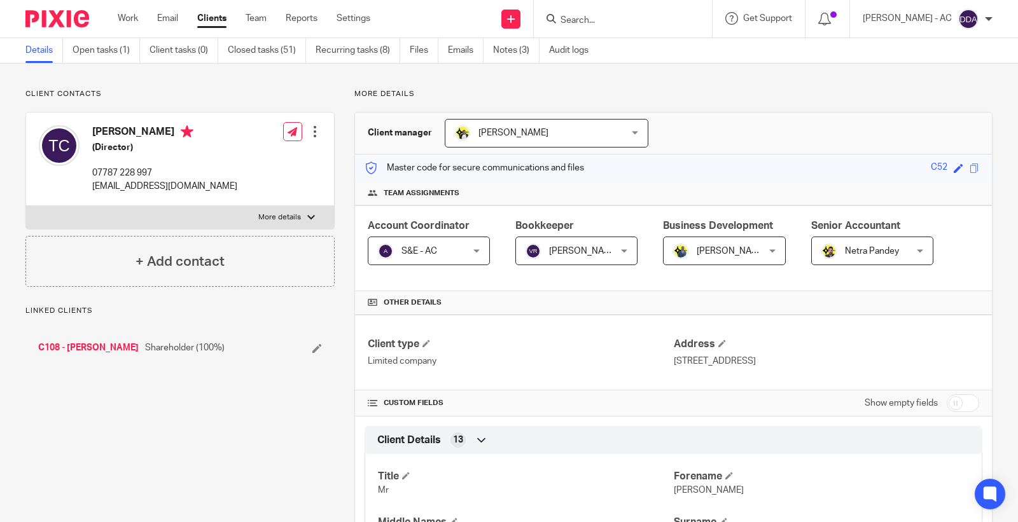
scroll to position [0, 0]
